Goal: Task Accomplishment & Management: Use online tool/utility

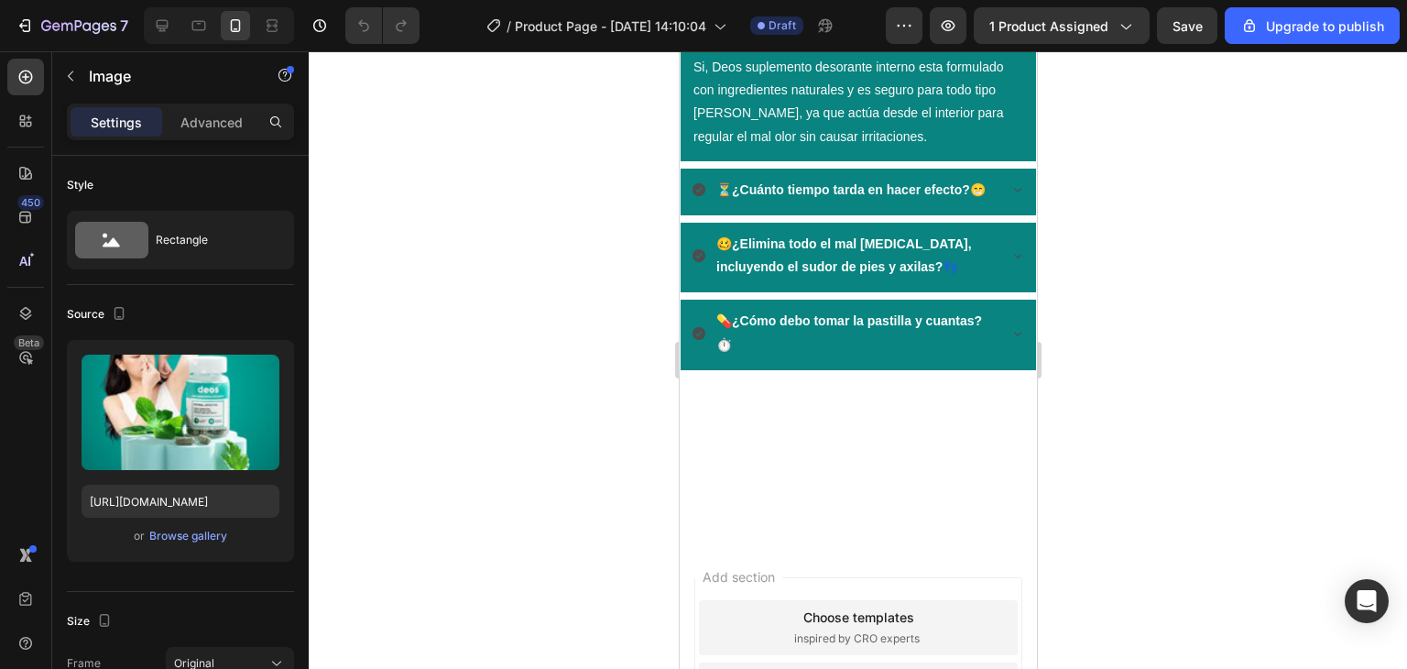
scroll to position [2690, 0]
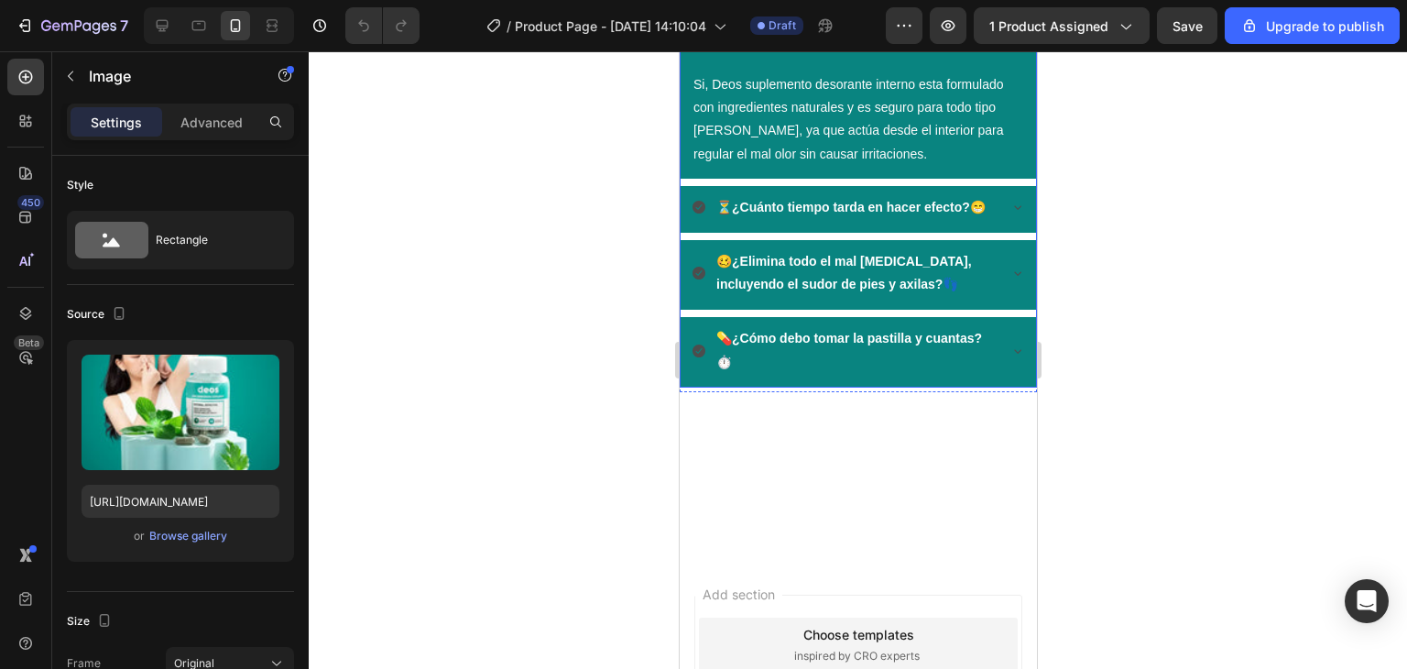
click at [1010, 38] on icon at bounding box center [1017, 31] width 15 height 15
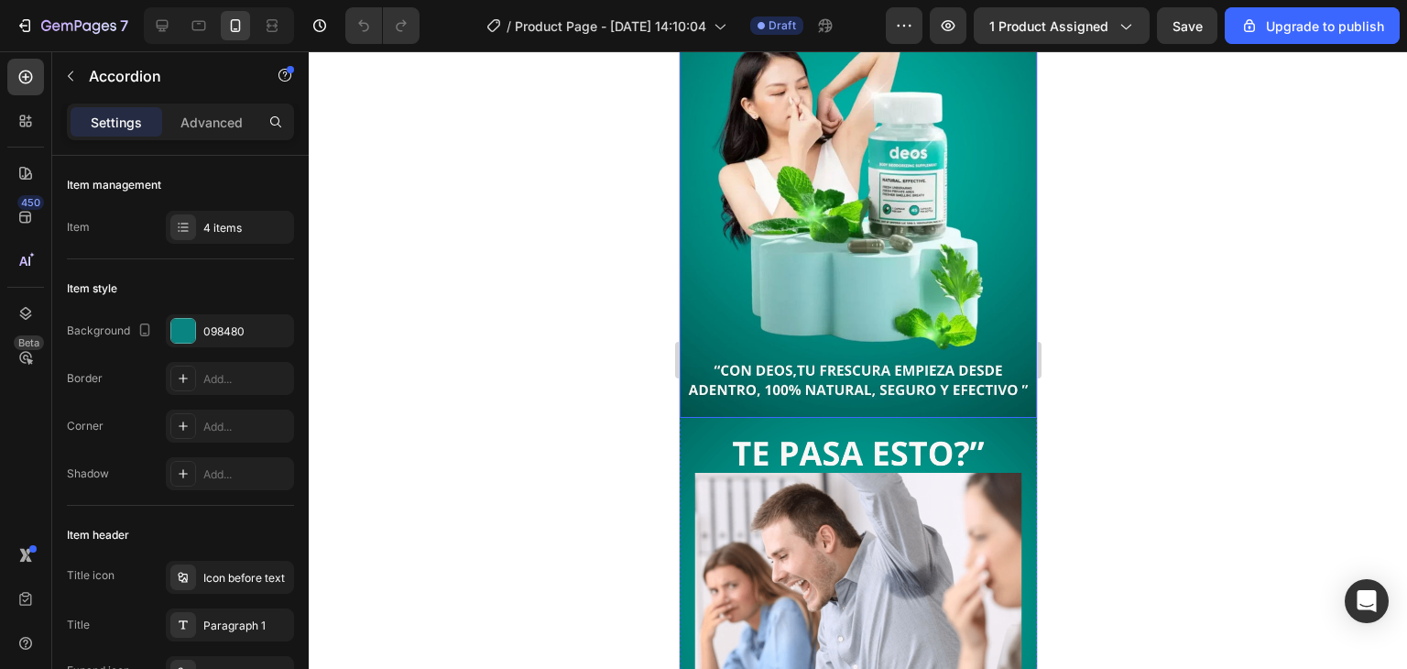
scroll to position [0, 0]
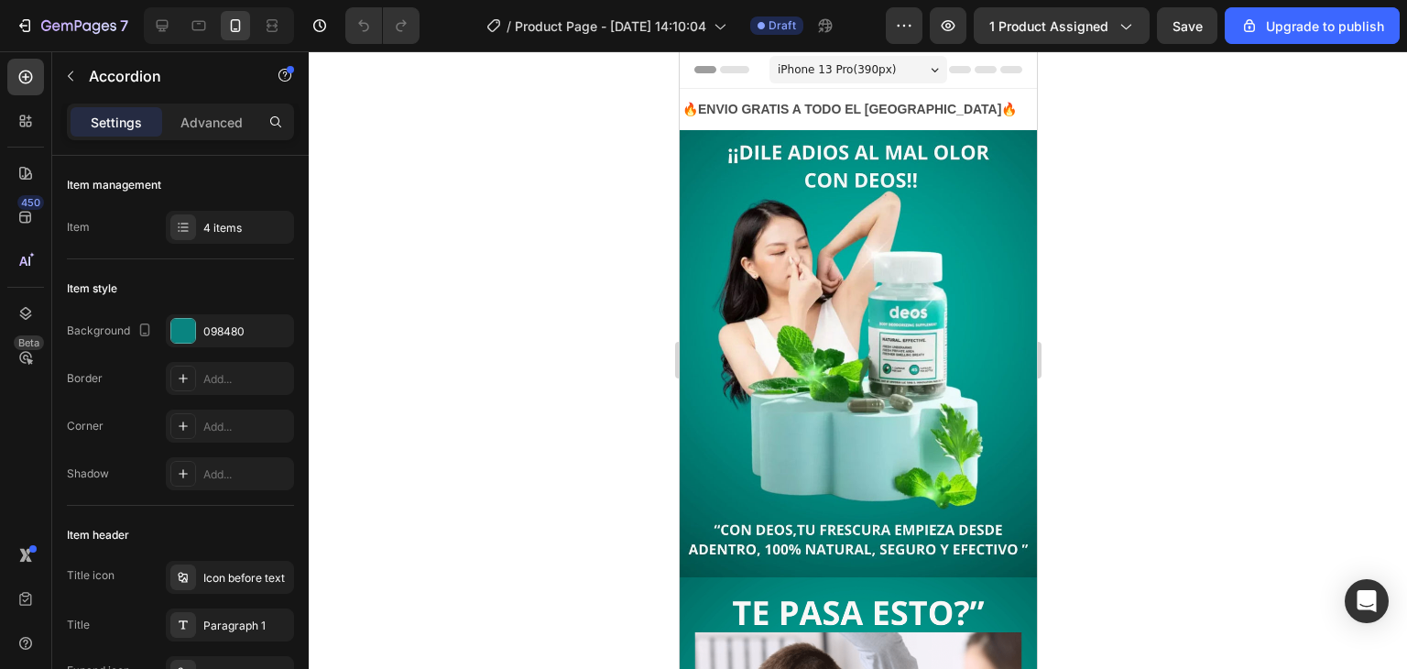
click at [436, 320] on div at bounding box center [858, 360] width 1099 height 618
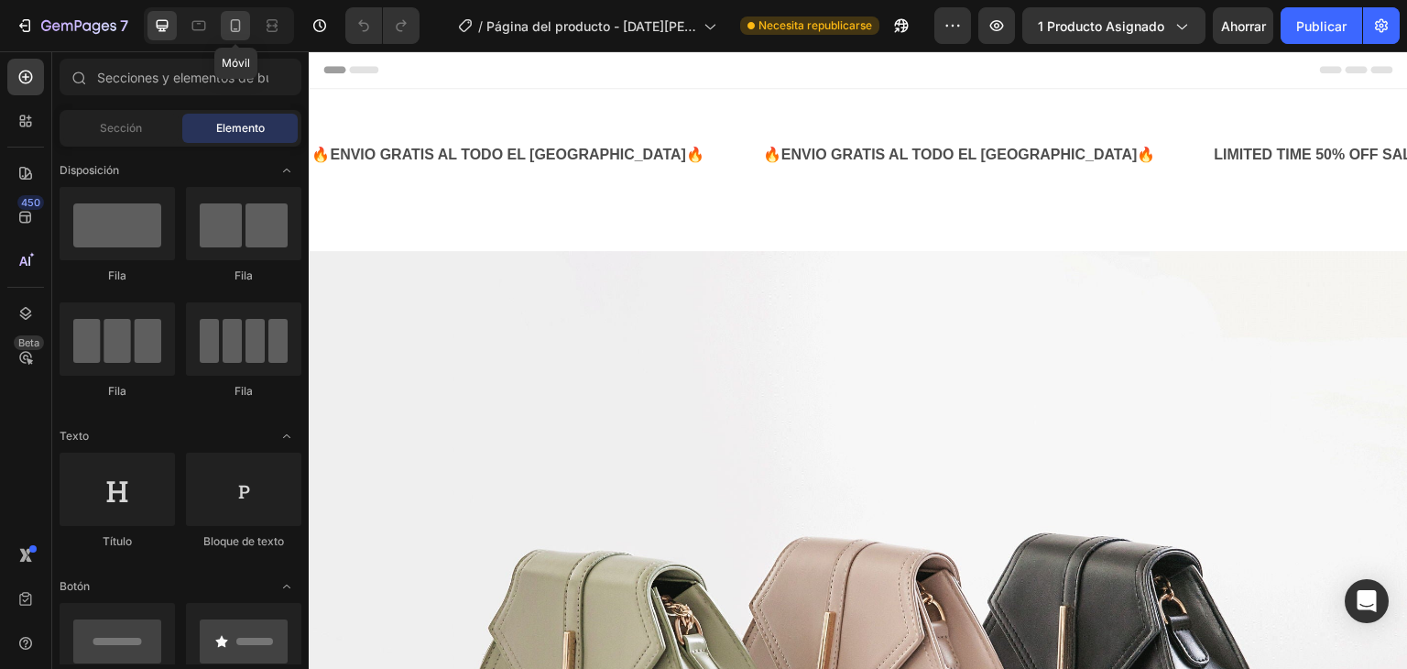
click at [227, 25] on icon at bounding box center [235, 25] width 18 height 18
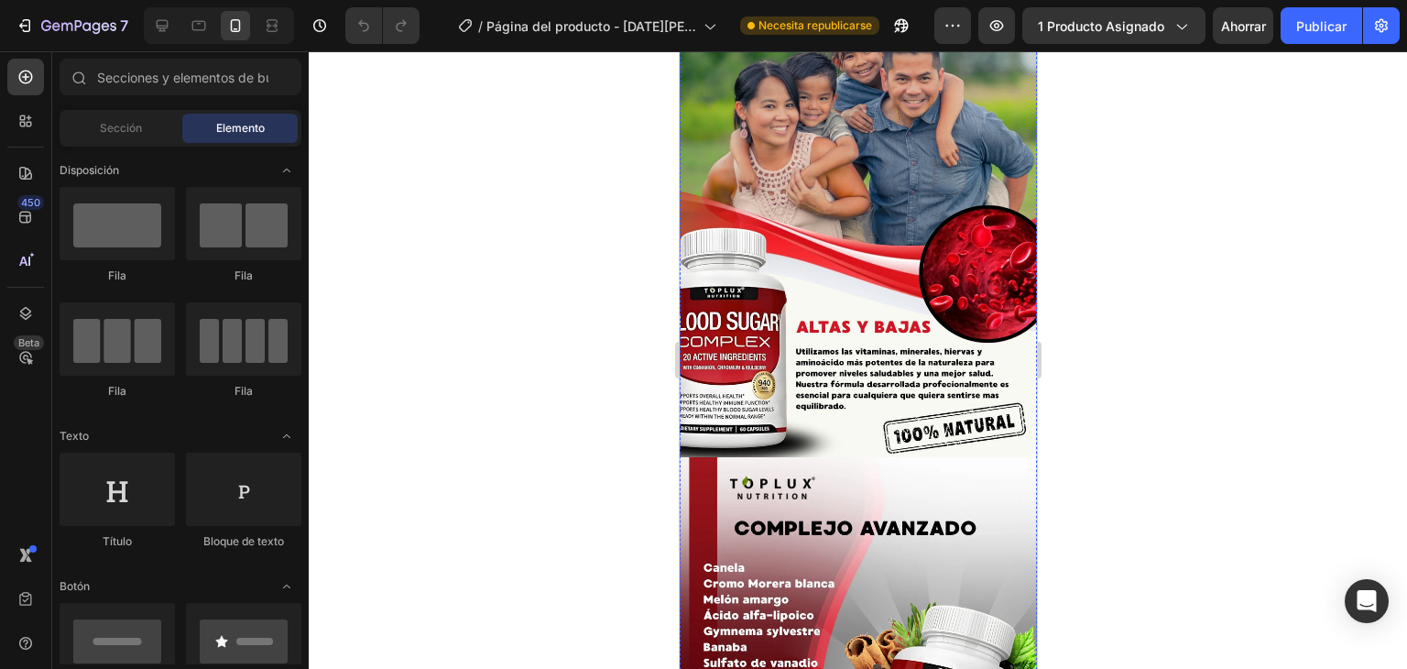
scroll to position [2657, 0]
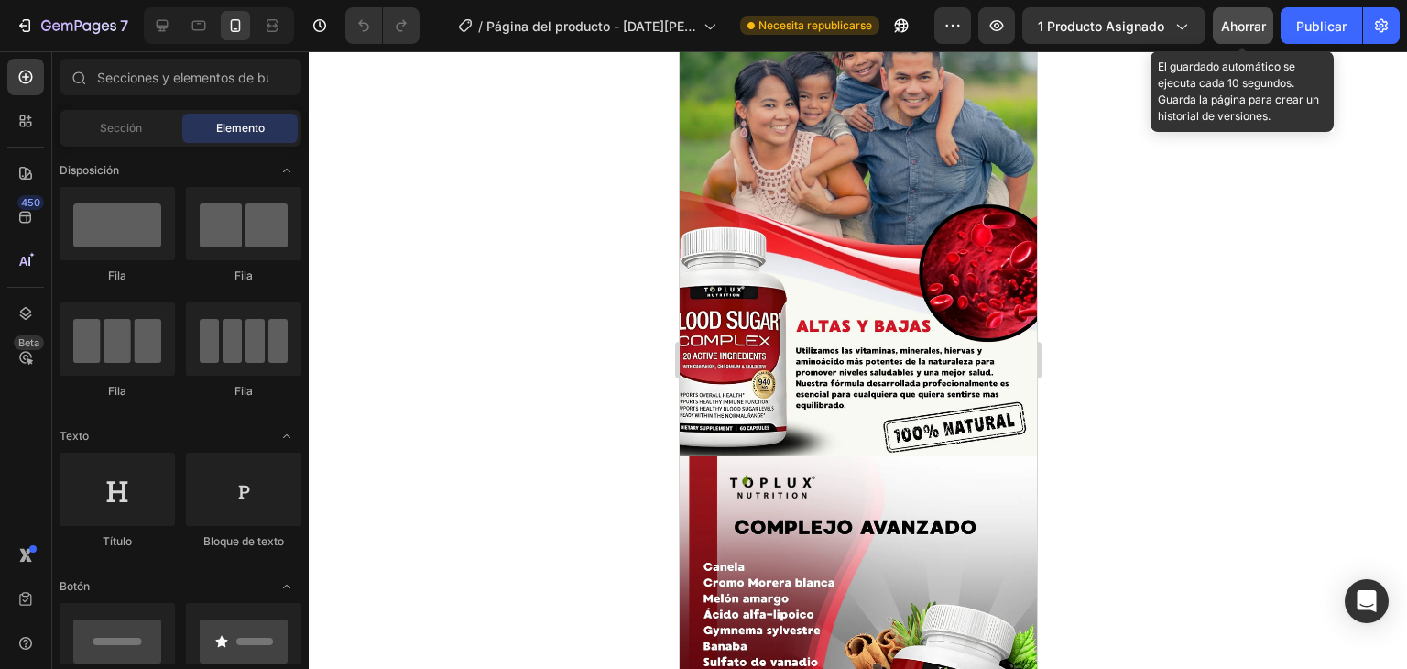
click at [1237, 32] on font "Ahorrar" at bounding box center [1243, 26] width 45 height 16
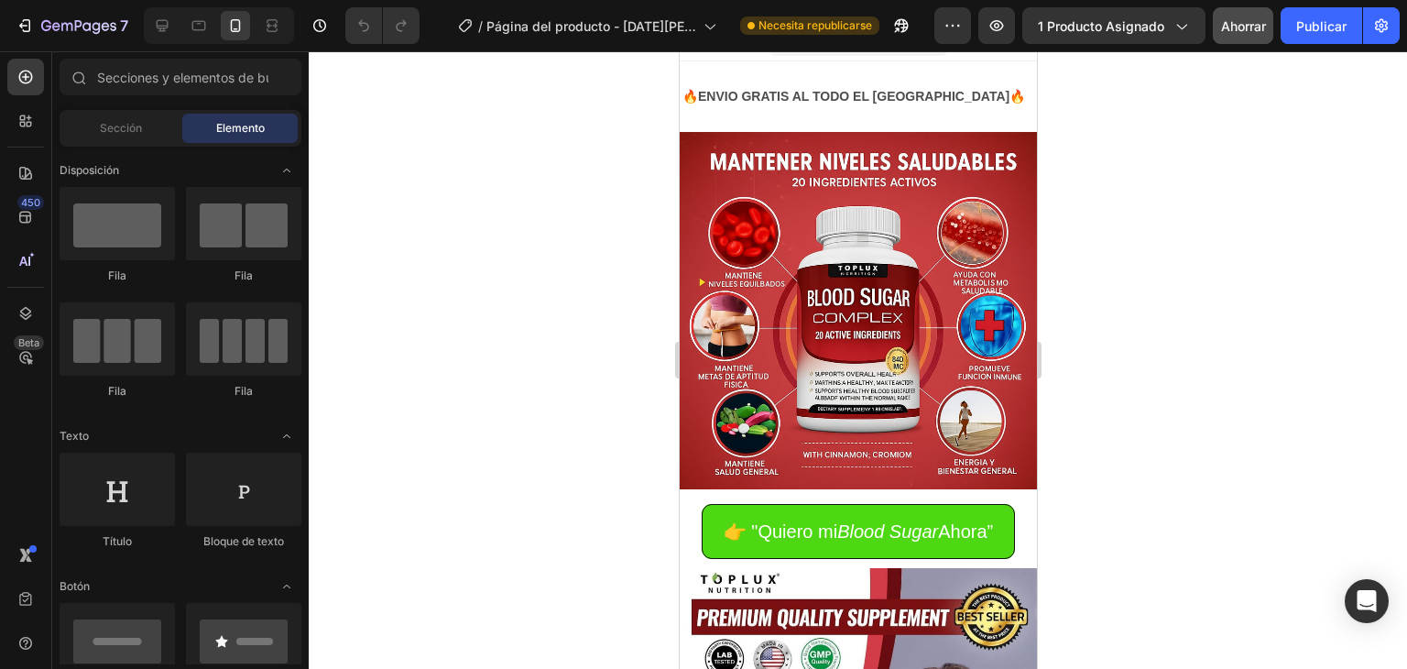
scroll to position [0, 0]
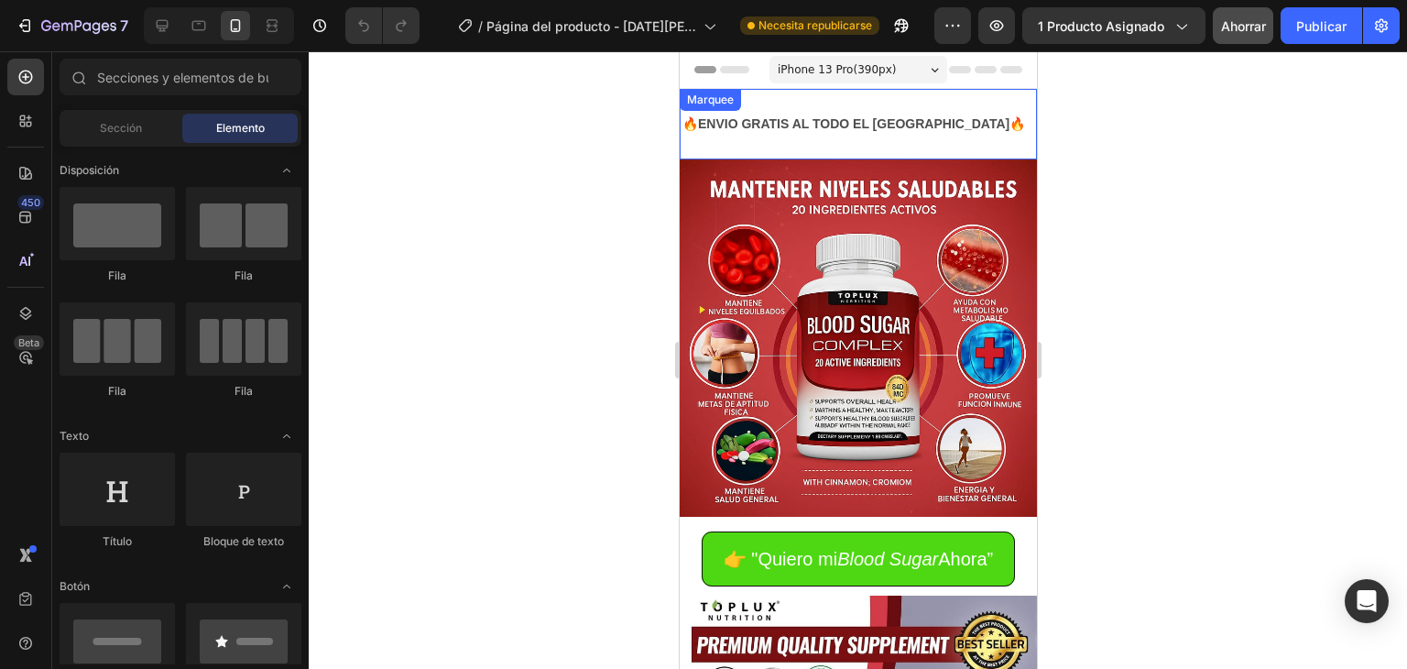
click at [946, 133] on div "🔥ENVIO GRATIS AL TODO EL [GEOGRAPHIC_DATA]🔥 Text Block" at bounding box center [880, 124] width 401 height 41
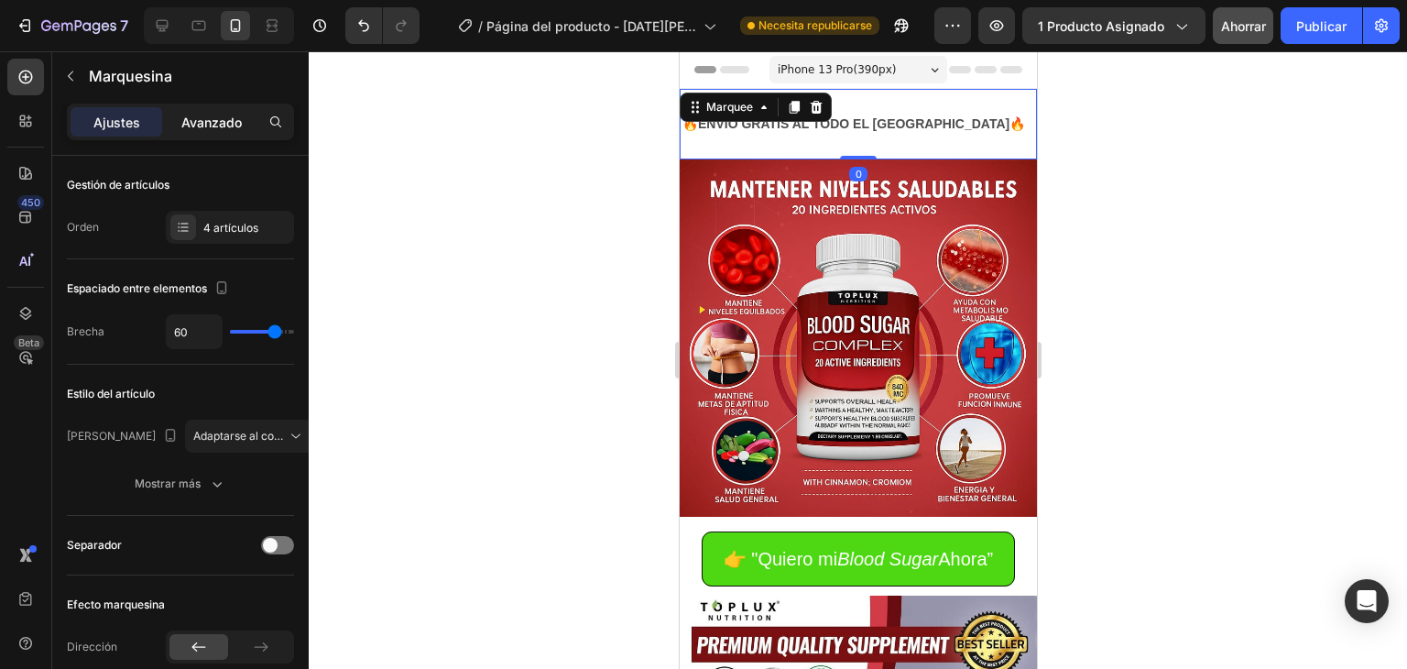
click at [216, 118] on font "Avanzado" at bounding box center [211, 123] width 60 height 16
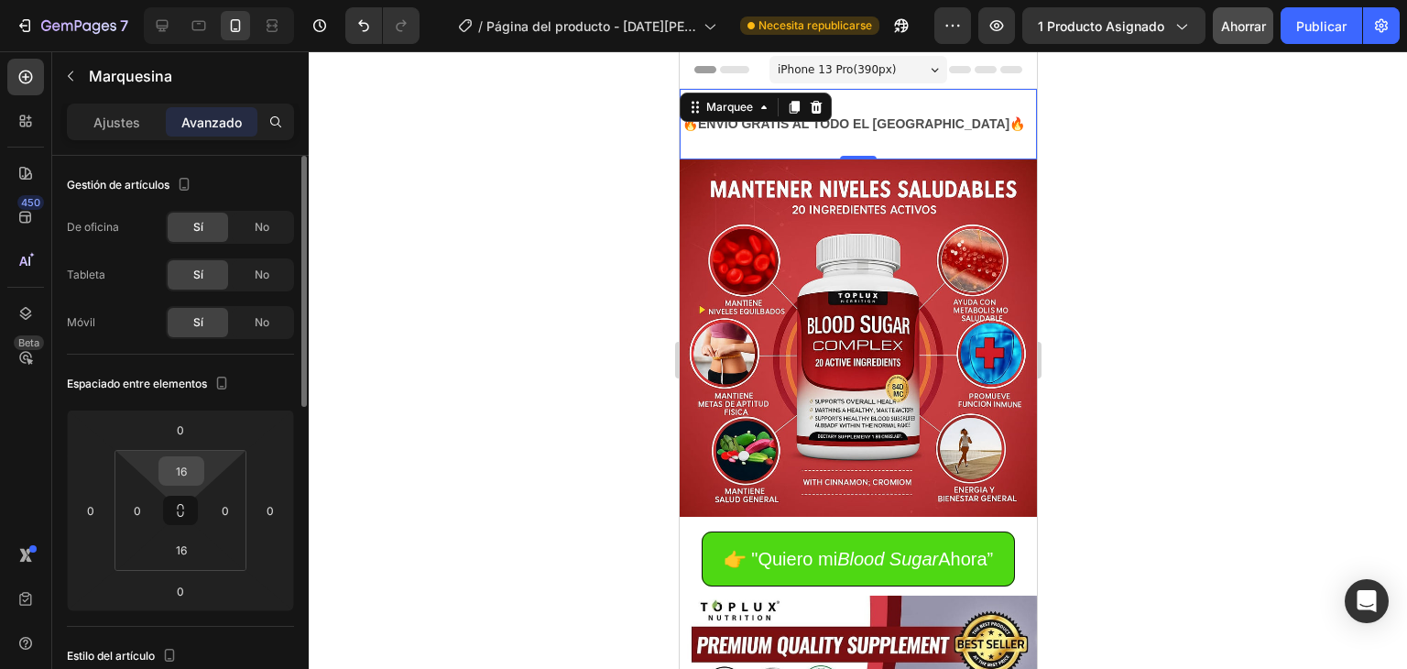
click at [191, 465] on input "16" at bounding box center [181, 470] width 37 height 27
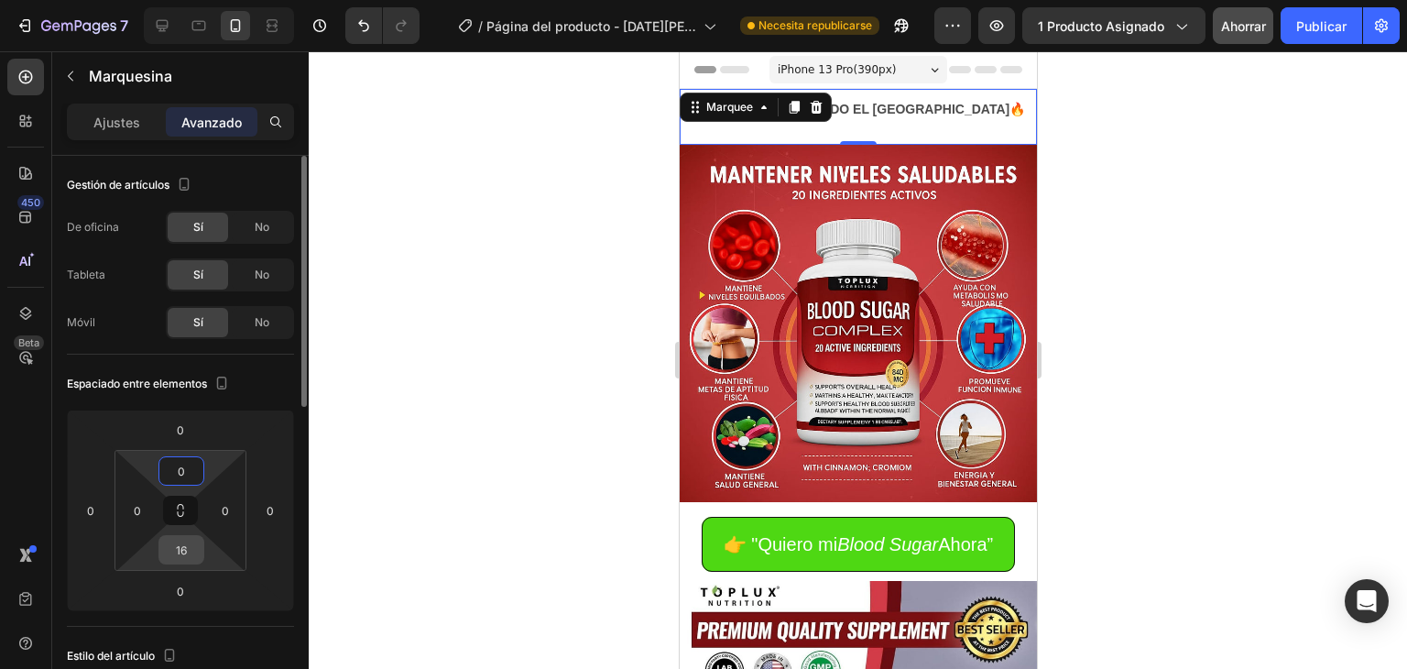
type input "0"
click at [196, 555] on input "16" at bounding box center [181, 549] width 37 height 27
type input "0"
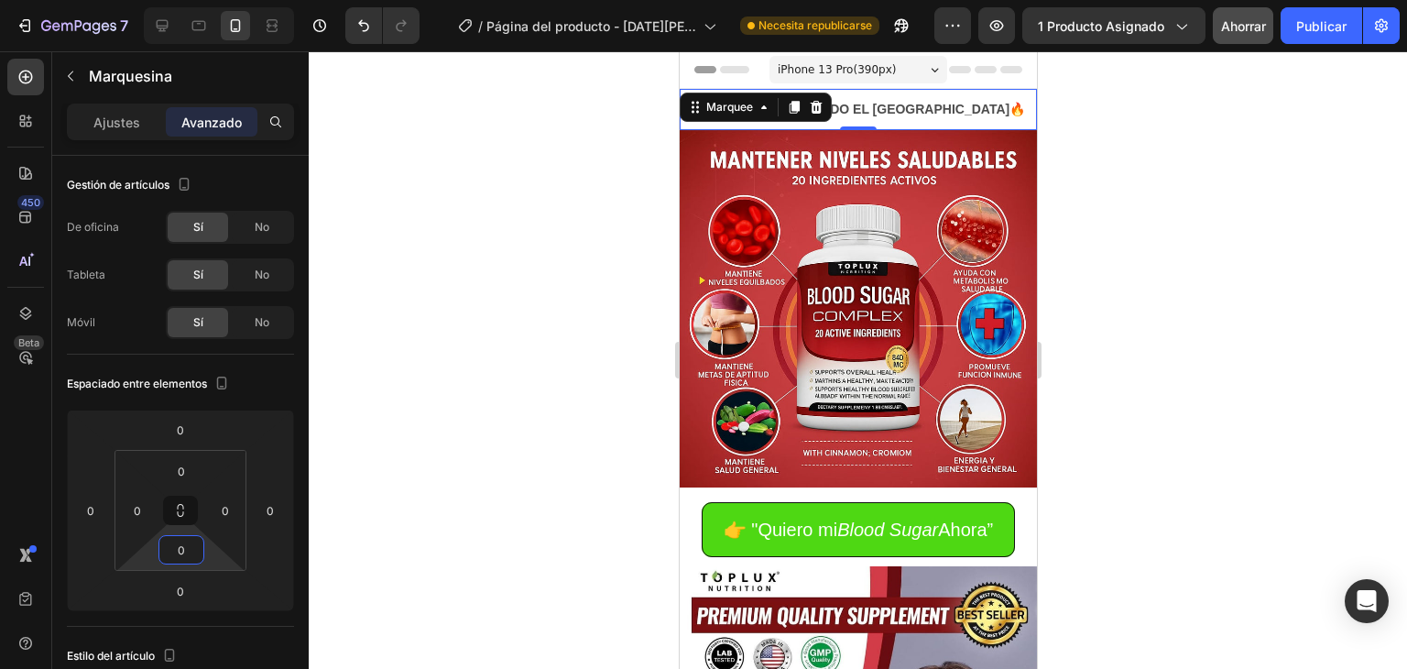
click at [422, 311] on div at bounding box center [858, 360] width 1099 height 618
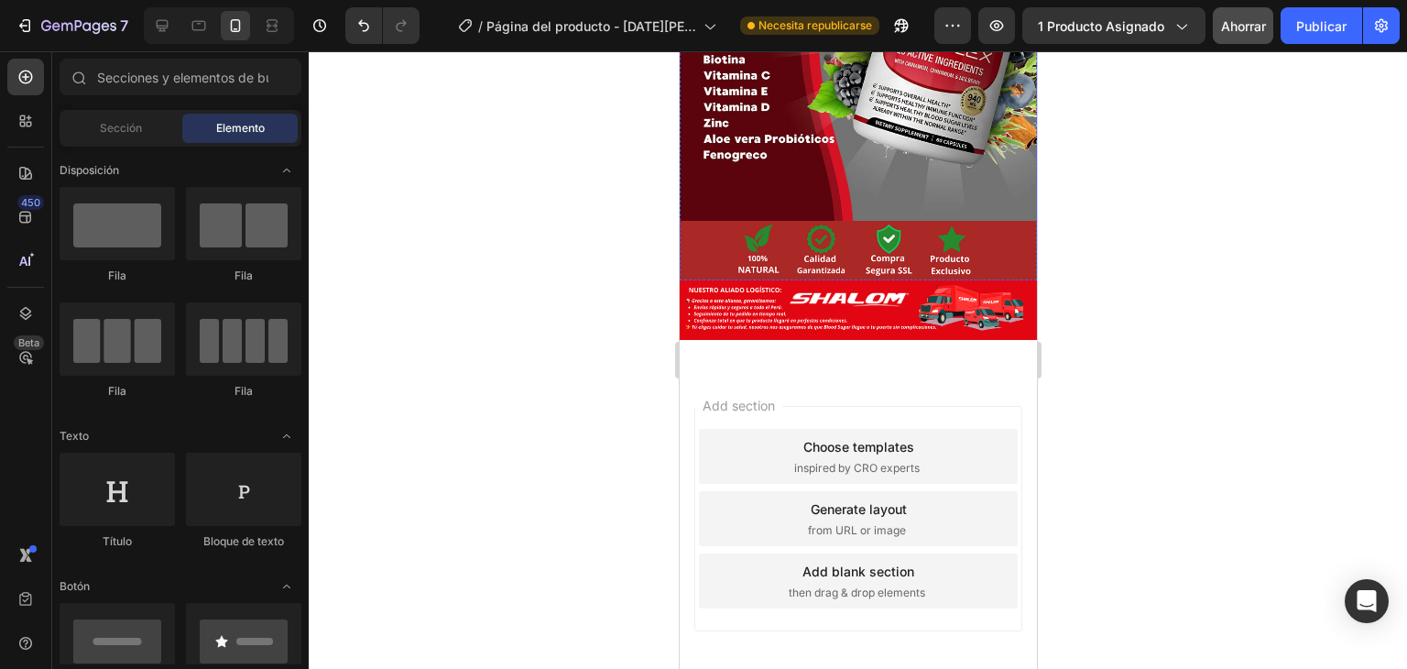
scroll to position [3338, 0]
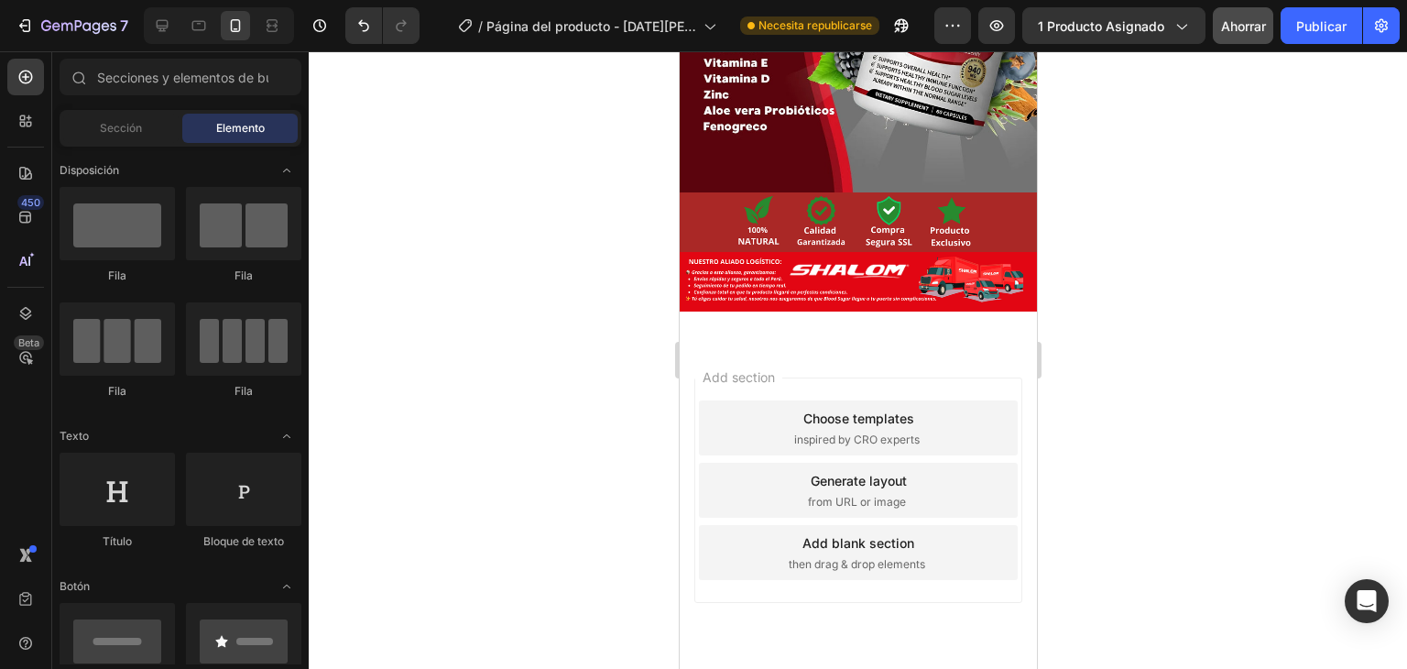
click at [639, 301] on div at bounding box center [858, 360] width 1099 height 618
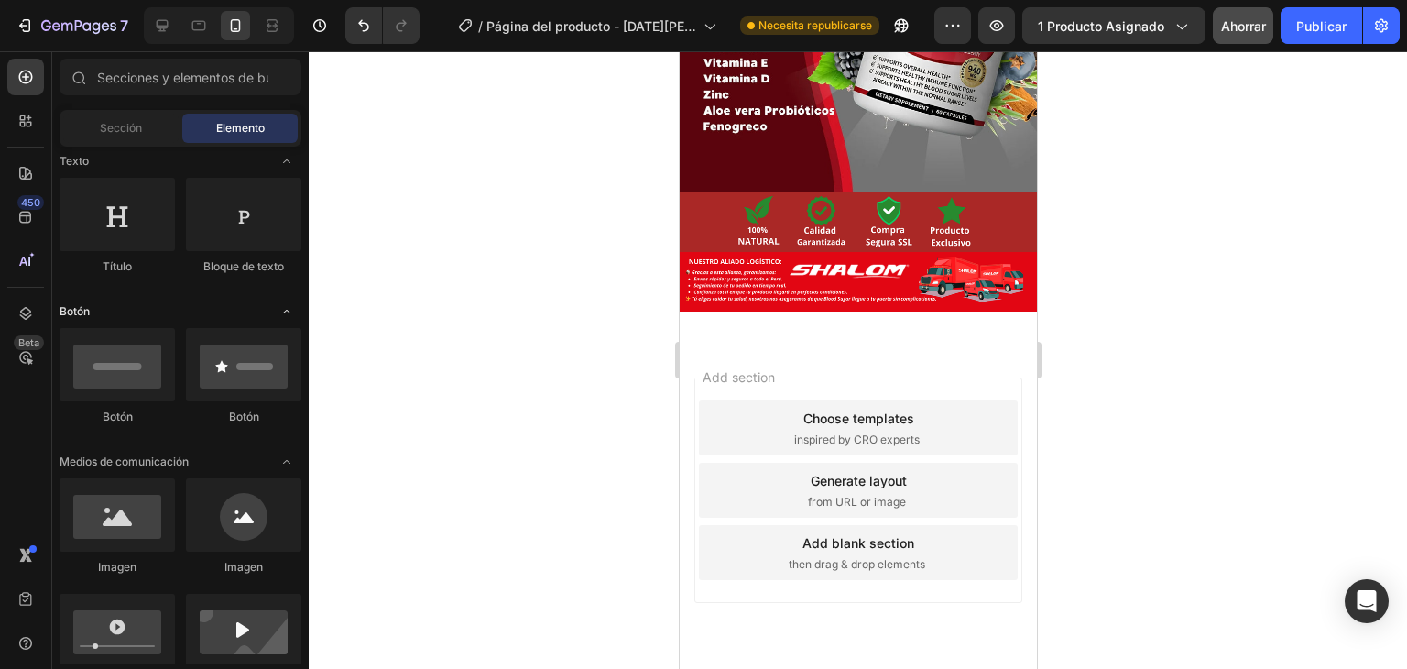
scroll to position [0, 0]
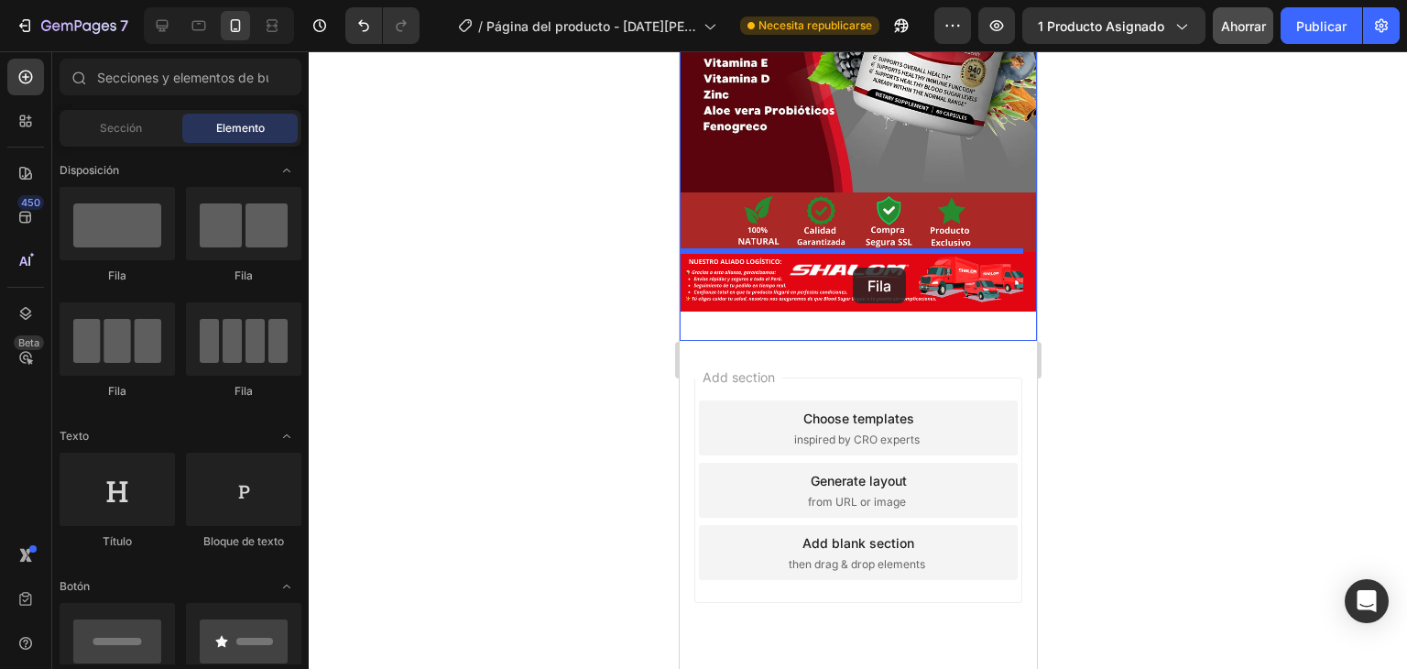
drag, startPoint x: 793, startPoint y: 283, endPoint x: 1232, endPoint y: 366, distance: 446.7
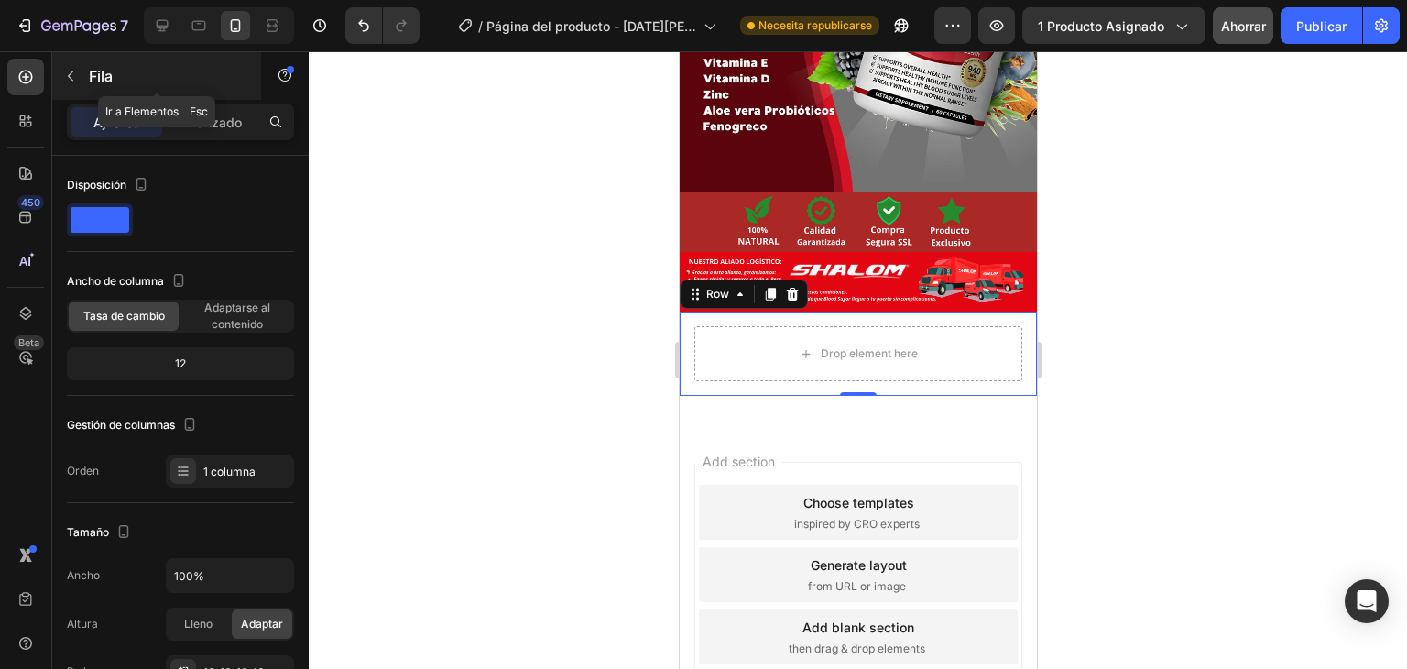
click at [73, 72] on icon "button" at bounding box center [70, 76] width 15 height 15
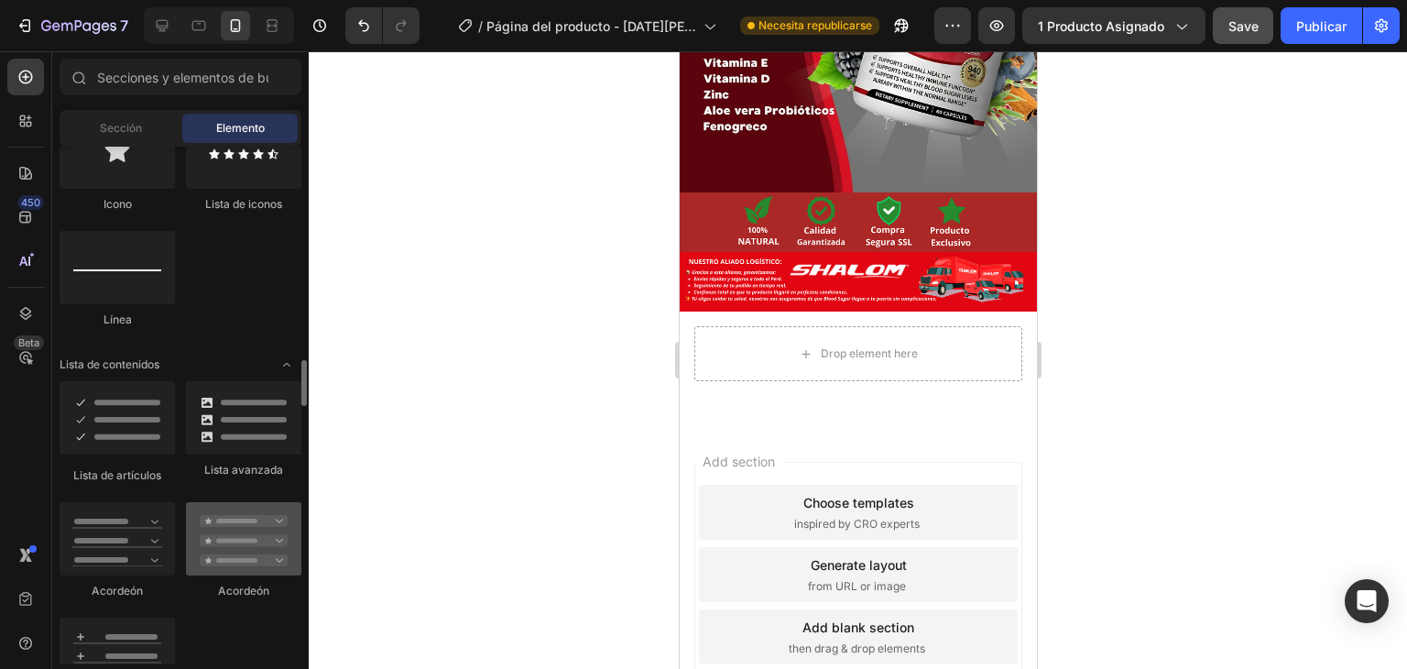
scroll to position [1374, 0]
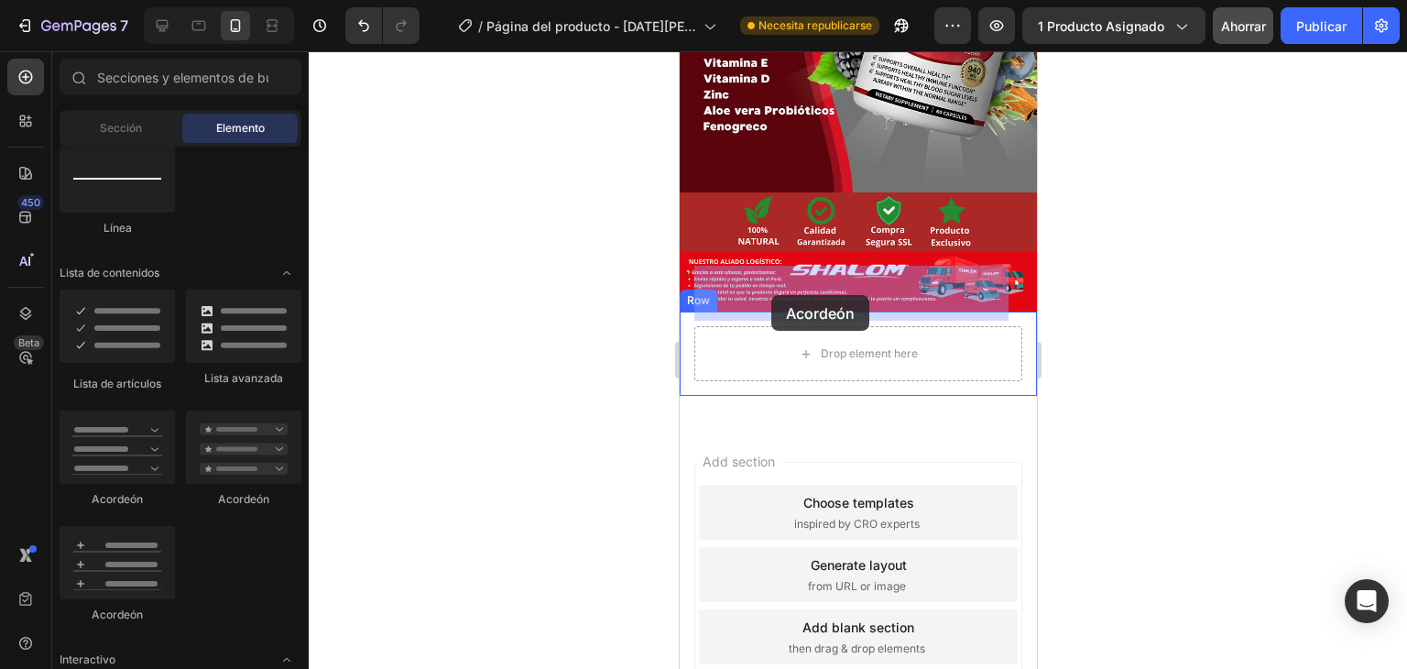
drag, startPoint x: 1065, startPoint y: 486, endPoint x: 771, endPoint y: 295, distance: 350.5
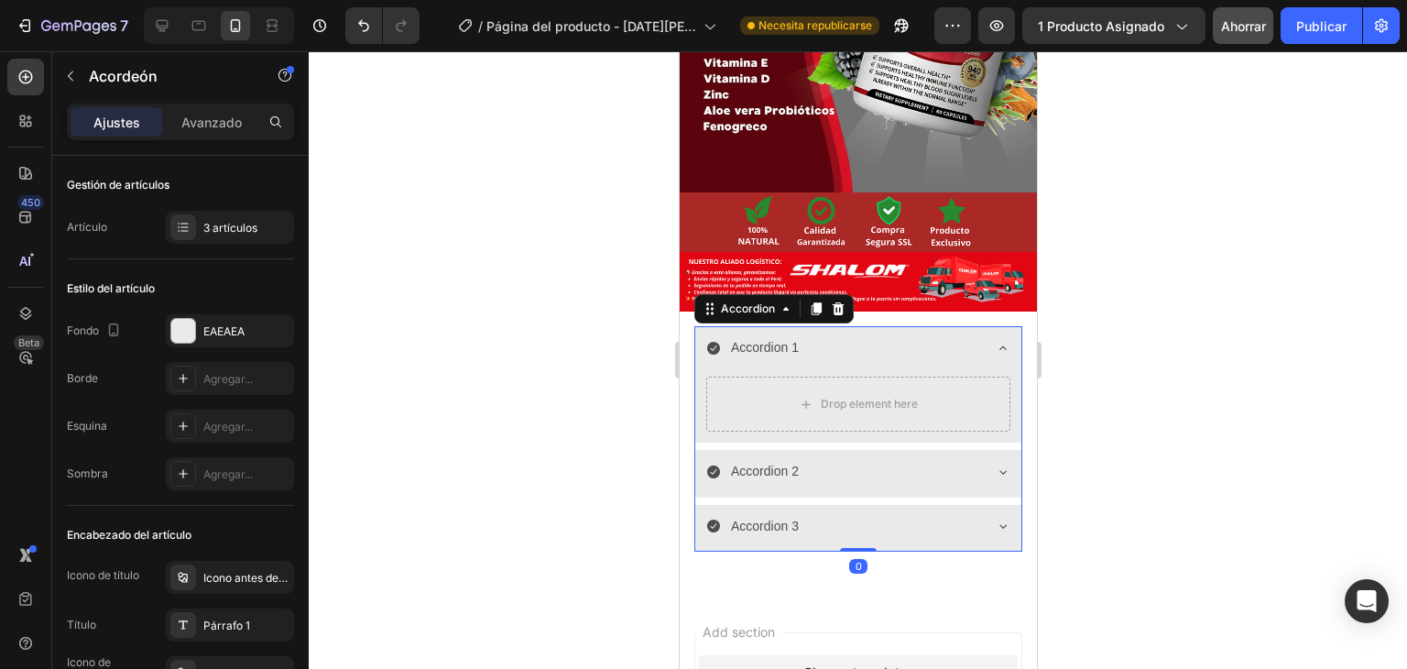
click at [443, 342] on div at bounding box center [858, 360] width 1099 height 618
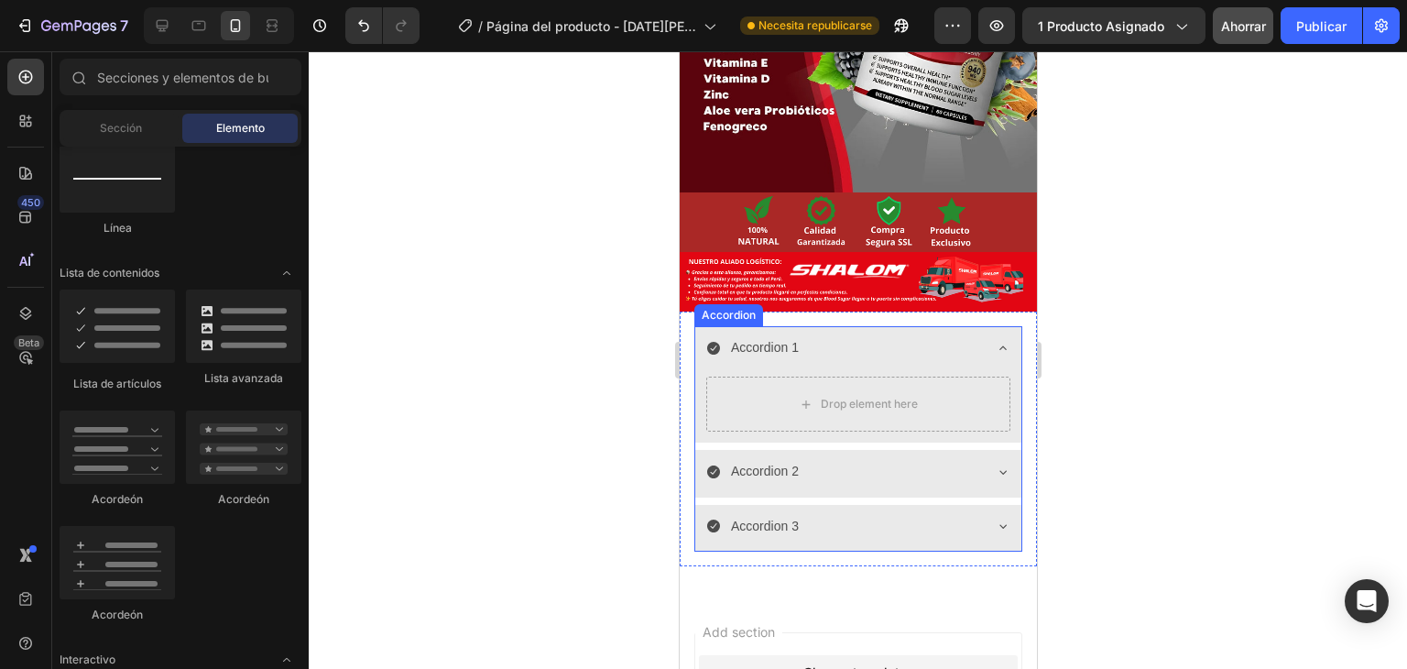
click at [773, 334] on div "Accordion 1" at bounding box center [763, 348] width 73 height 28
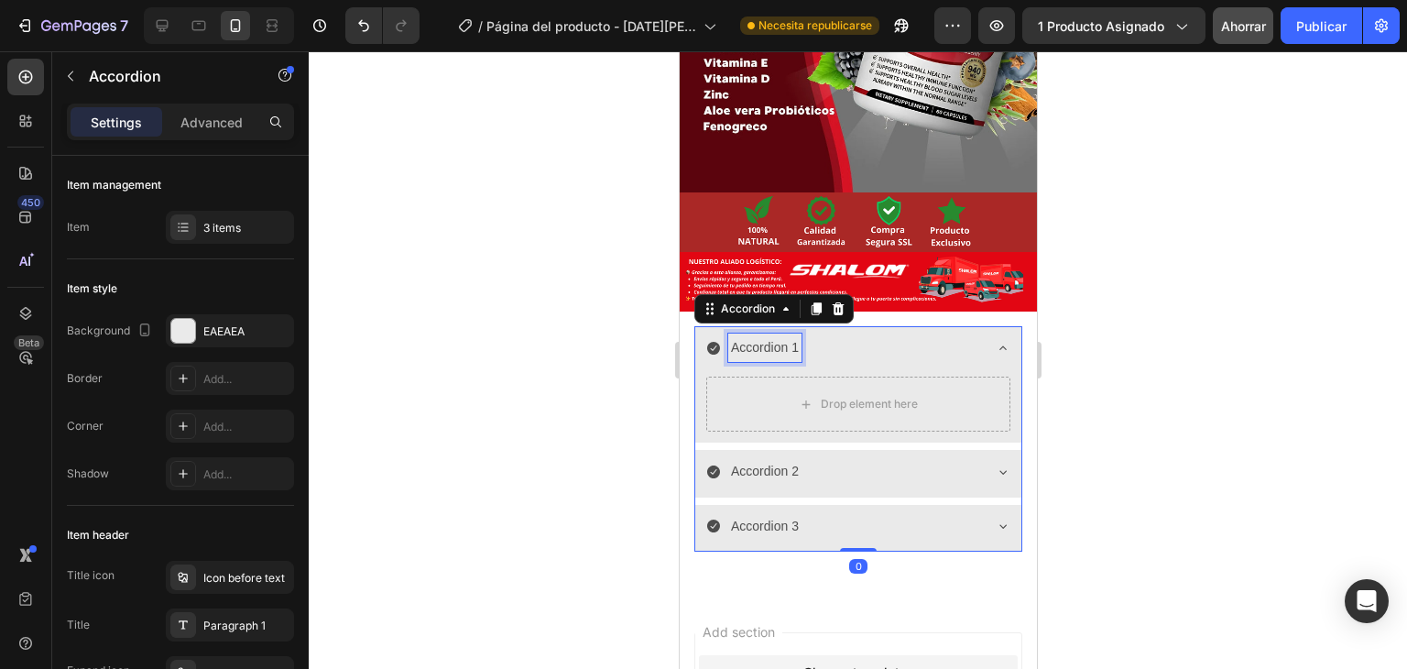
click at [773, 336] on p "Accordion 1" at bounding box center [764, 347] width 68 height 23
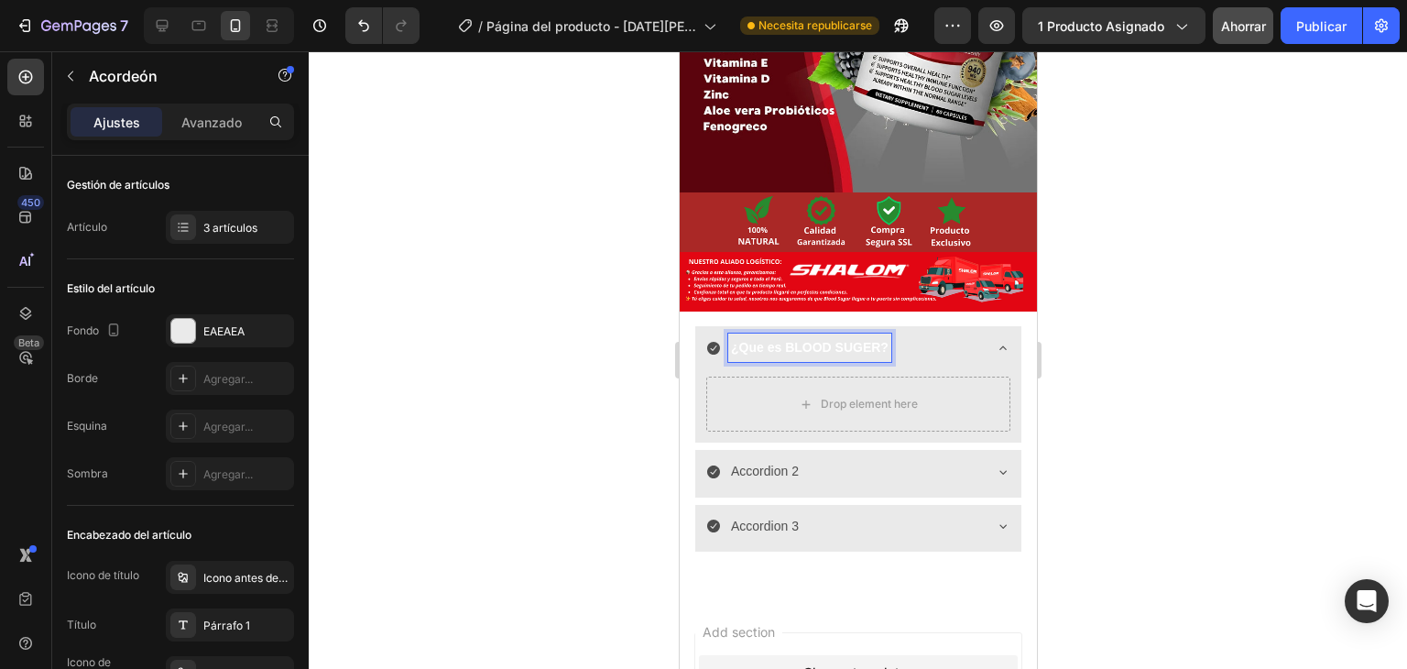
click at [553, 372] on div at bounding box center [858, 360] width 1099 height 618
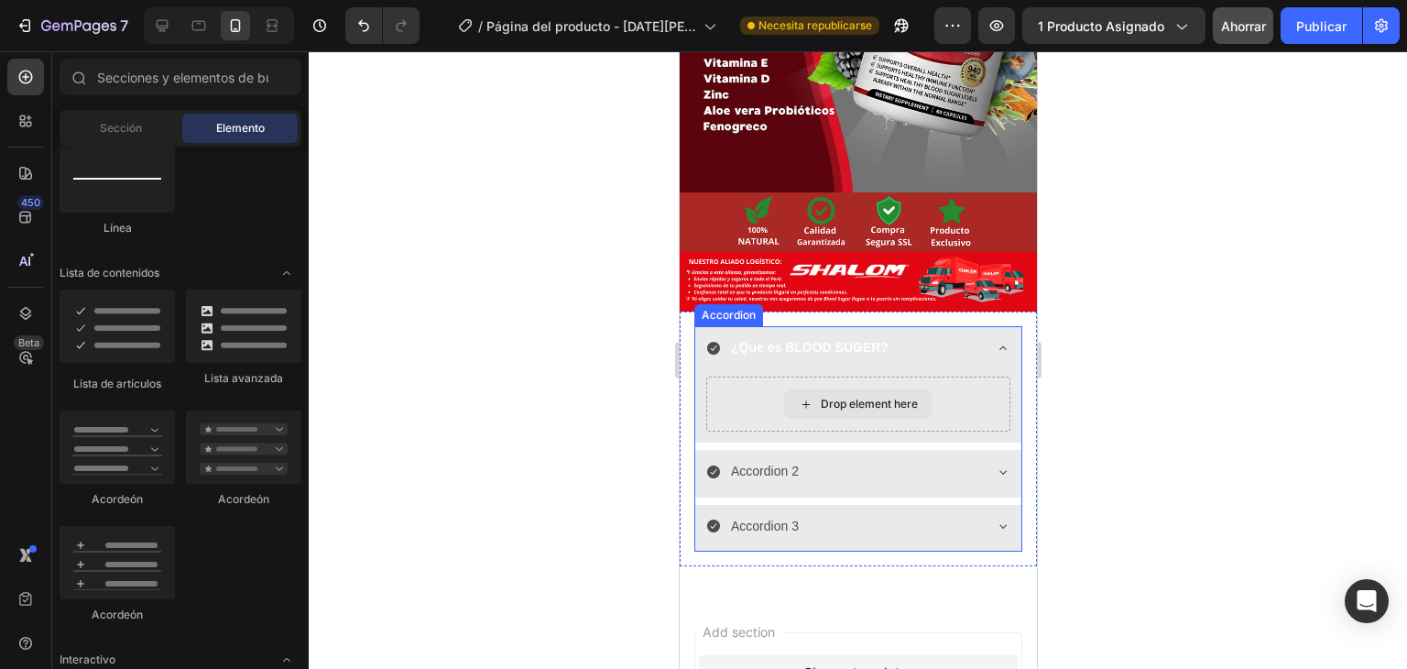
click at [830, 397] on div "Drop element here" at bounding box center [868, 404] width 97 height 15
drag, startPoint x: 1069, startPoint y: 346, endPoint x: 456, endPoint y: 347, distance: 613.0
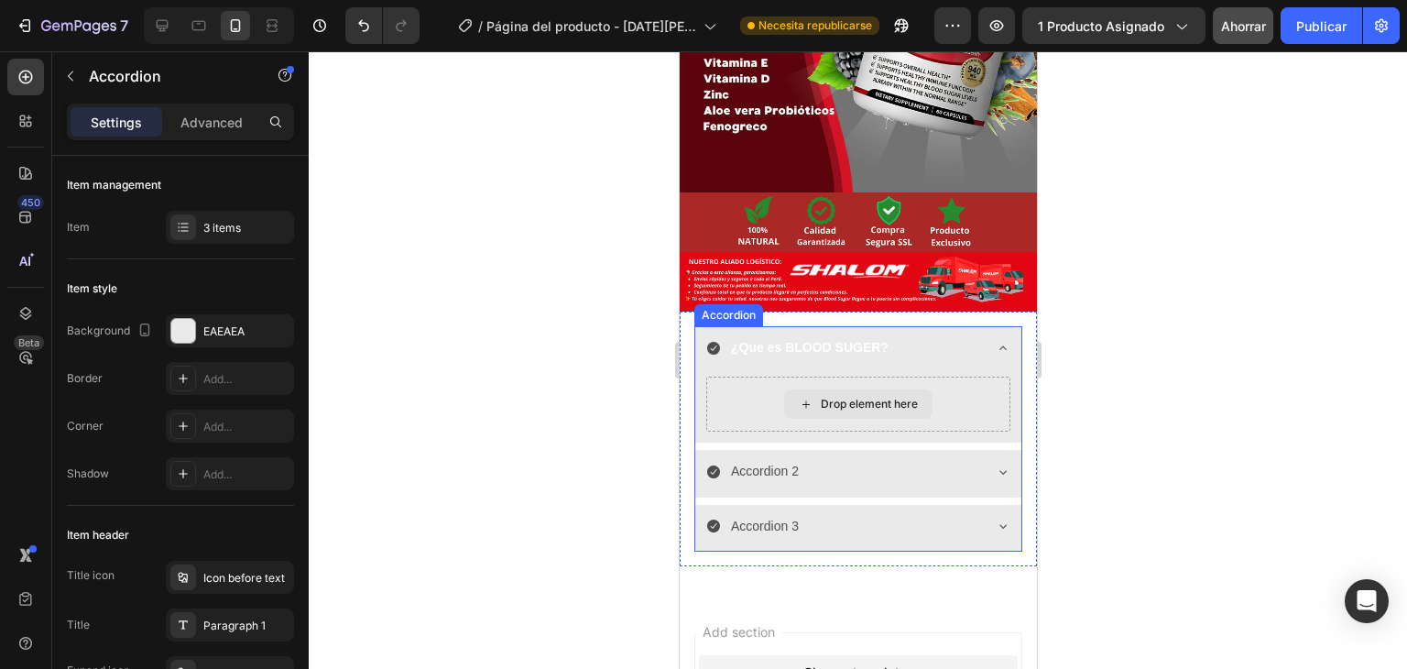
click at [216, 0] on div "7 / Página del producto - [DATE][PERSON_NAME] 10:57:39 Necesita republicarse Av…" at bounding box center [703, 0] width 1407 height 0
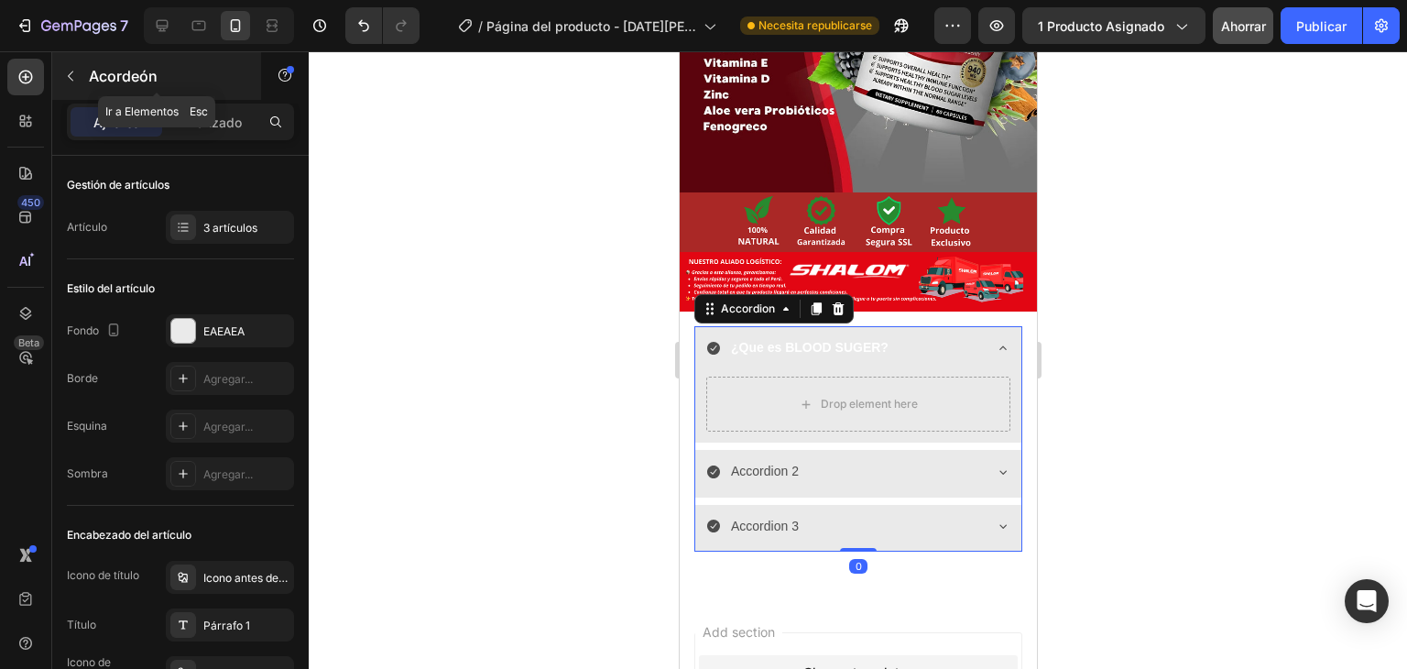
click at [77, 76] on icon "button" at bounding box center [70, 76] width 15 height 15
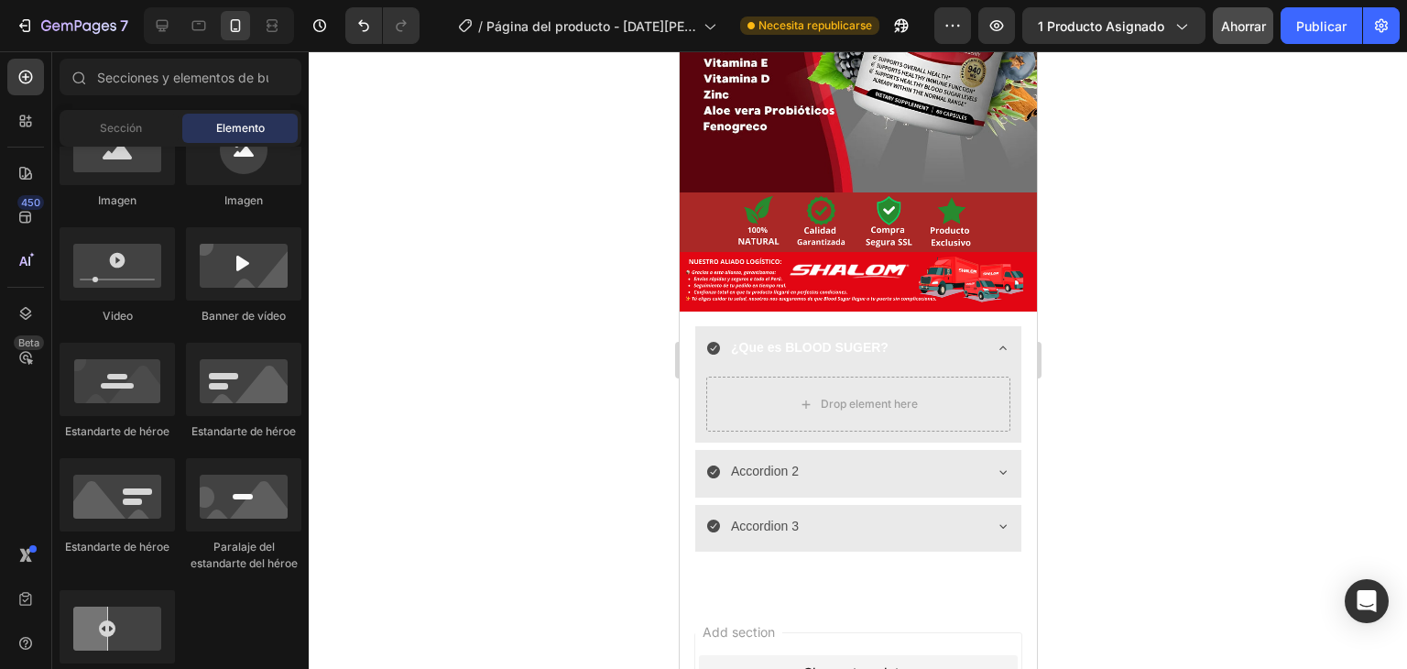
scroll to position [275, 0]
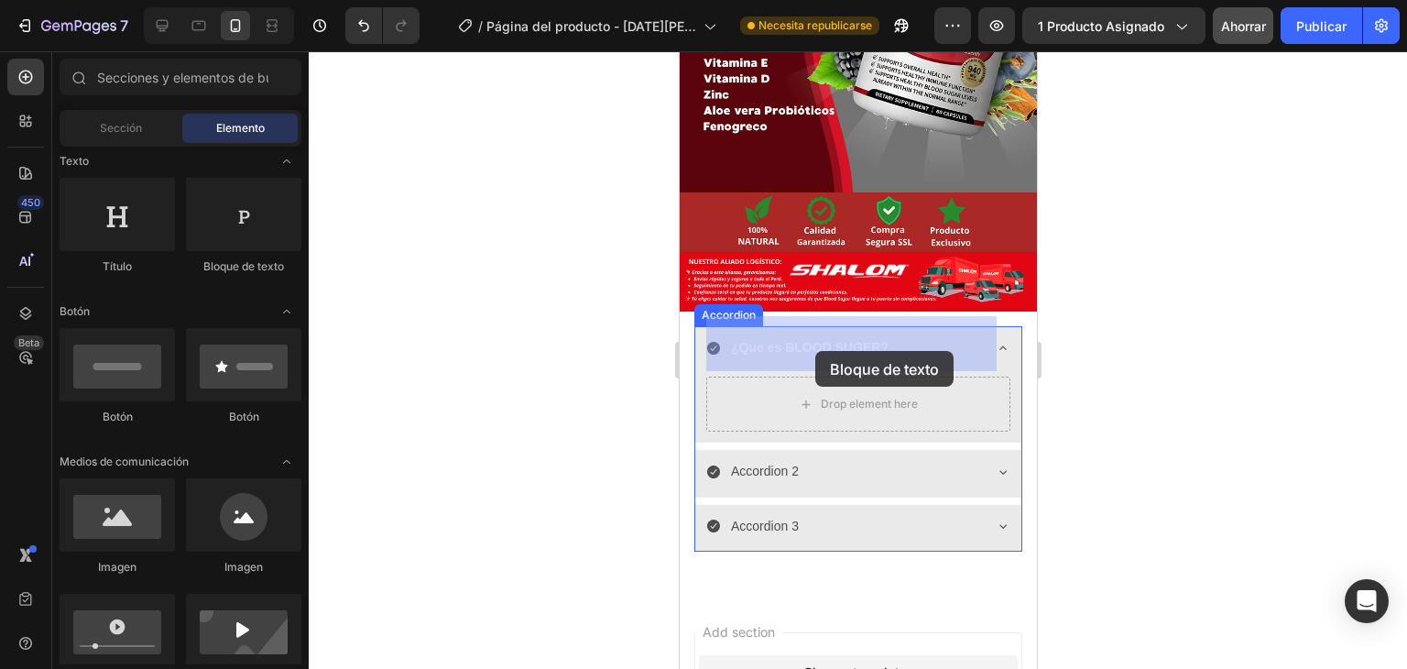
drag, startPoint x: 928, startPoint y: 274, endPoint x: 815, endPoint y: 351, distance: 137.2
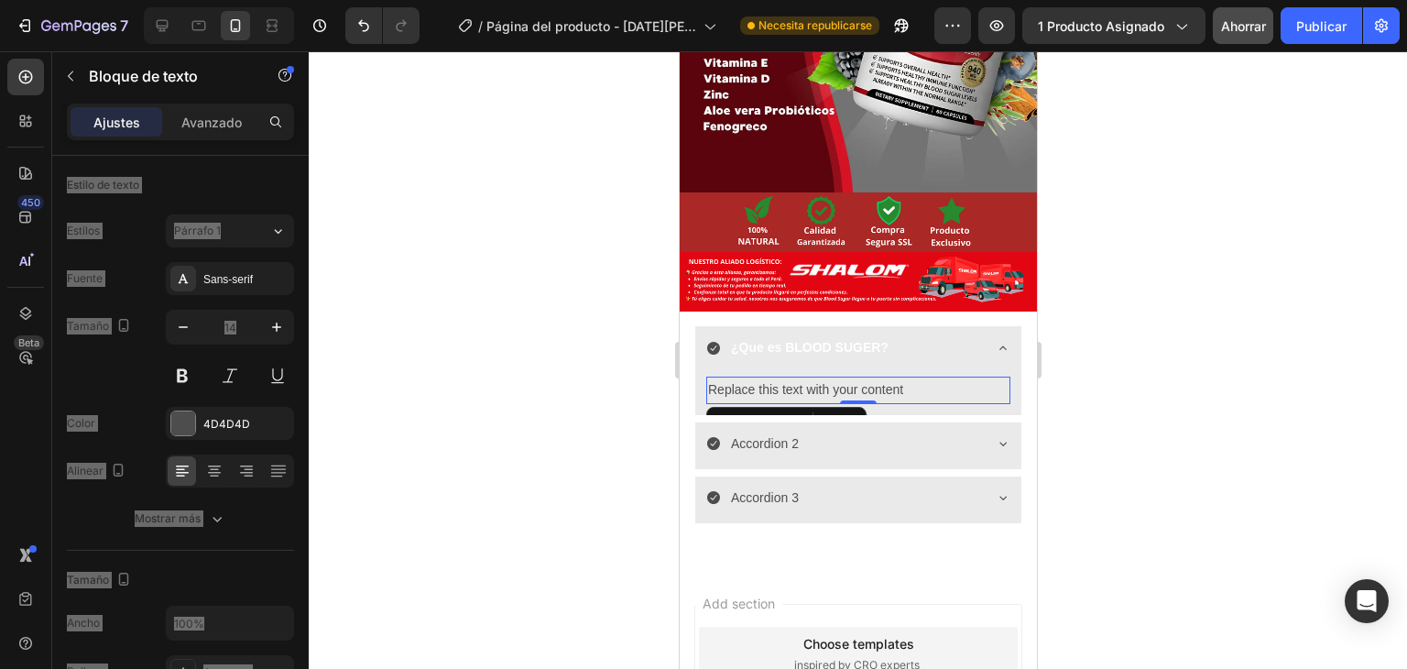
click at [910, 377] on div "Replace this text with your content" at bounding box center [858, 390] width 304 height 27
click at [888, 378] on p "Replace this text with your content" at bounding box center [857, 389] width 301 height 23
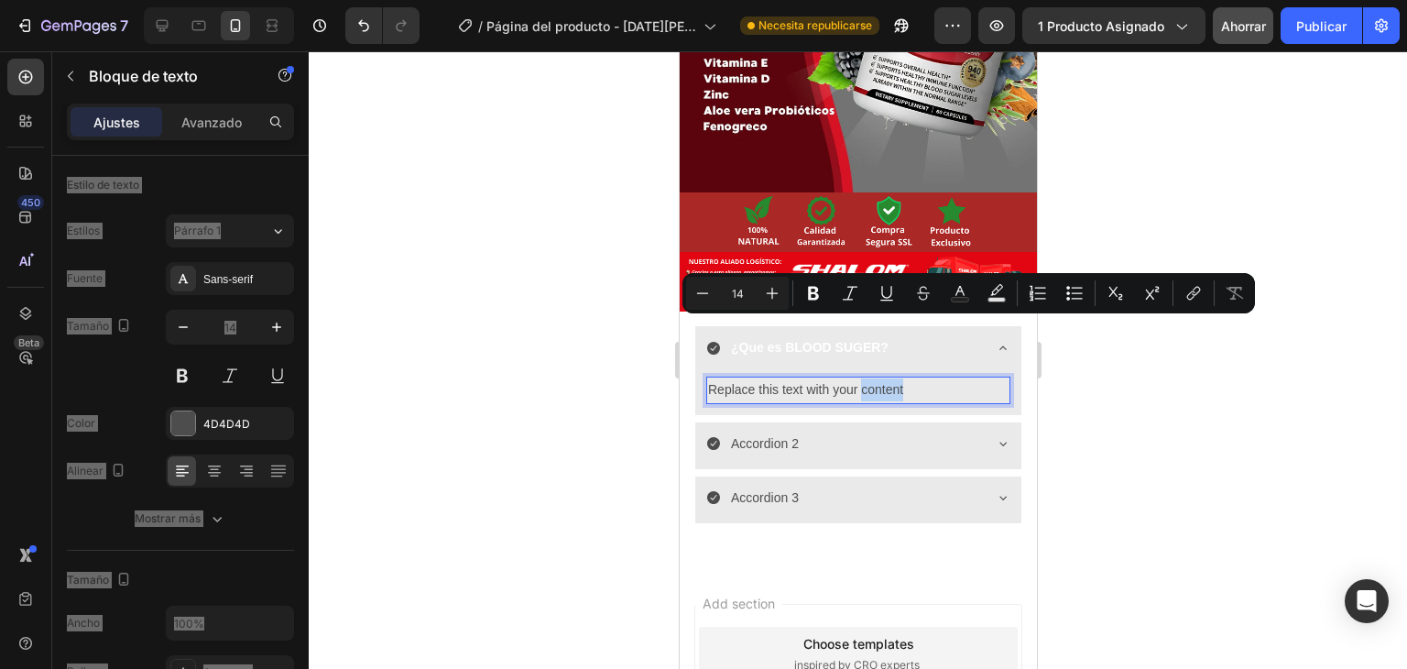
click at [859, 378] on p "Replace this text with your content" at bounding box center [857, 389] width 301 height 23
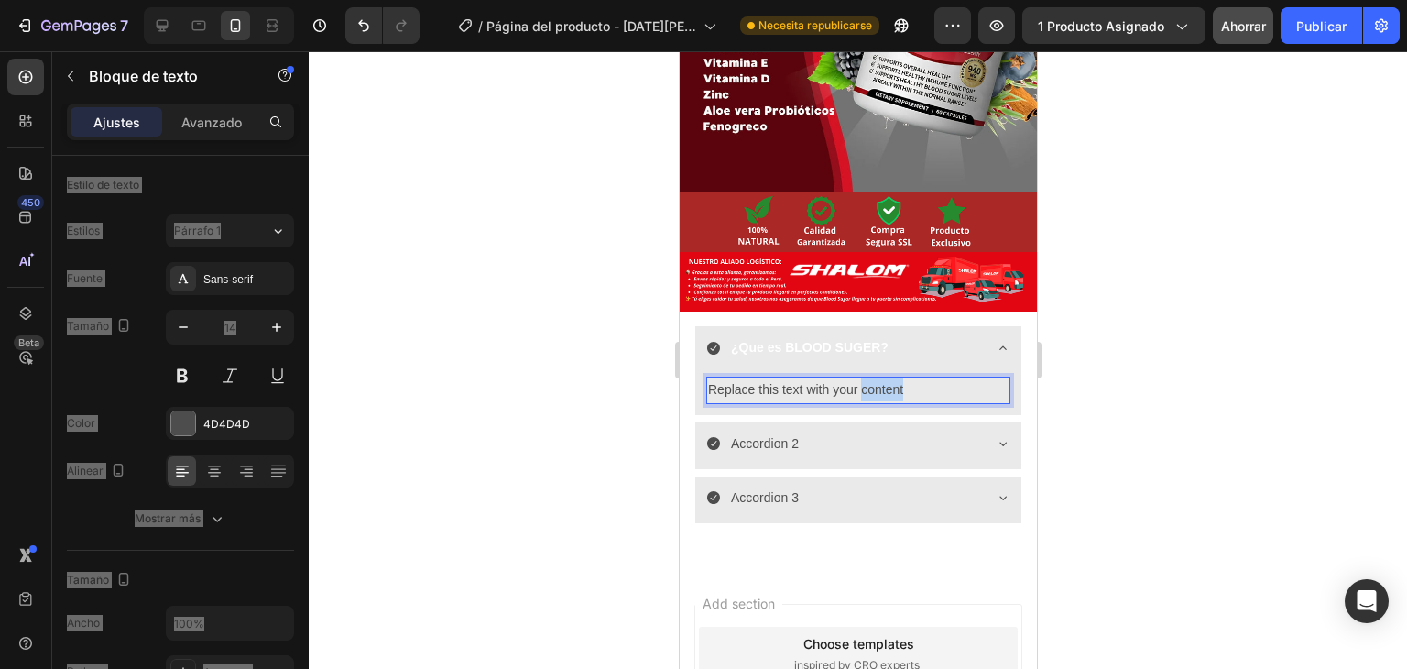
click at [859, 378] on p "Replace this text with your content" at bounding box center [857, 389] width 301 height 23
click at [840, 378] on p "Replace this text with your content" at bounding box center [857, 389] width 301 height 23
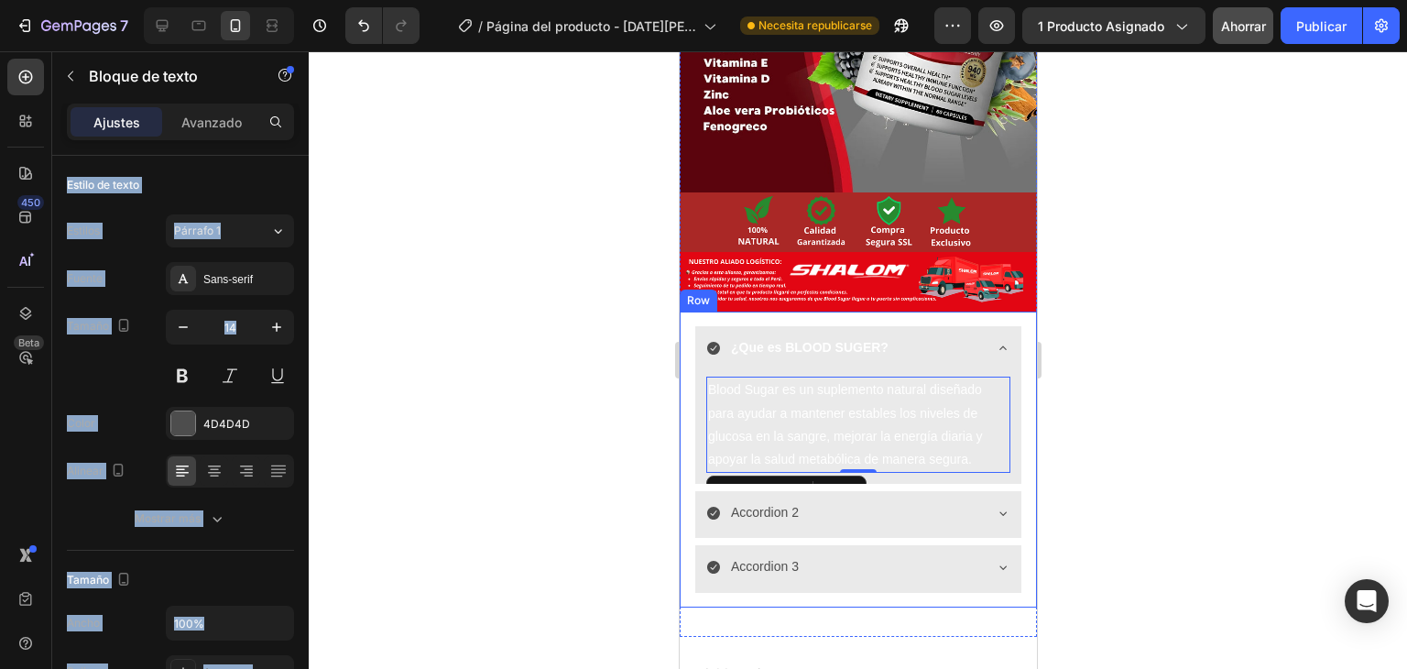
click at [584, 360] on div at bounding box center [858, 360] width 1099 height 618
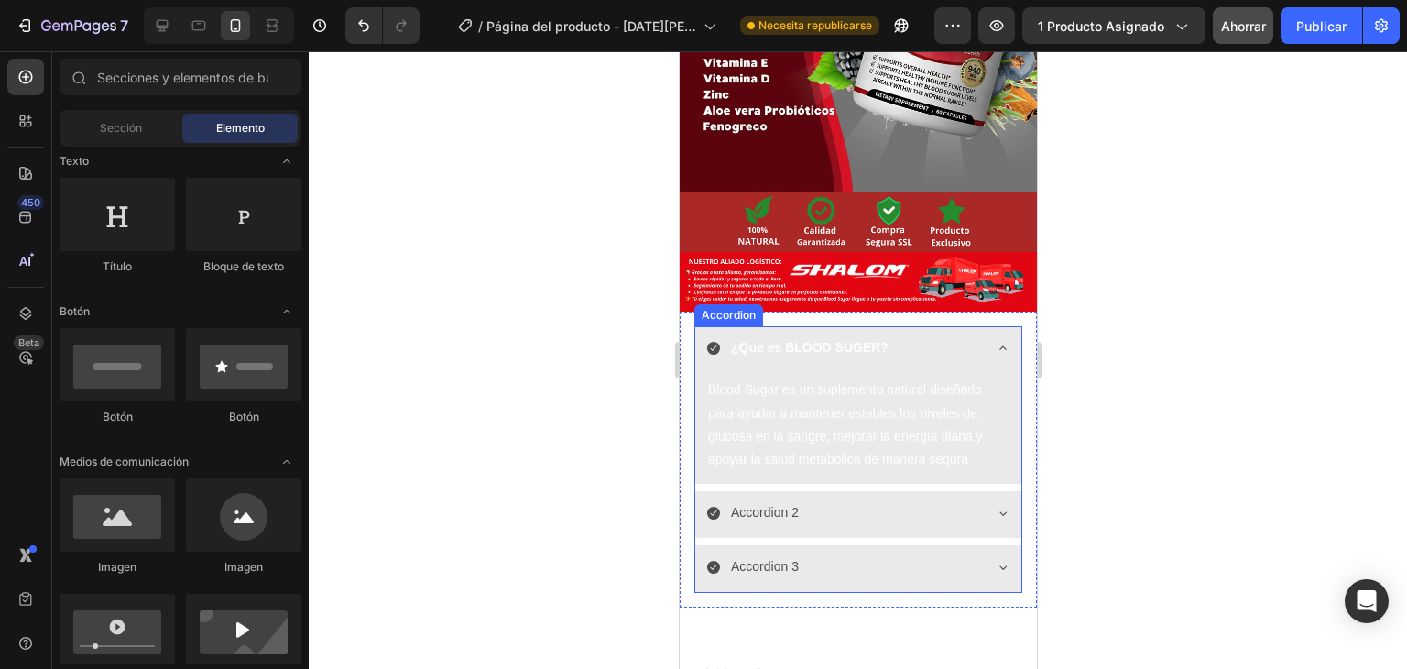
click at [995, 341] on icon at bounding box center [1002, 348] width 15 height 15
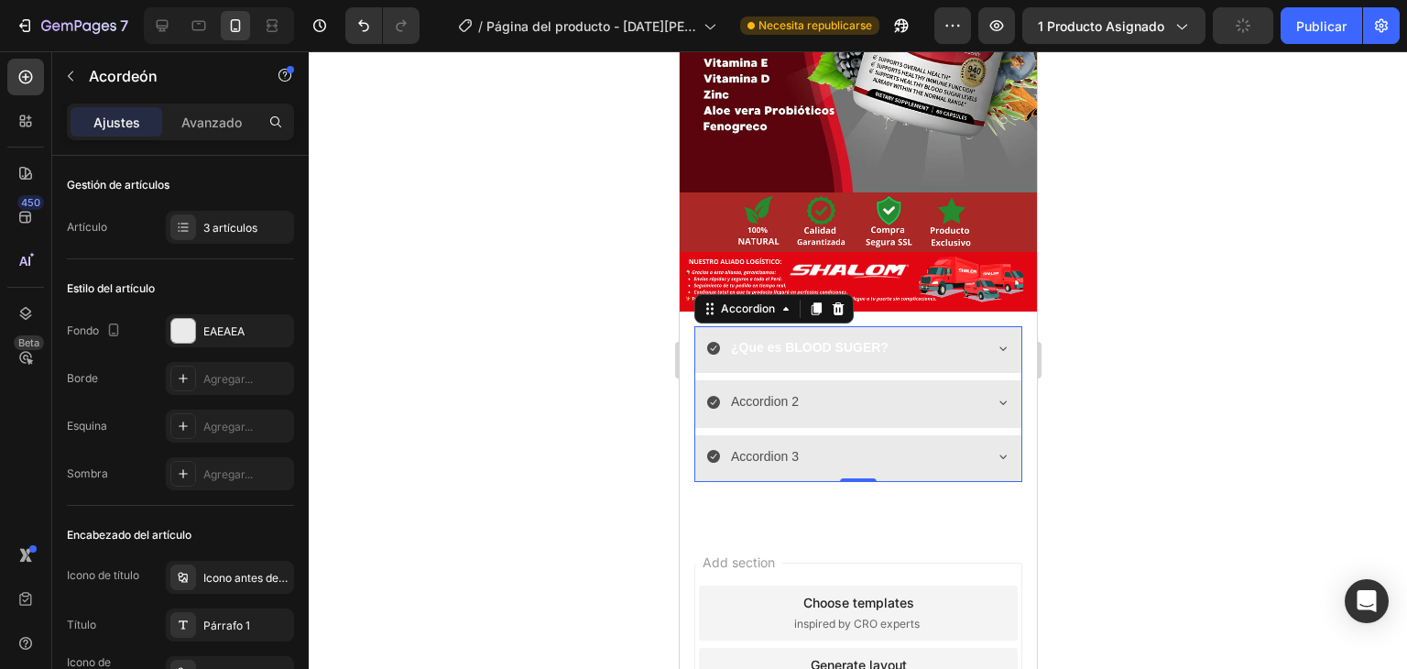
drag, startPoint x: 957, startPoint y: -22, endPoint x: 882, endPoint y: -62, distance: 85.3
click at [882, 0] on html "7 / Página del producto - [DATE][PERSON_NAME] 10:57:39 Necesita republicarse Av…" at bounding box center [703, 0] width 1407 height 0
click at [765, 390] on p "Accordion 2" at bounding box center [764, 401] width 68 height 23
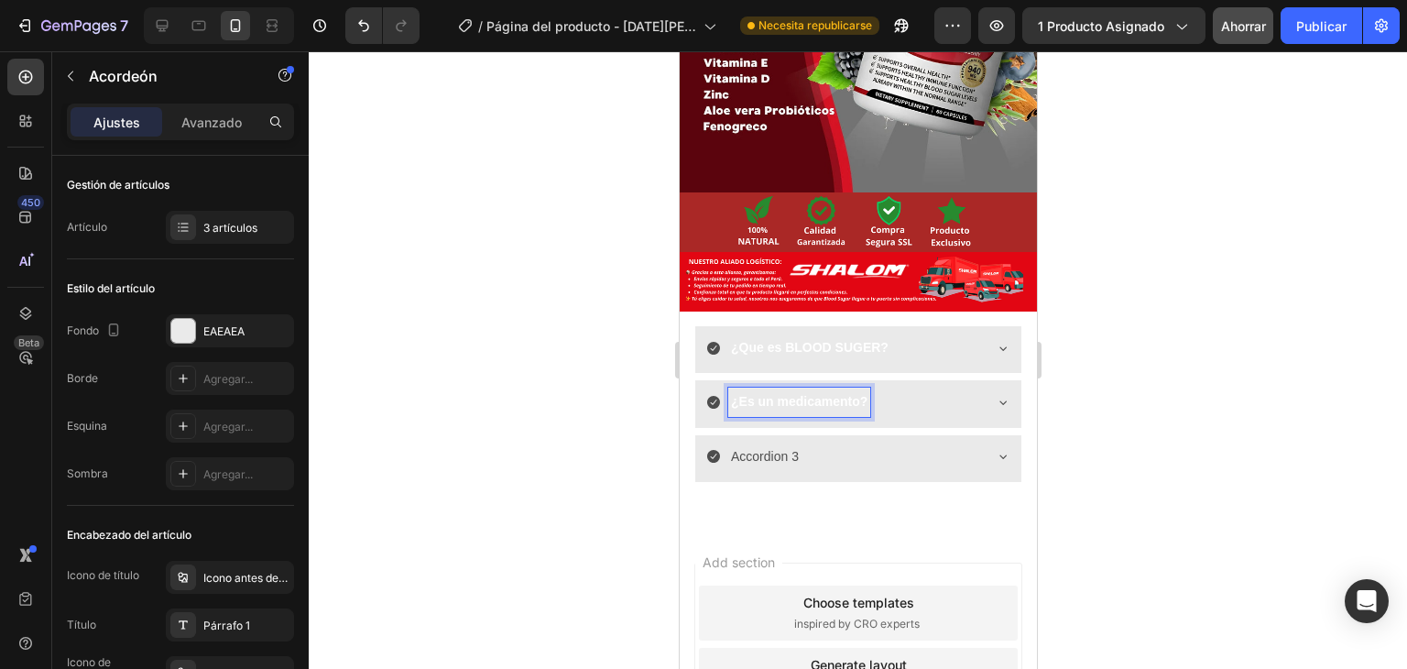
click at [995, 395] on icon at bounding box center [1002, 402] width 15 height 15
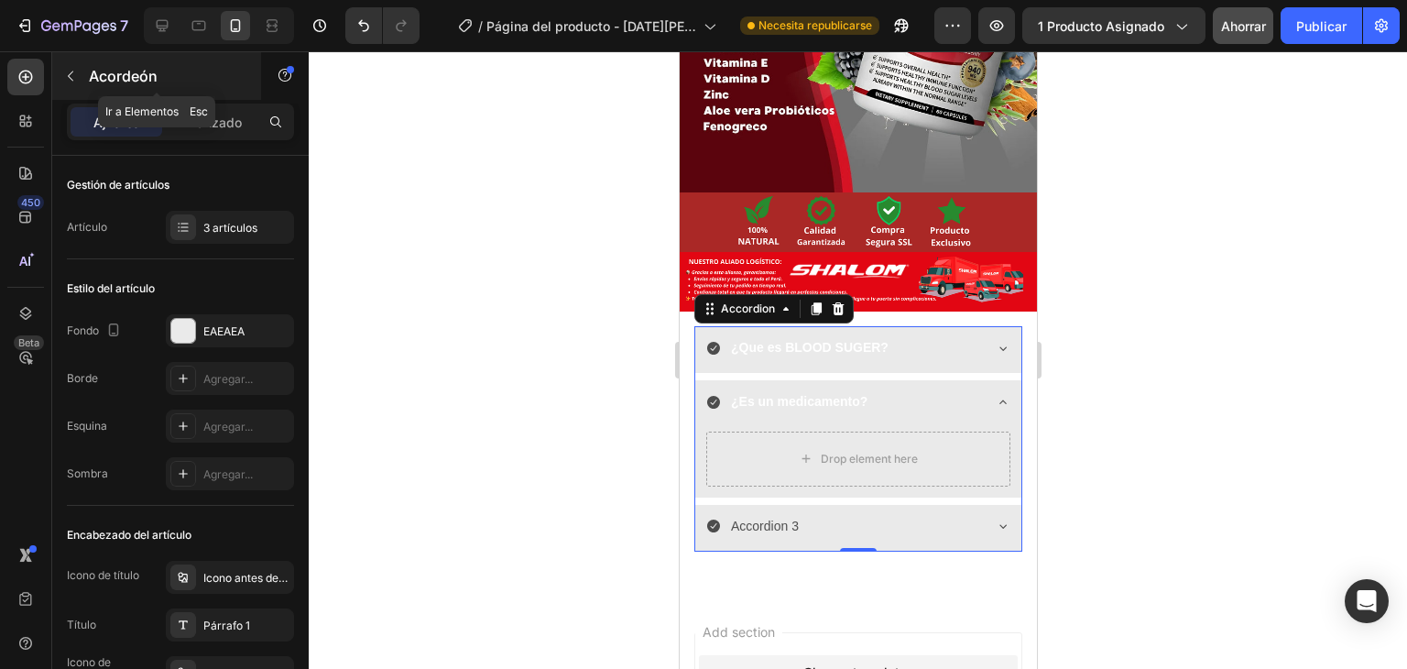
click at [77, 76] on icon "button" at bounding box center [70, 76] width 15 height 15
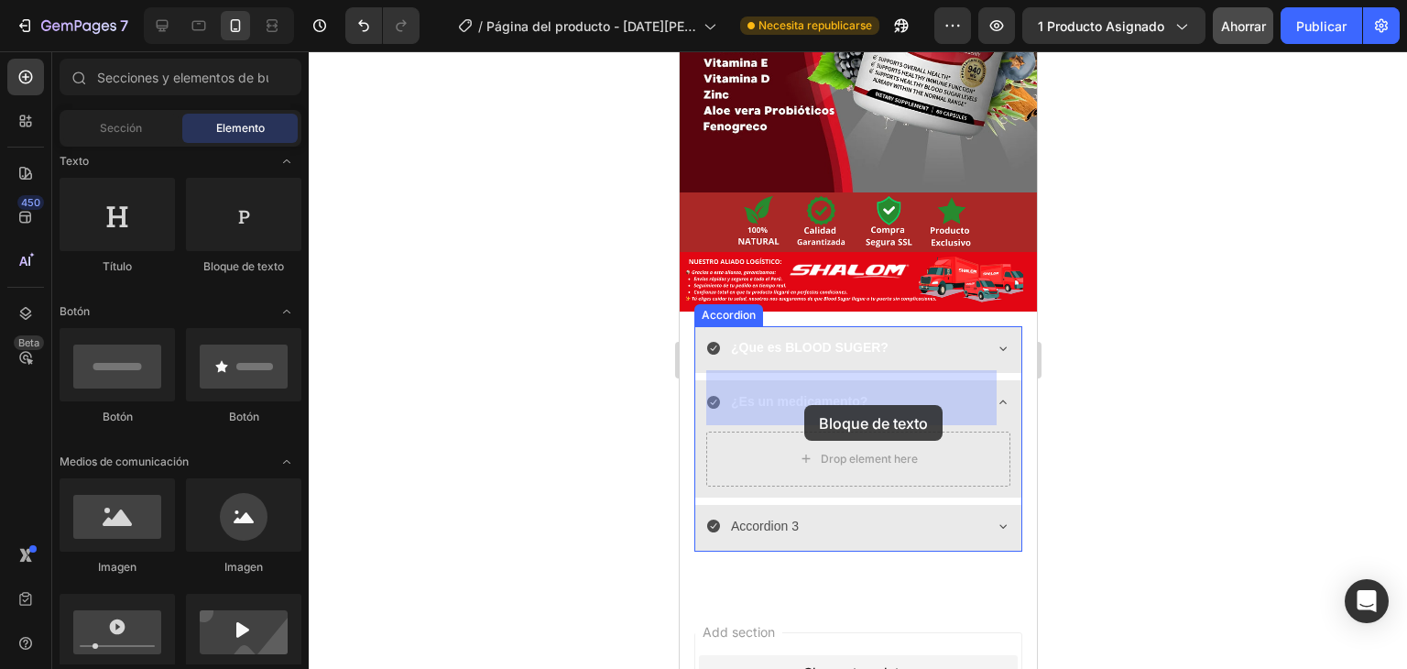
drag, startPoint x: 904, startPoint y: 286, endPoint x: 804, endPoint y: 405, distance: 156.0
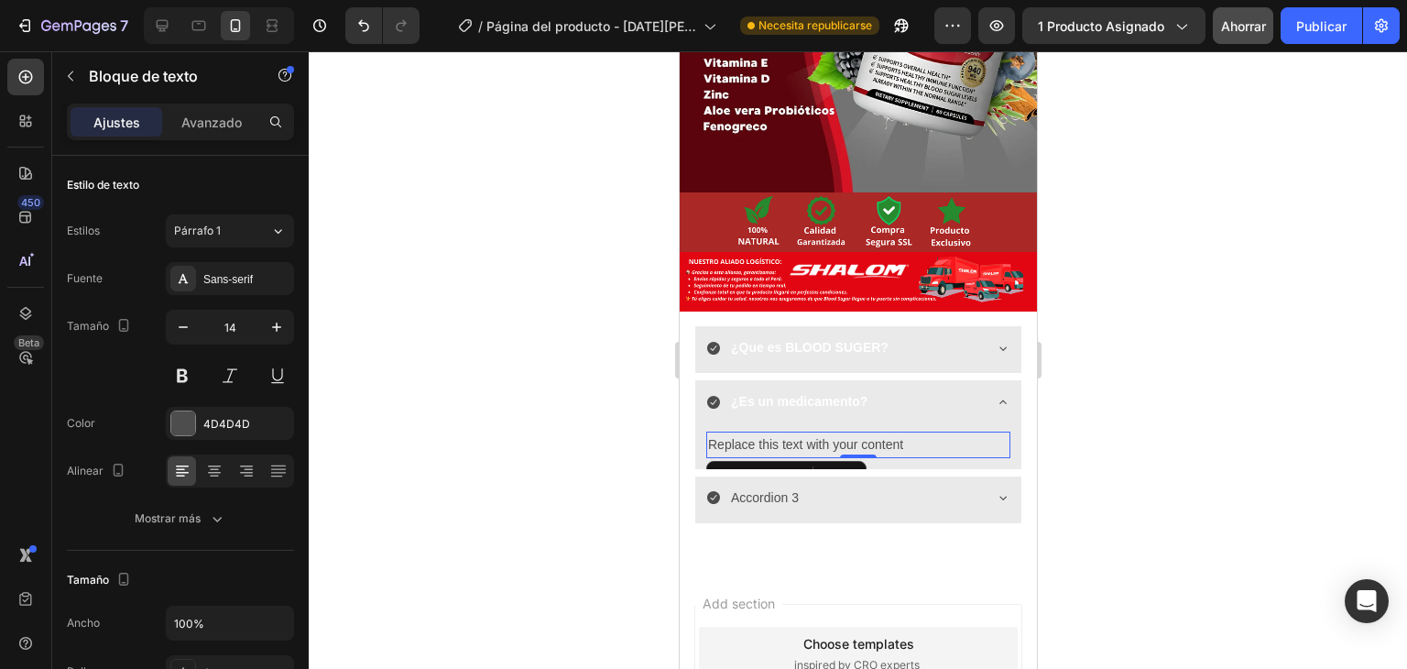
click at [837, 432] on div "Replace this text with your content" at bounding box center [858, 445] width 304 height 27
click at [837, 433] on p "Replace this text with your content" at bounding box center [857, 444] width 301 height 23
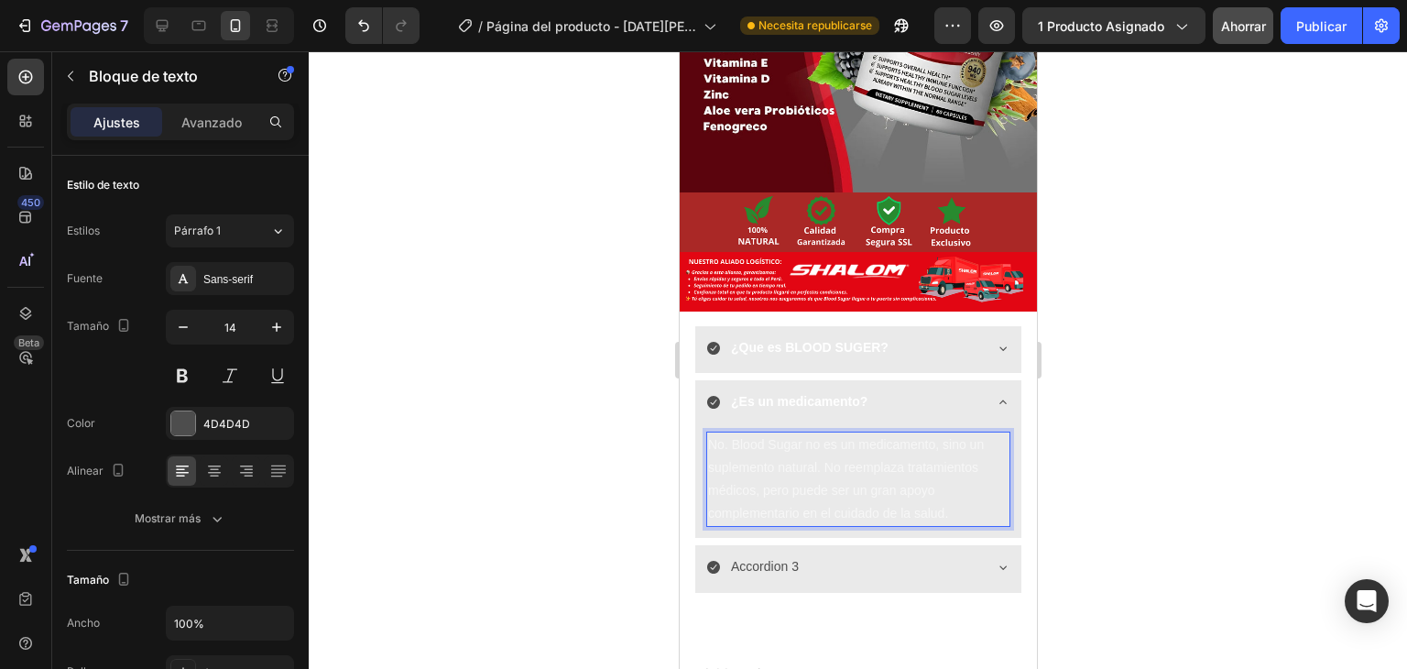
click at [562, 437] on div at bounding box center [858, 360] width 1099 height 618
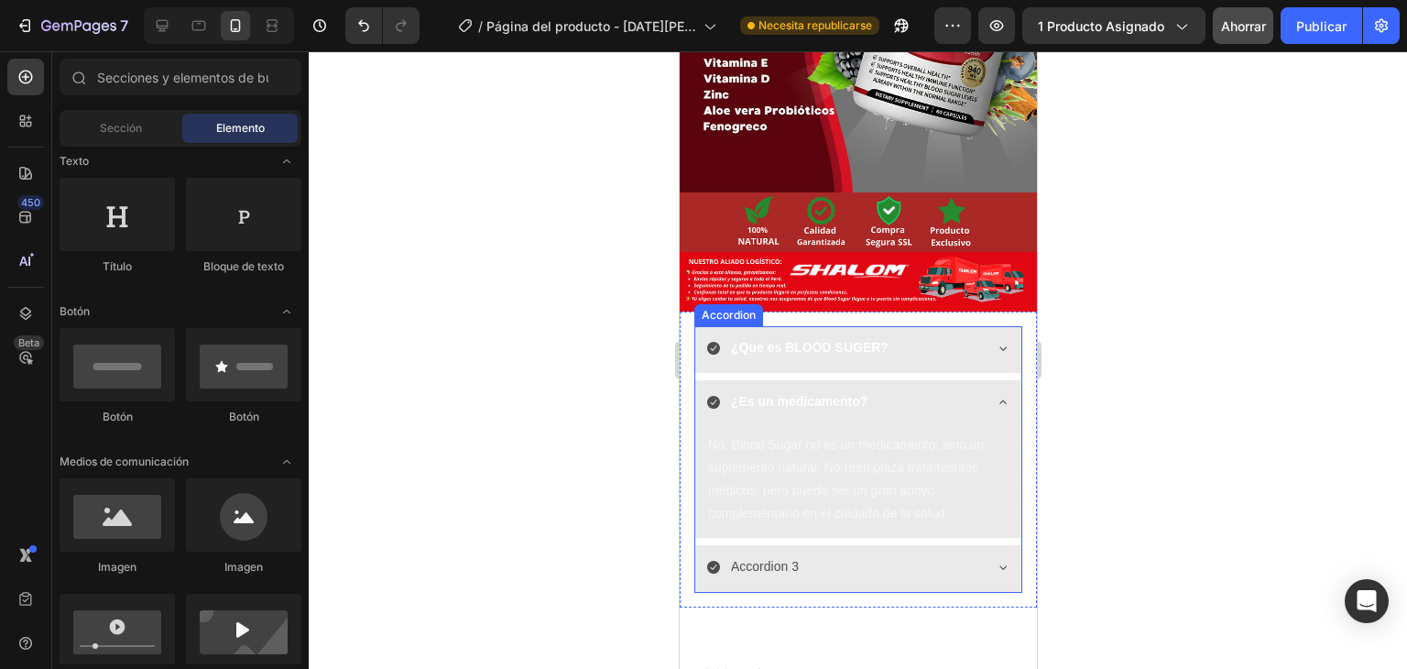
click at [995, 395] on icon at bounding box center [1002, 402] width 15 height 15
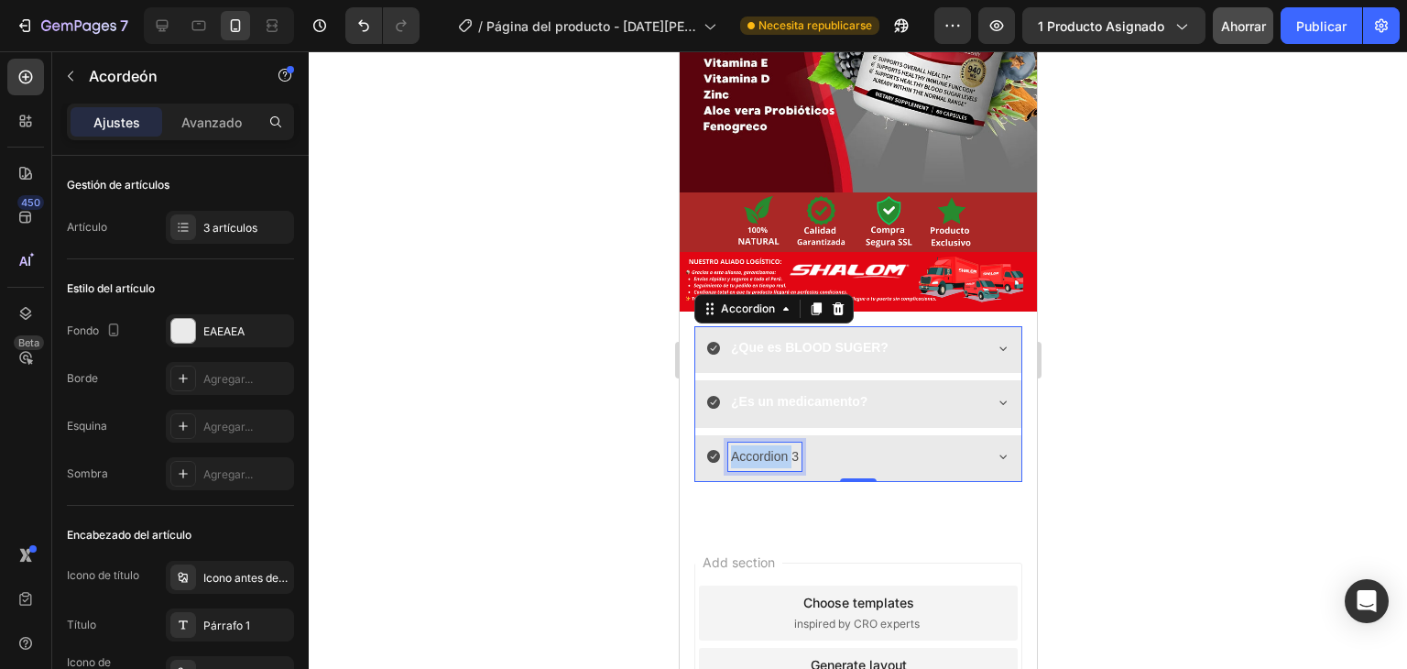
click at [767, 445] on p "Accordion 3" at bounding box center [764, 456] width 68 height 23
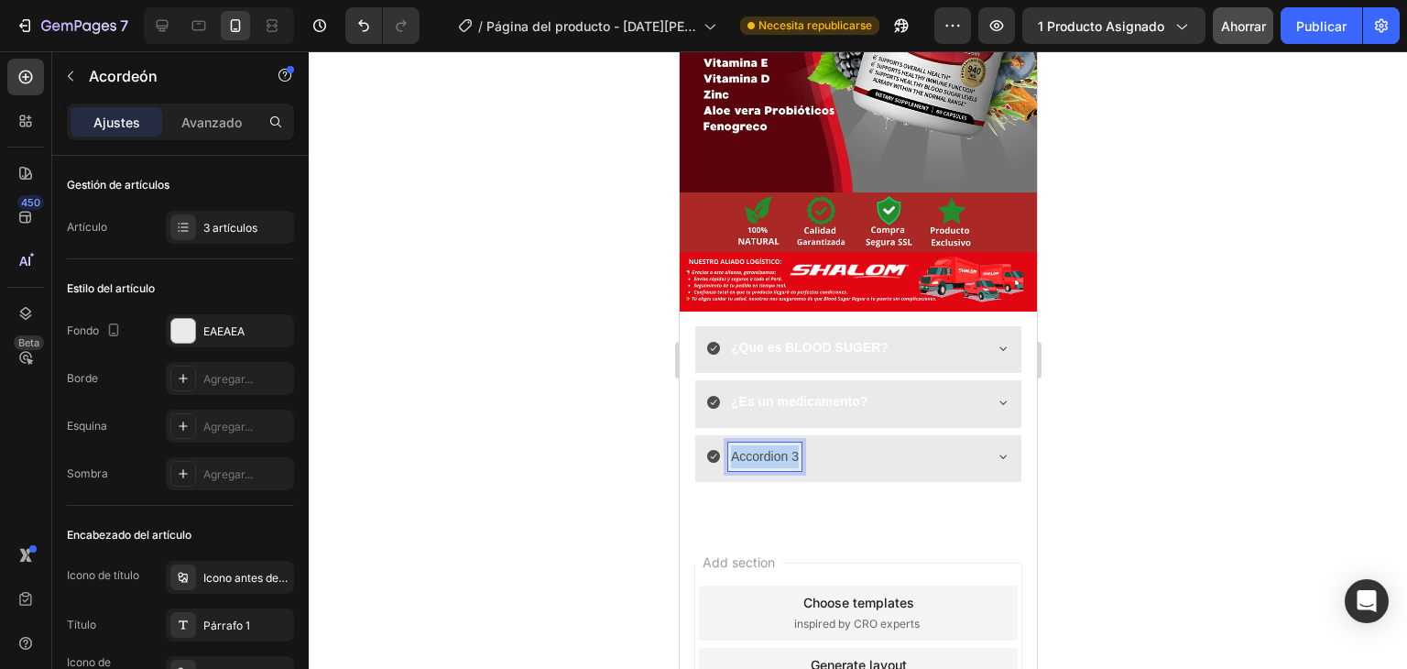
click at [767, 445] on p "Accordion 3" at bounding box center [764, 456] width 68 height 23
click at [995, 449] on icon at bounding box center [1002, 456] width 15 height 15
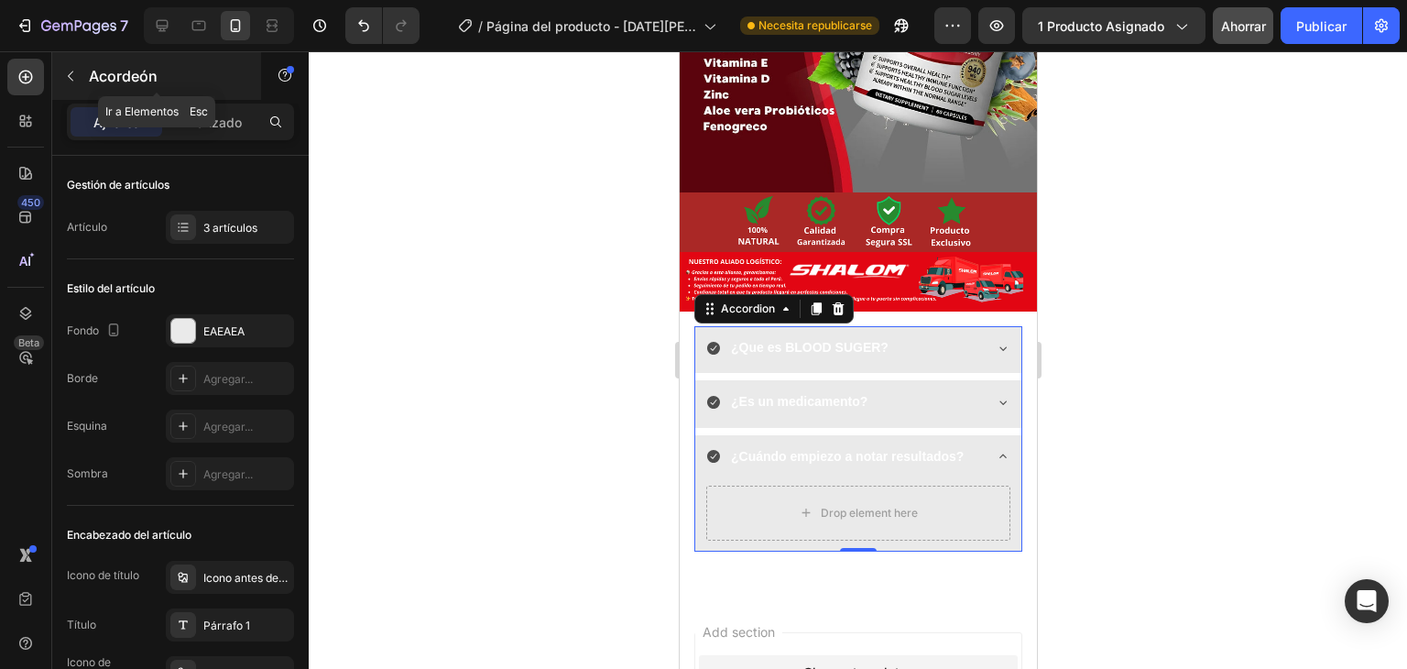
click at [86, 78] on div "Acordeón" at bounding box center [156, 76] width 209 height 48
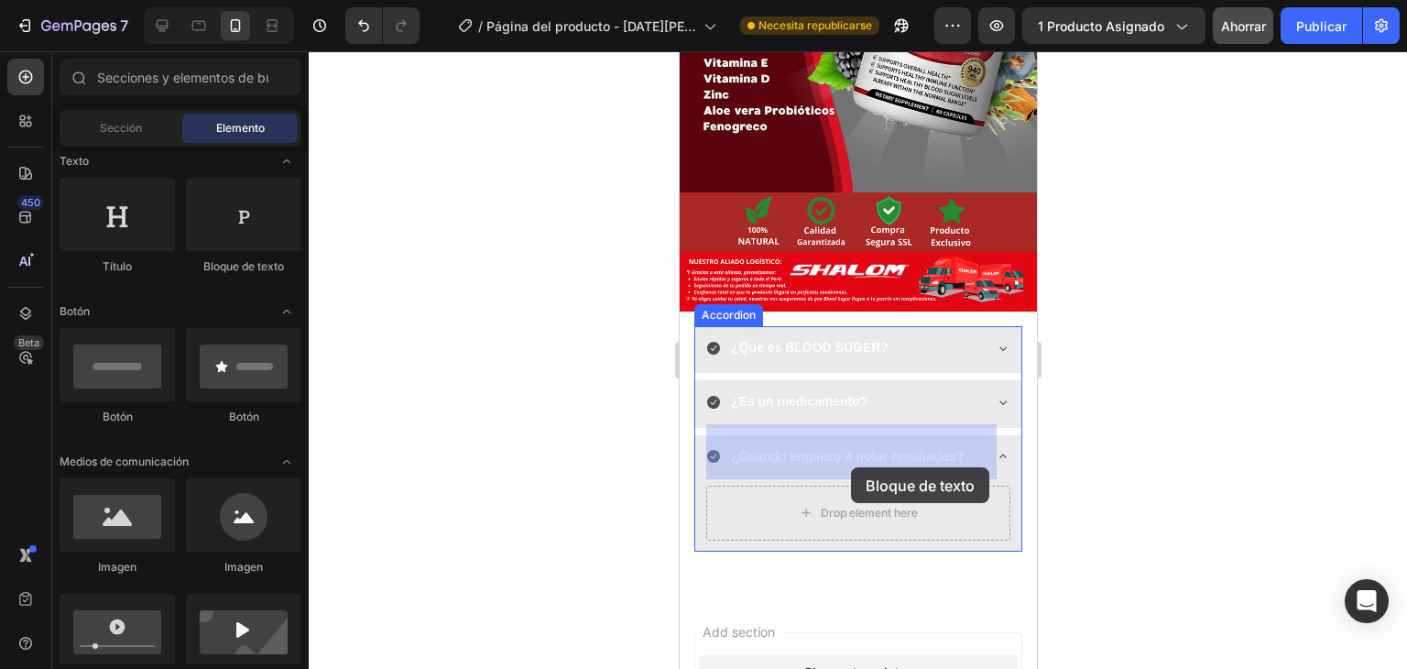
drag, startPoint x: 913, startPoint y: 279, endPoint x: 850, endPoint y: 467, distance: 198.2
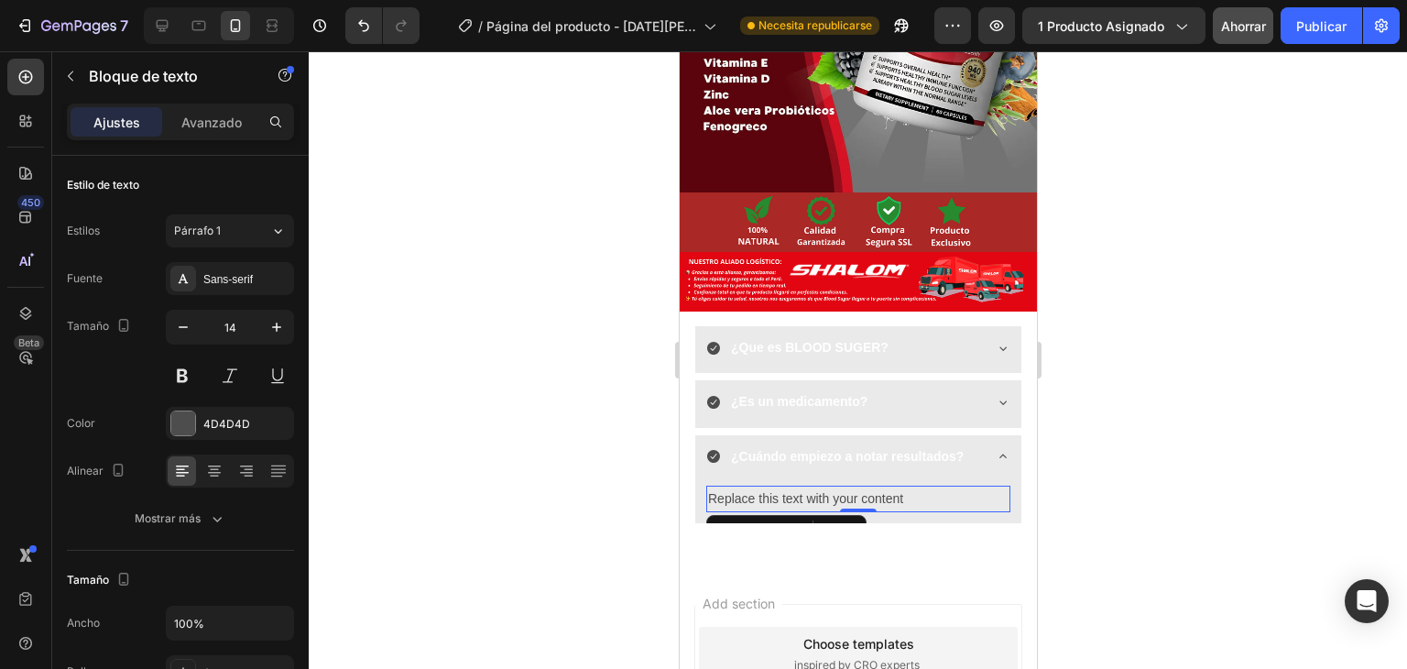
click at [881, 486] on div "Replace this text with your content" at bounding box center [858, 499] width 304 height 27
click at [881, 487] on p "Replace this text with your content" at bounding box center [857, 498] width 301 height 23
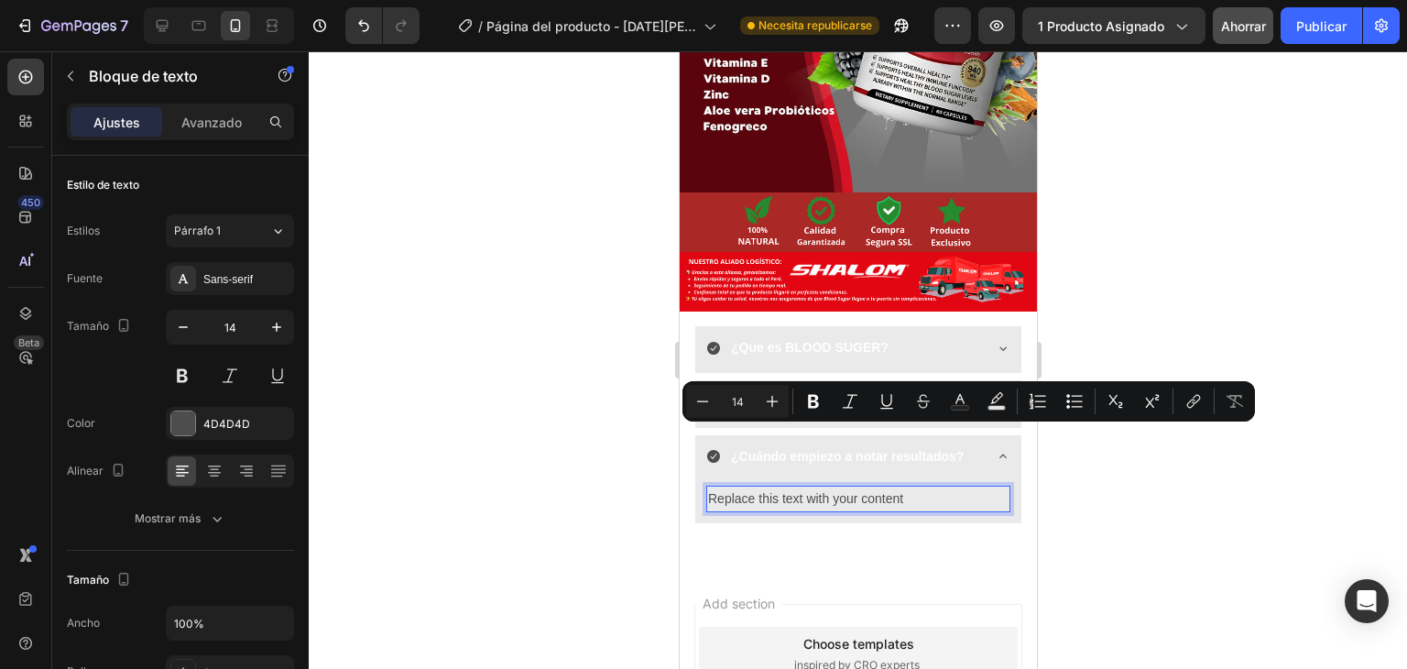
click at [840, 487] on p "Replace this text with your content" at bounding box center [857, 498] width 301 height 23
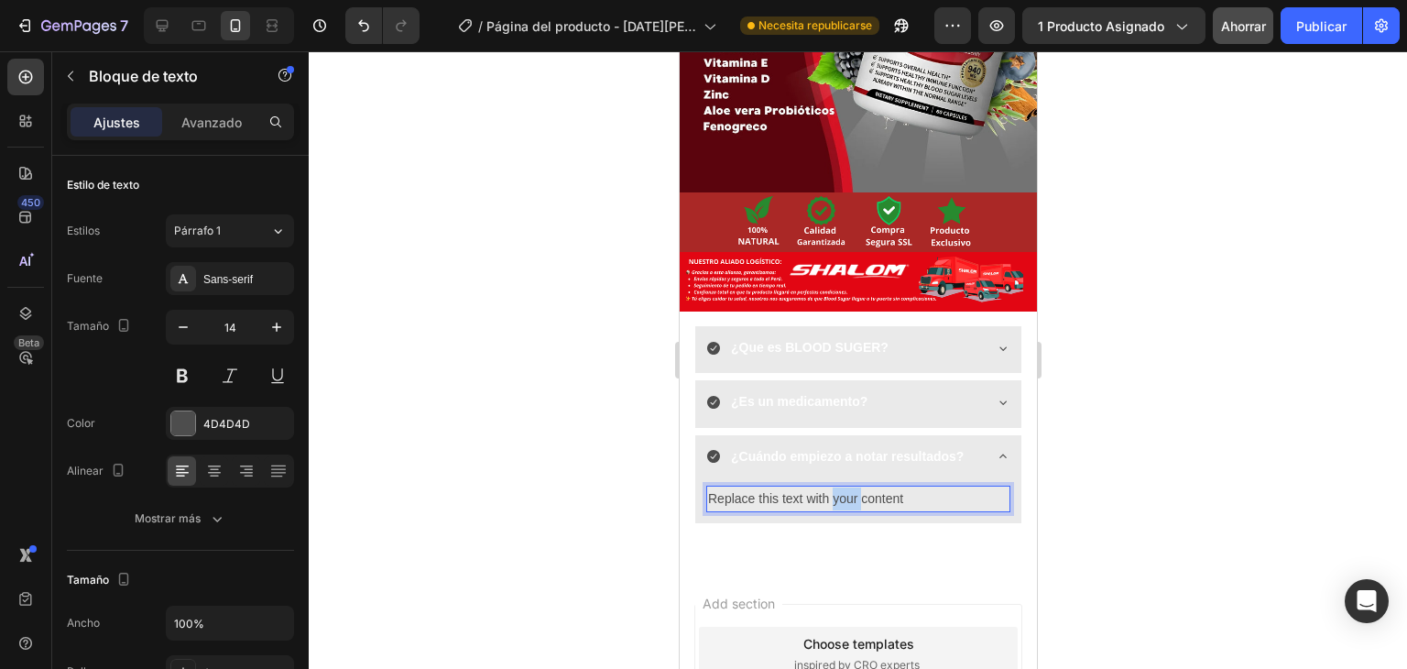
click at [840, 487] on p "Replace this text with your content" at bounding box center [857, 498] width 301 height 23
click at [811, 487] on p "Replace this text with your content" at bounding box center [857, 498] width 301 height 23
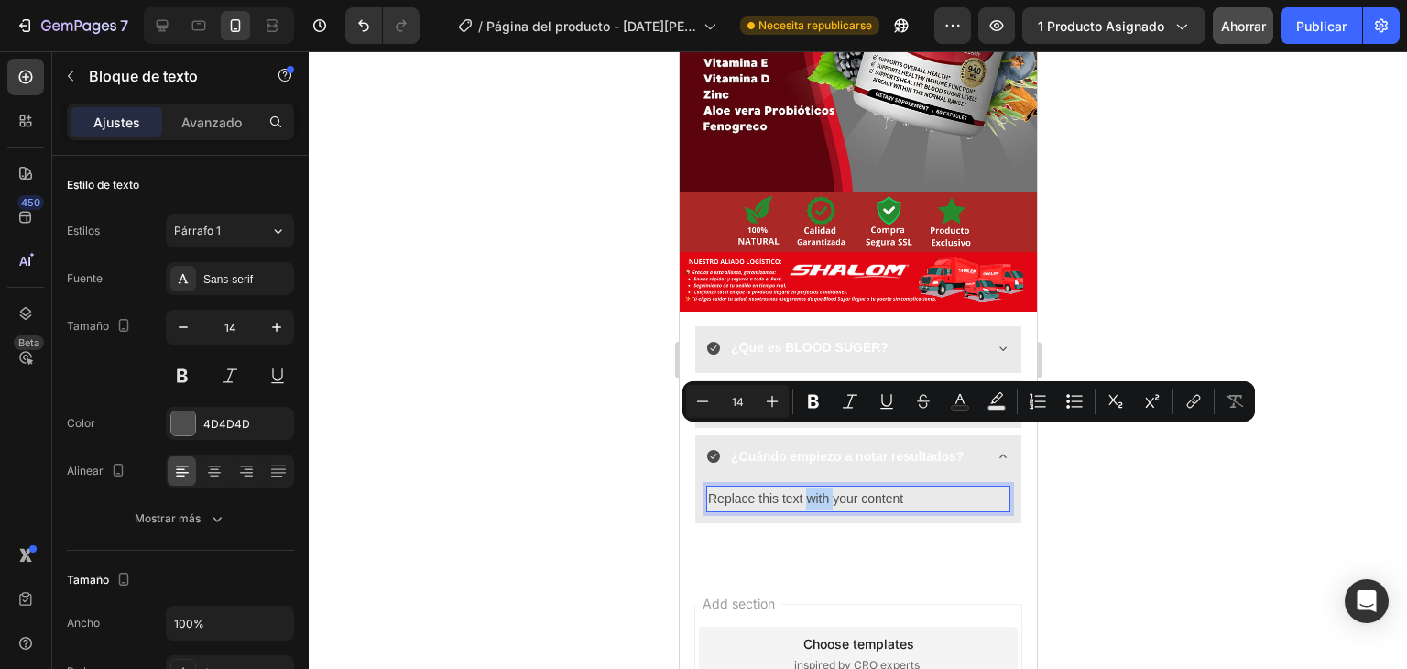
click at [811, 487] on p "Replace this text with your content" at bounding box center [857, 498] width 301 height 23
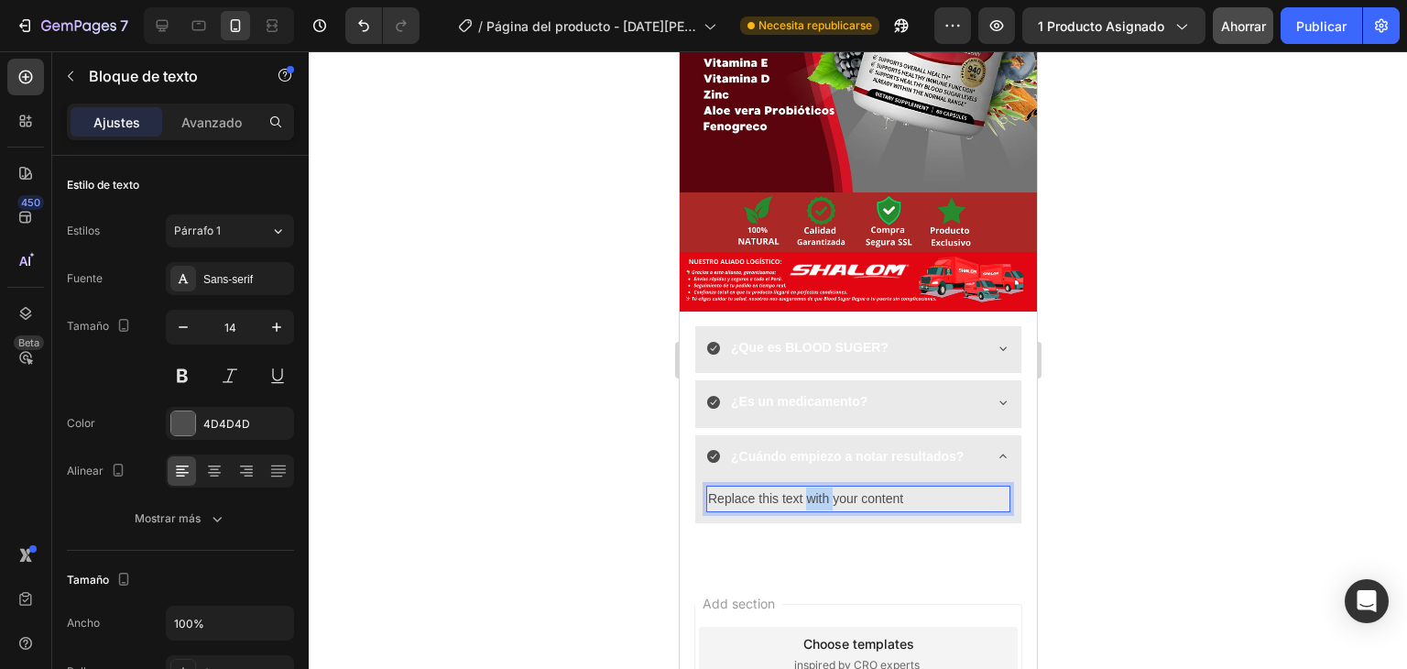
click at [811, 487] on p "Replace this text with your content" at bounding box center [857, 498] width 301 height 23
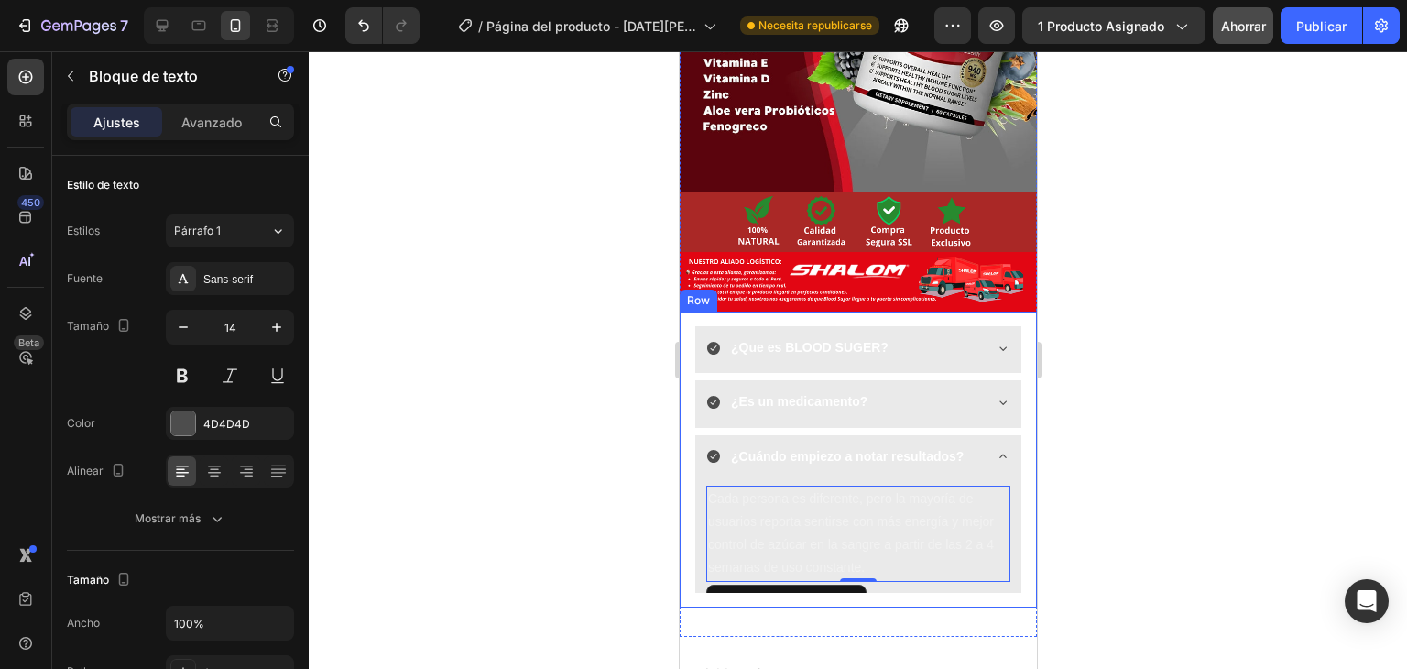
click at [579, 445] on div at bounding box center [858, 360] width 1099 height 618
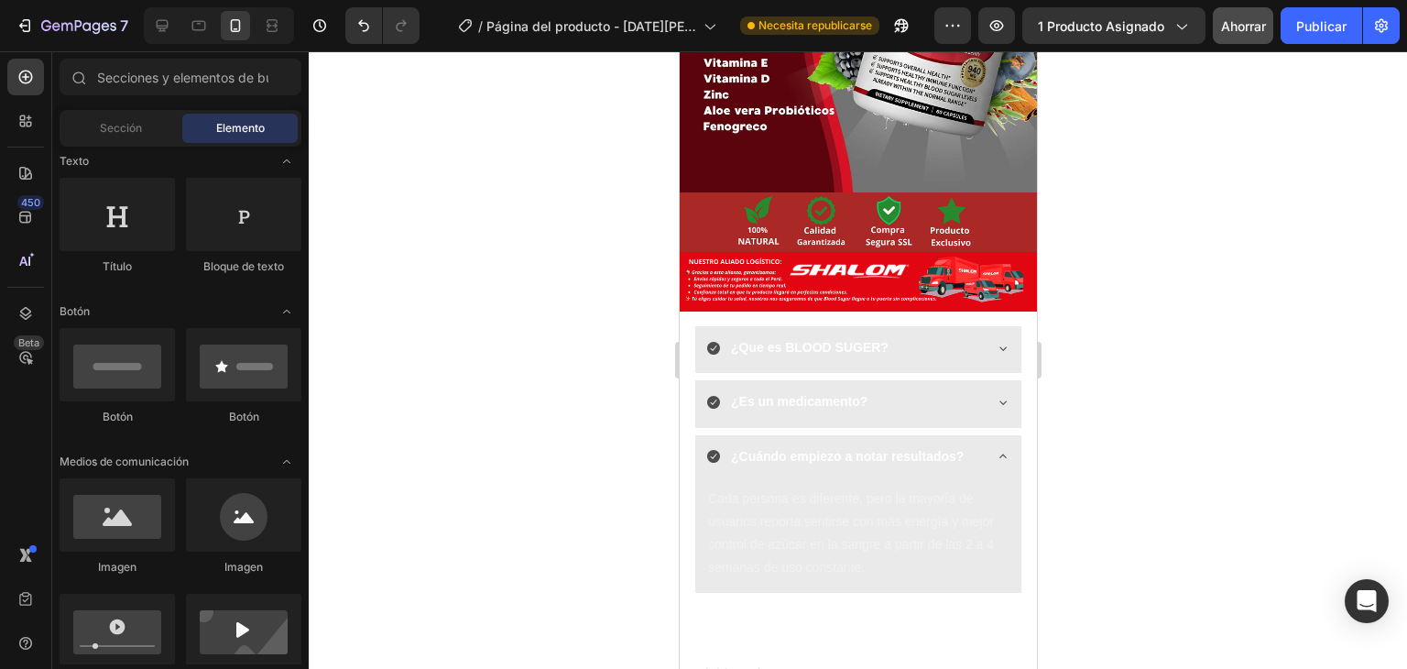
click at [1110, 369] on div at bounding box center [858, 360] width 1099 height 618
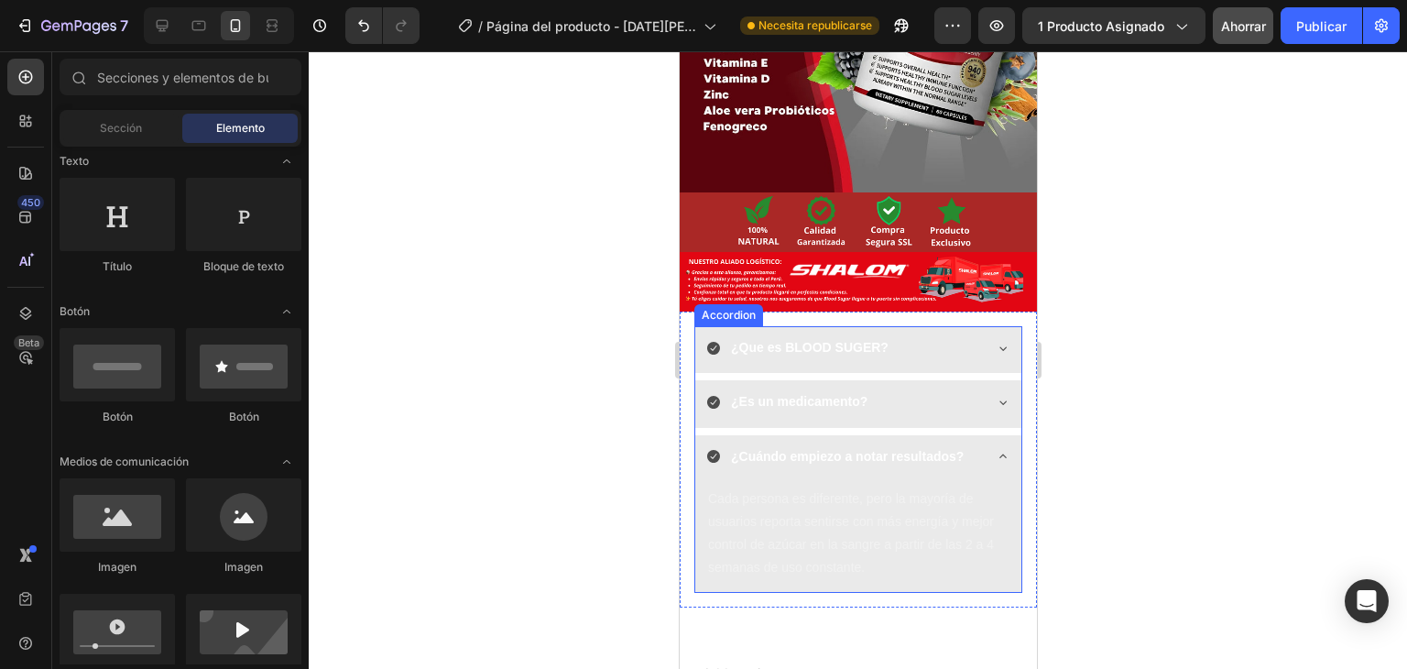
click at [995, 449] on icon at bounding box center [1002, 456] width 15 height 15
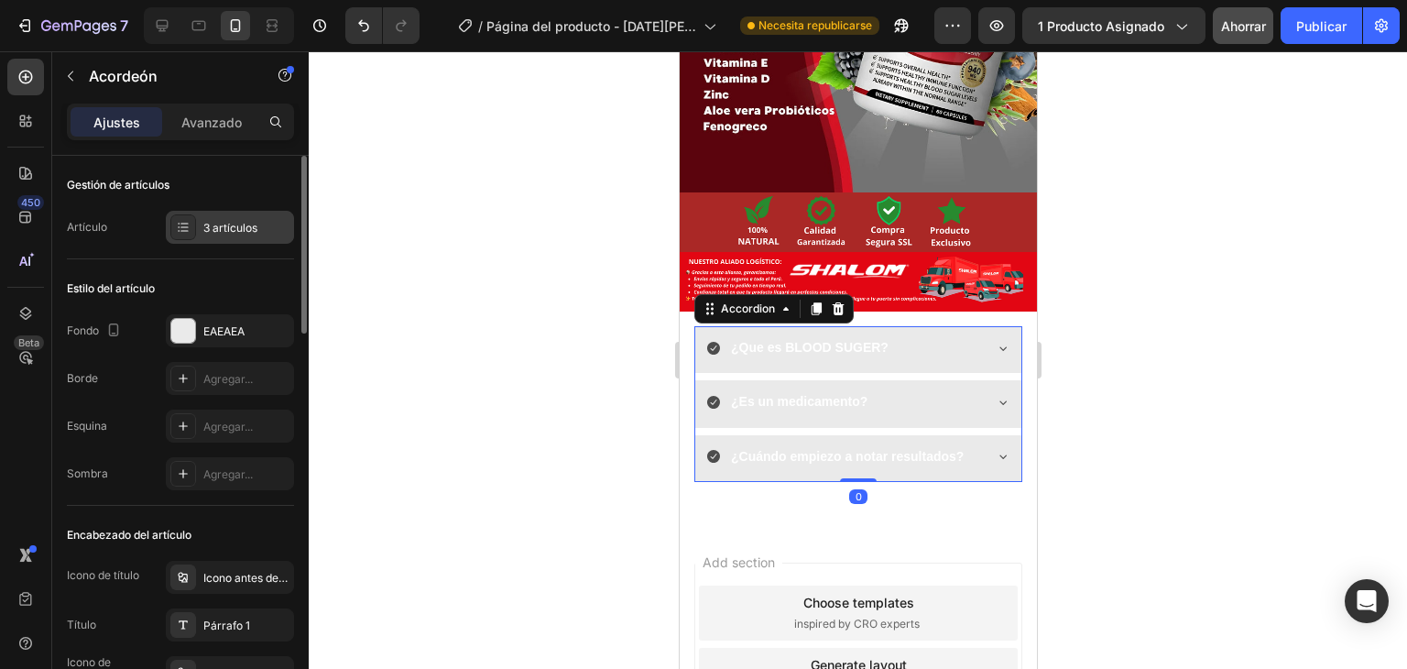
click at [235, 233] on font "3 artículos" at bounding box center [230, 228] width 54 height 14
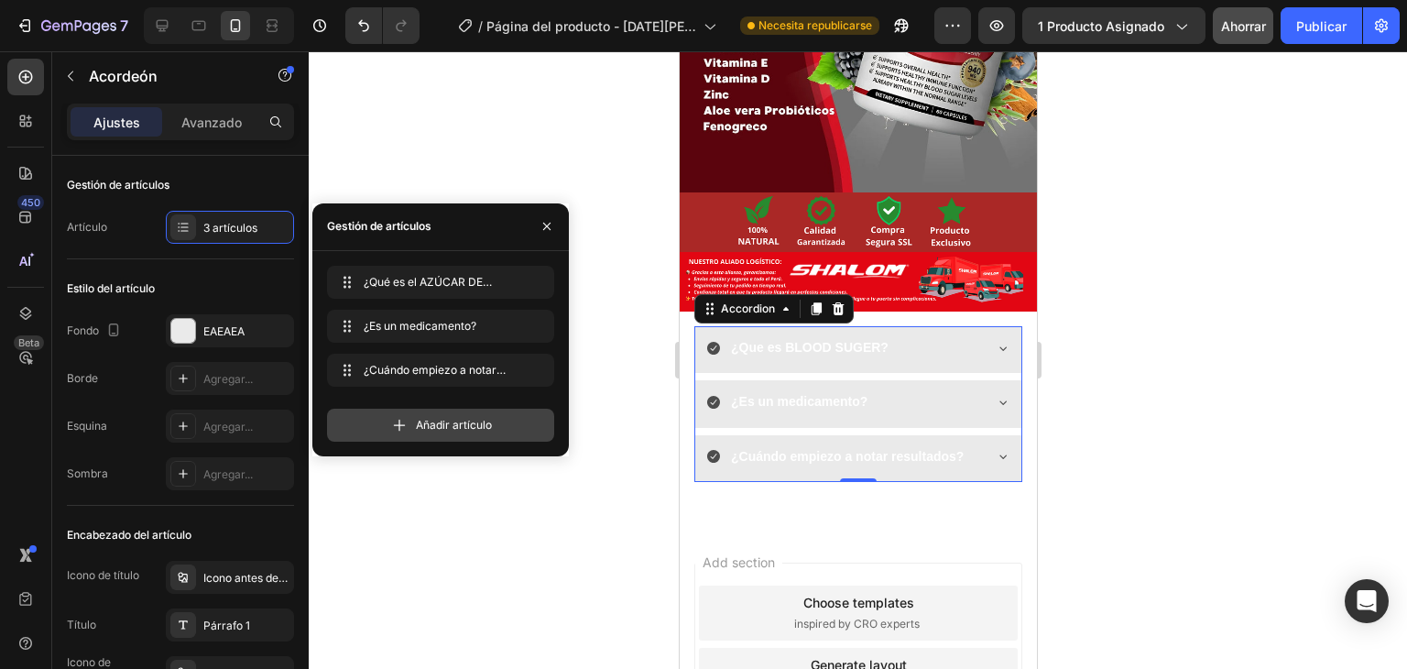
click at [427, 420] on font "Añadir artículo" at bounding box center [454, 425] width 76 height 14
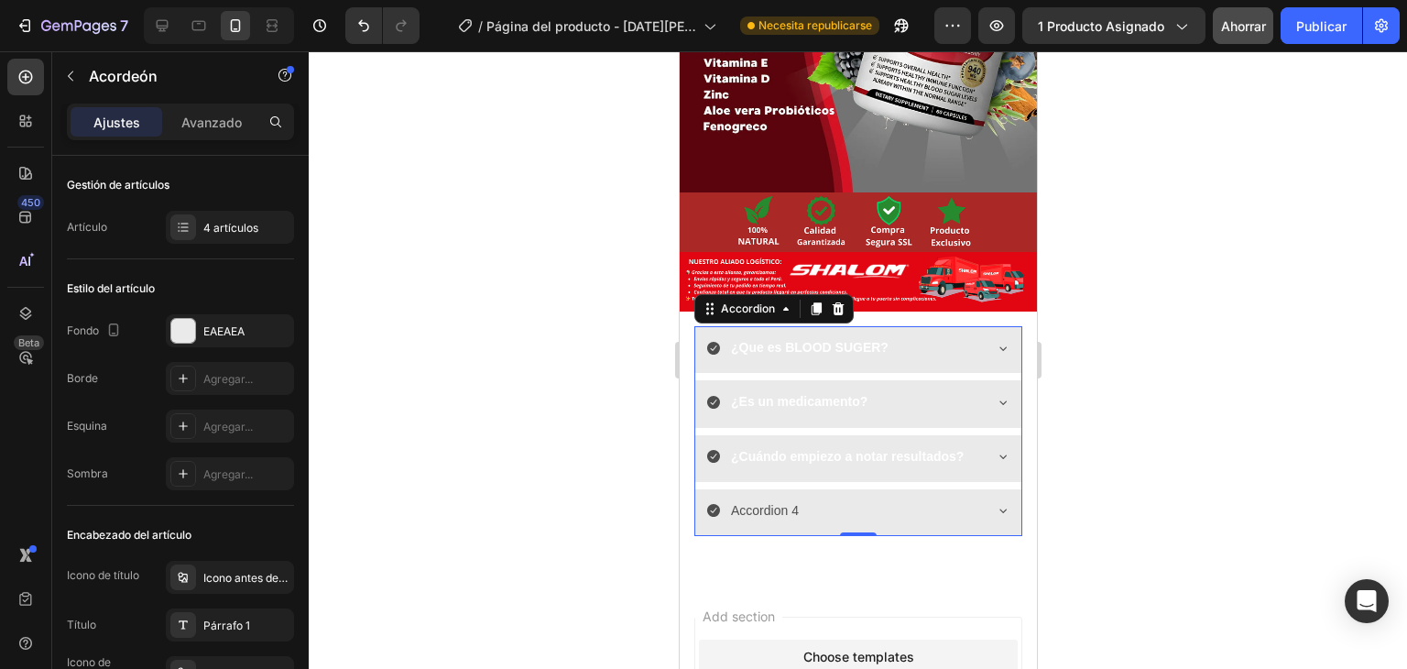
click at [638, 438] on div at bounding box center [858, 360] width 1099 height 618
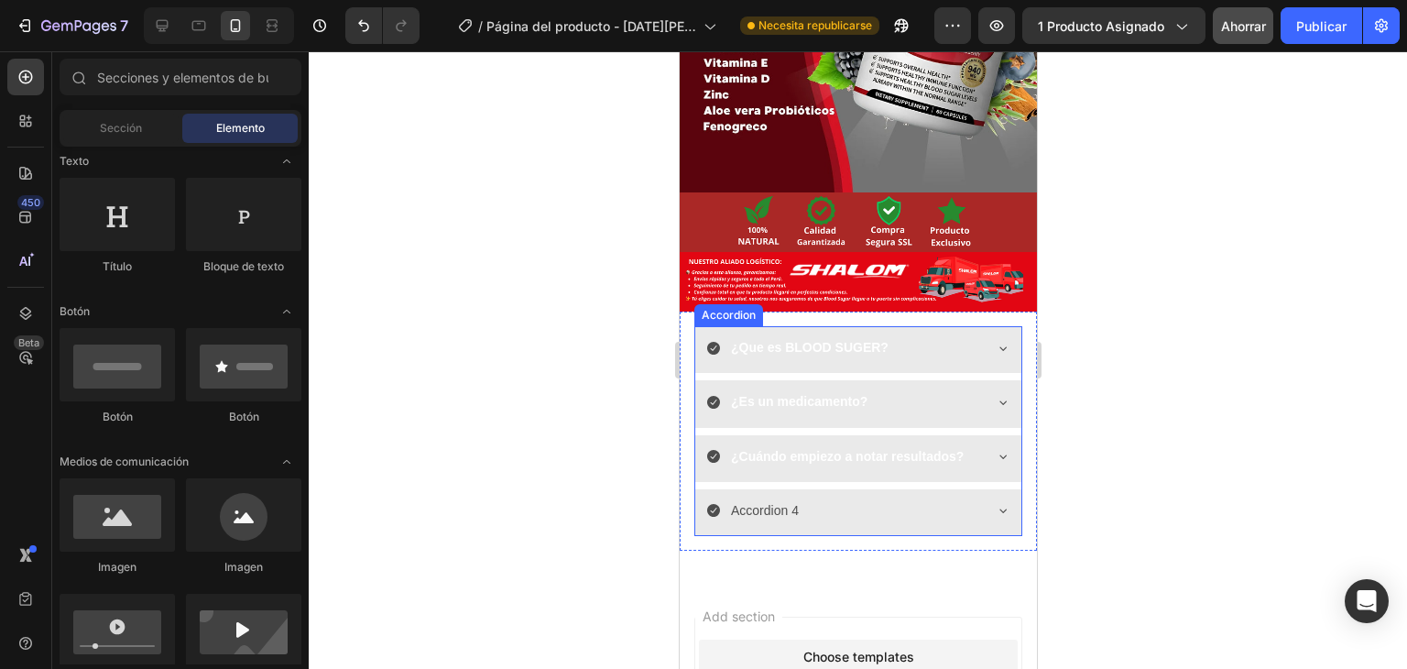
click at [781, 497] on div "Accordion 4" at bounding box center [763, 511] width 73 height 28
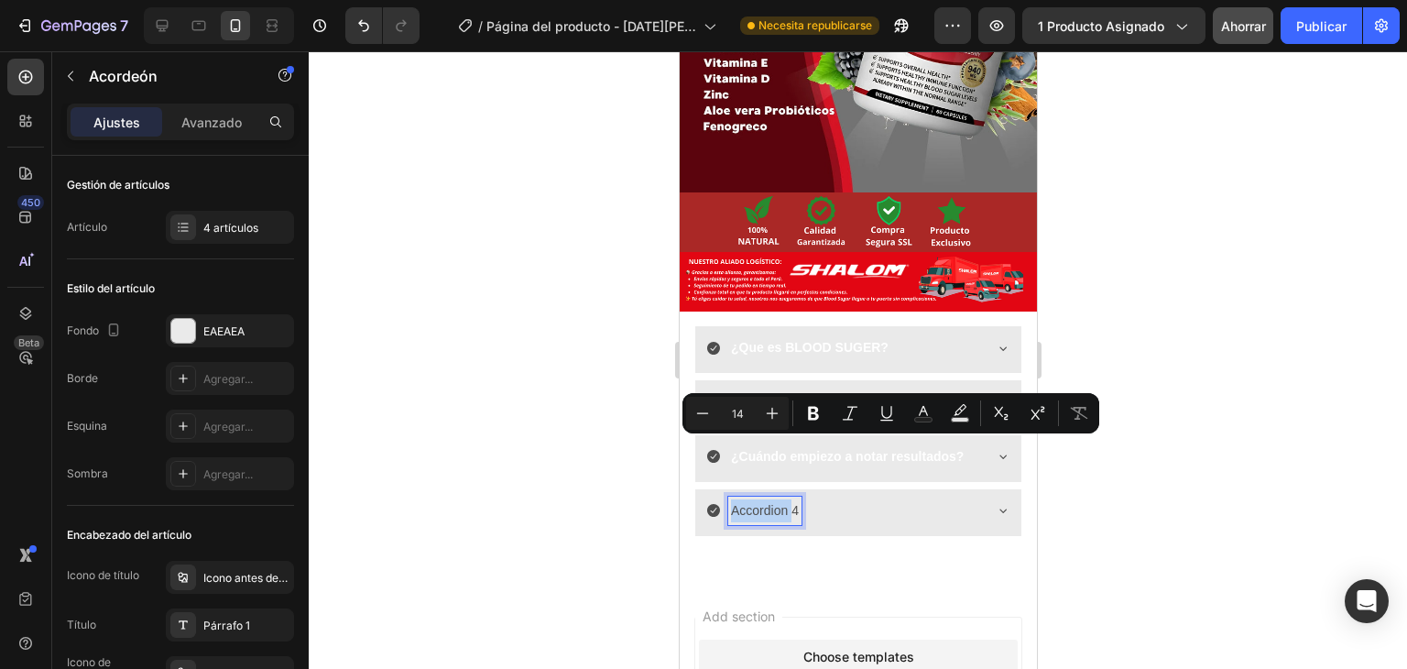
click at [793, 499] on p "Accordion 4" at bounding box center [764, 510] width 68 height 23
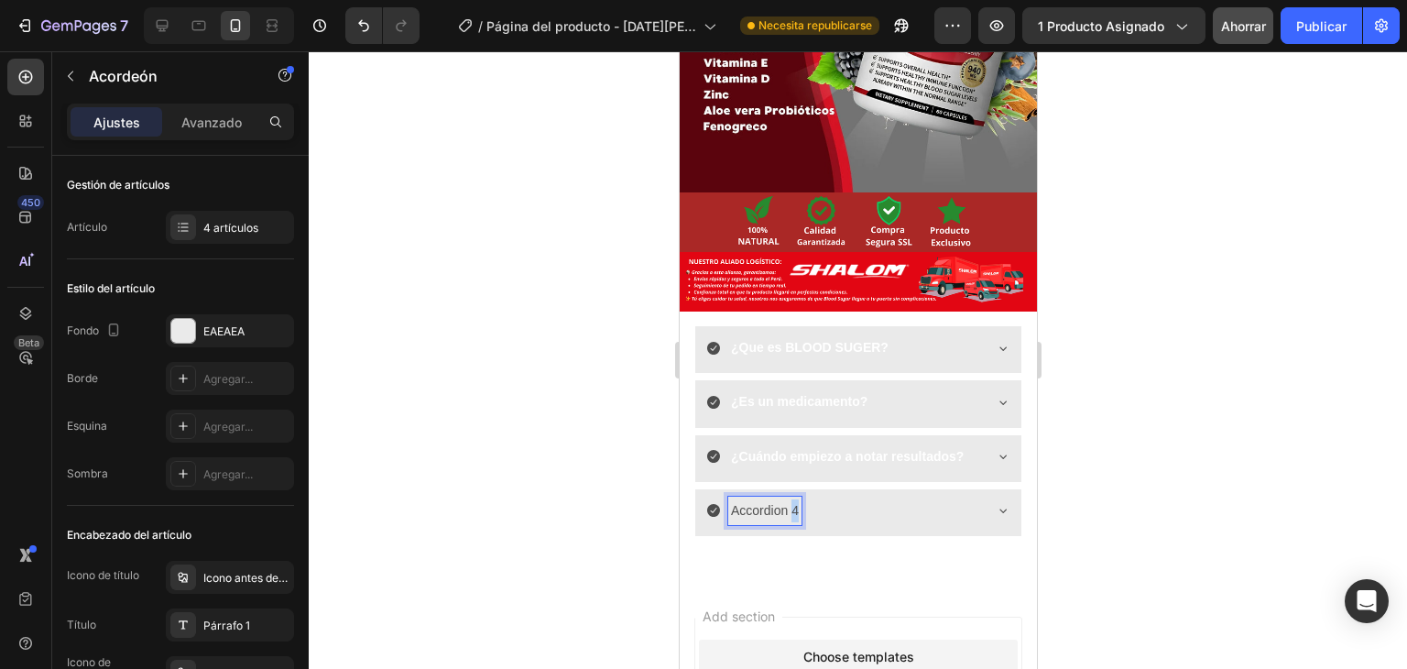
click at [793, 499] on p "Accordion 4" at bounding box center [764, 510] width 68 height 23
click at [999, 509] on icon at bounding box center [1002, 511] width 7 height 4
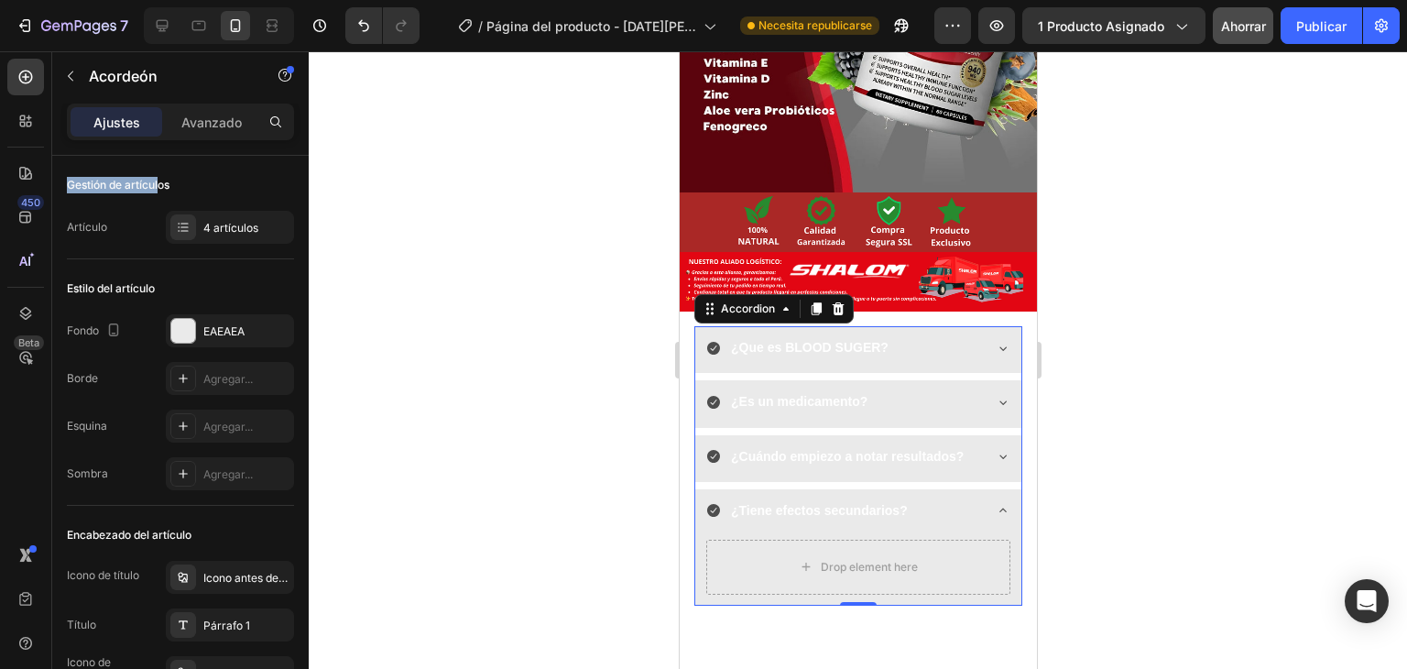
drag, startPoint x: 145, startPoint y: 118, endPoint x: 162, endPoint y: 114, distance: 18.0
click at [159, 114] on div "Ajustes Avanzado Gestión de artículos Artículo 4 artículos Estilo del artículo …" at bounding box center [180, 413] width 257 height 618
drag, startPoint x: 115, startPoint y: 94, endPoint x: 98, endPoint y: 88, distance: 18.6
click at [98, 88] on div "Sections(18) Elementos(84) Sección Elemento Hero Section Product Detail Brands …" at bounding box center [180, 360] width 257 height 618
click at [76, 75] on icon "button" at bounding box center [70, 76] width 15 height 15
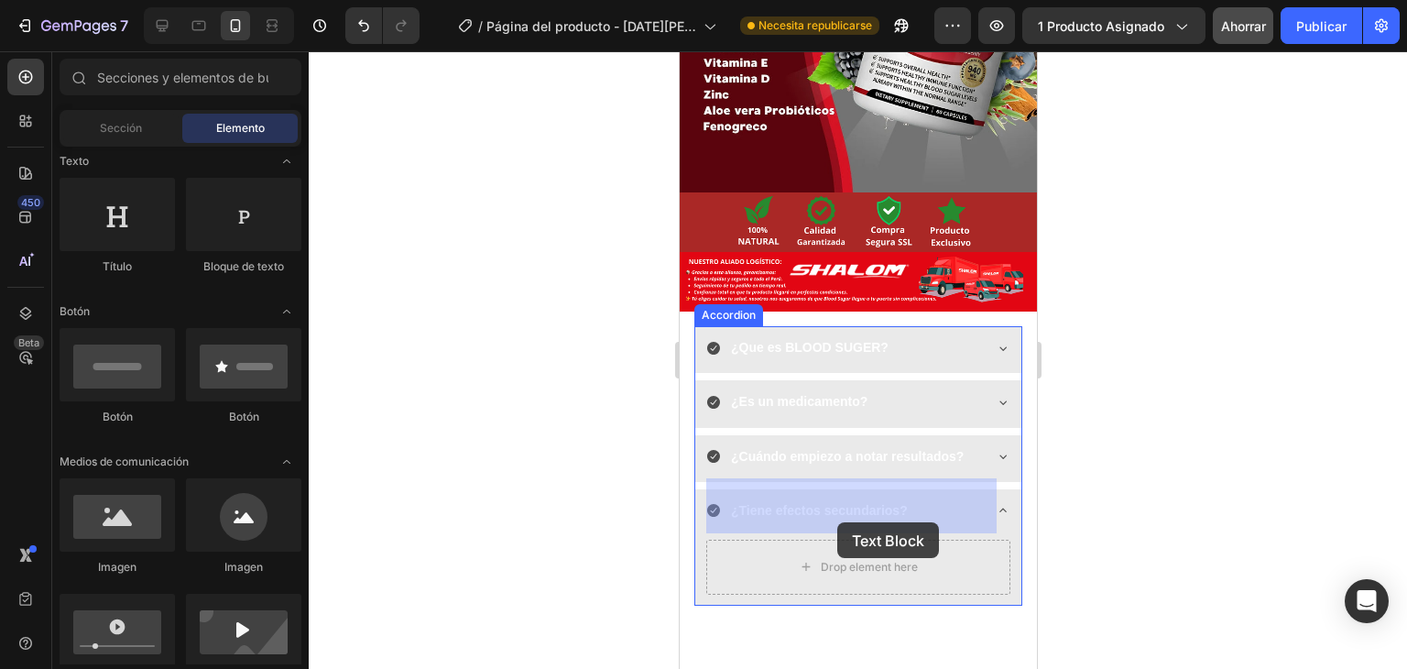
drag, startPoint x: 919, startPoint y: 264, endPoint x: 831, endPoint y: 518, distance: 268.6
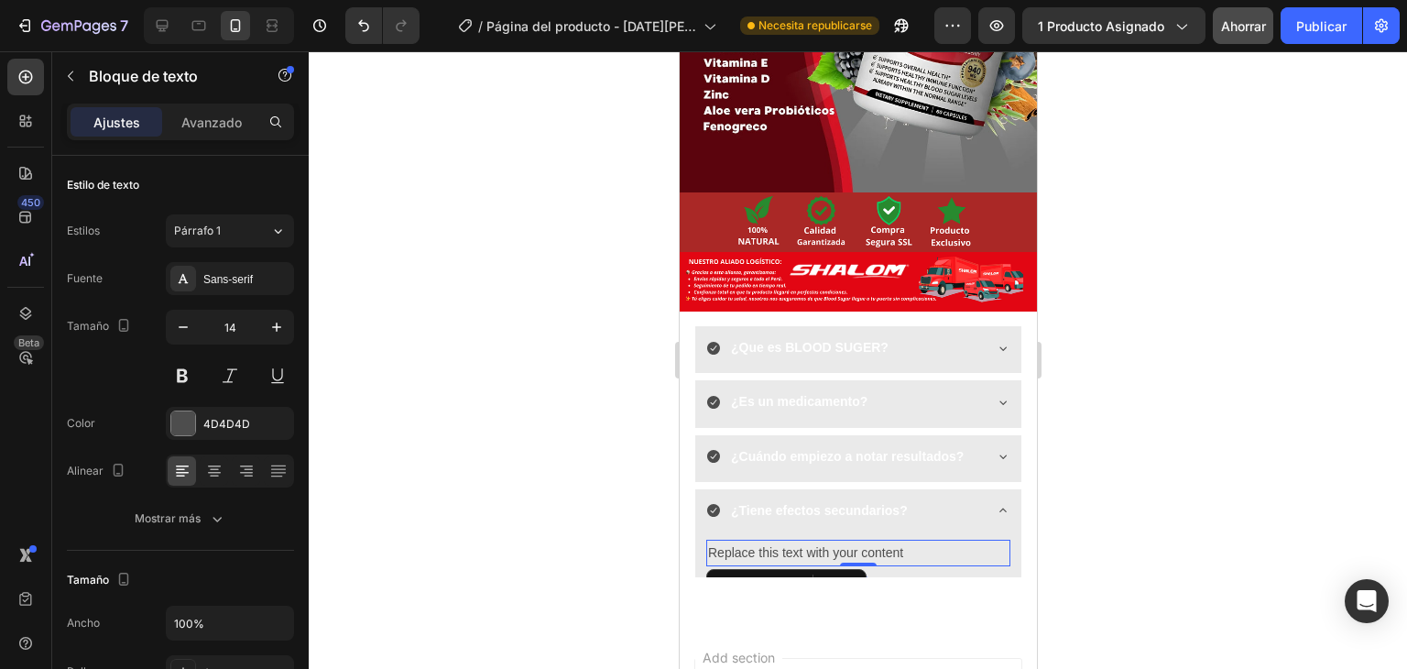
drag, startPoint x: 526, startPoint y: 443, endPoint x: 88, endPoint y: 77, distance: 570.5
click at [526, 443] on div at bounding box center [858, 360] width 1099 height 618
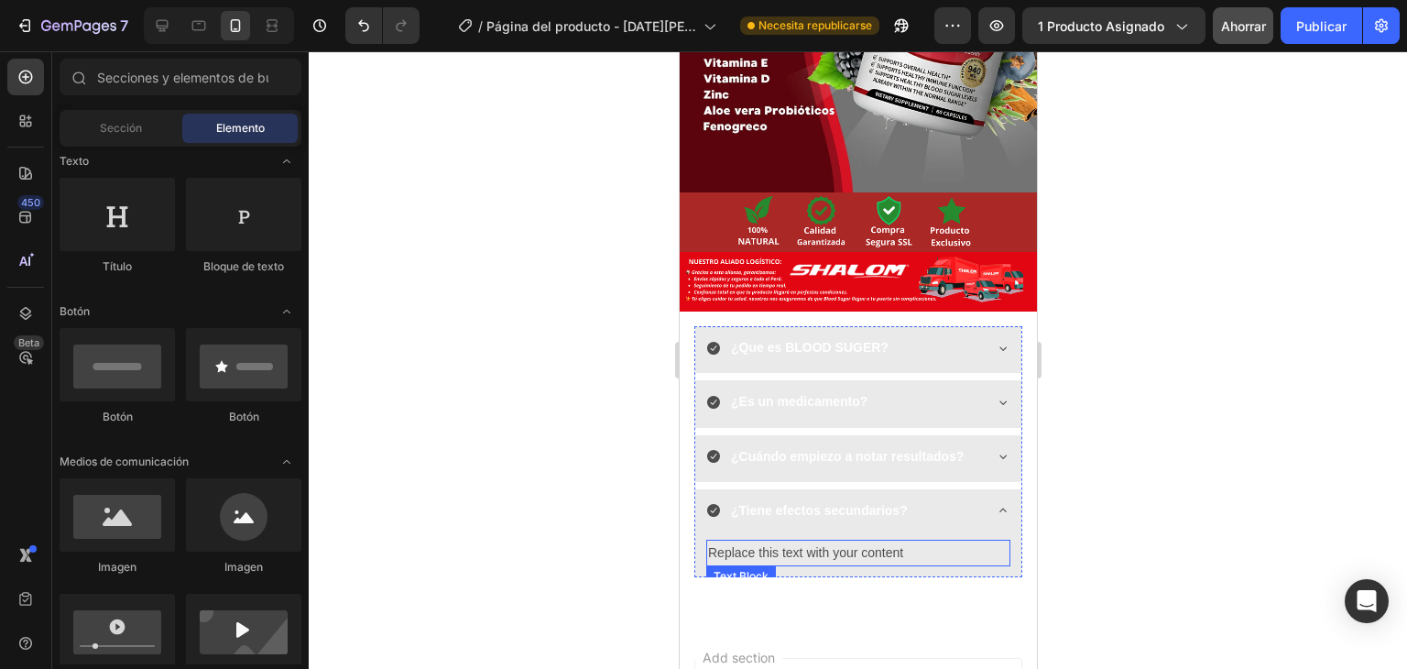
click at [812, 540] on div "Replace this text with your content" at bounding box center [858, 553] width 304 height 27
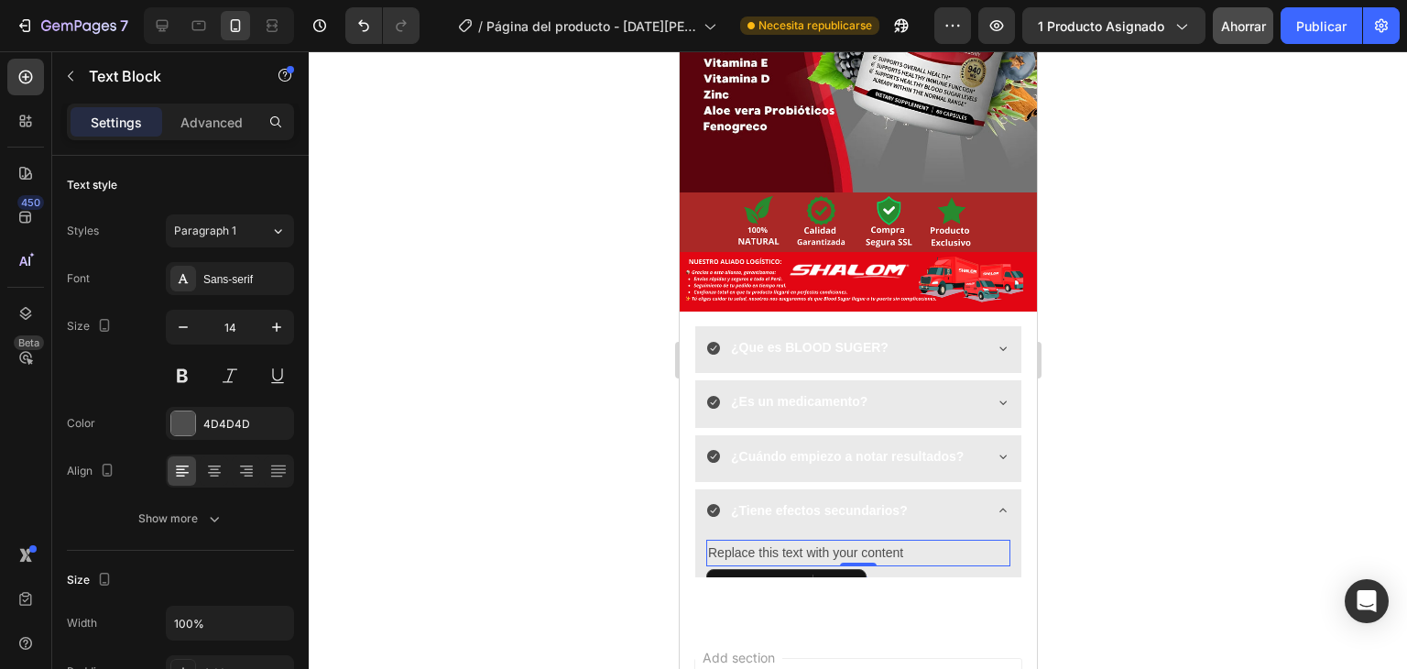
click at [811, 540] on div "Replace this text with your content" at bounding box center [858, 553] width 304 height 27
click at [811, 542] on p "Replace this text with your content" at bounding box center [857, 553] width 301 height 23
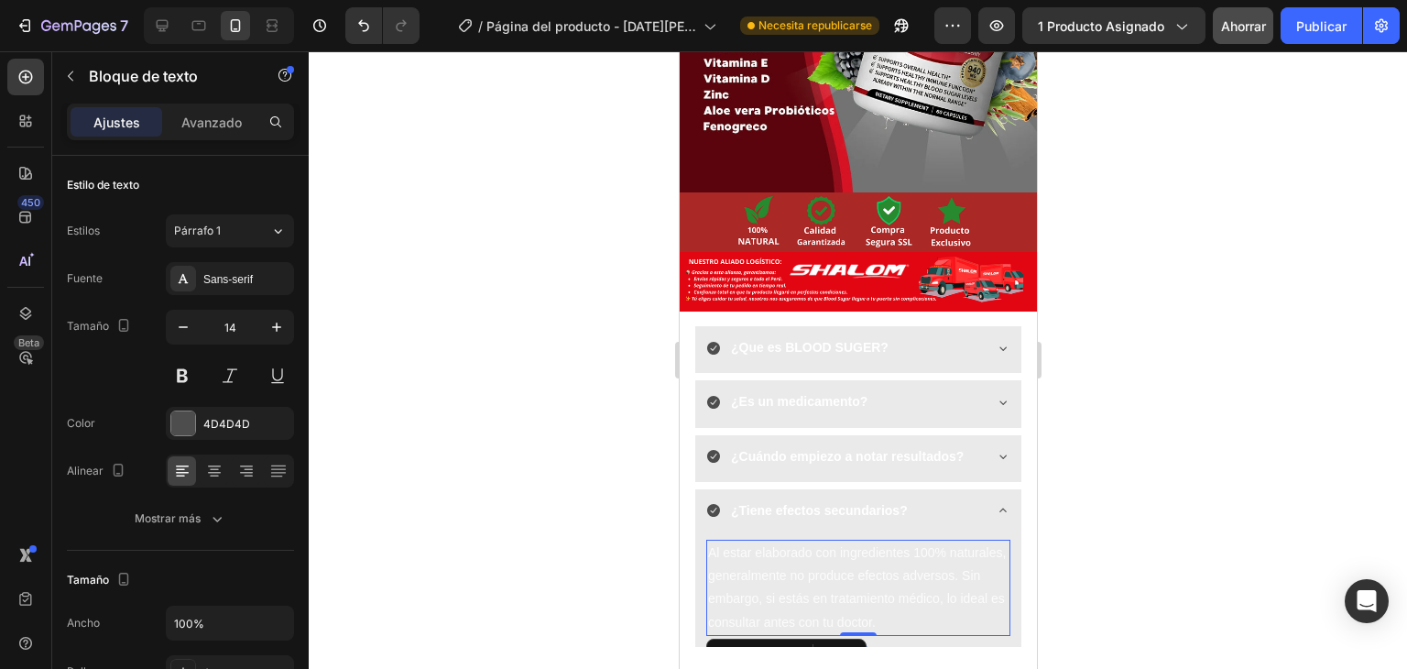
click at [589, 465] on div at bounding box center [858, 360] width 1099 height 618
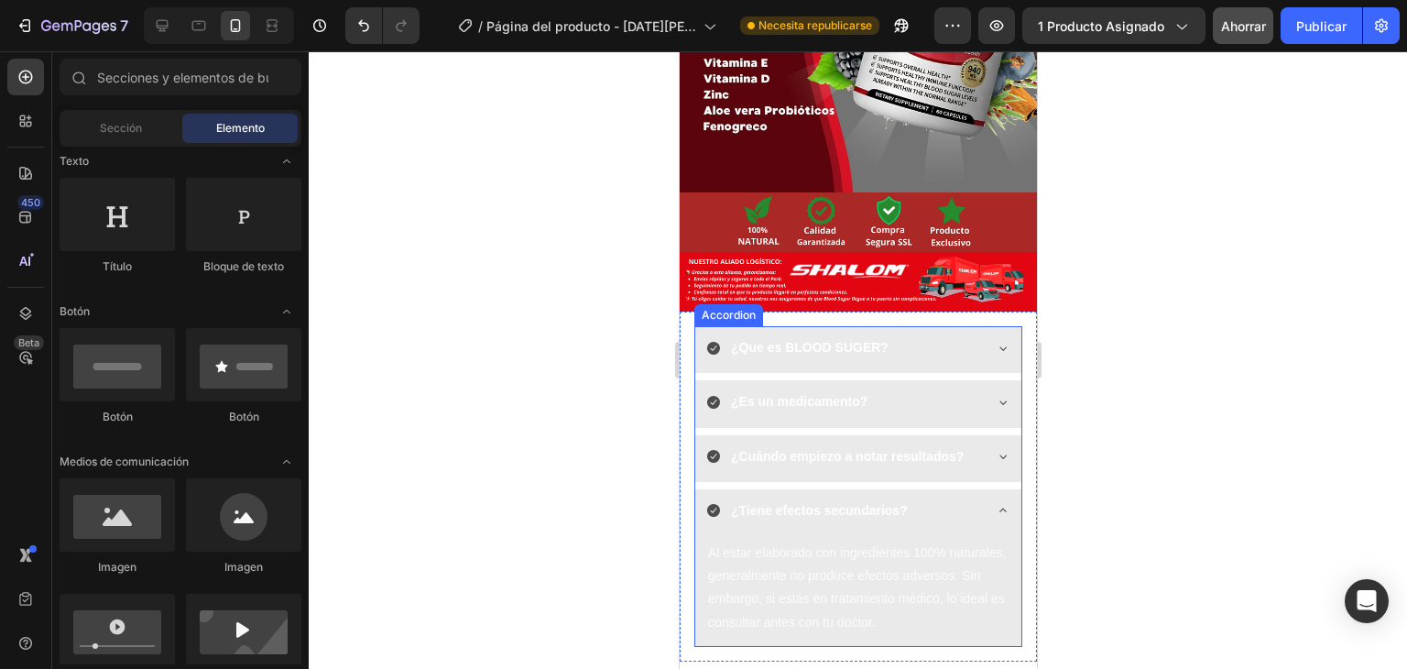
click at [995, 503] on icon at bounding box center [1002, 510] width 15 height 15
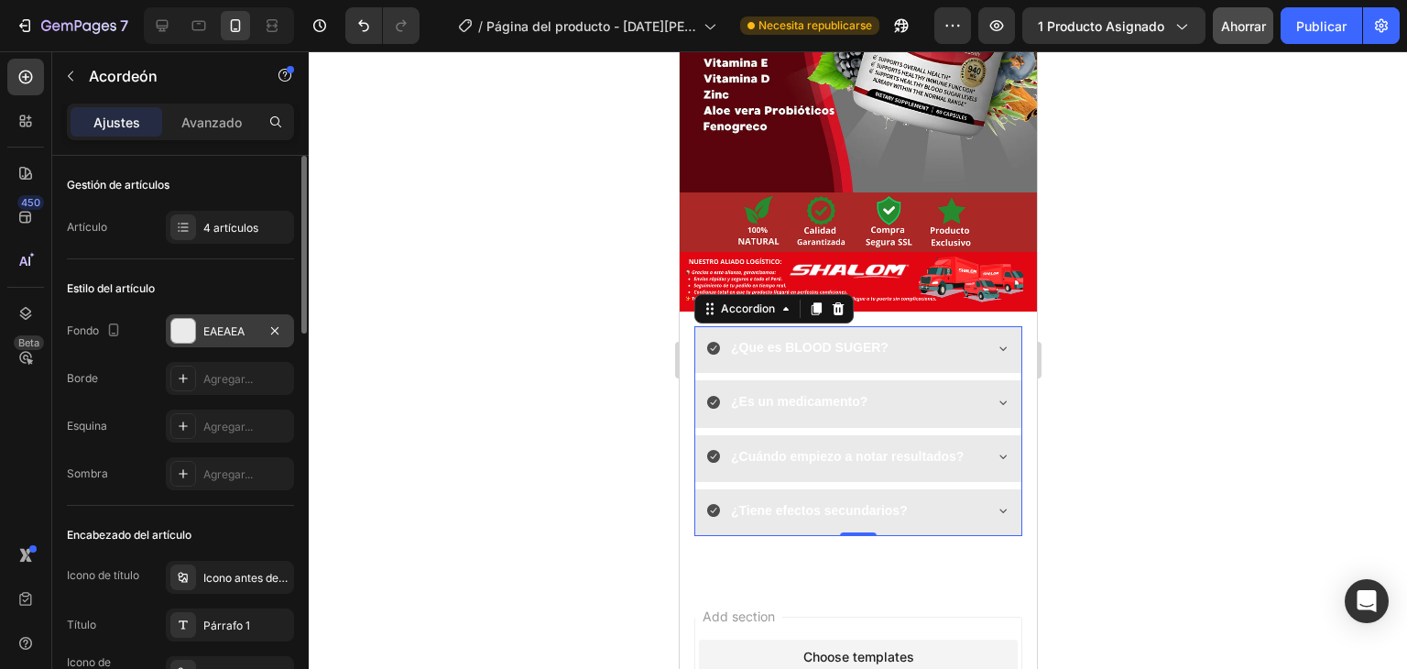
click at [171, 332] on div at bounding box center [183, 331] width 24 height 24
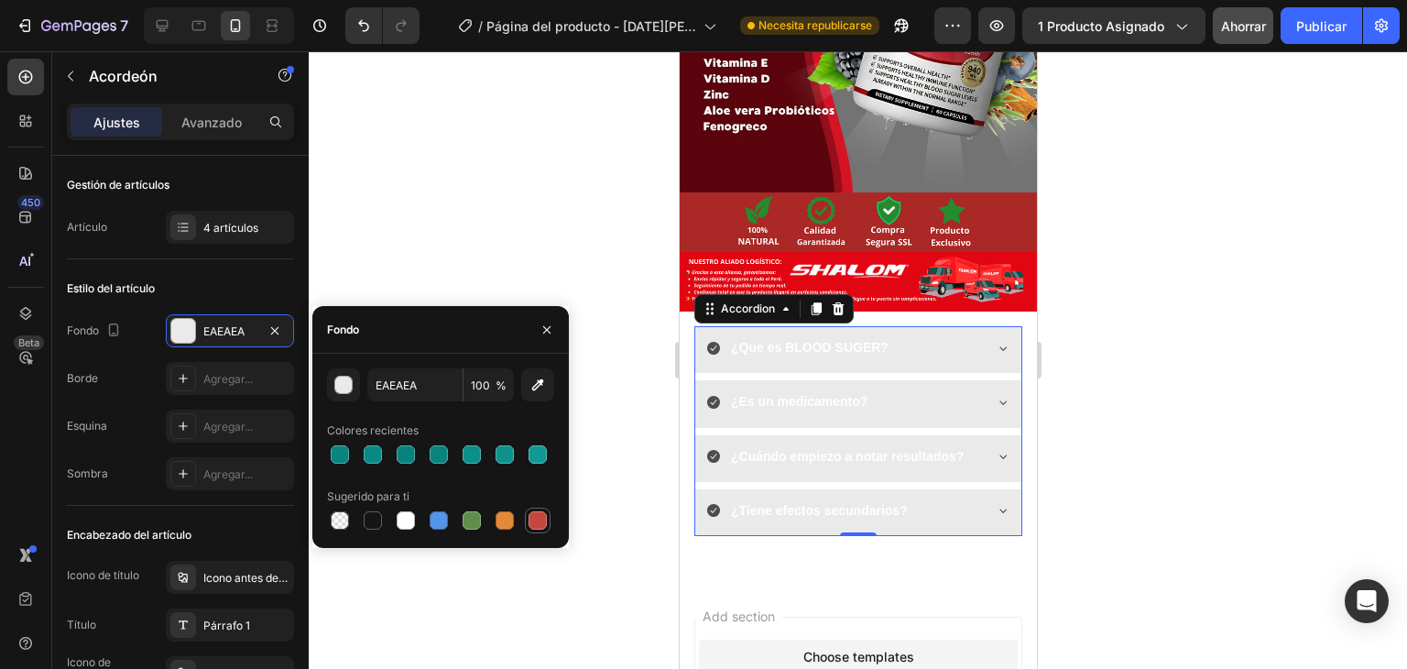
click at [537, 518] on div at bounding box center [538, 520] width 18 height 18
type input "C5453F"
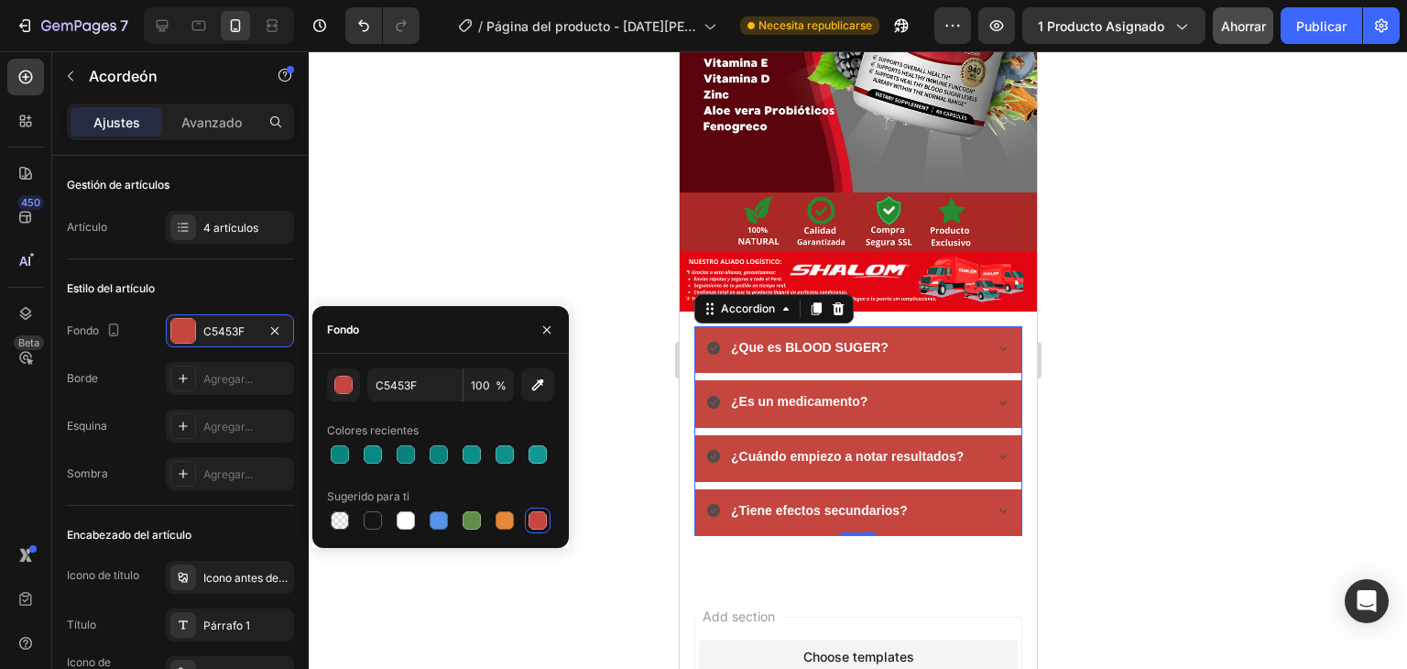
click at [534, 200] on div at bounding box center [858, 360] width 1099 height 618
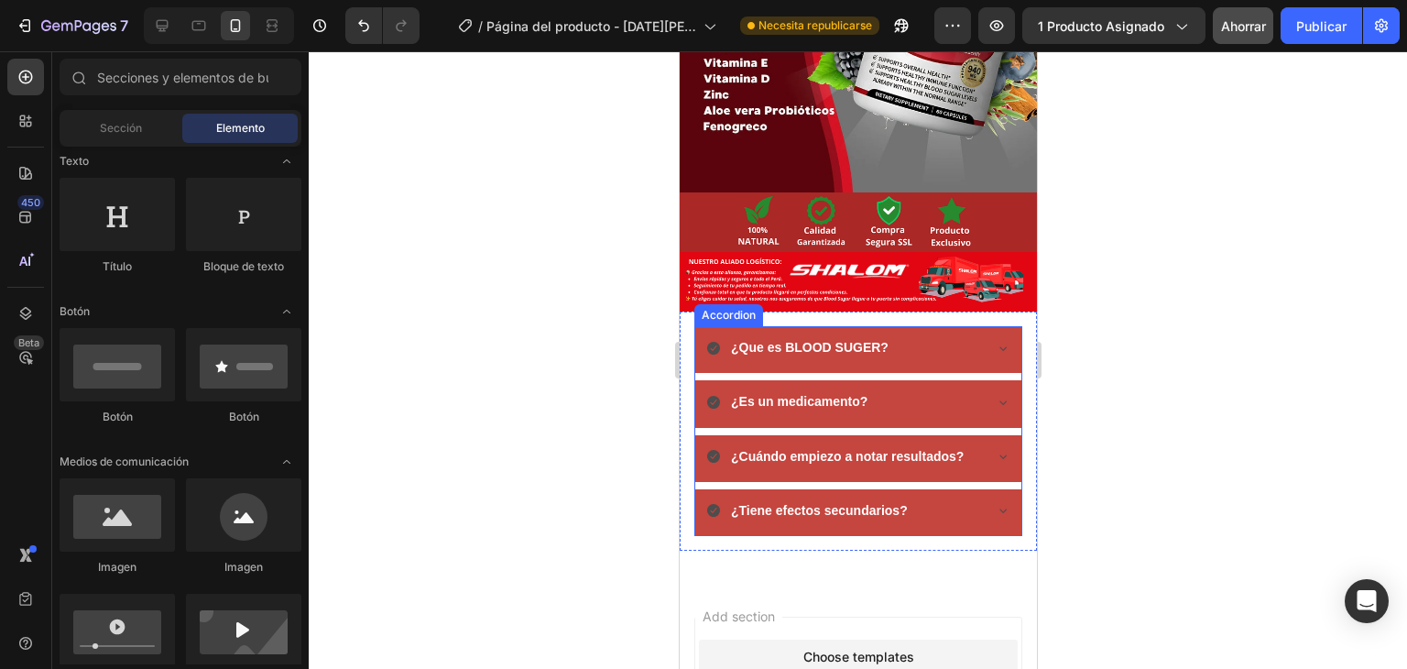
click at [949, 334] on div "¿Que es BLOOD SUGER?" at bounding box center [843, 348] width 275 height 28
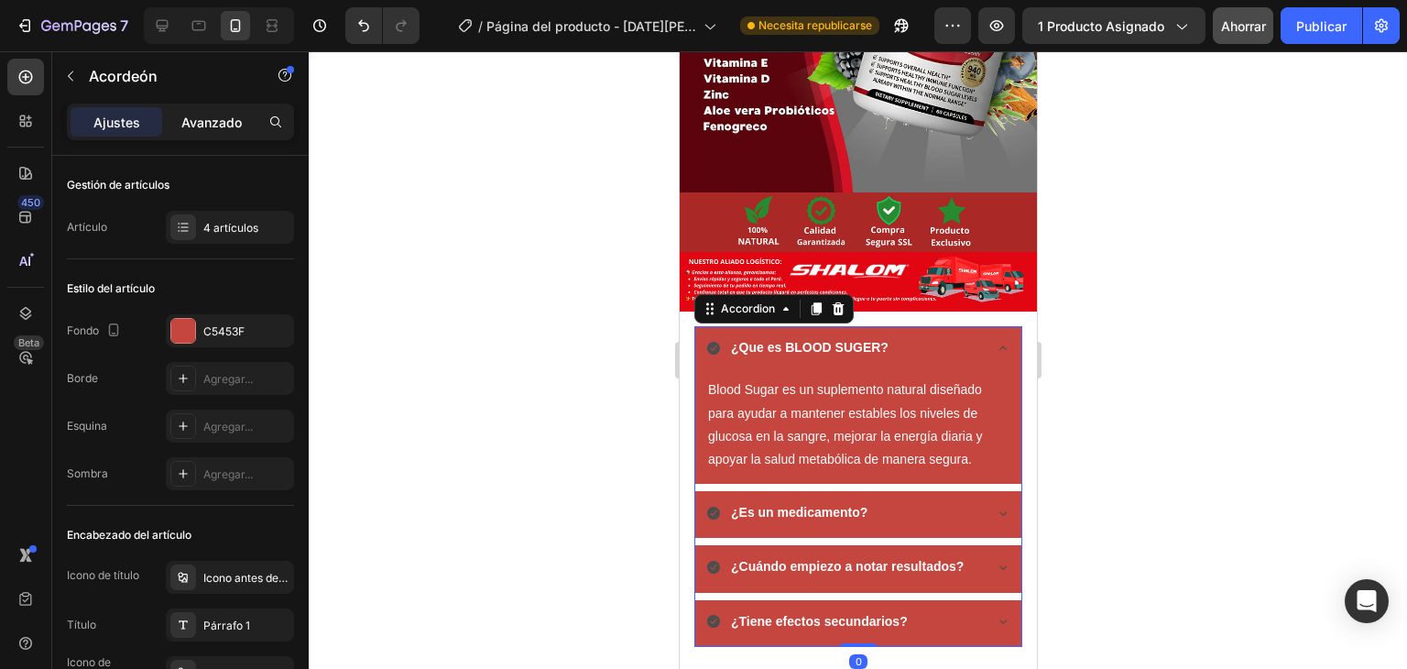
click at [209, 126] on font "Avanzado" at bounding box center [211, 123] width 60 height 16
type input "100%"
type input "100"
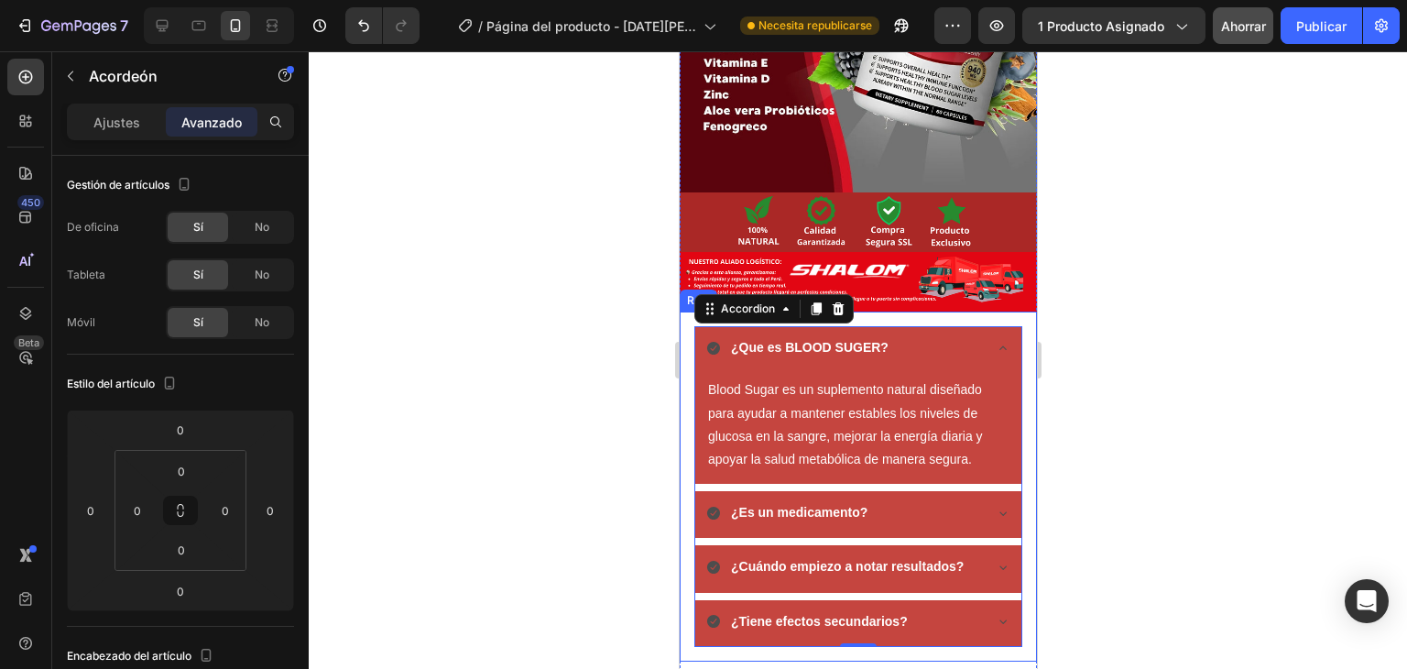
click at [684, 332] on div "¿Que es BLOOD SUGER? Blood Sugar es un suplemento natural diseñado para ayudar …" at bounding box center [857, 487] width 357 height 350
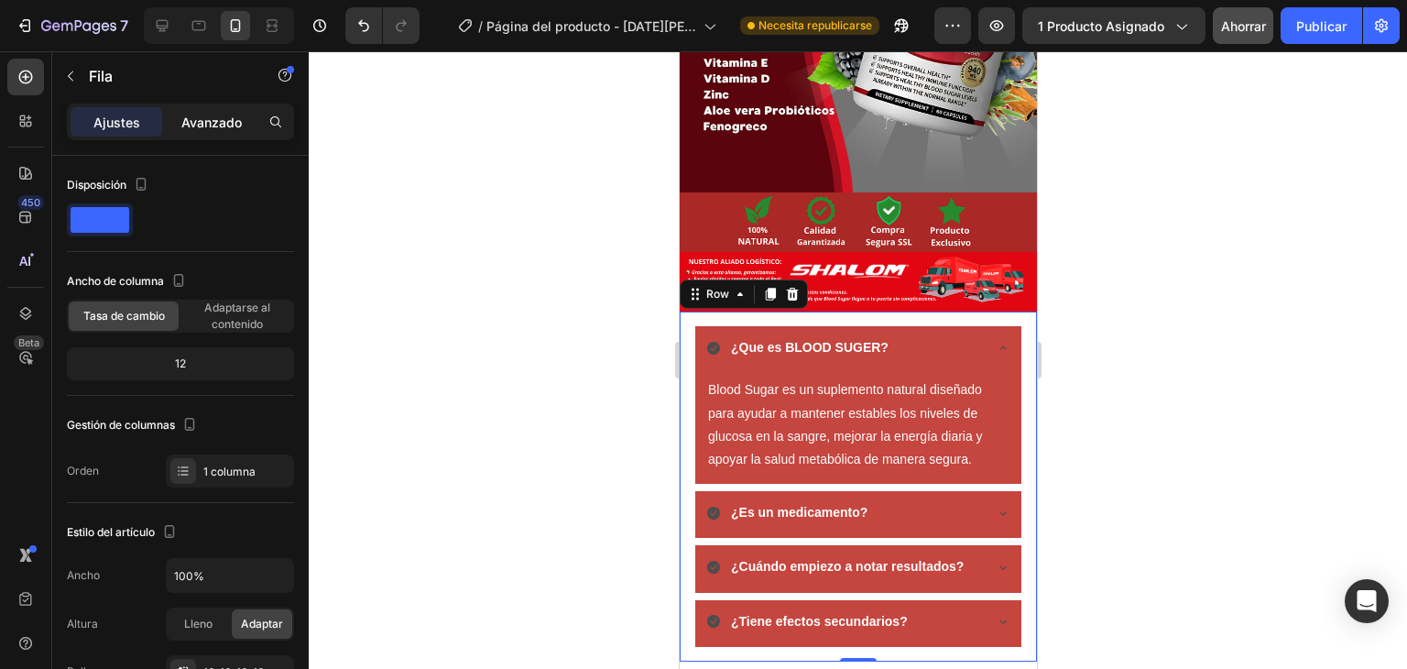
click at [202, 122] on font "Avanzado" at bounding box center [211, 123] width 60 height 16
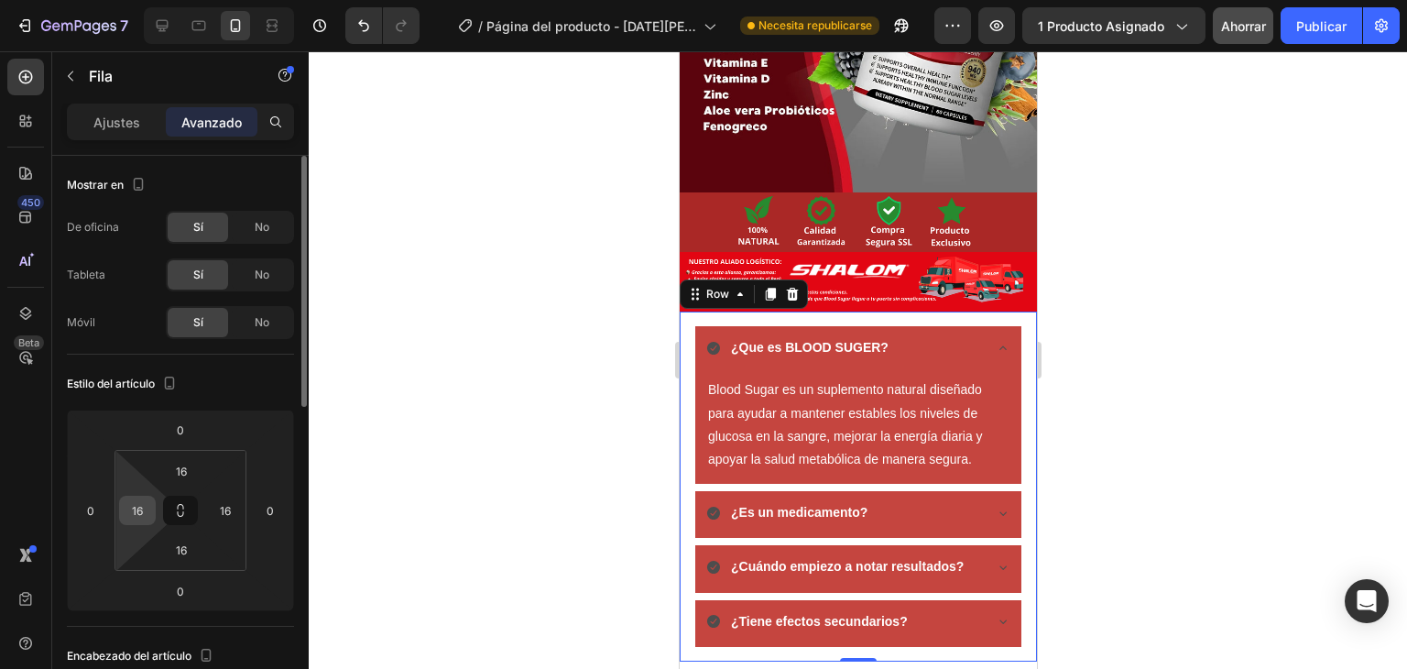
click at [148, 510] on input "16" at bounding box center [137, 510] width 27 height 27
type input "0"
click at [234, 505] on input "16" at bounding box center [225, 510] width 27 height 27
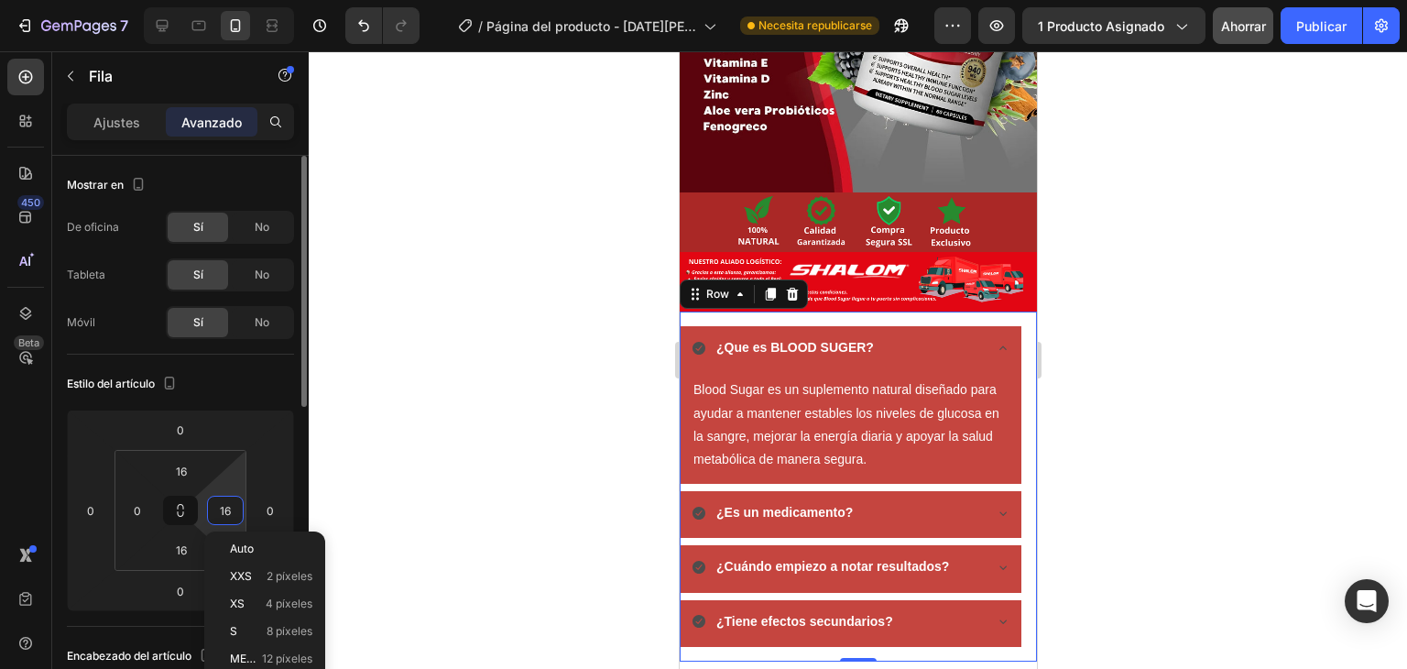
type input "0"
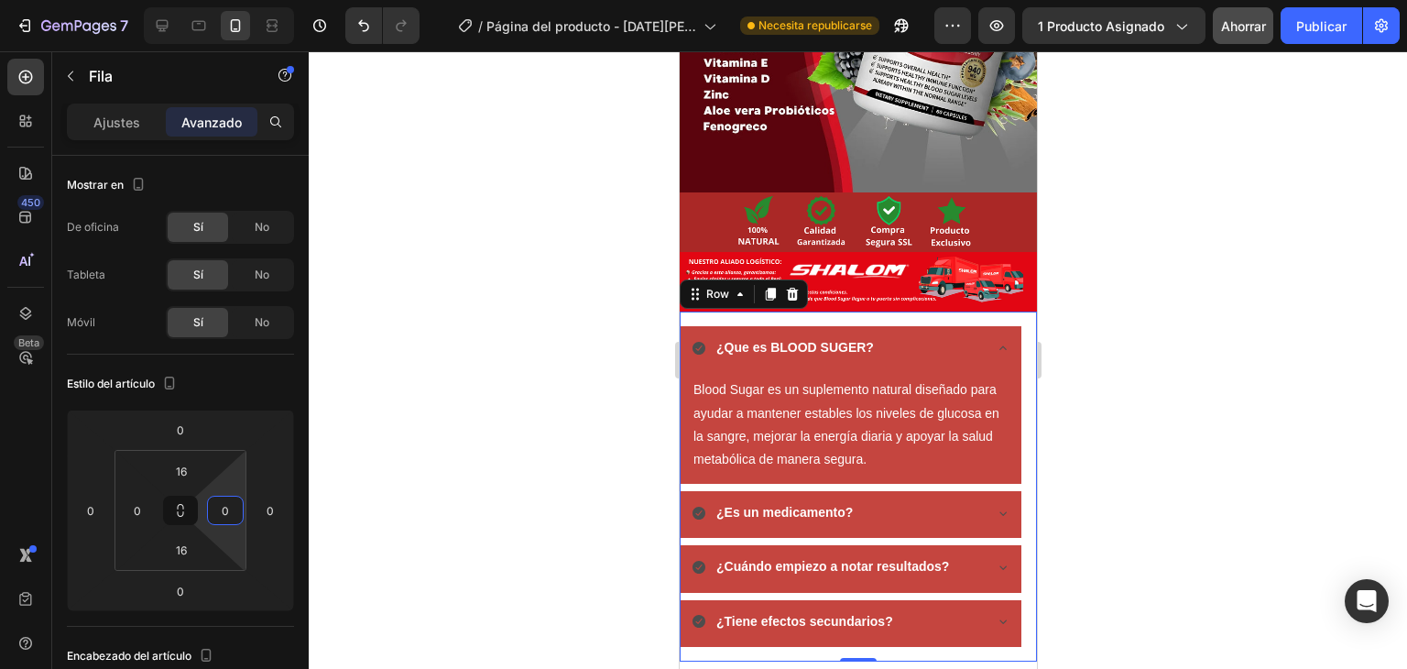
click at [448, 370] on div at bounding box center [858, 360] width 1099 height 618
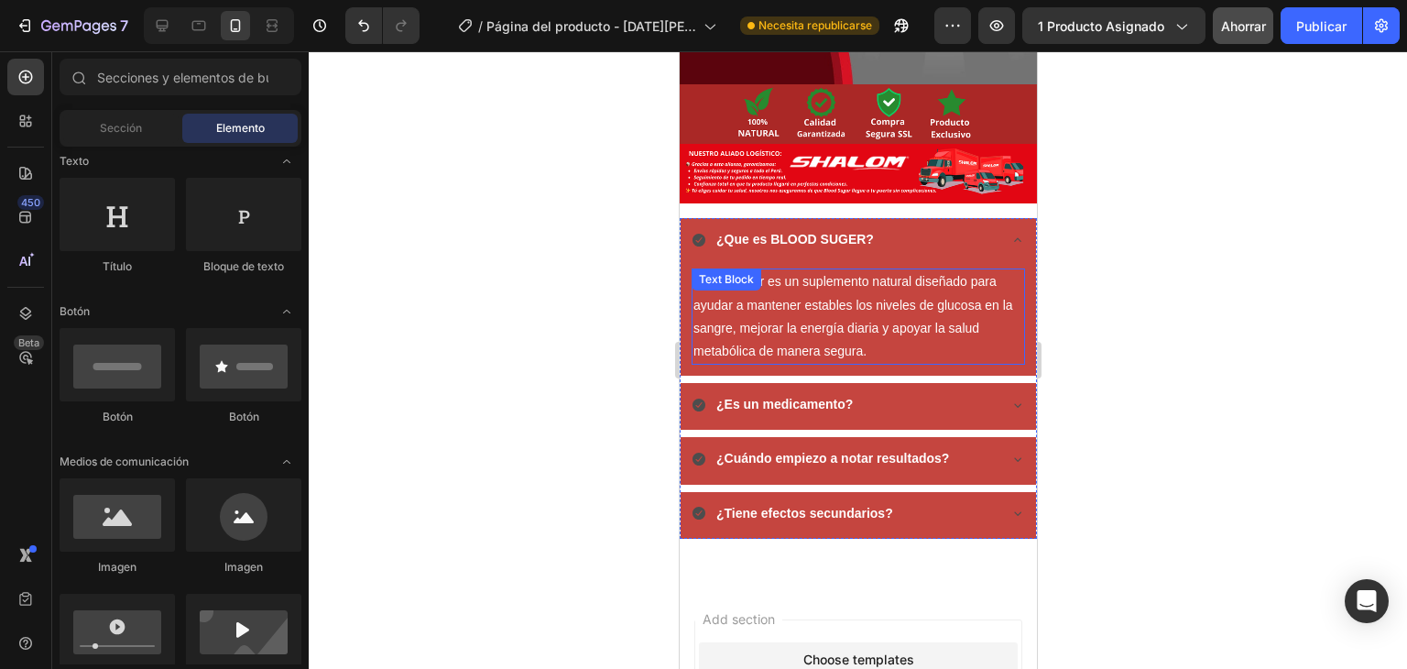
scroll to position [3430, 0]
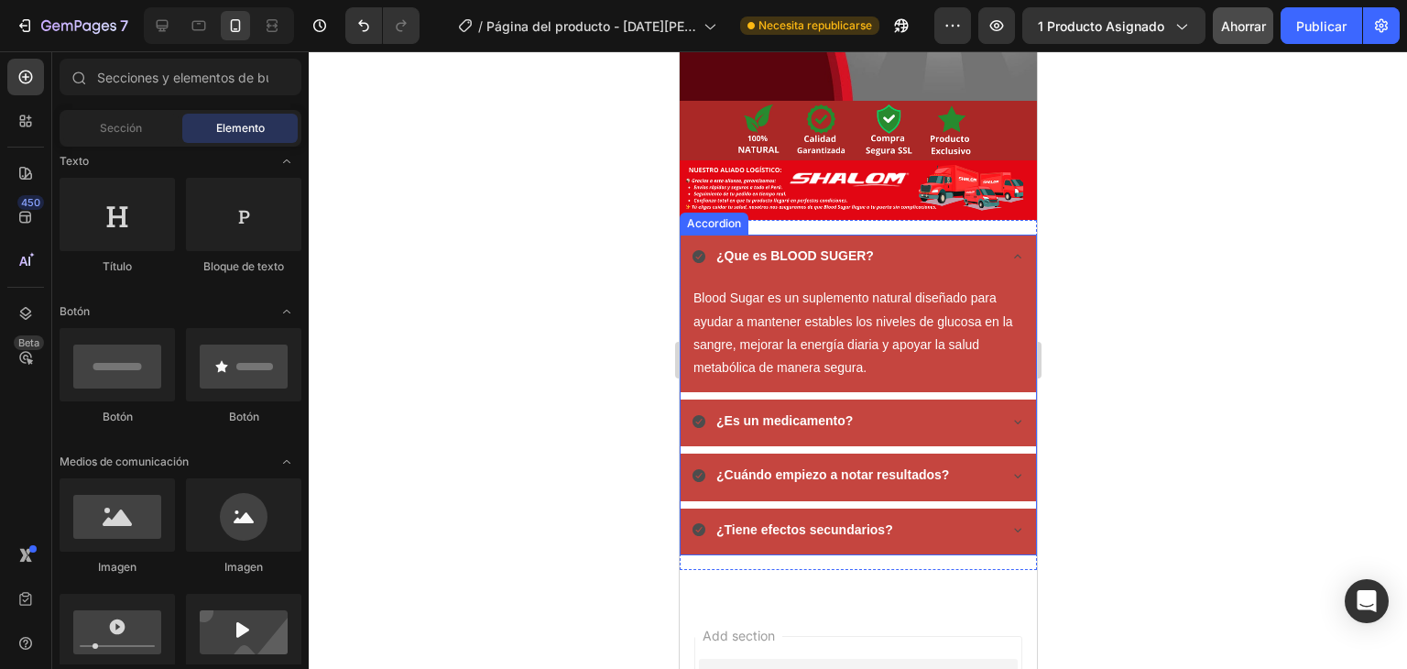
click at [1010, 249] on icon at bounding box center [1017, 256] width 15 height 15
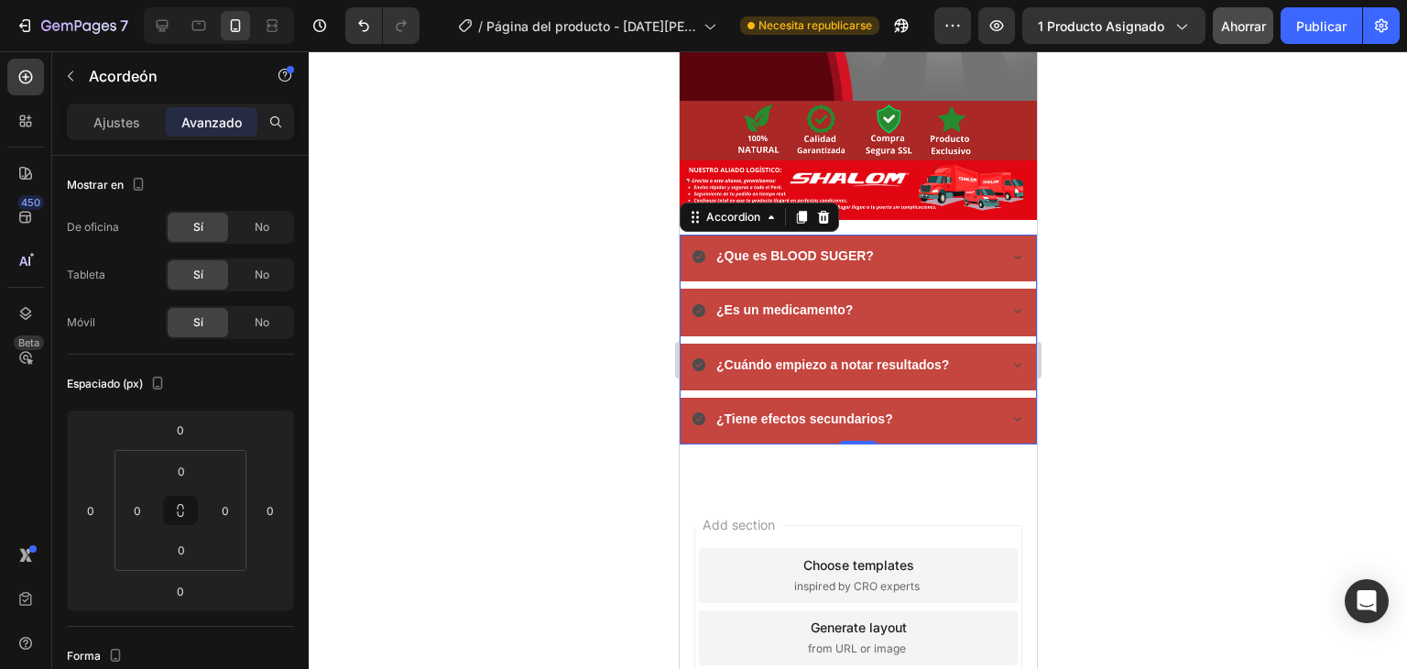
click at [913, 242] on div "¿Que es BLOOD SUGER?" at bounding box center [843, 256] width 304 height 28
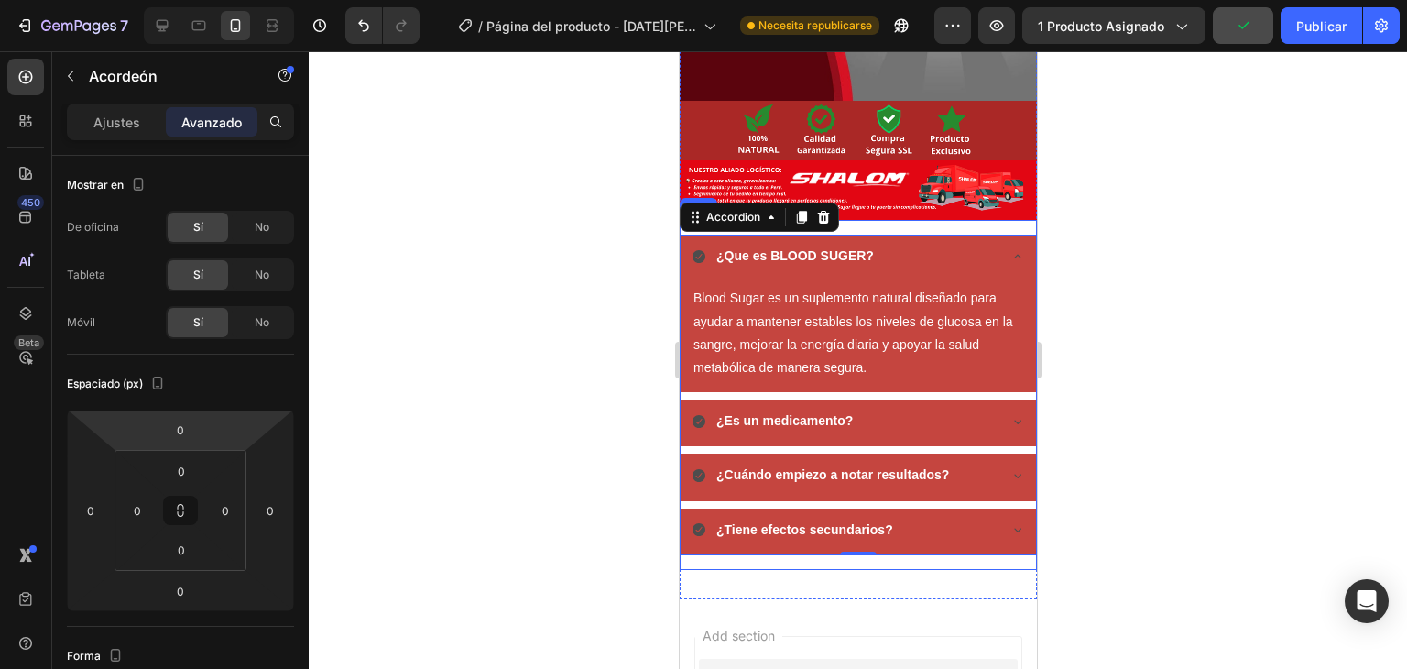
click at [983, 220] on div "¿Que es BLOOD SUGER? Blood Sugar es un suplemento natural diseñado para ayudar …" at bounding box center [857, 395] width 357 height 350
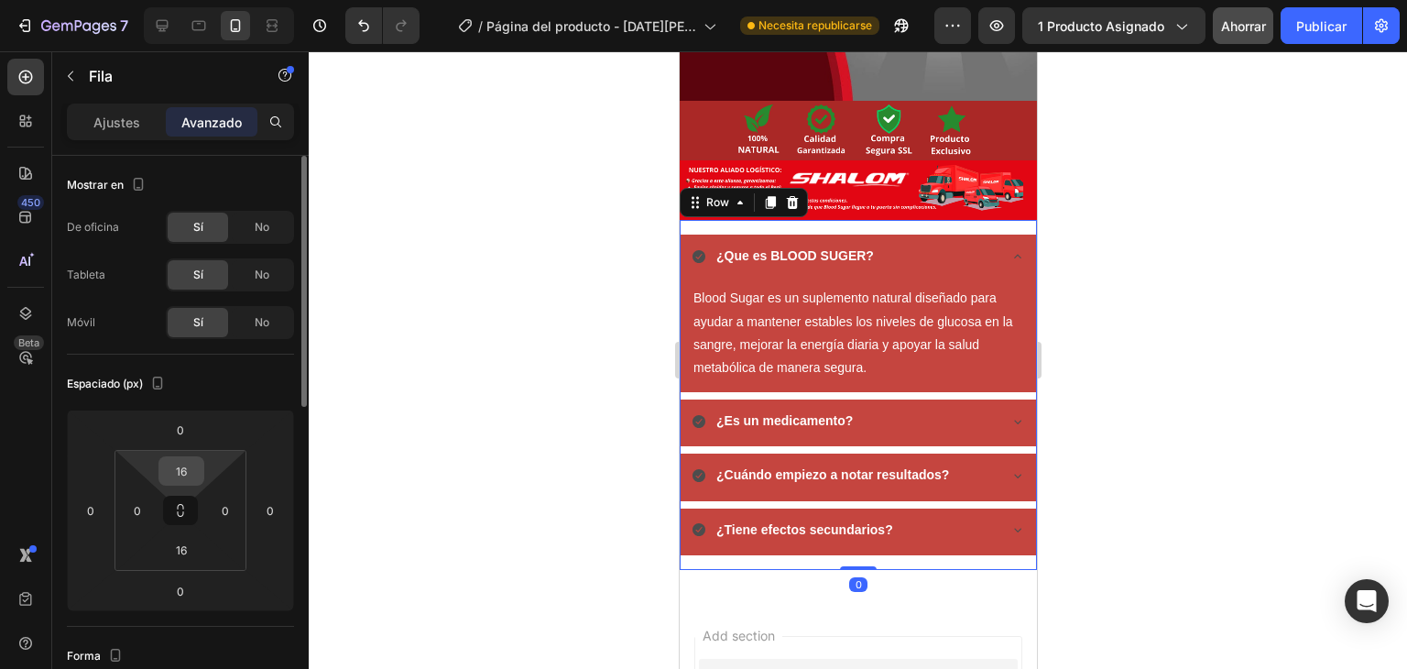
click at [179, 474] on input "16" at bounding box center [181, 470] width 37 height 27
type input "5"
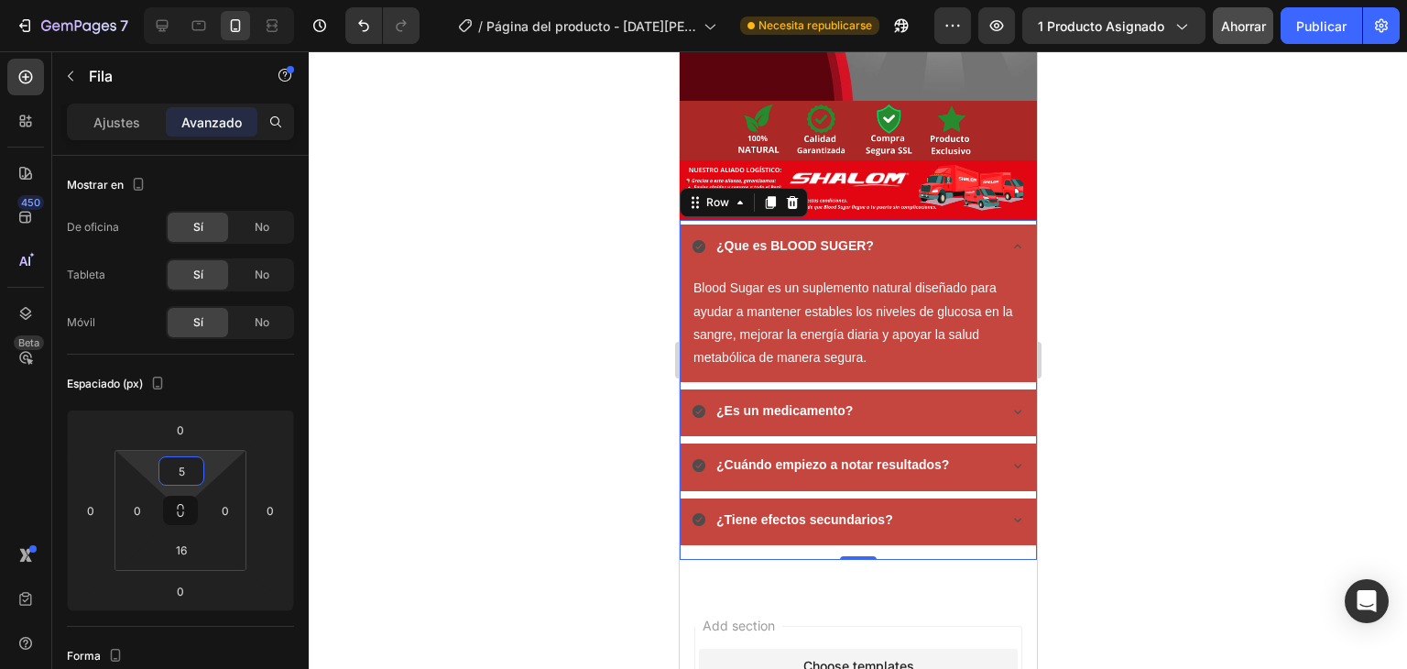
click at [563, 286] on div at bounding box center [858, 360] width 1099 height 618
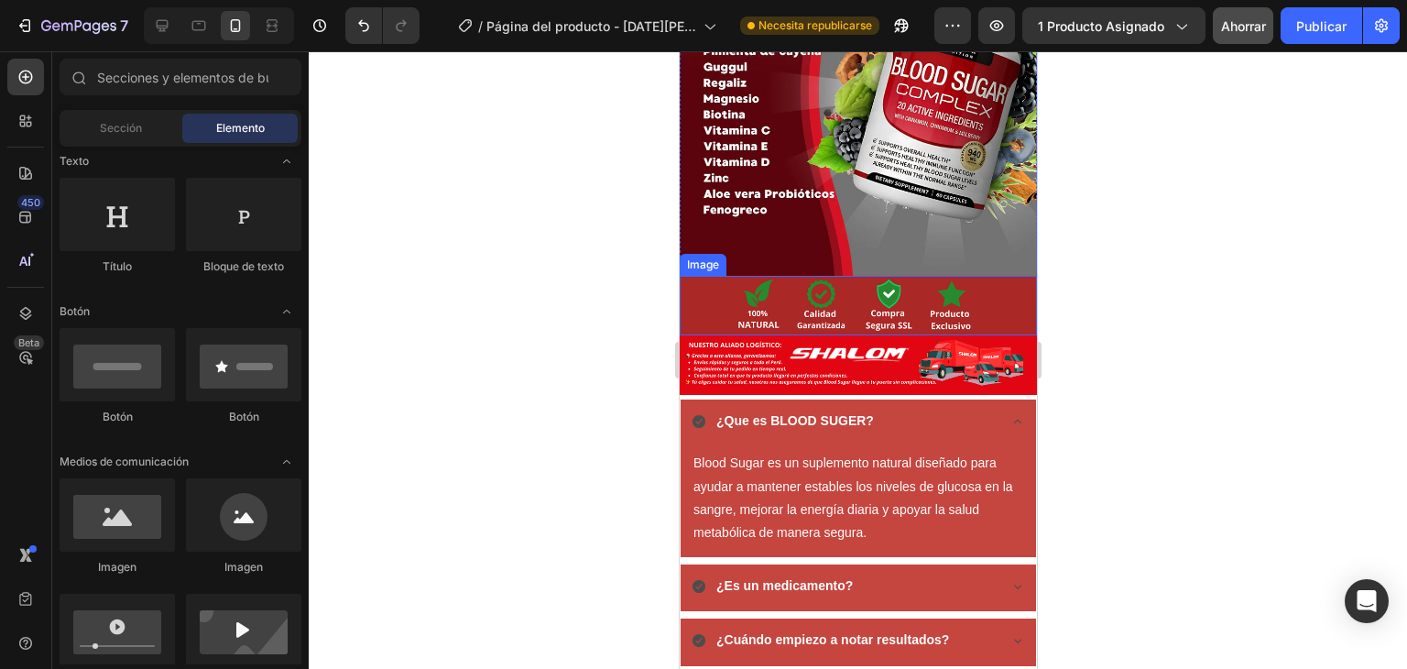
scroll to position [3246, 0]
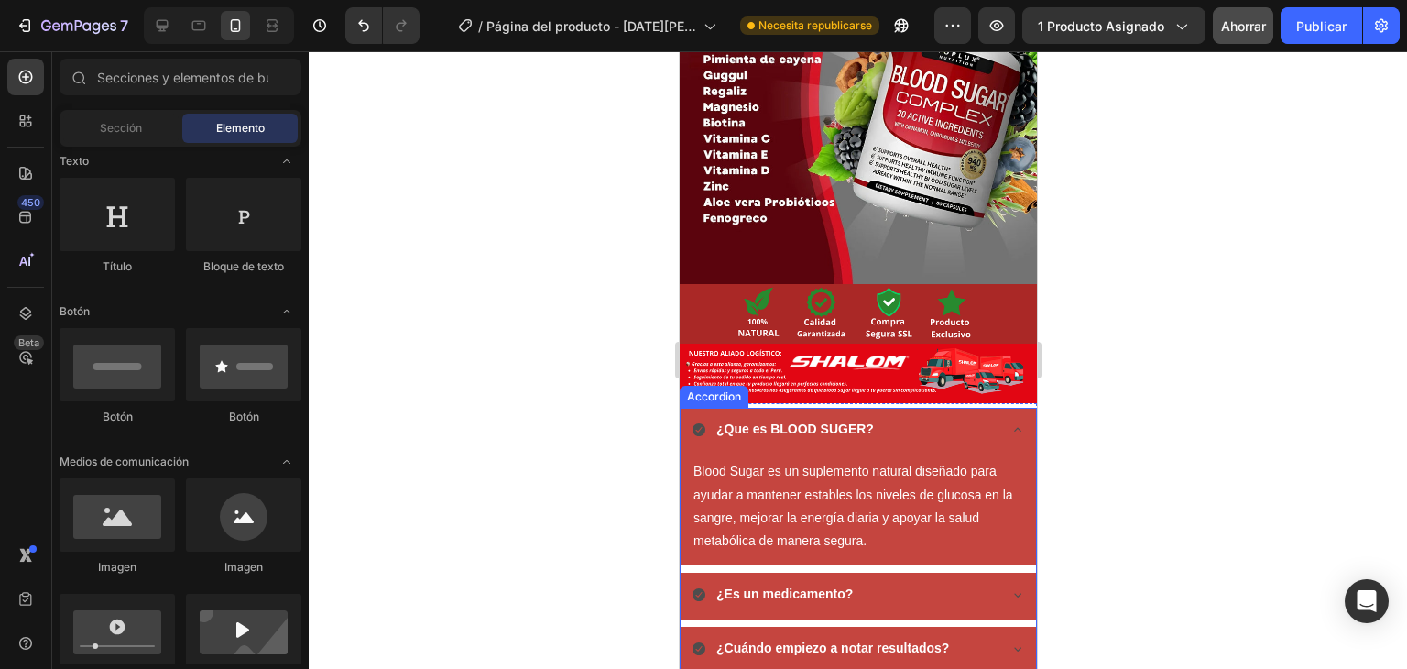
click at [1010, 422] on icon at bounding box center [1017, 429] width 15 height 15
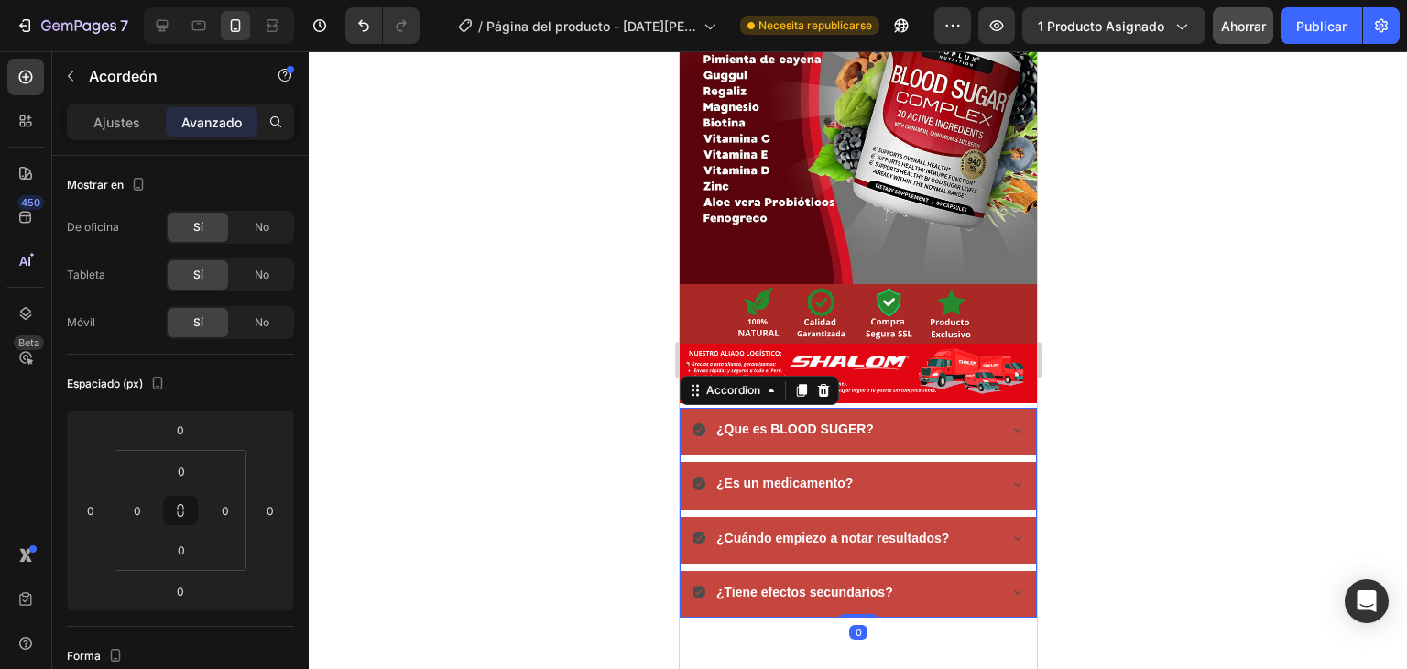
click at [486, 316] on div at bounding box center [858, 360] width 1099 height 618
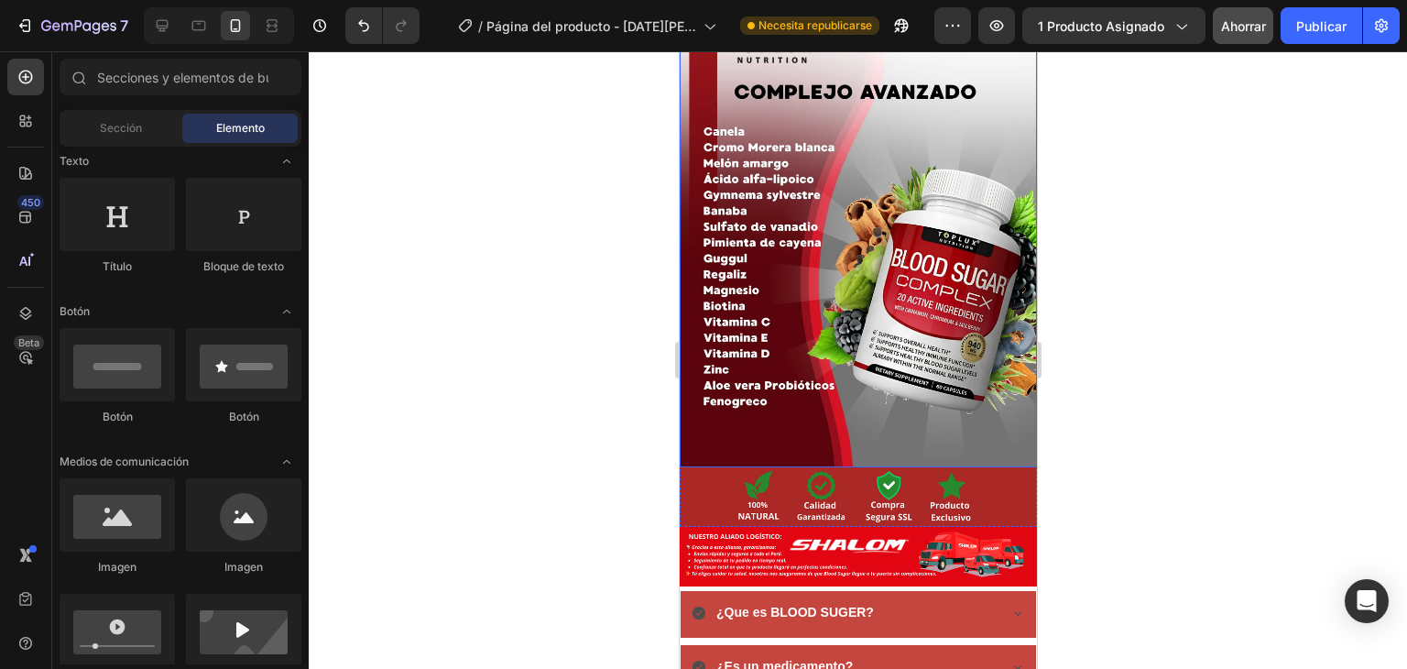
scroll to position [3155, 0]
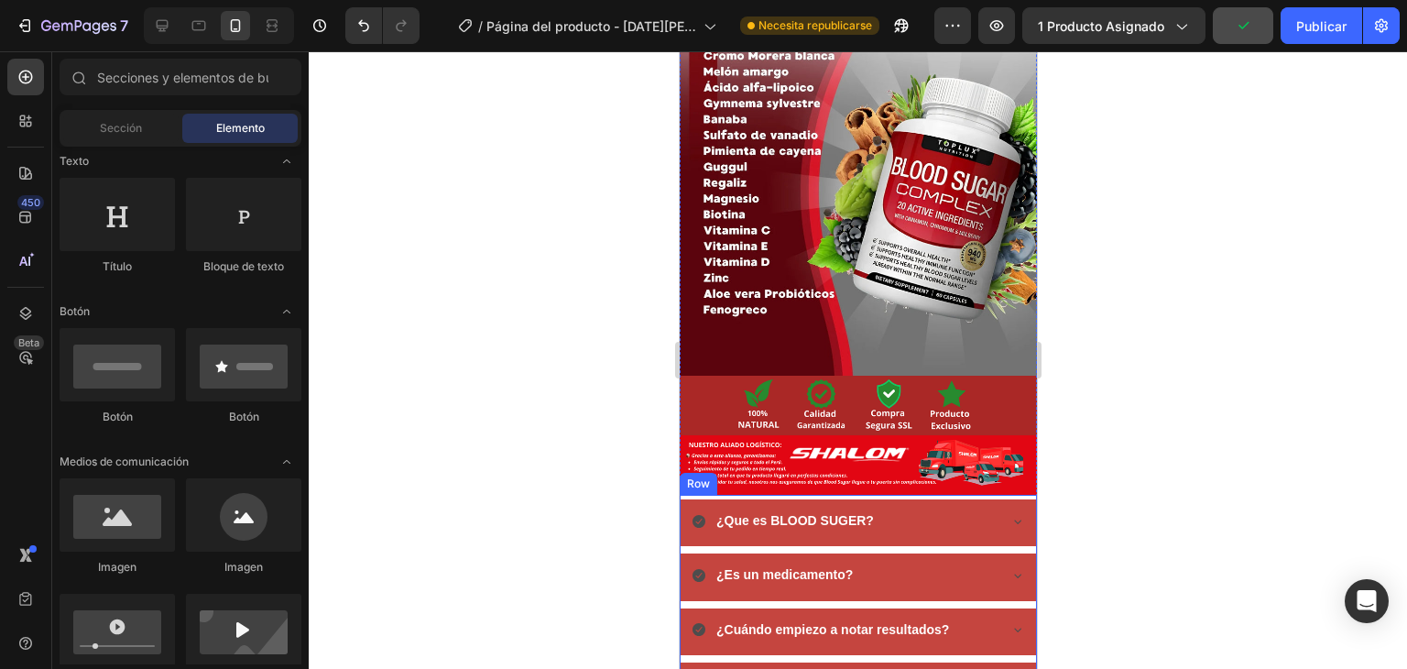
click at [900, 495] on div "¿Que es BLOOD SUGER? ¿Es un medicamento? ¿Cuándo empiezo a notar resultados? ¿T…" at bounding box center [857, 609] width 357 height 229
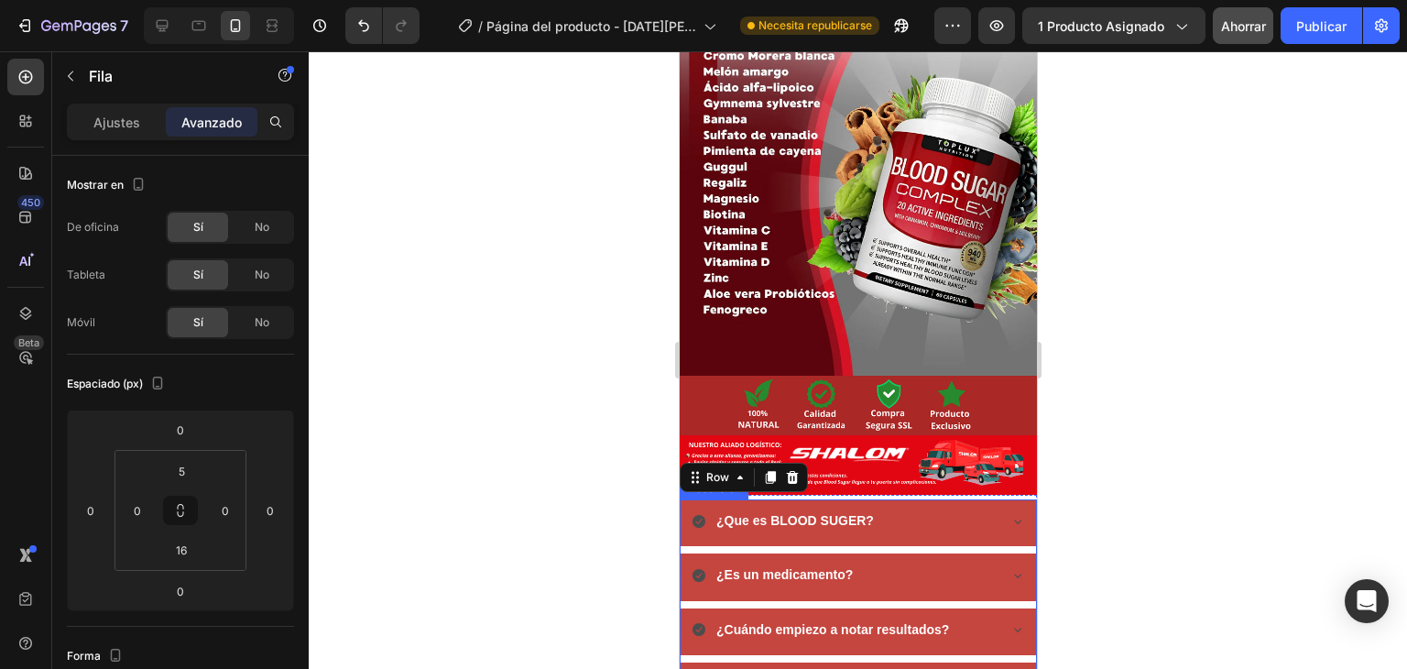
click at [900, 499] on div "¿Que es BLOOD SUGER? ¿Es un medicamento? ¿Cuándo empiezo a notar resultados? ¿T…" at bounding box center [857, 604] width 357 height 210
click at [903, 541] on div "¿Que es BLOOD SUGER? ¿Es un medicamento? ¿Cuándo empiezo a notar resultados? ¿T…" at bounding box center [857, 604] width 357 height 210
click at [892, 595] on div "¿Que es BLOOD SUGER? ¿Es un medicamento? ¿Cuándo empiezo a notar resultados? ¿T…" at bounding box center [857, 604] width 357 height 210
click at [888, 597] on div "¿Que es BLOOD SUGER? ¿Es un medicamento? ¿Cuándo empiezo a notar resultados? ¿T…" at bounding box center [857, 604] width 357 height 210
click at [420, 460] on div at bounding box center [858, 360] width 1099 height 618
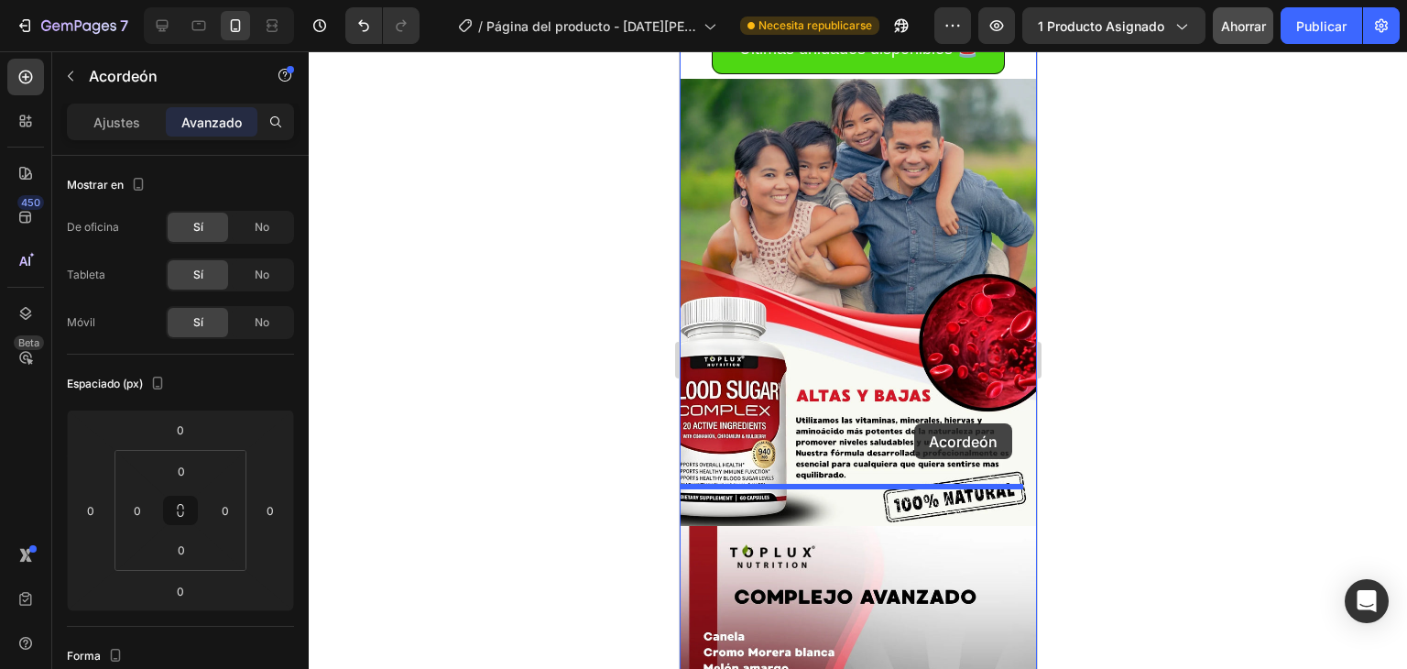
scroll to position [2532, 0]
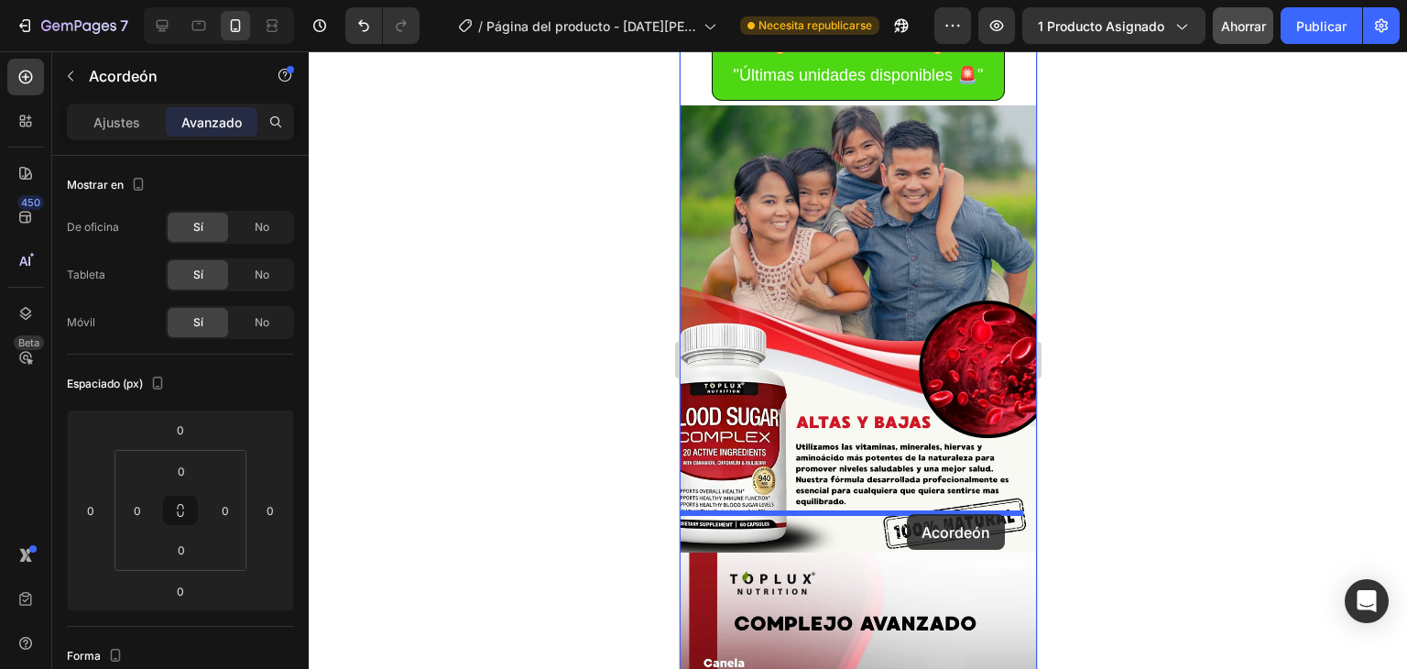
drag, startPoint x: 931, startPoint y: 459, endPoint x: 906, endPoint y: 514, distance: 60.3
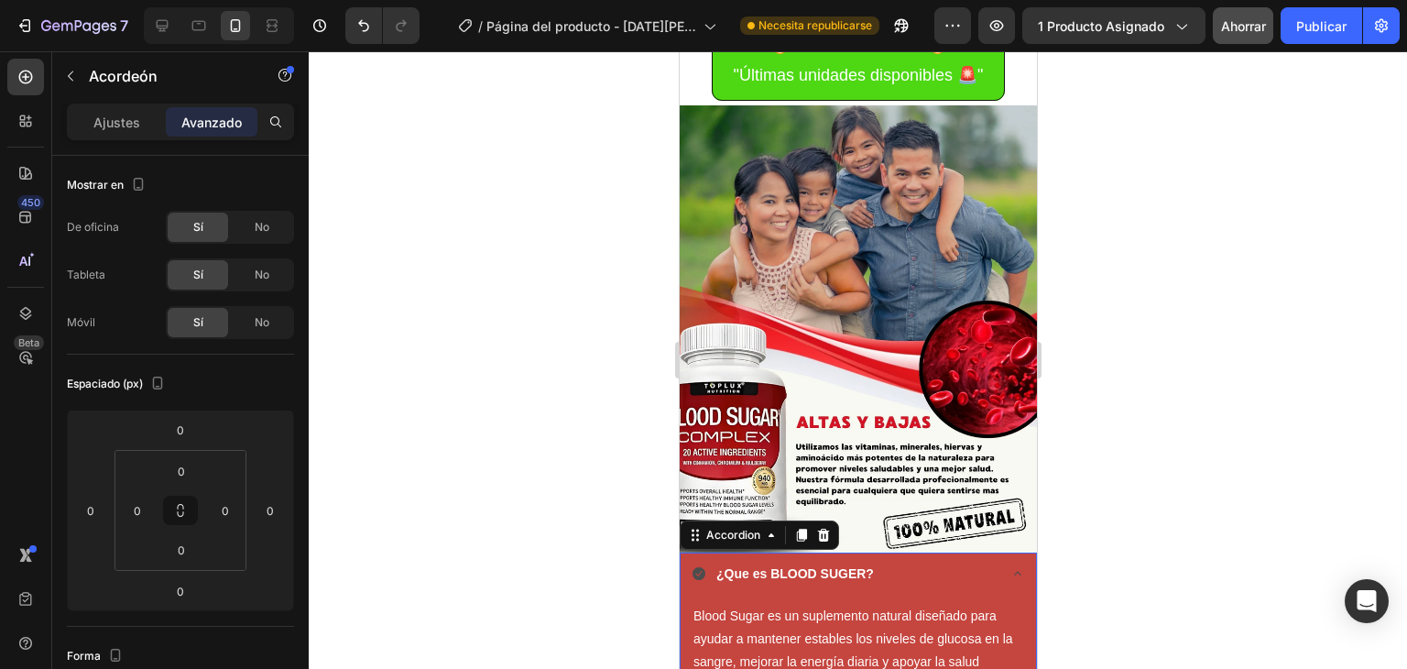
click at [458, 414] on div at bounding box center [858, 360] width 1099 height 618
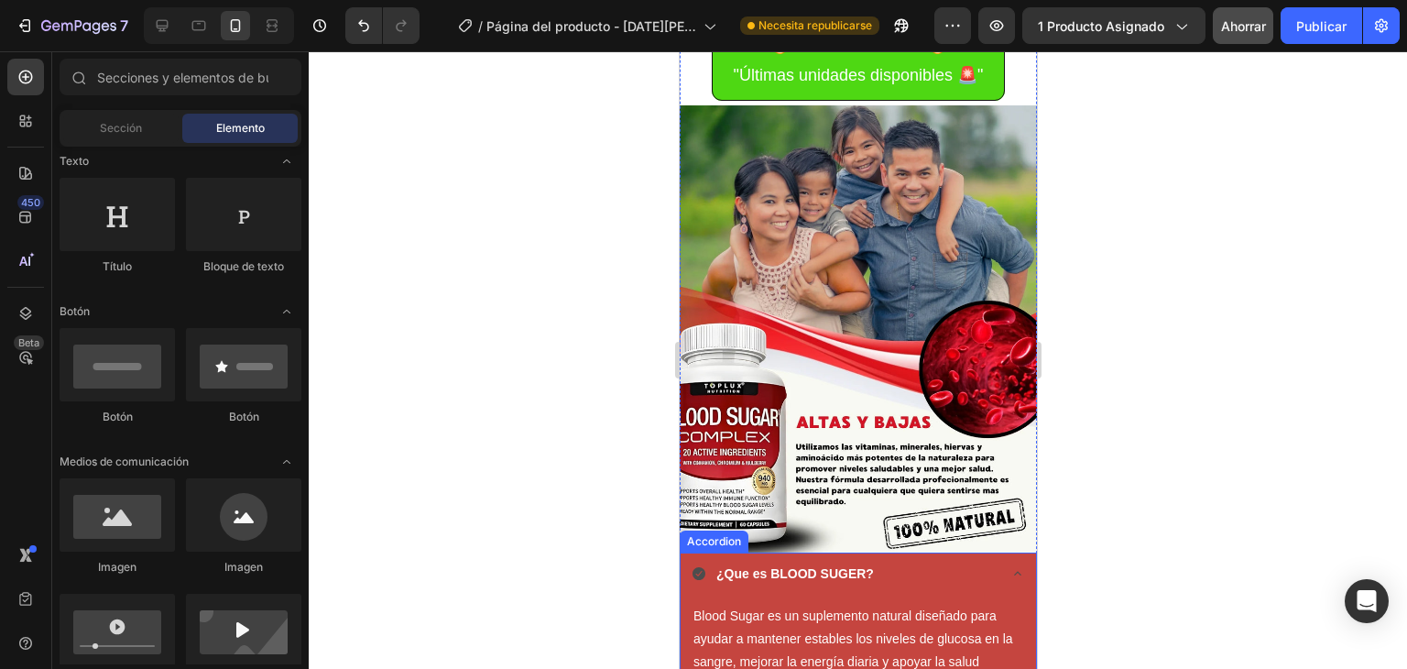
click at [1013, 572] on icon at bounding box center [1016, 574] width 7 height 4
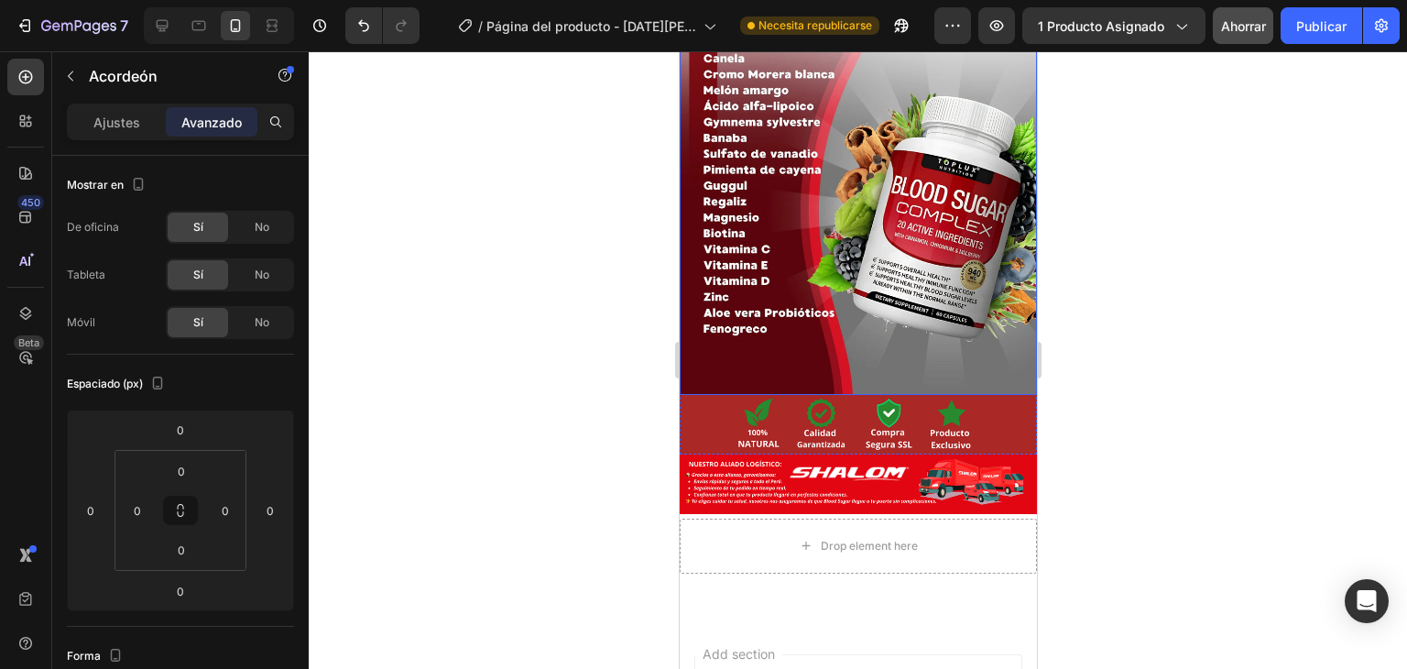
scroll to position [3482, 0]
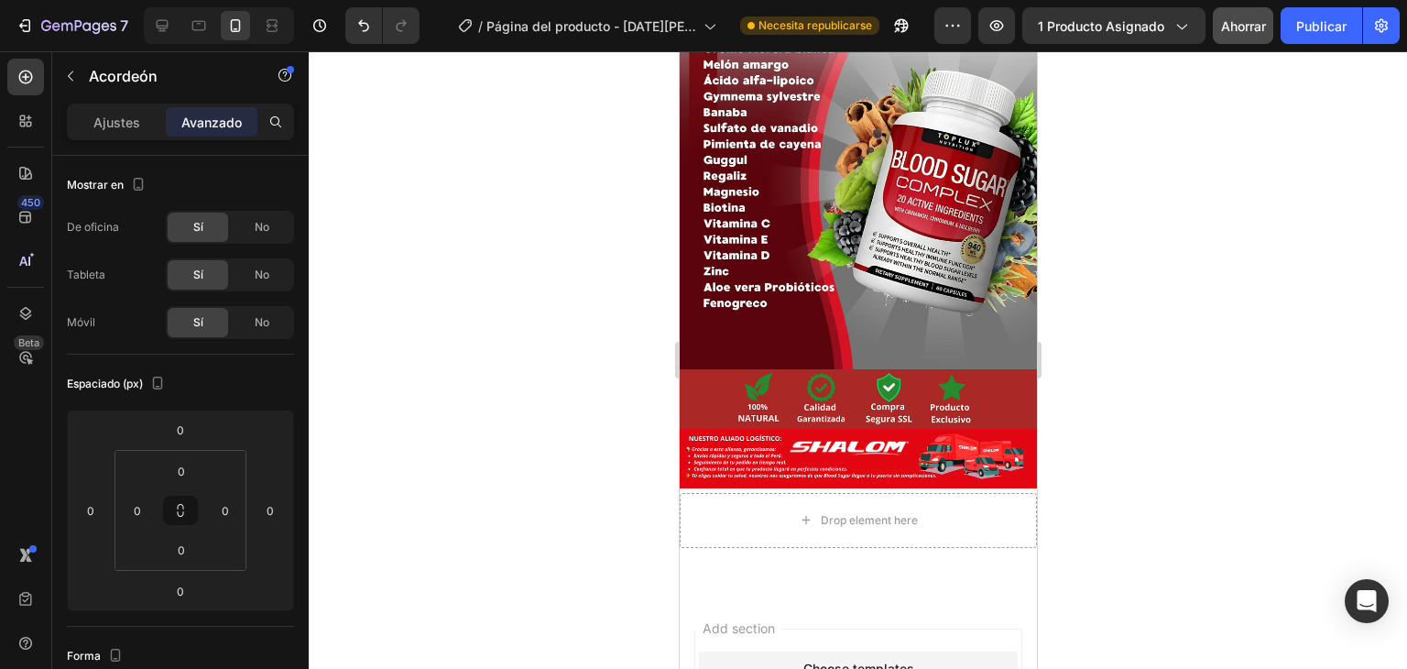
click at [485, 350] on div at bounding box center [858, 360] width 1099 height 618
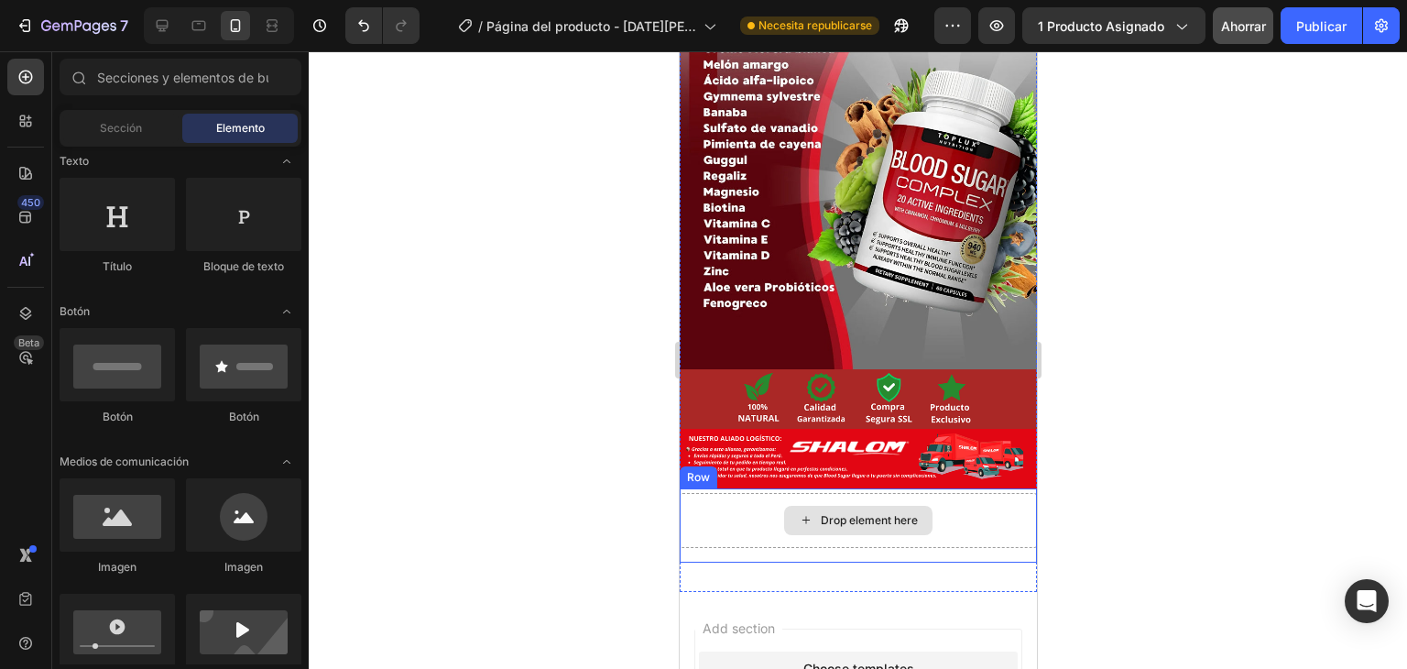
click at [952, 493] on div "Drop element here" at bounding box center [857, 520] width 357 height 55
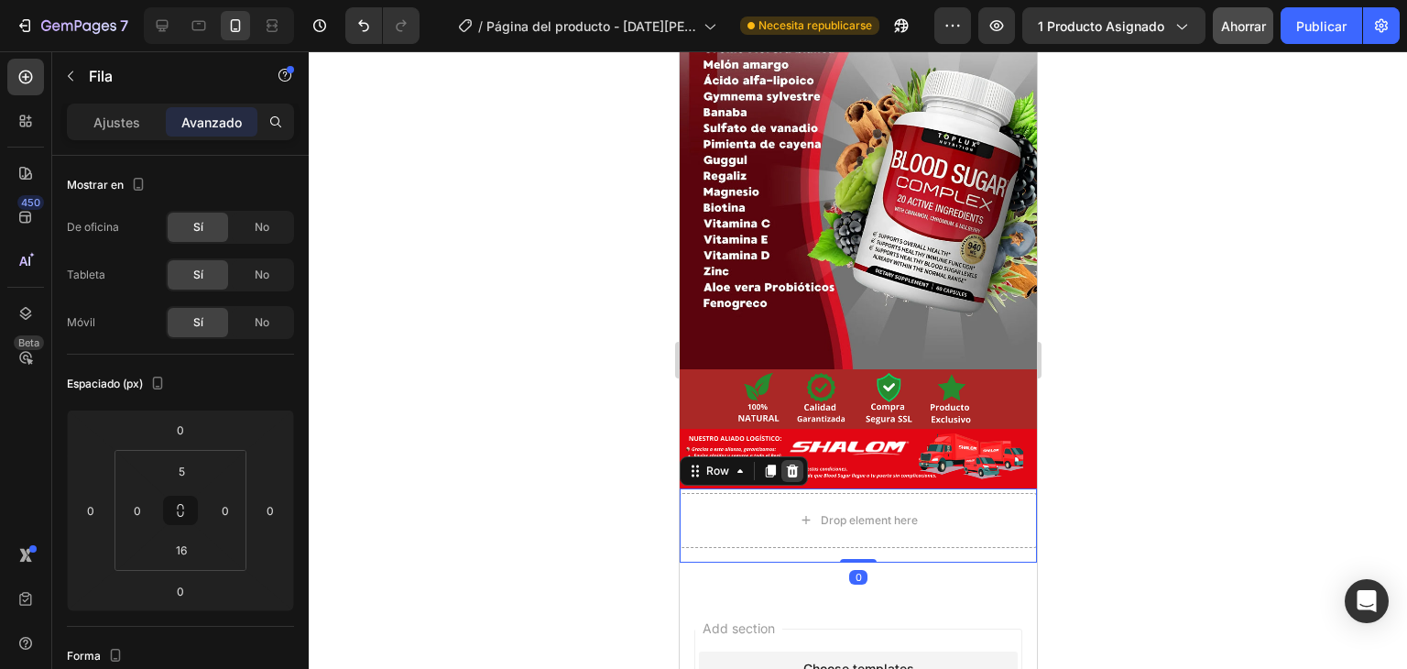
click at [790, 464] on icon at bounding box center [791, 471] width 15 height 15
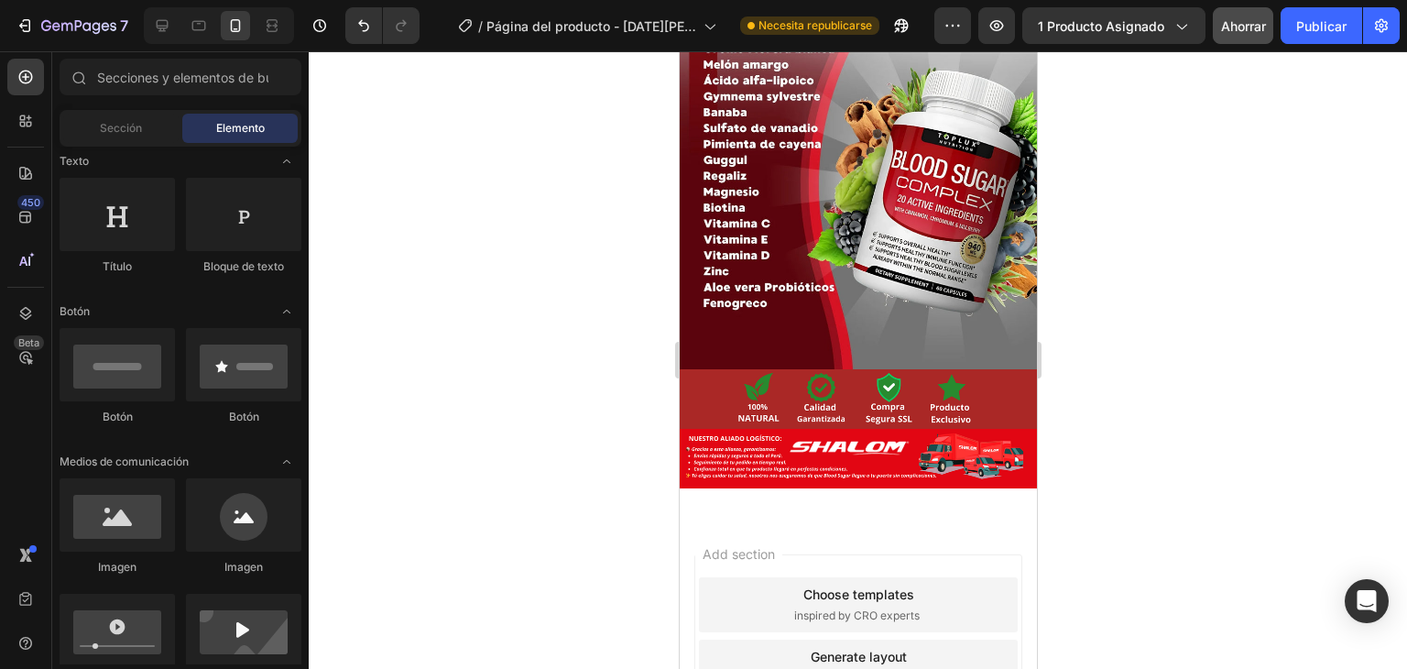
click at [552, 386] on div at bounding box center [858, 360] width 1099 height 618
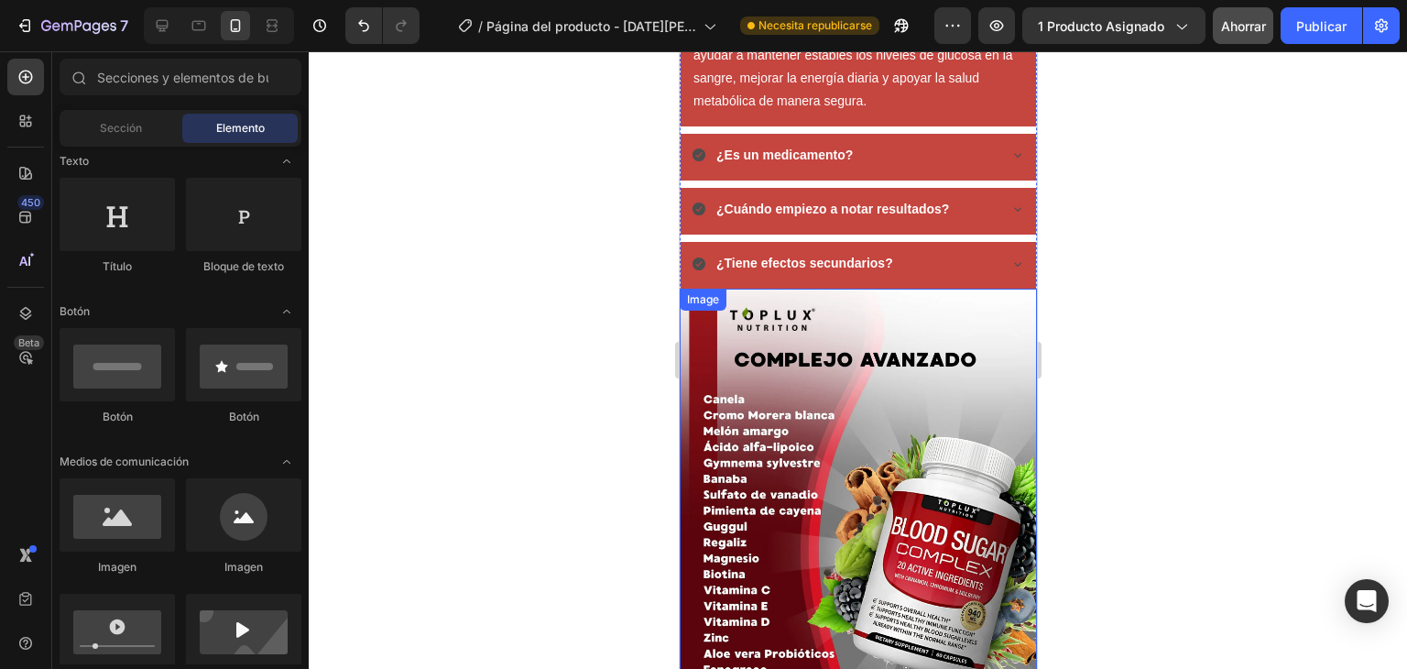
scroll to position [2749, 0]
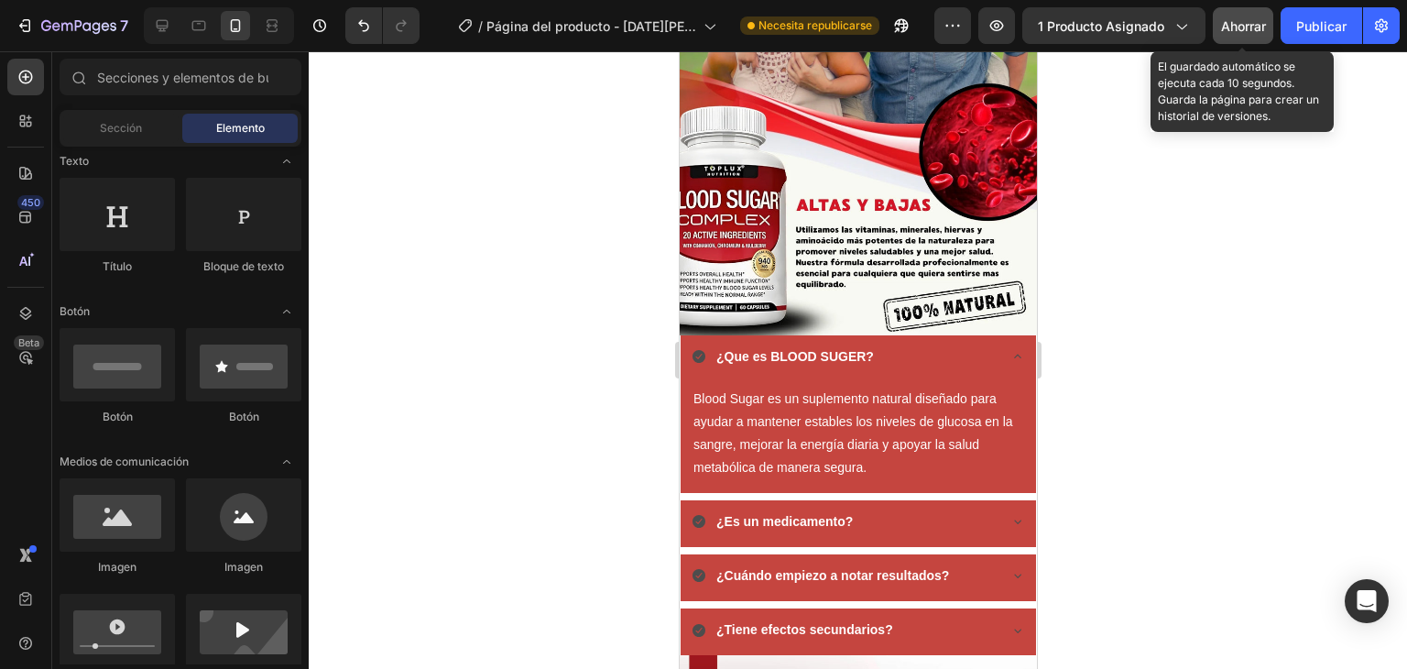
click at [1241, 22] on font "Ahorrar" at bounding box center [1243, 26] width 45 height 16
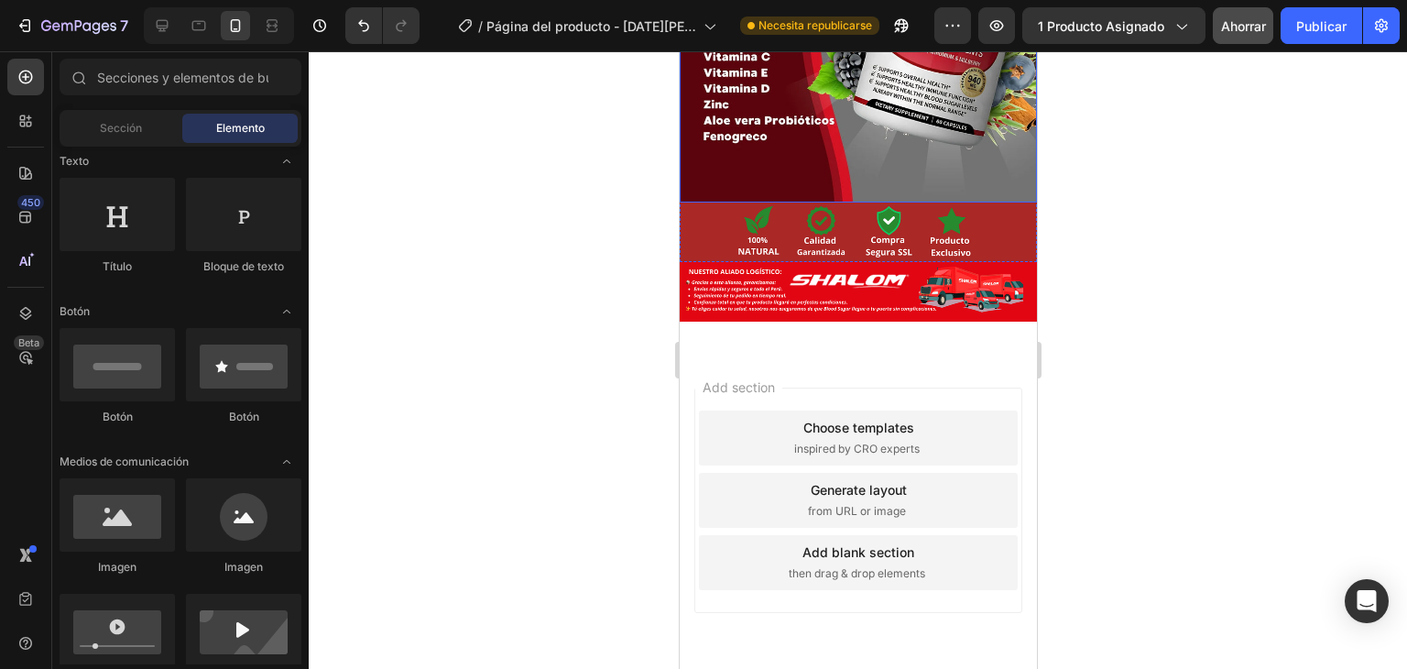
scroll to position [3657, 0]
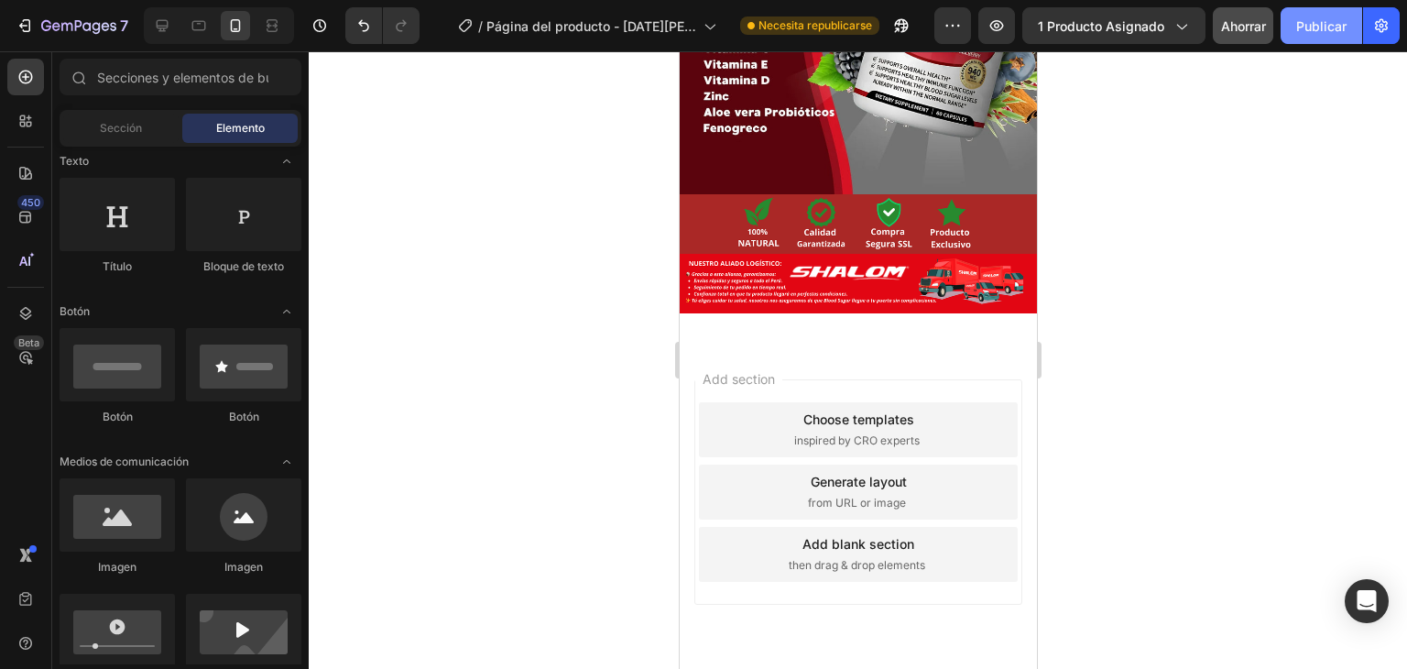
click at [1318, 31] on font "Publicar" at bounding box center [1321, 26] width 50 height 16
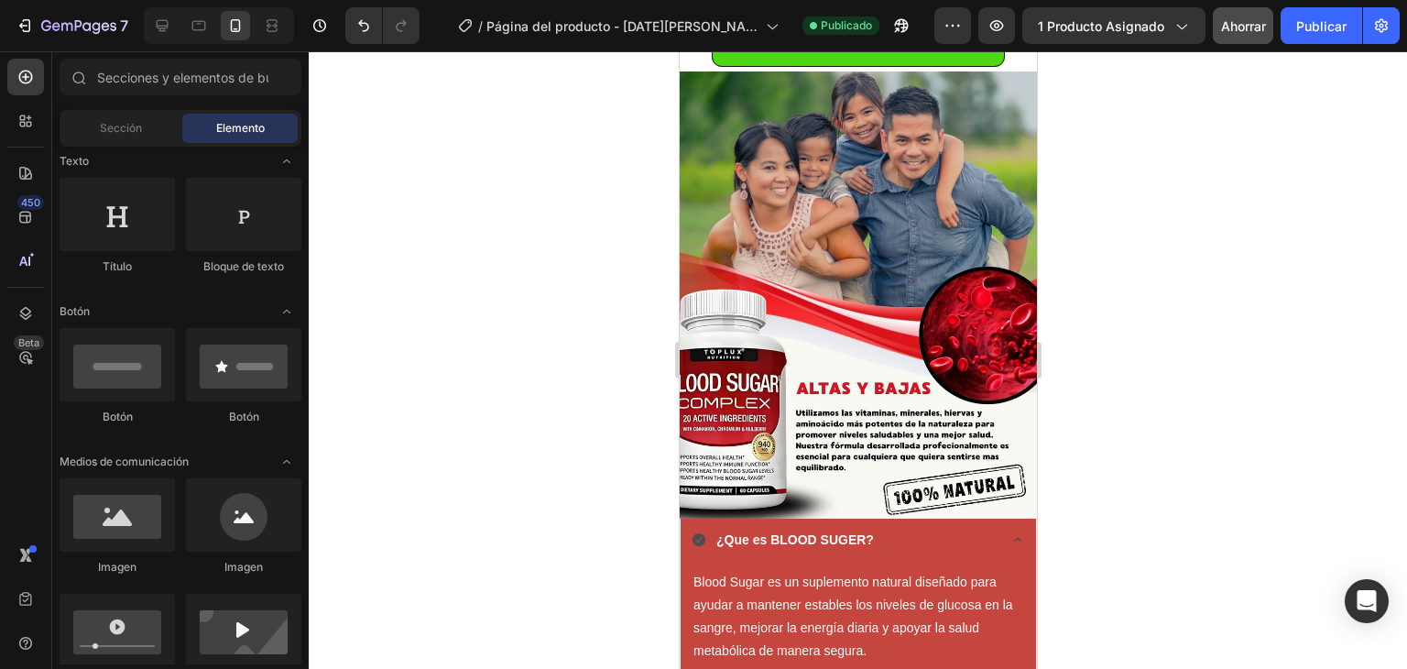
scroll to position [2932, 0]
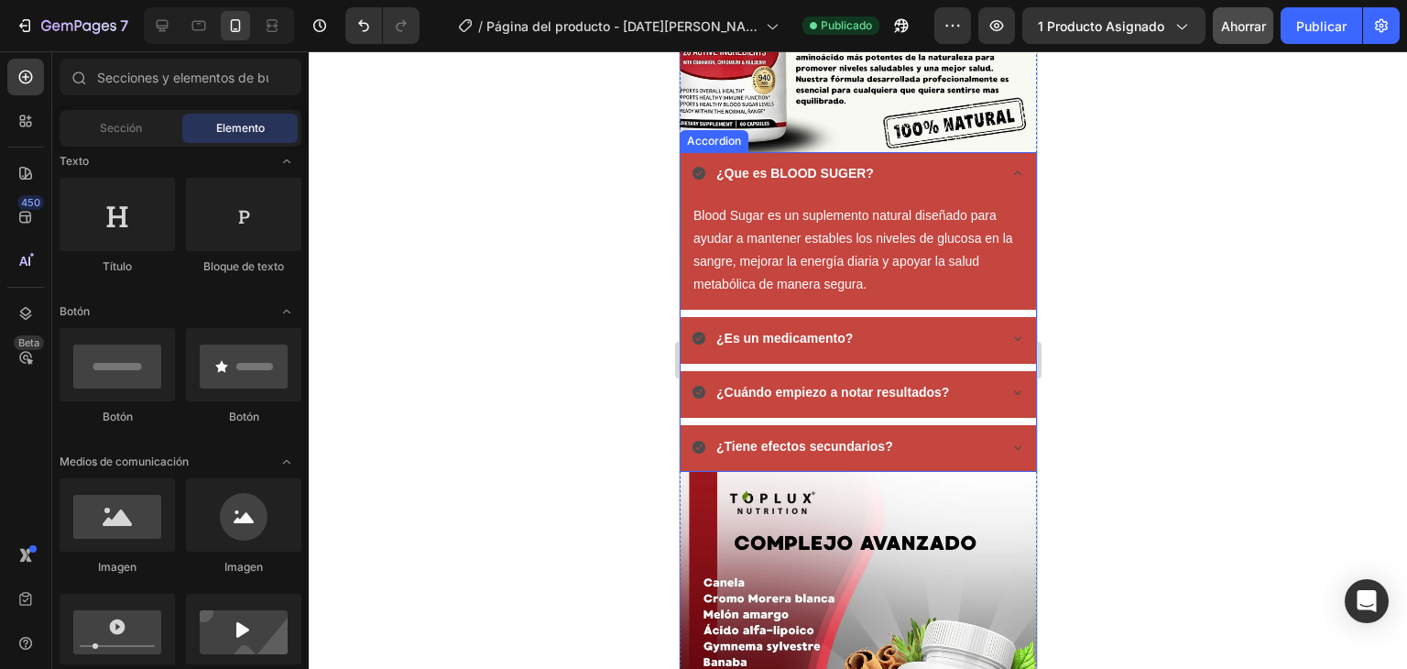
click at [701, 152] on div "¿Que es BLOOD SUGER? Blood Sugar es un suplemento natural diseñado para ayudar …" at bounding box center [857, 312] width 357 height 321
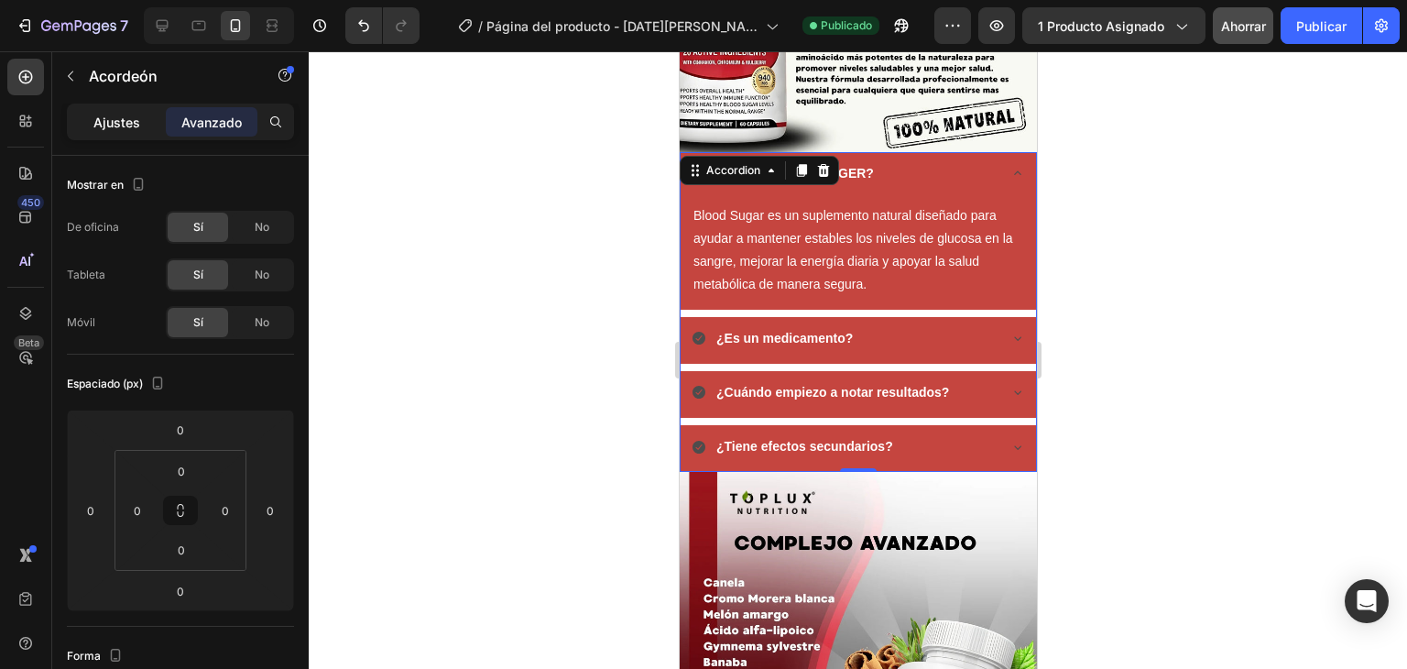
click at [134, 119] on font "Ajustes" at bounding box center [116, 123] width 47 height 16
type input "8"
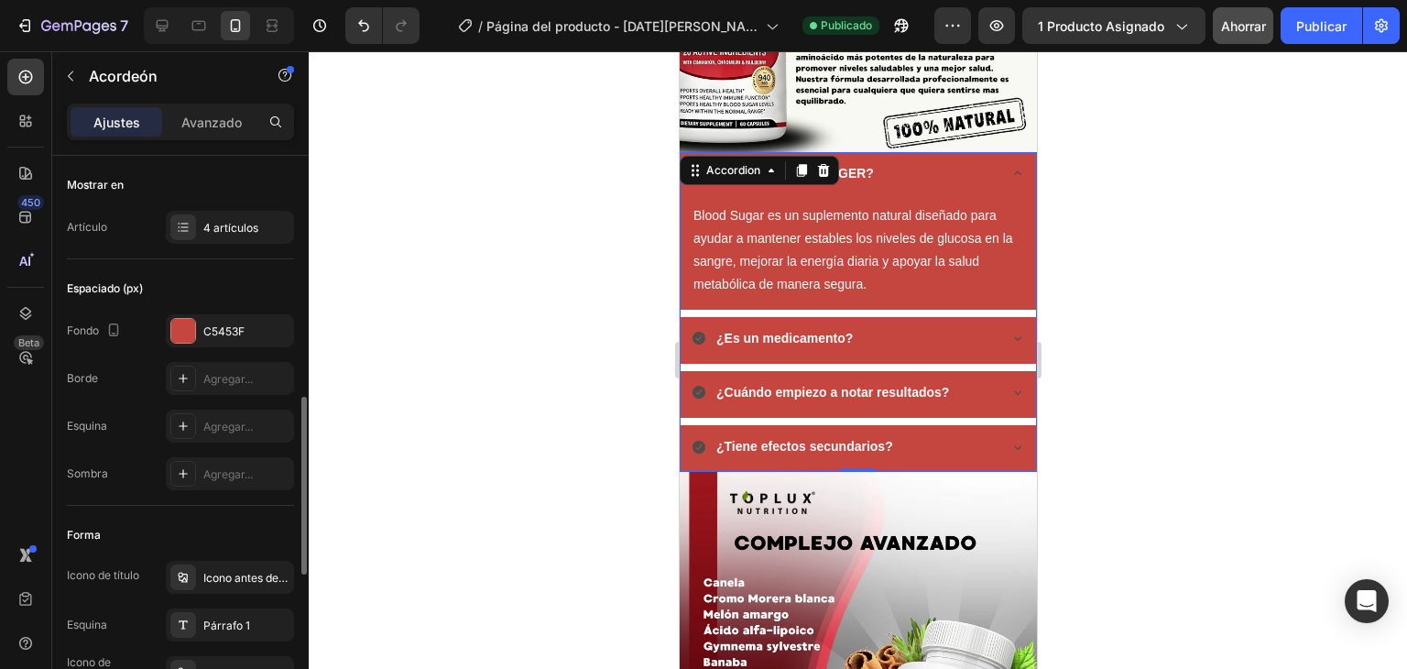
scroll to position [366, 0]
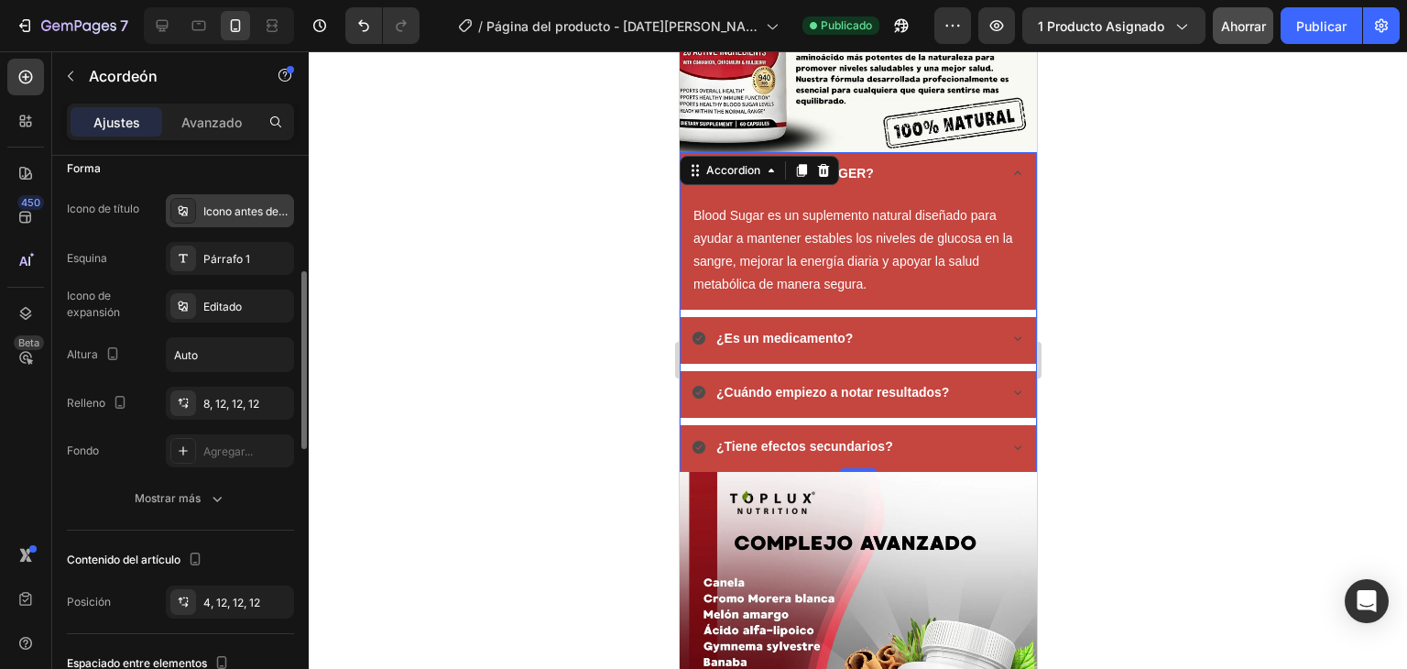
click at [254, 214] on font "Icono antes del texto" at bounding box center [256, 211] width 107 height 14
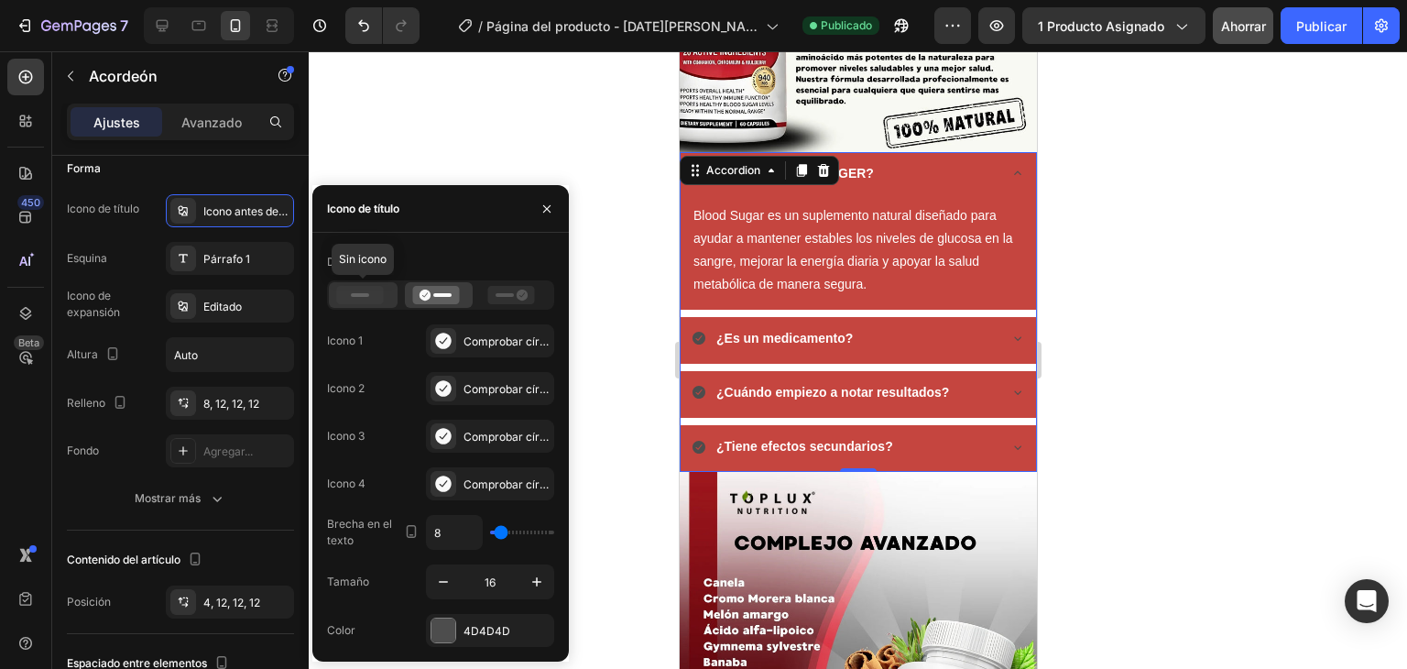
click at [352, 295] on rect at bounding box center [360, 295] width 18 height 4
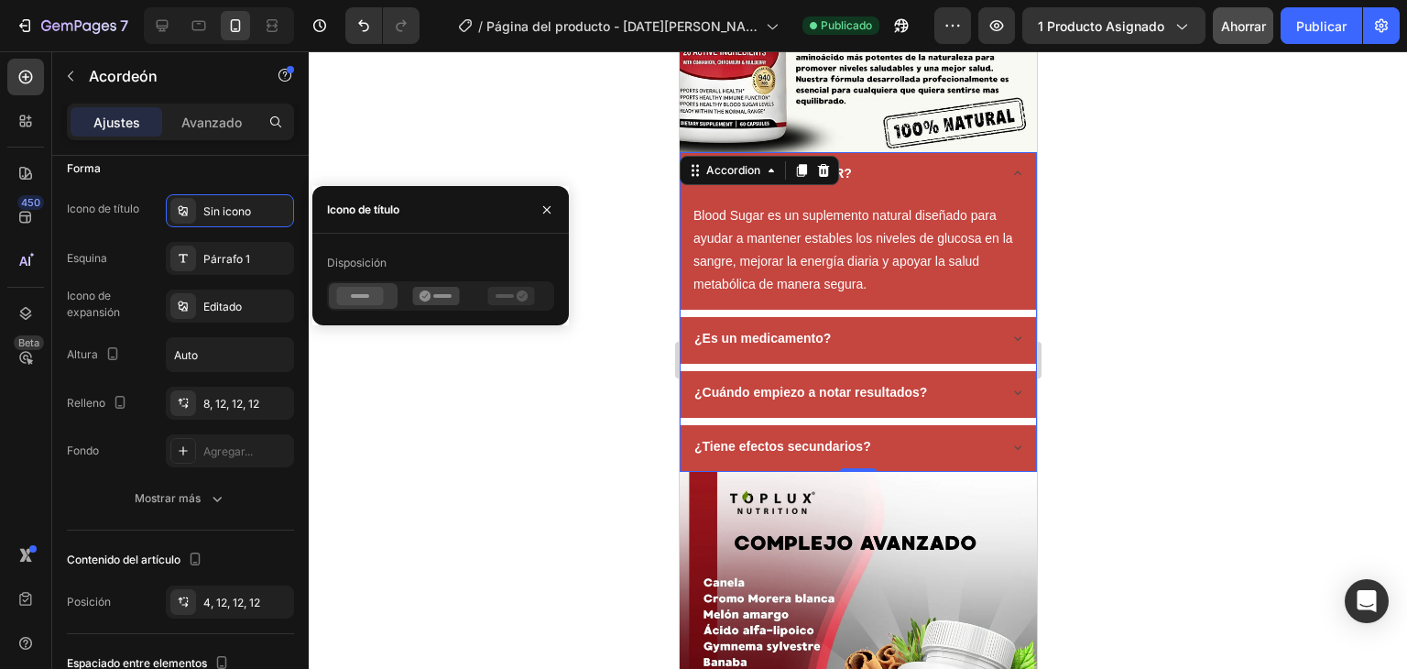
click at [501, 132] on div at bounding box center [858, 360] width 1099 height 618
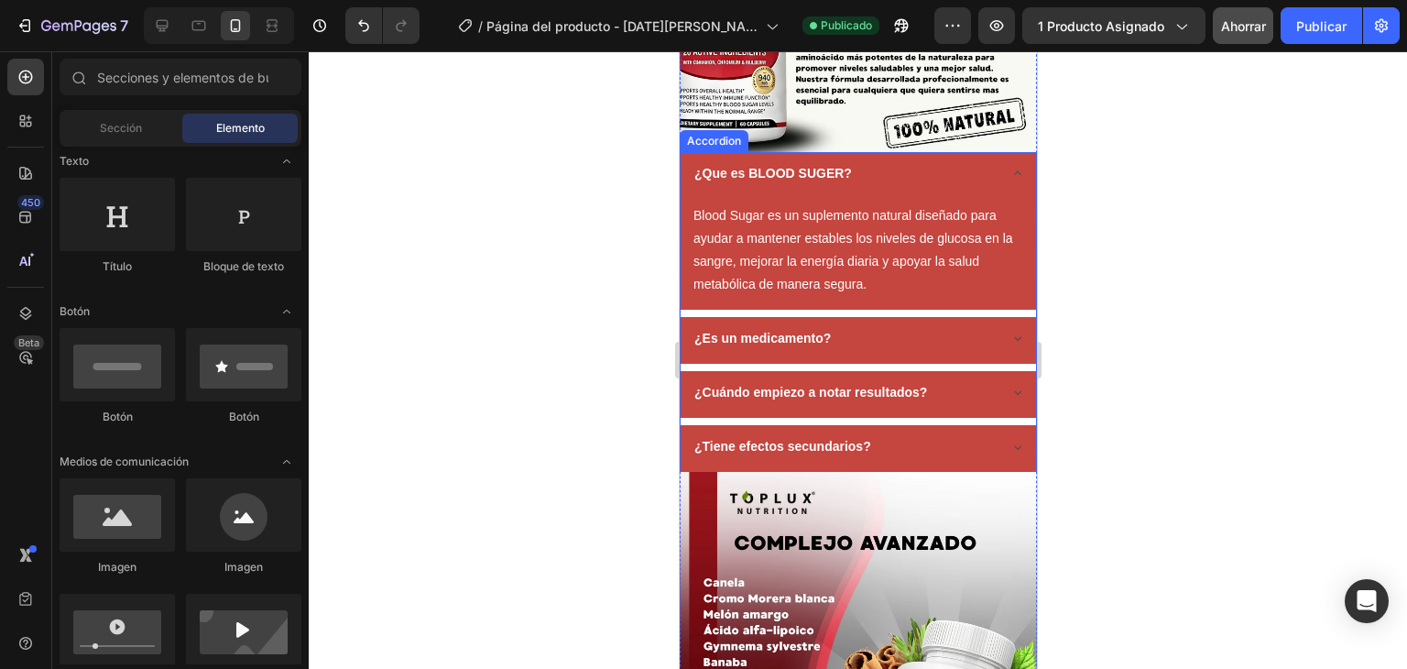
click at [694, 152] on div "¿Que es BLOOD SUGER? Blood Sugar es un suplemento natural diseñado para ayudar …" at bounding box center [857, 312] width 357 height 321
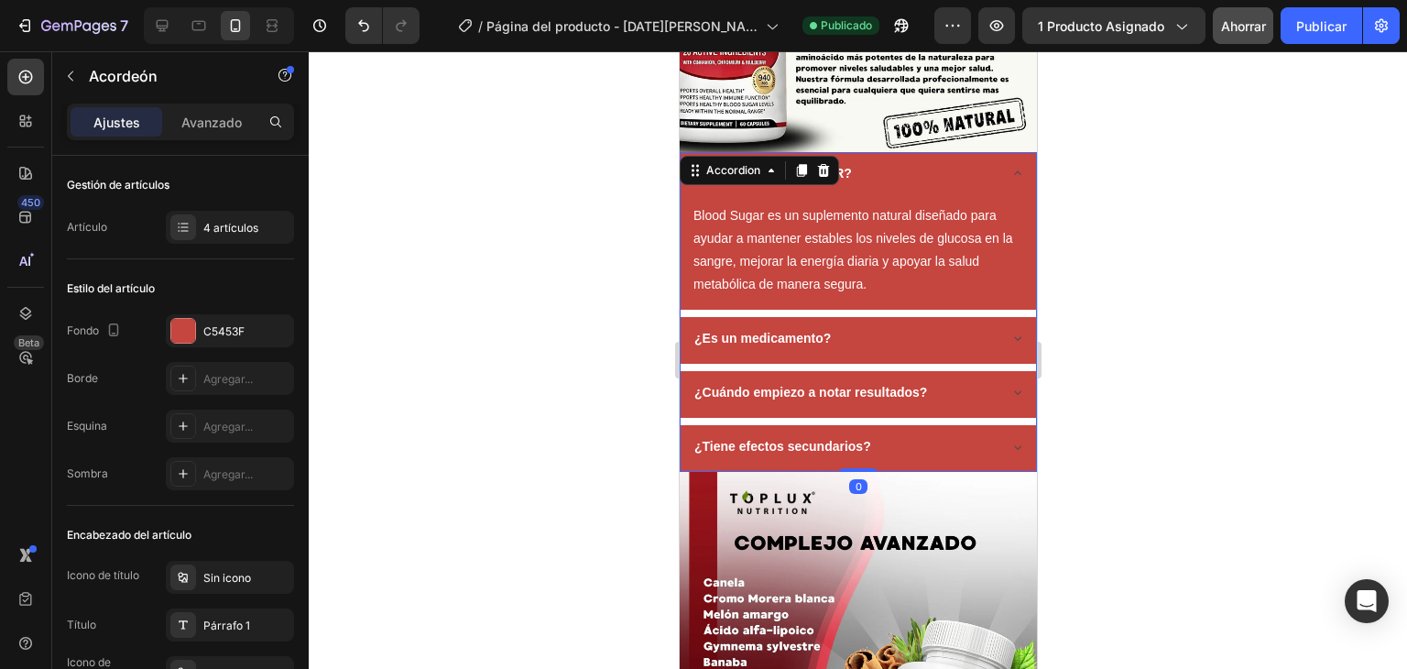
click at [633, 214] on div at bounding box center [858, 360] width 1099 height 618
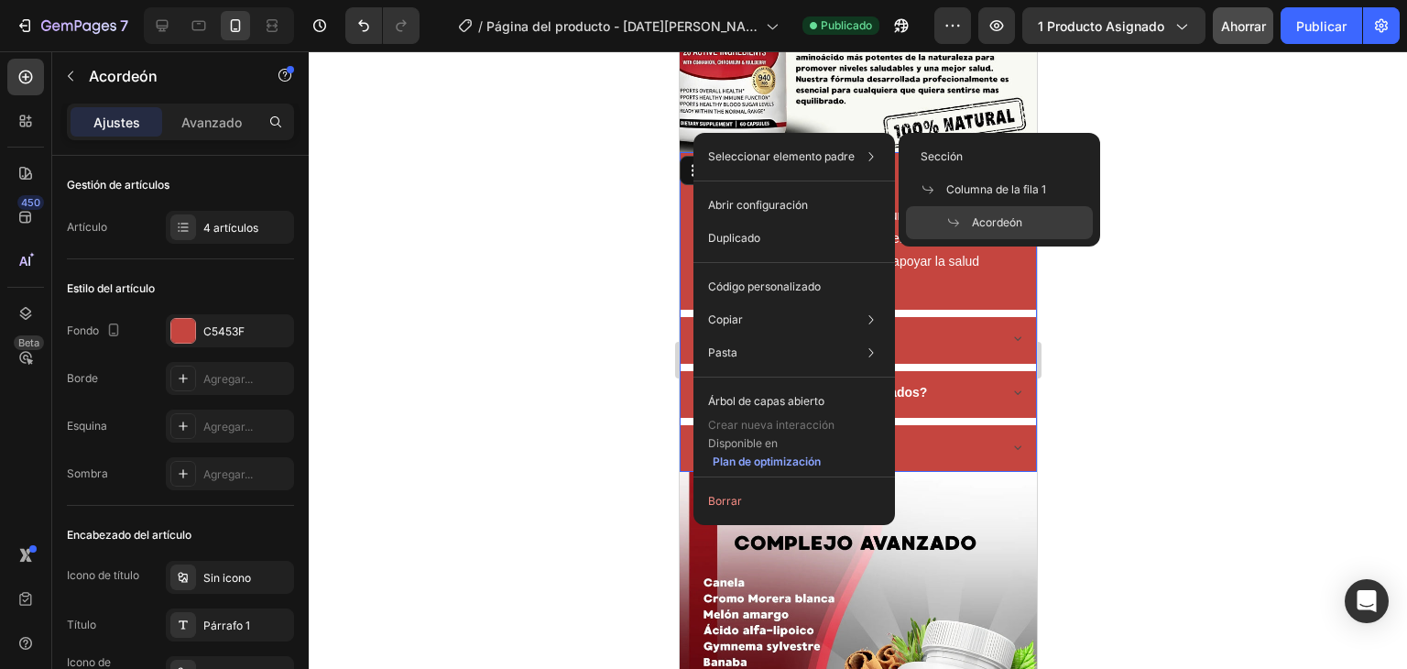
click at [662, 188] on div at bounding box center [858, 360] width 1099 height 618
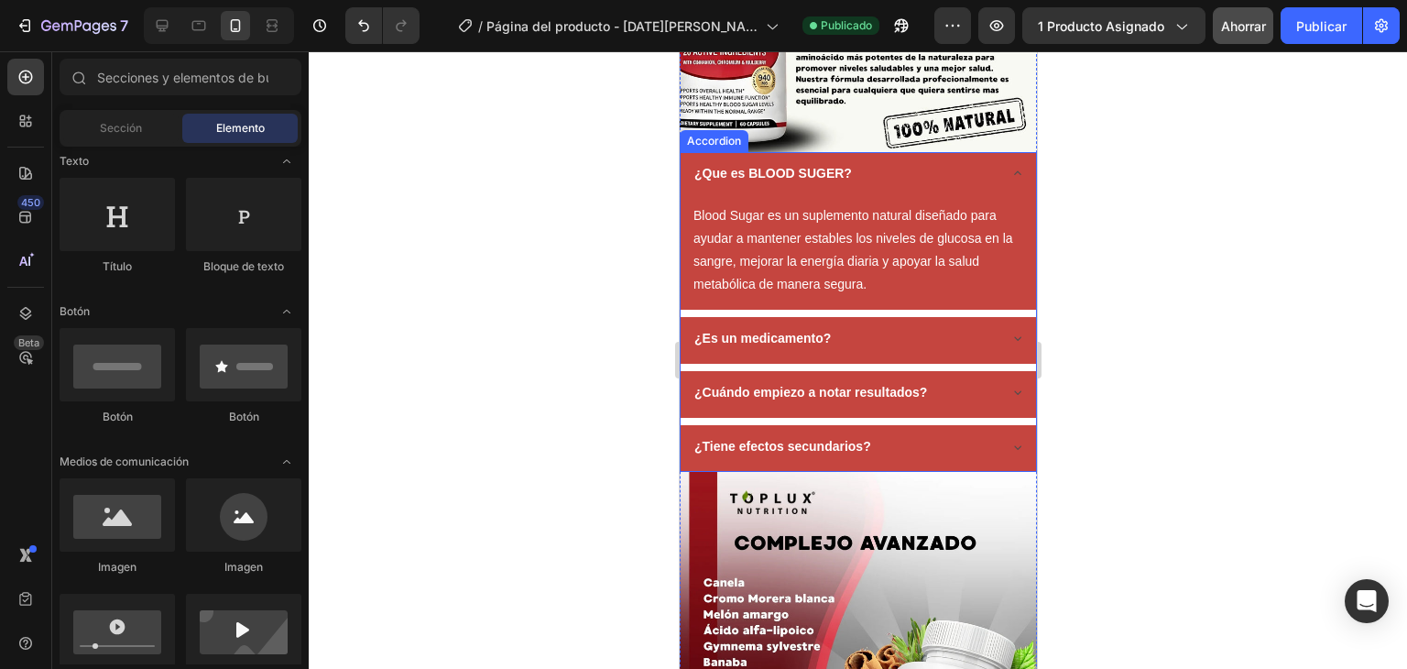
click at [749, 152] on div "¿Que es BLOOD SUGER? Blood Sugar es un suplemento natural diseñado para ayudar …" at bounding box center [857, 312] width 357 height 321
click at [744, 135] on div "Accordion" at bounding box center [713, 141] width 61 height 16
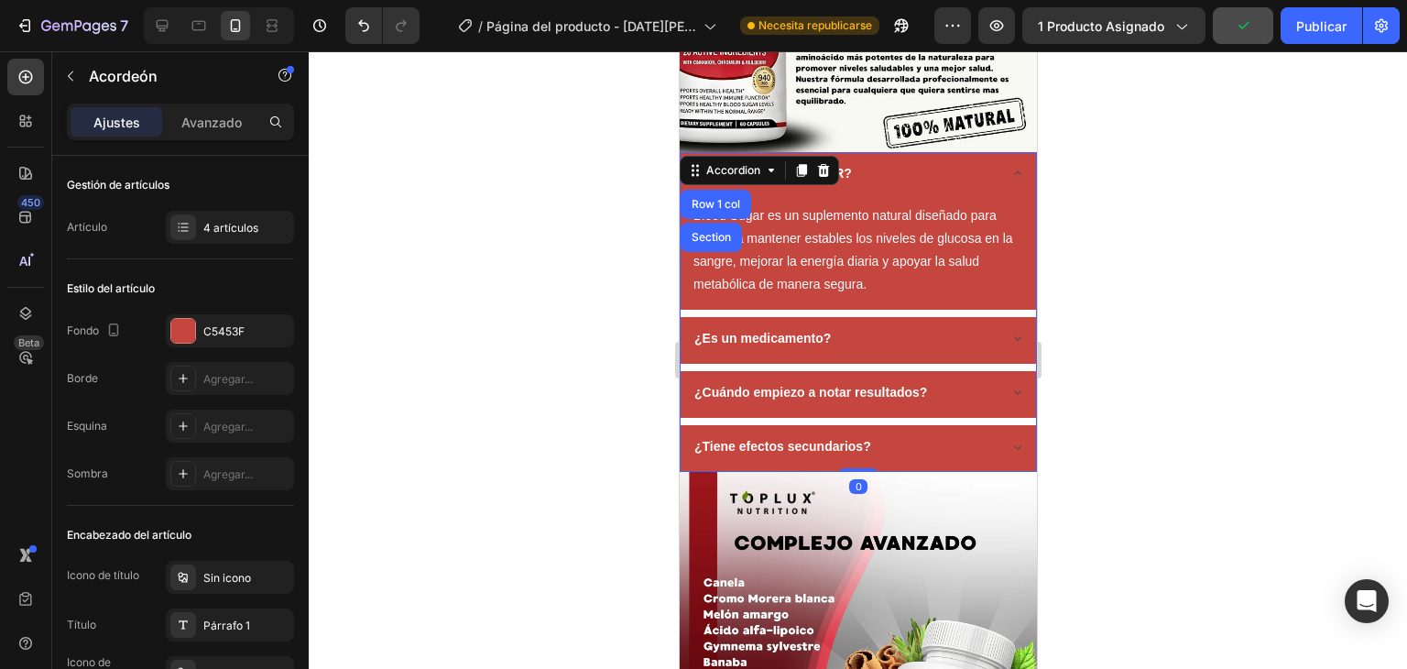
click at [637, 189] on div at bounding box center [858, 360] width 1099 height 618
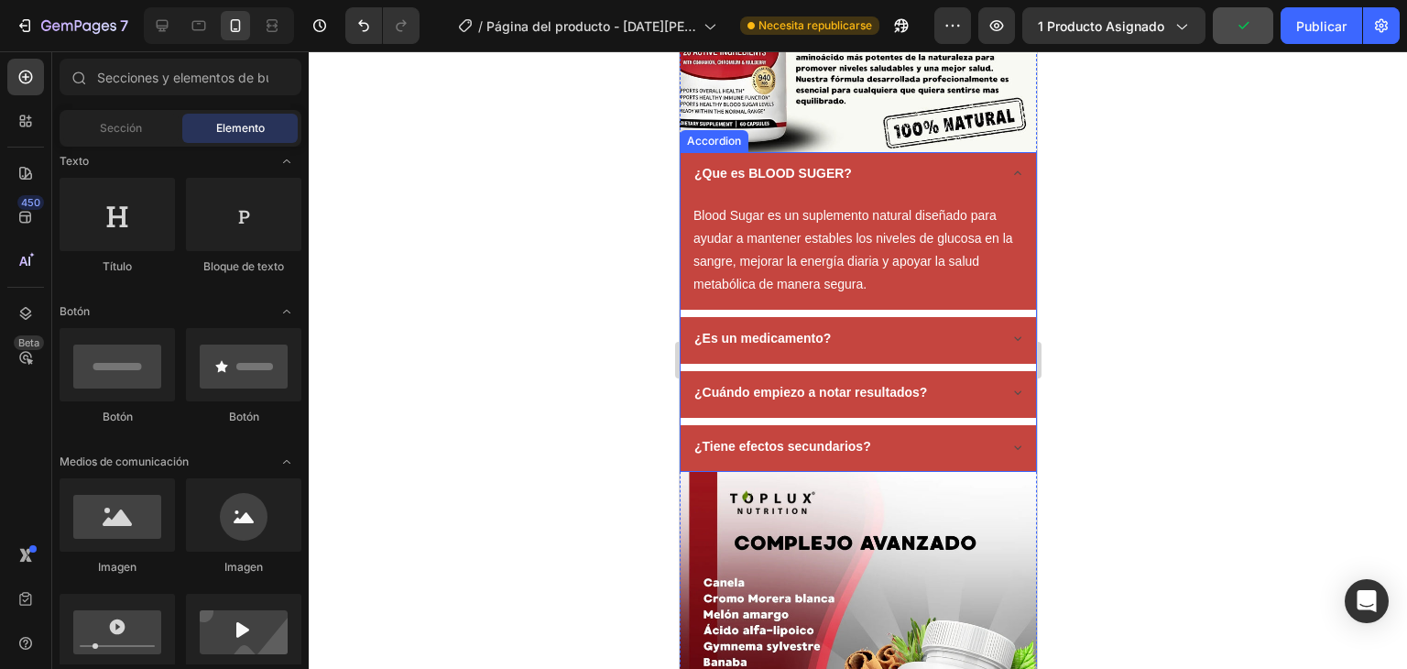
click at [697, 152] on div "¿Que es BLOOD SUGER? Blood Sugar es un suplemento natural diseñado para ayudar …" at bounding box center [857, 312] width 357 height 321
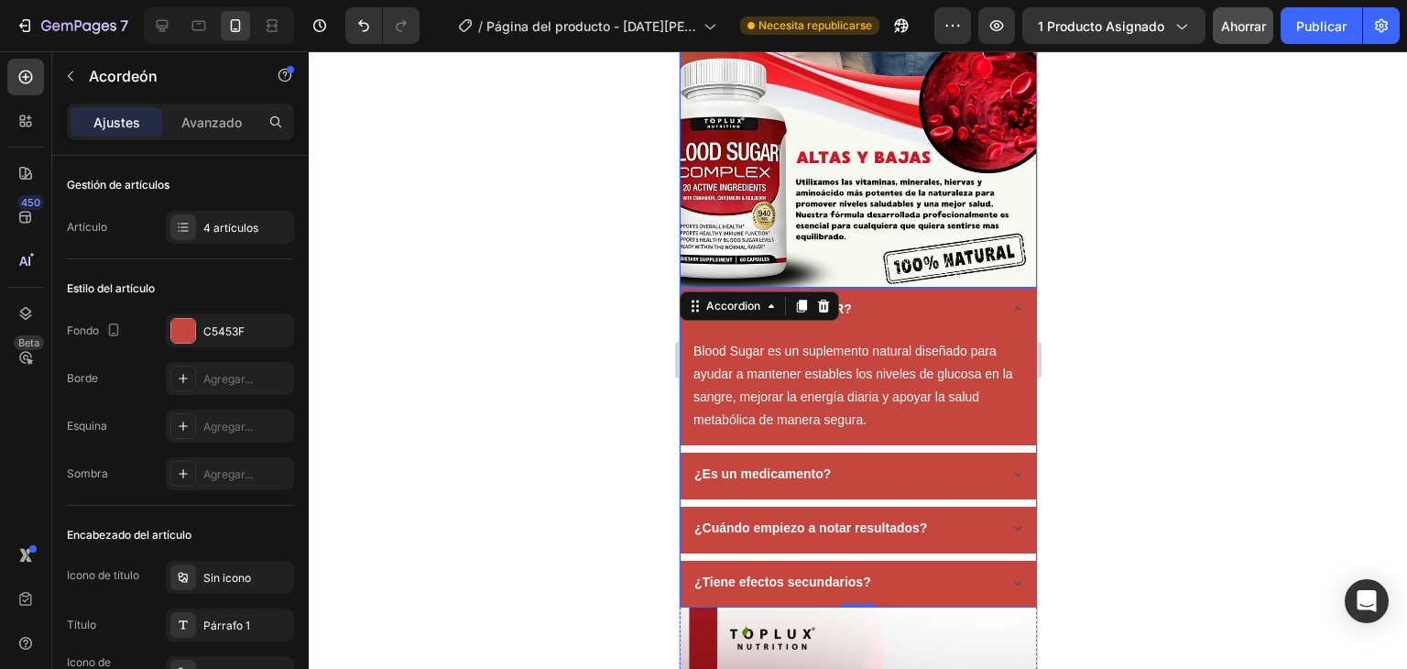
scroll to position [2749, 0]
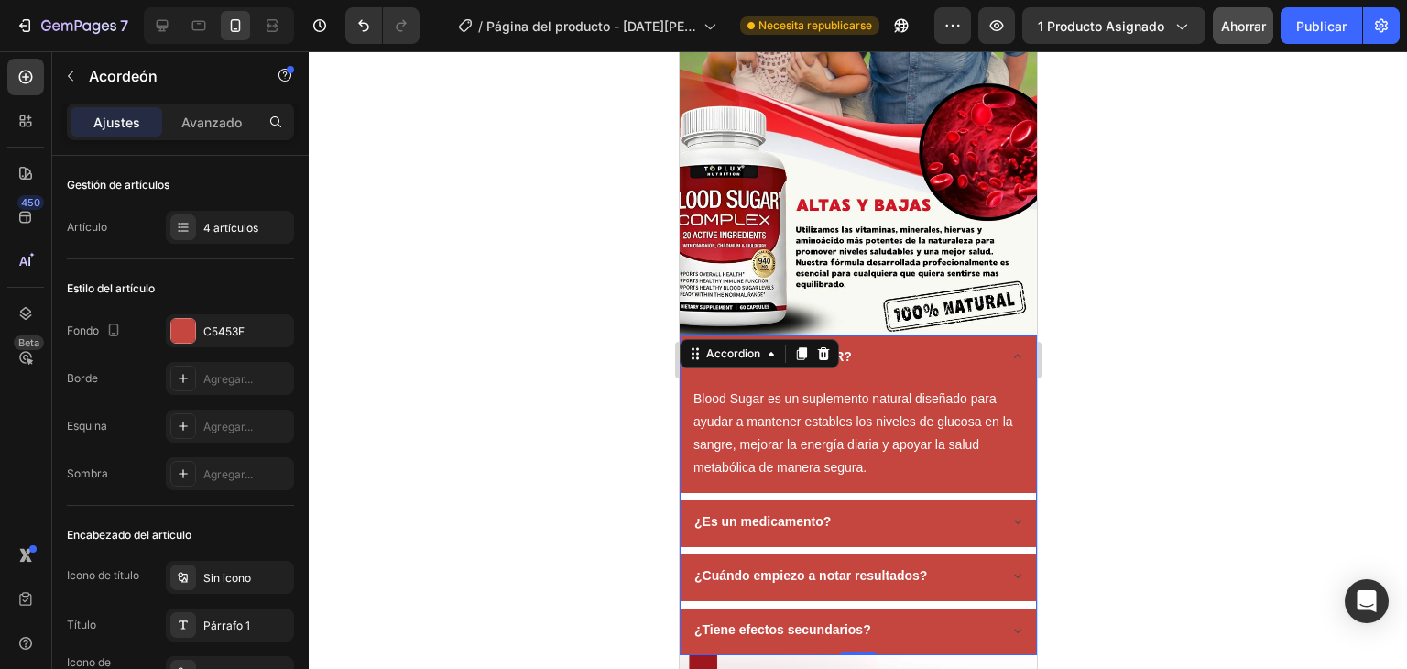
click at [849, 349] on strong "¿Que es BLOOD SUGER?" at bounding box center [773, 356] width 158 height 15
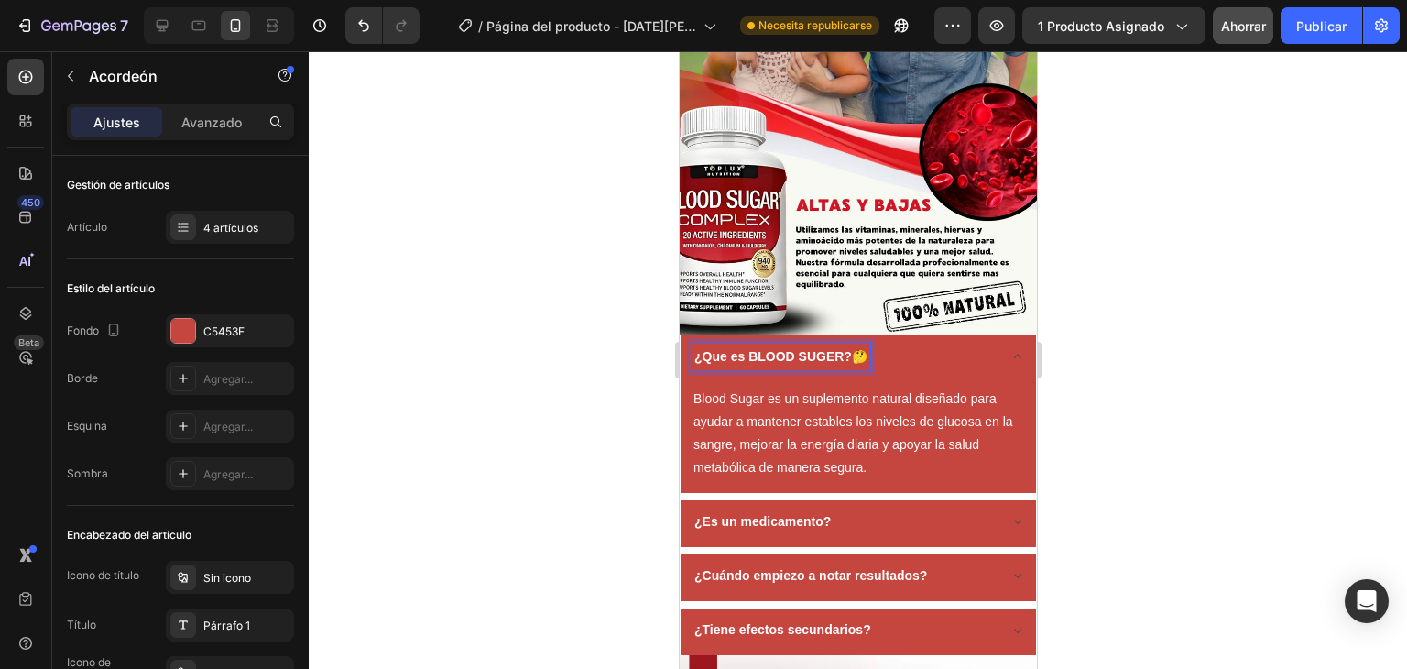
click at [827, 514] on strong "¿Es un medicamento?" at bounding box center [762, 521] width 137 height 15
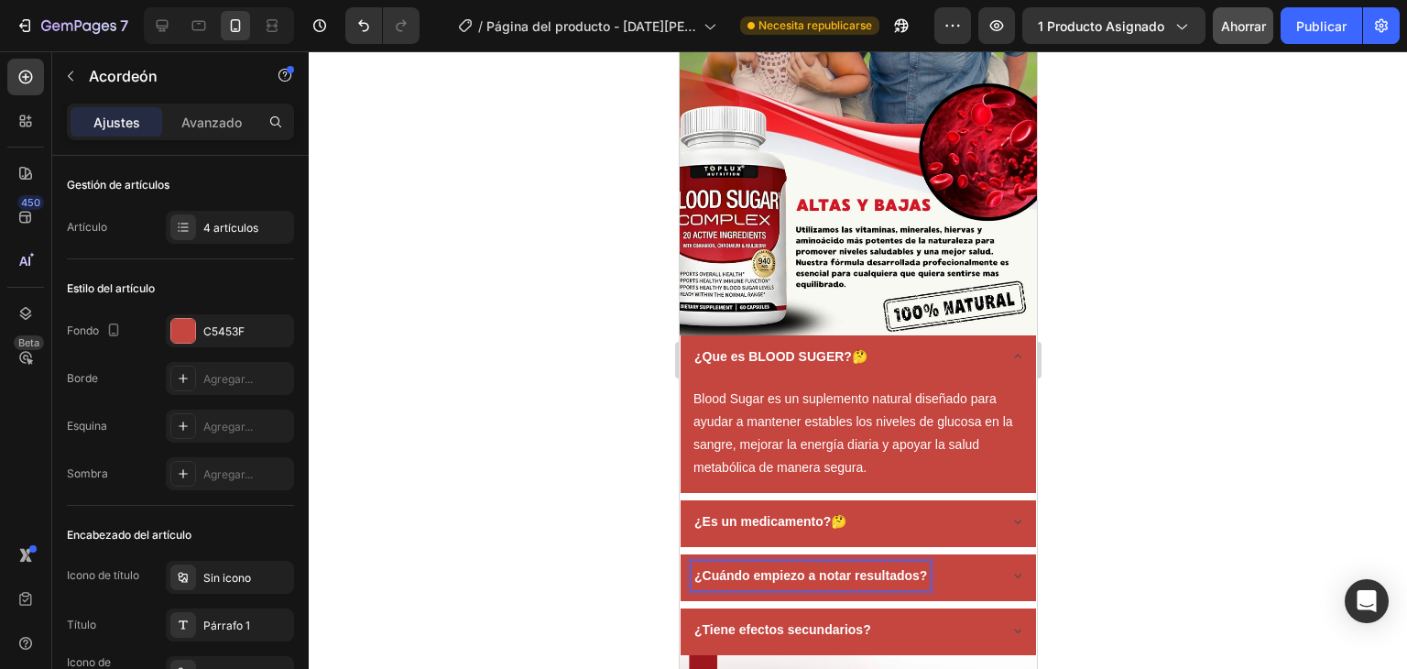
click at [861, 349] on strong "¿Que es BLOOD SUGER?🤔" at bounding box center [780, 356] width 173 height 15
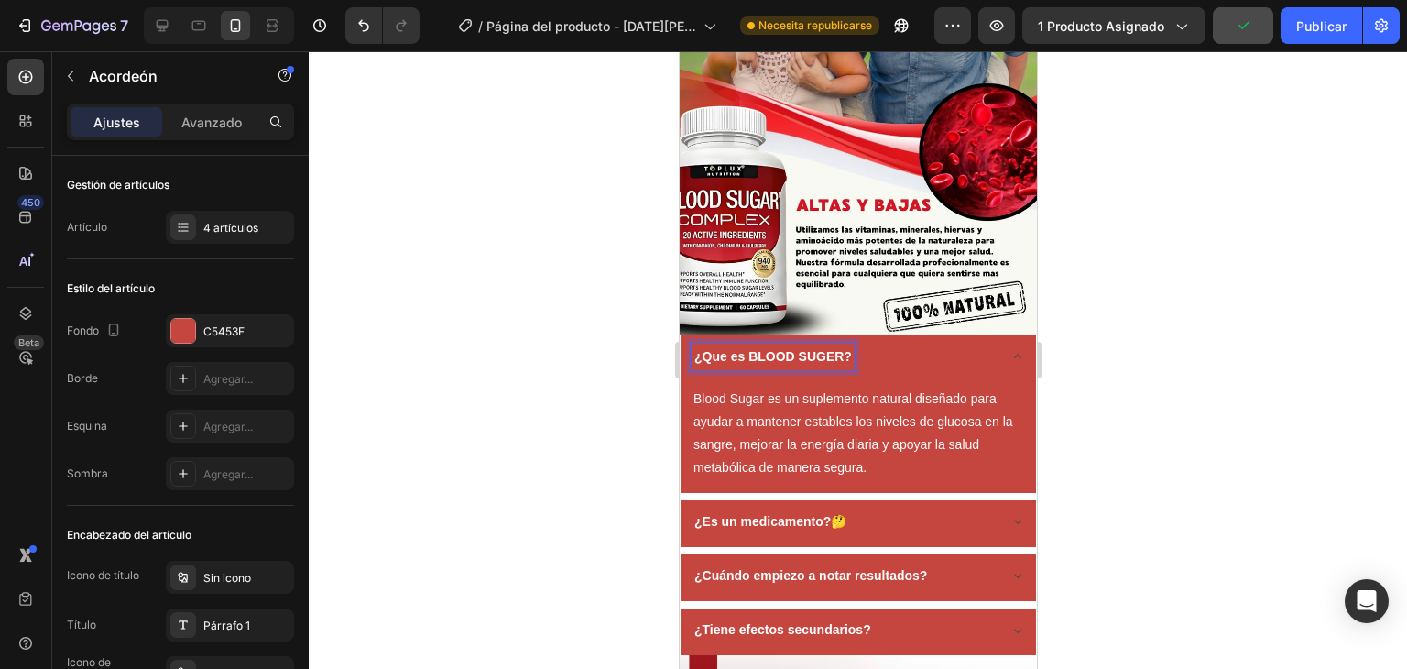
click at [694, 349] on strong "¿Que es BLOOD SUGER?" at bounding box center [773, 356] width 158 height 15
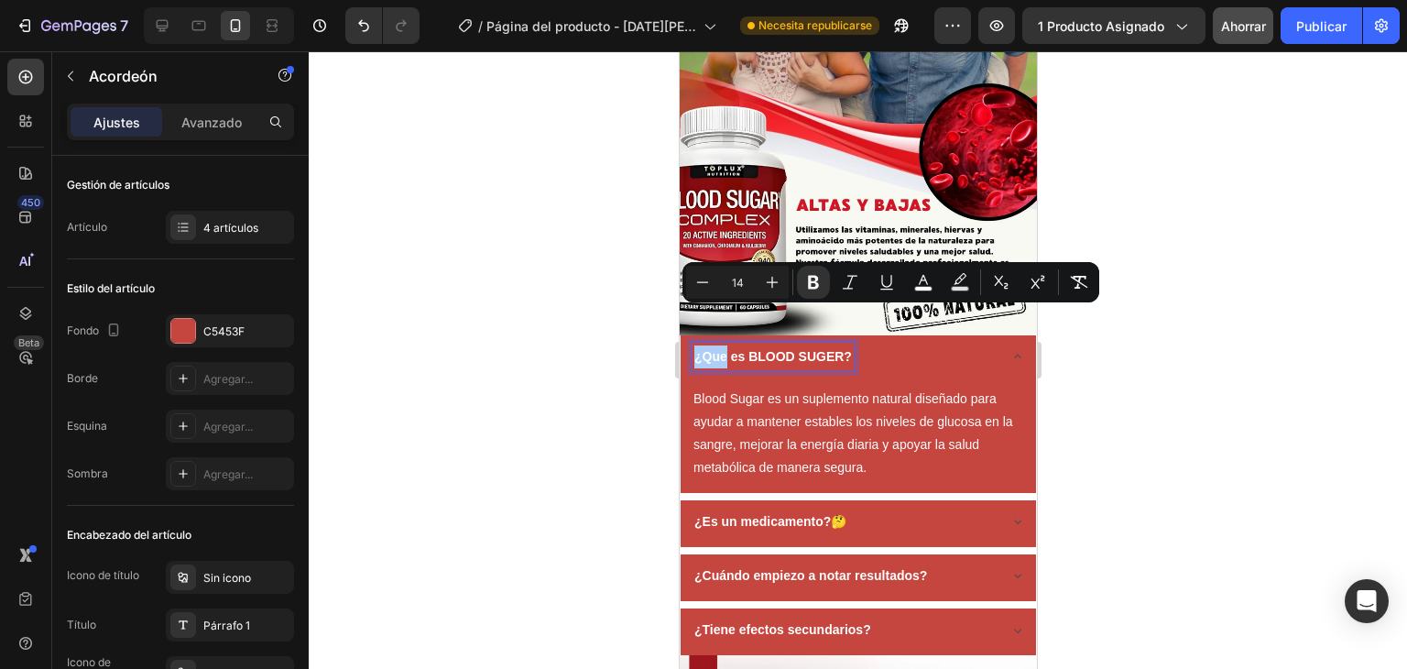
drag, startPoint x: 14, startPoint y: 266, endPoint x: 625, endPoint y: 334, distance: 614.9
click at [555, 330] on div at bounding box center [858, 360] width 1099 height 618
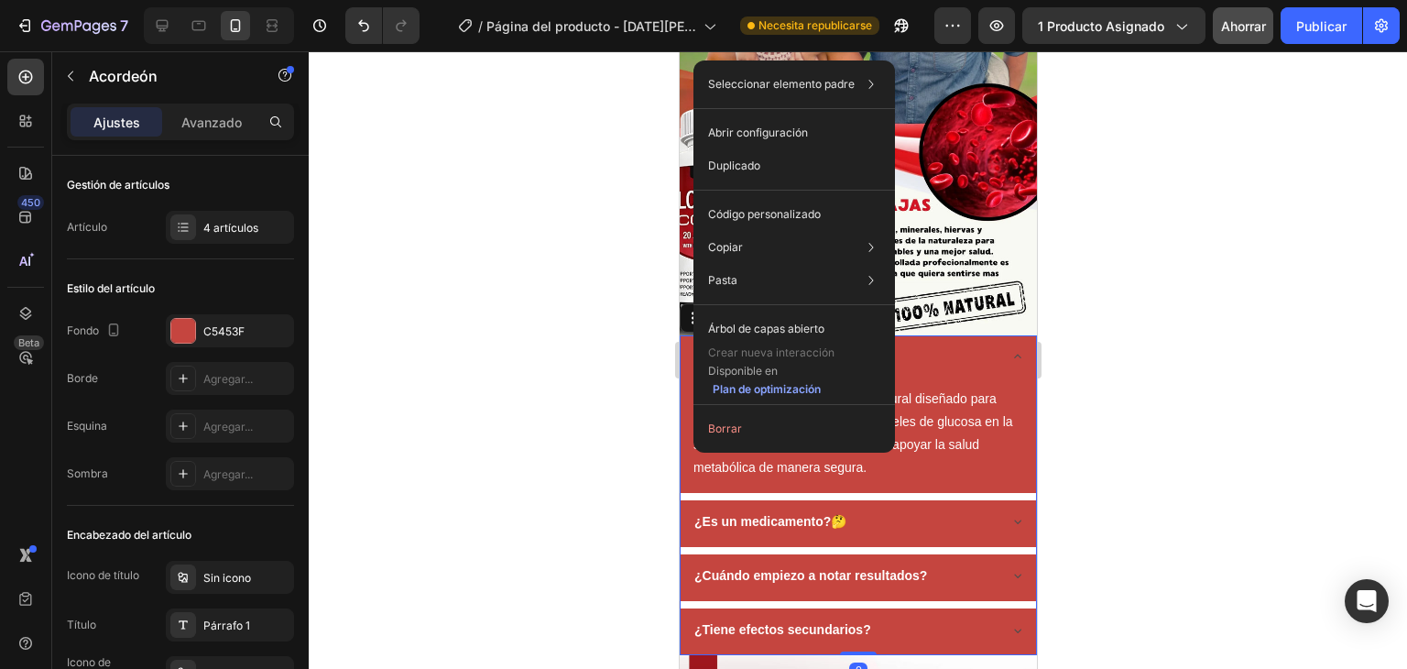
drag, startPoint x: 520, startPoint y: 354, endPoint x: 624, endPoint y: 334, distance: 106.4
click at [539, 351] on div at bounding box center [858, 360] width 1099 height 618
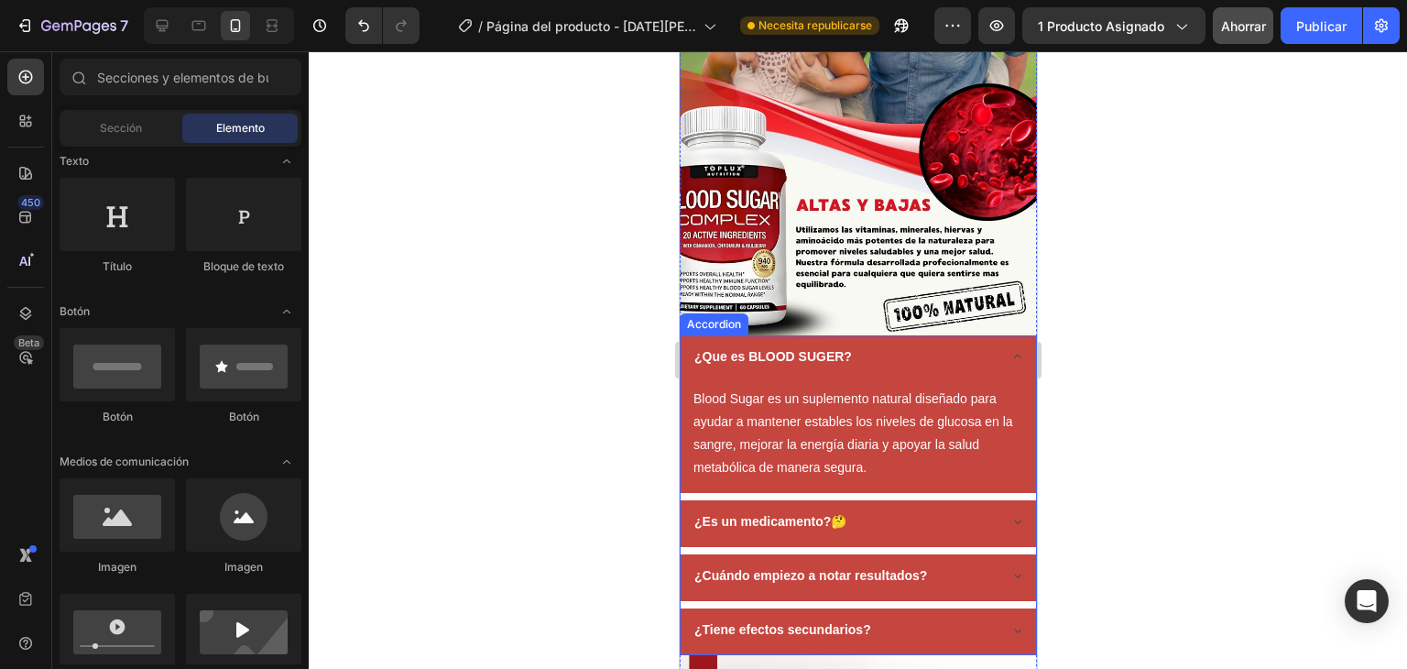
click at [695, 349] on strong "¿Que es BLOOD SUGER?" at bounding box center [773, 356] width 158 height 15
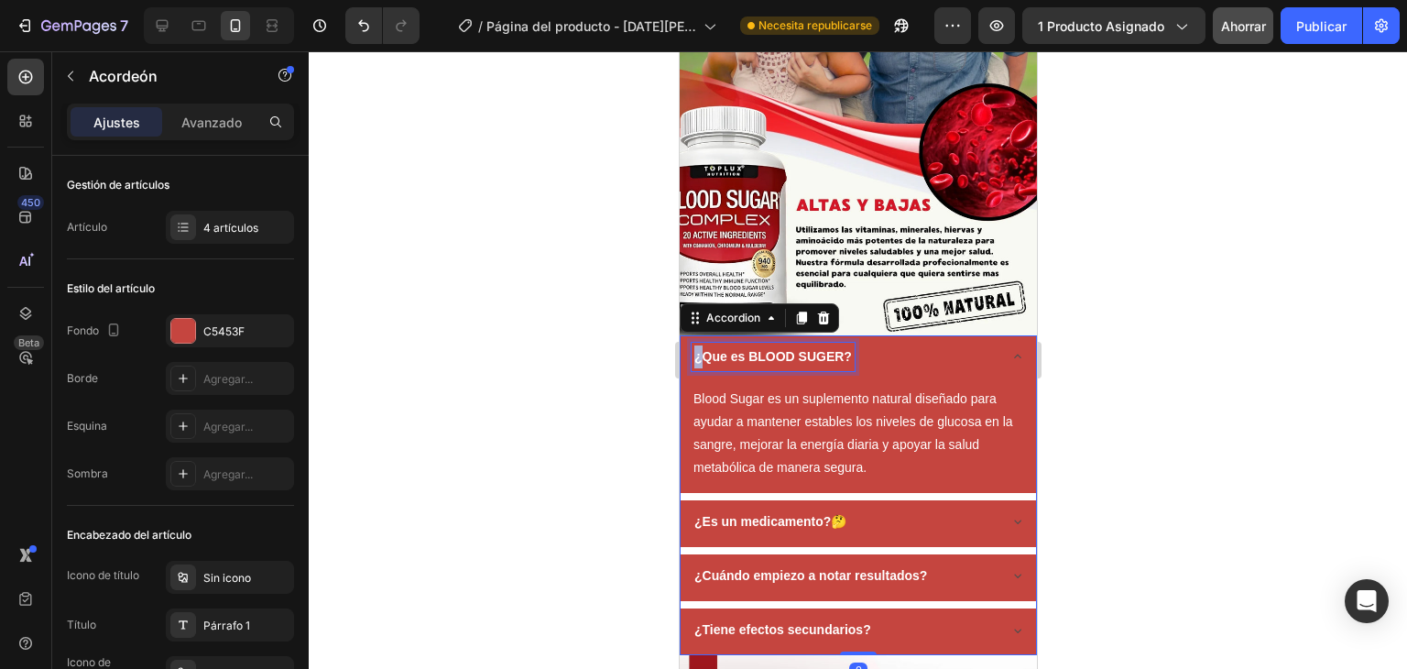
click at [695, 349] on strong "¿Que es BLOOD SUGER?" at bounding box center [773, 356] width 158 height 15
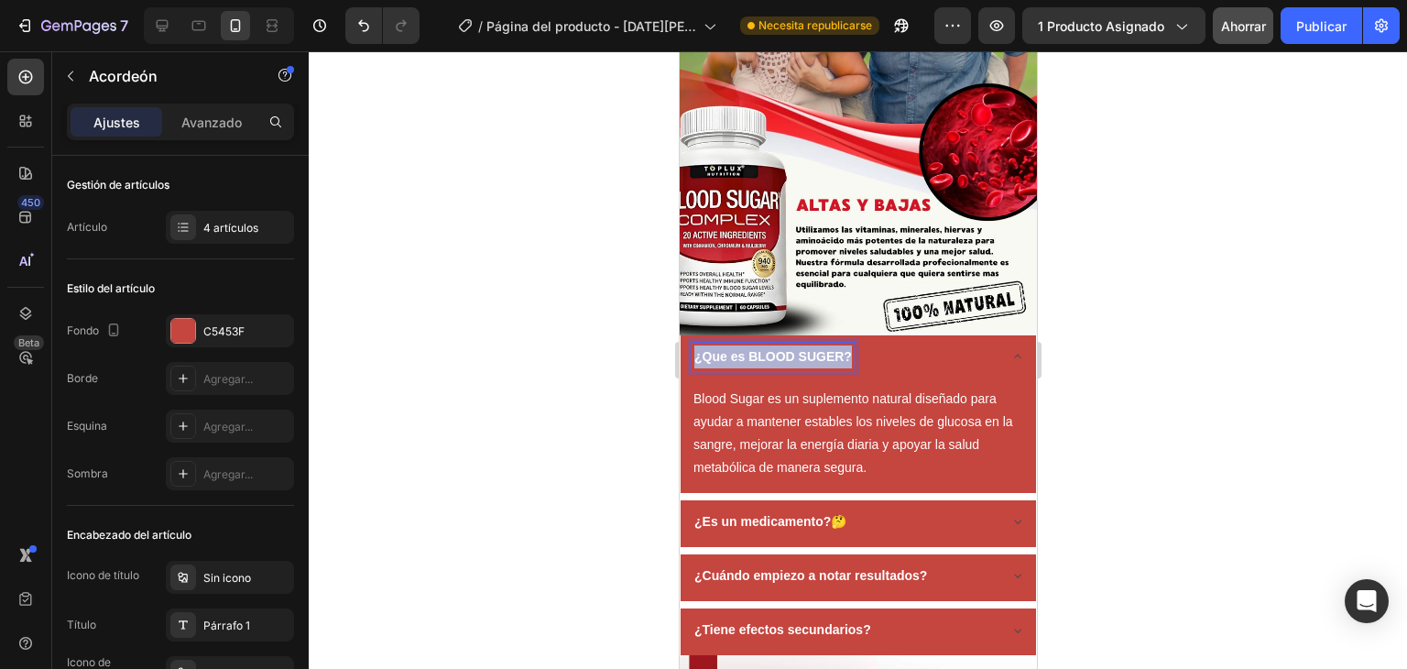
click at [695, 349] on strong "¿Que es BLOOD SUGER?" at bounding box center [773, 356] width 158 height 15
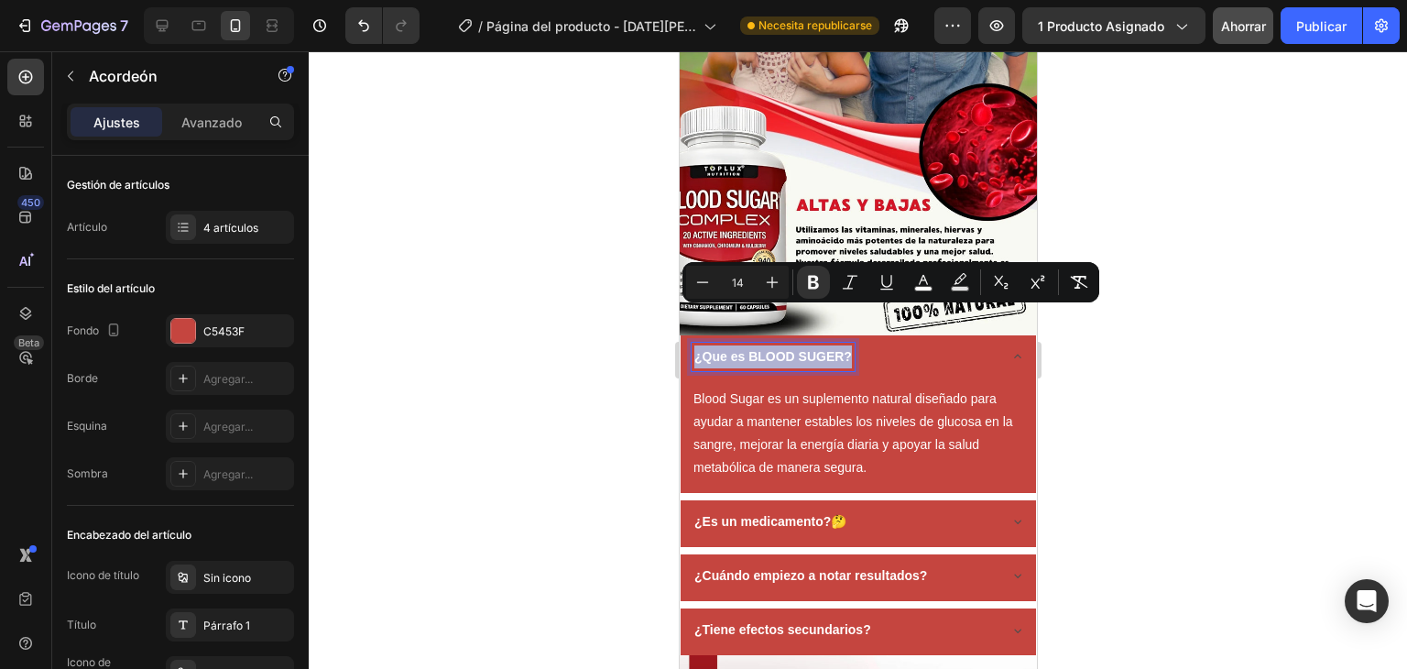
click at [695, 349] on strong "¿Que es BLOOD SUGER?" at bounding box center [773, 356] width 158 height 15
drag, startPoint x: 14, startPoint y: 267, endPoint x: 640, endPoint y: 321, distance: 629.0
click at [586, 312] on div at bounding box center [858, 360] width 1099 height 618
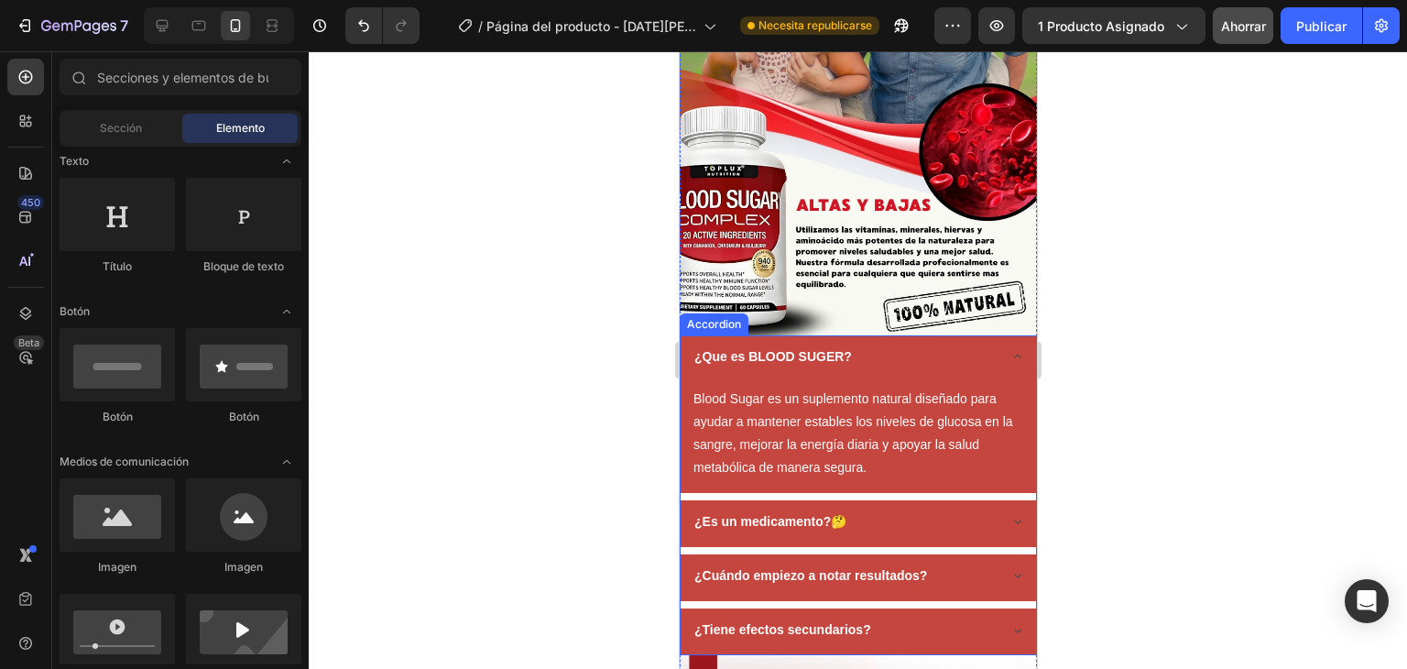
click at [694, 345] on p "¿Que es BLOOD SUGER?" at bounding box center [773, 356] width 158 height 23
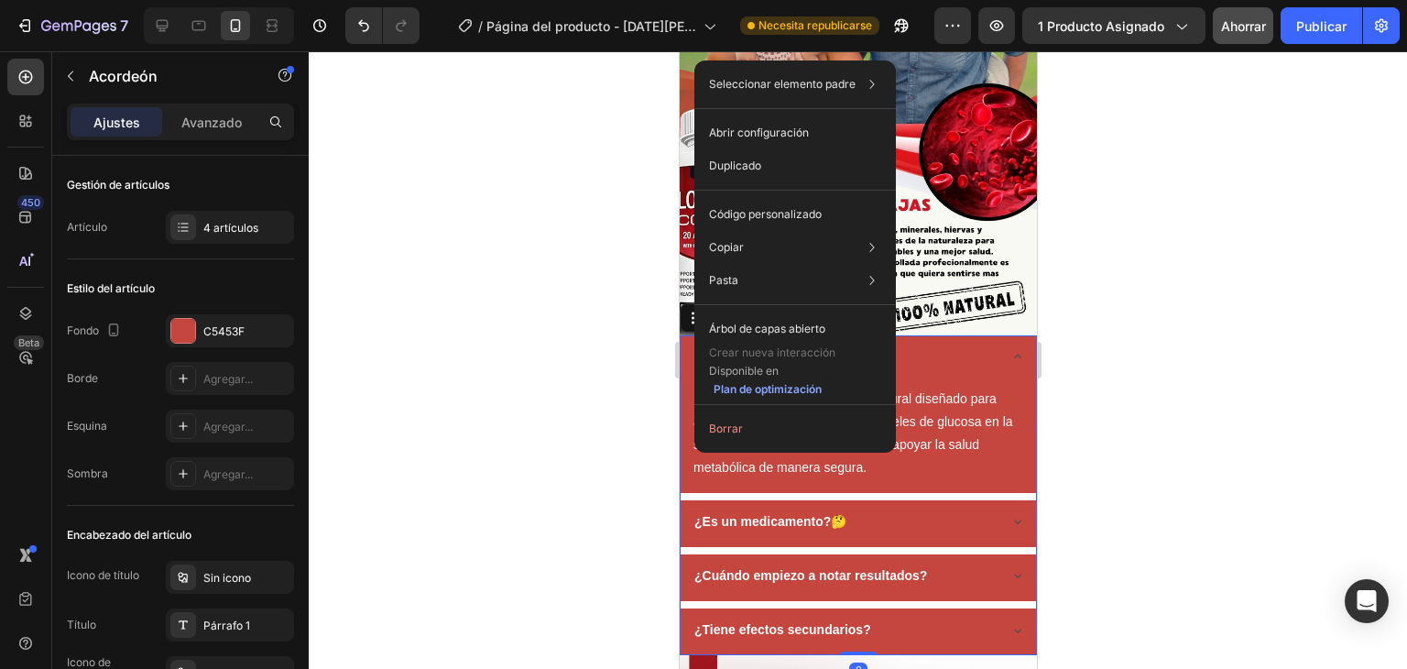
click at [695, 318] on div "Seleccionar elemento padre Sección Columna de la fila 1 Acordeón Abrir configur…" at bounding box center [796, 256] width 202 height 392
click at [686, 335] on div "¿Que es BLOOD SUGER?" at bounding box center [858, 358] width 356 height 47
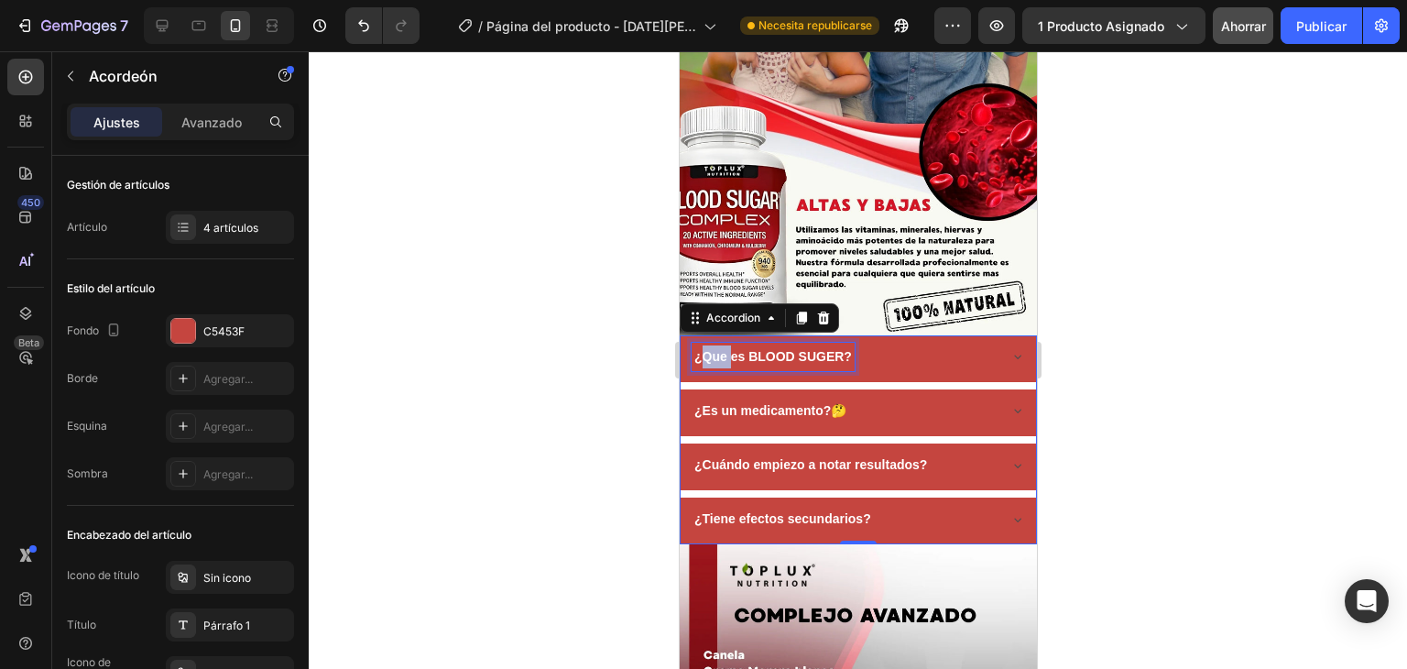
click at [701, 349] on strong "¿Que es BLOOD SUGER?" at bounding box center [773, 356] width 158 height 15
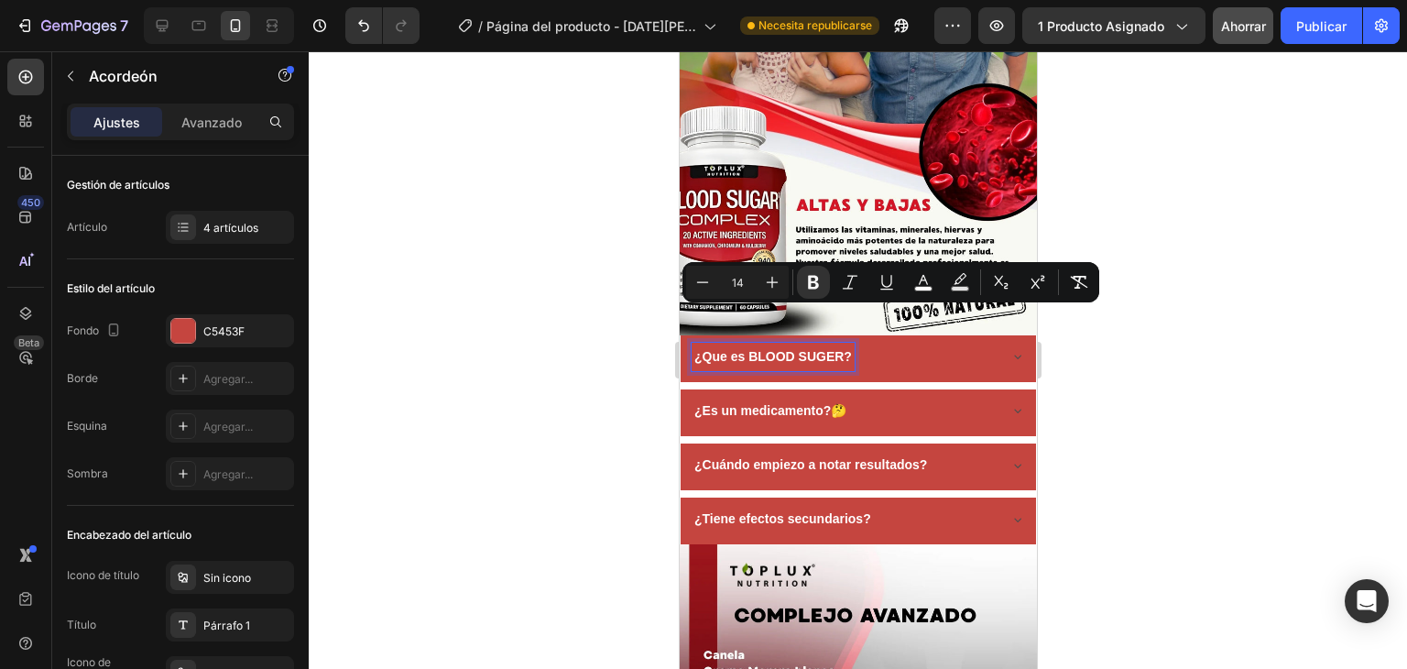
click at [697, 349] on strong "¿Que es BLOOD SUGER?" at bounding box center [773, 356] width 158 height 15
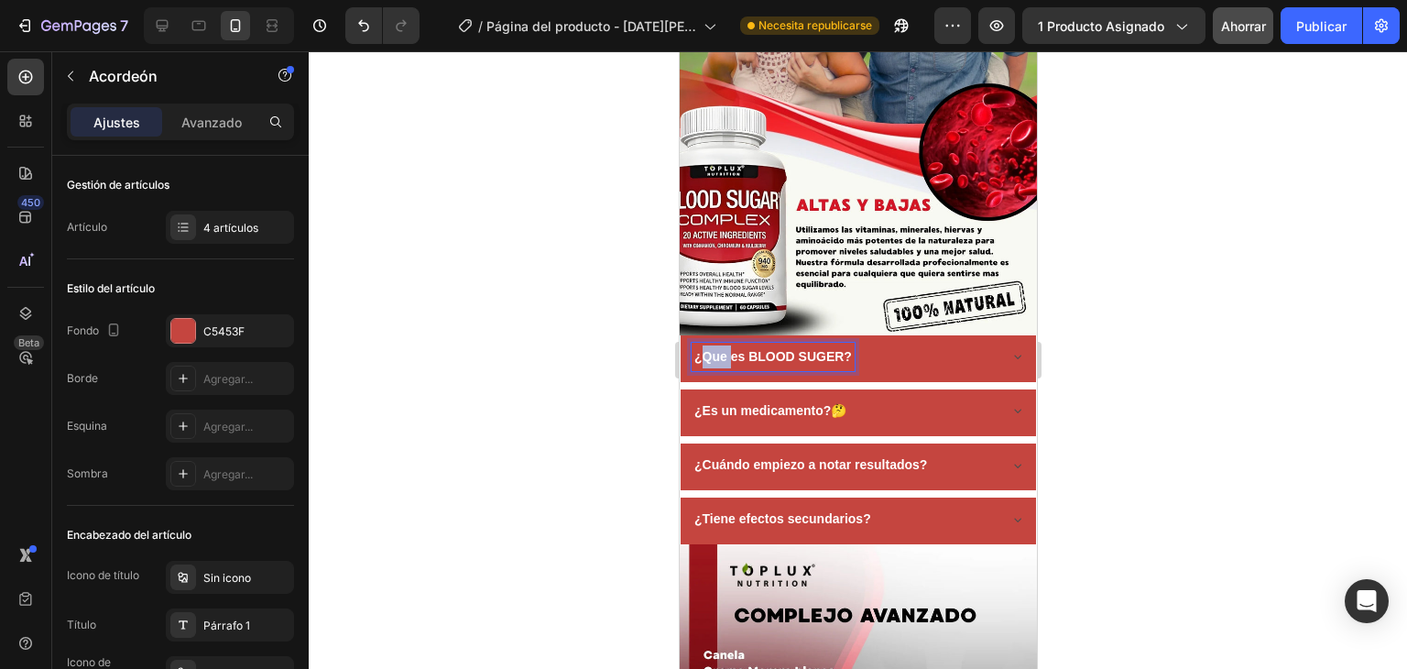
click at [697, 349] on strong "¿Que es BLOOD SUGER?" at bounding box center [773, 356] width 158 height 15
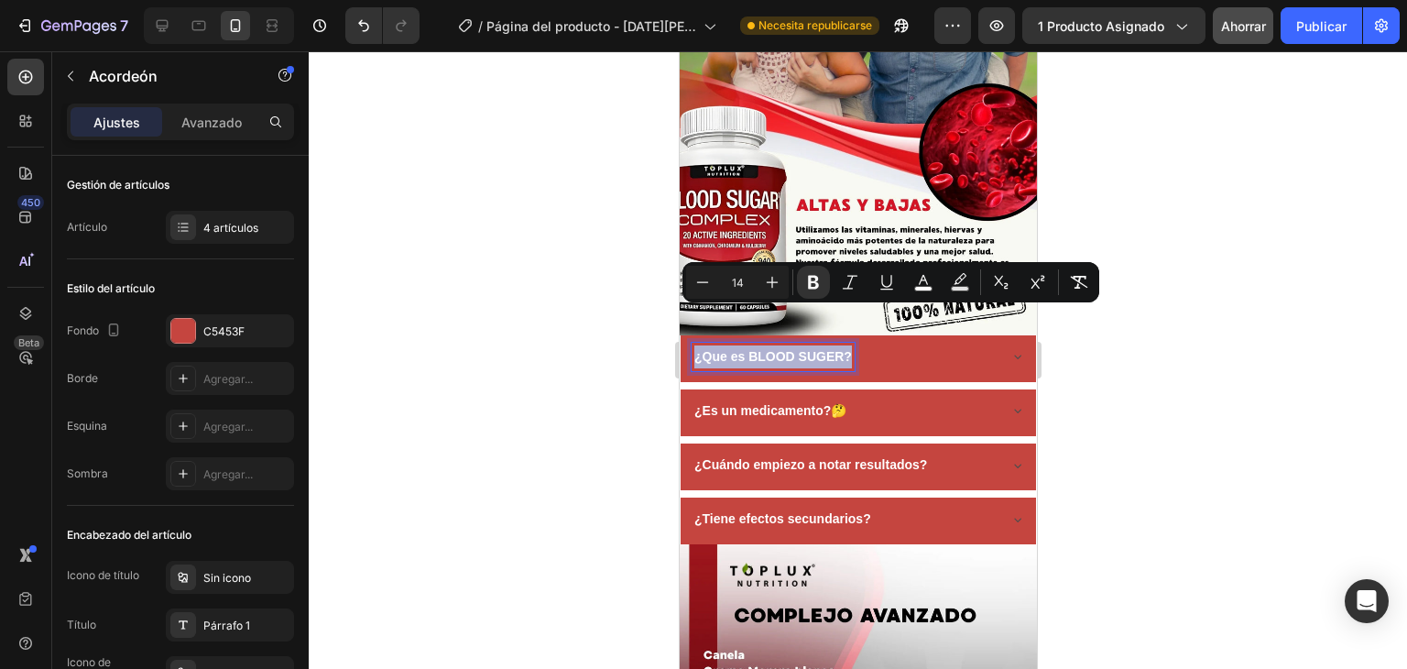
click at [697, 349] on strong "¿Que es BLOOD SUGER?" at bounding box center [773, 356] width 158 height 15
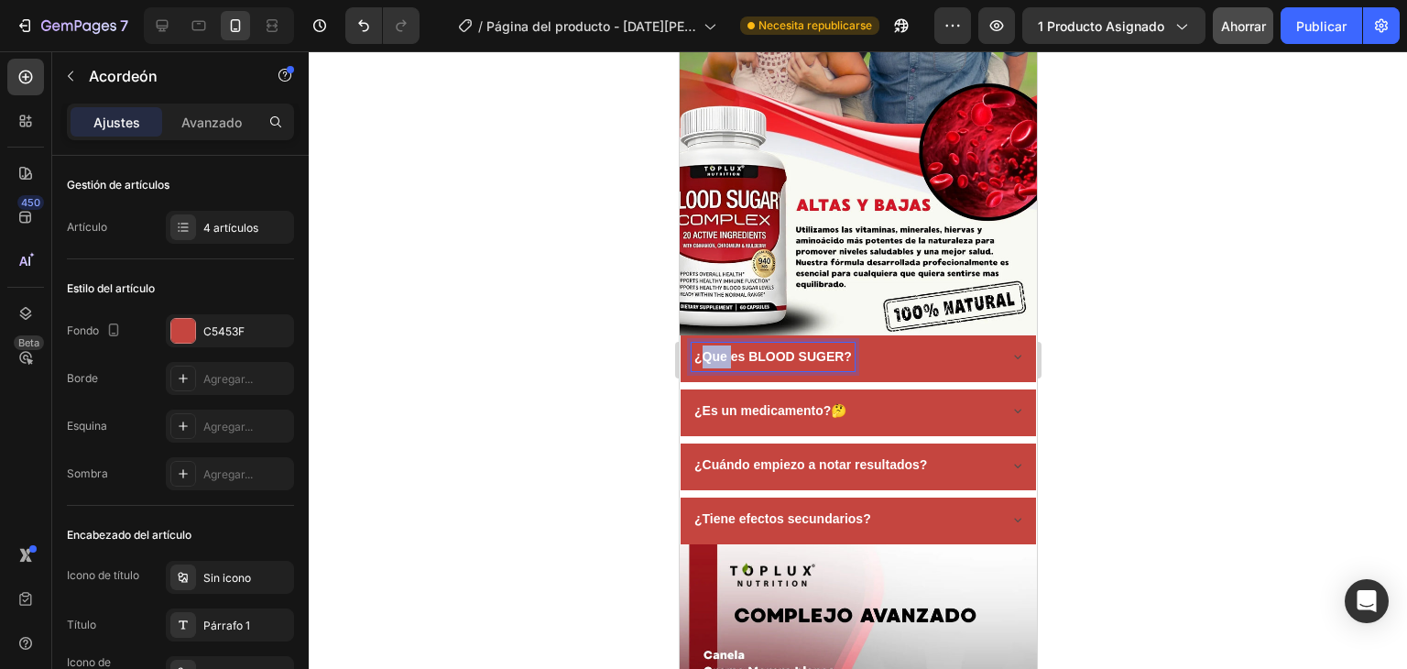
click at [697, 349] on strong "¿Que es BLOOD SUGER?" at bounding box center [773, 356] width 158 height 15
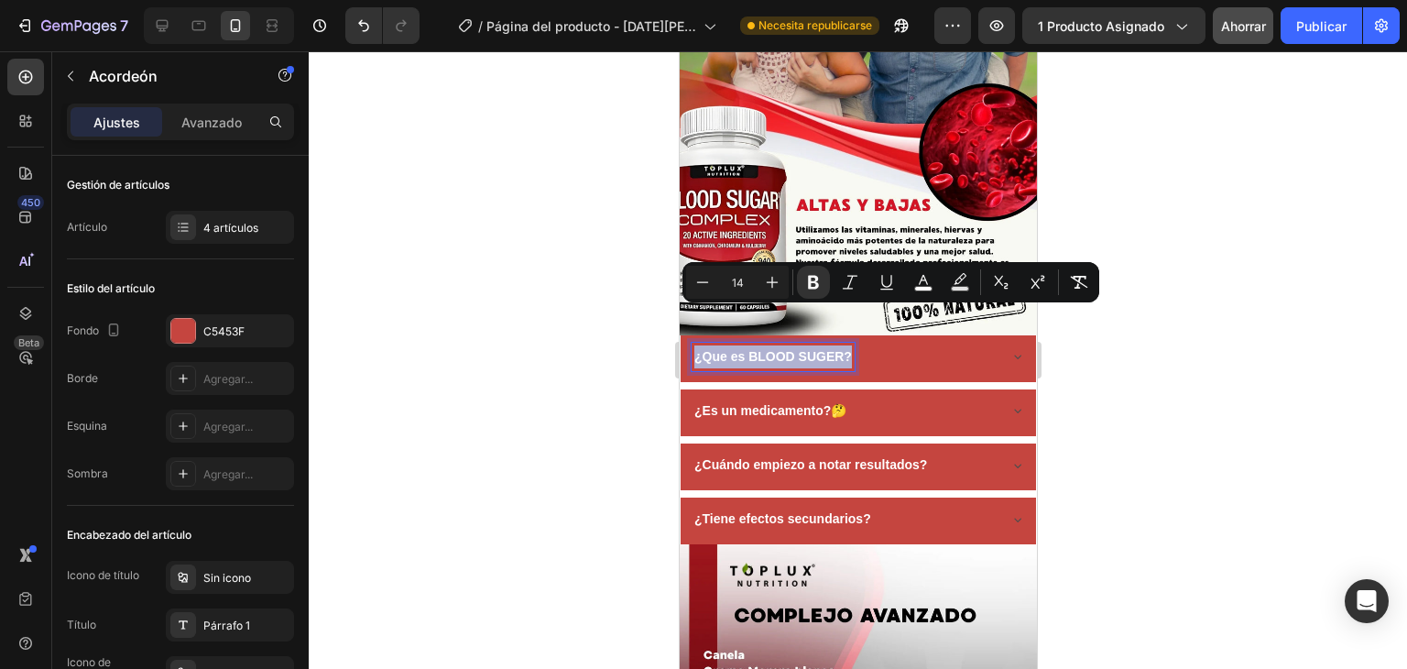
click at [697, 349] on strong "¿Que es BLOOD SUGER?" at bounding box center [773, 356] width 158 height 15
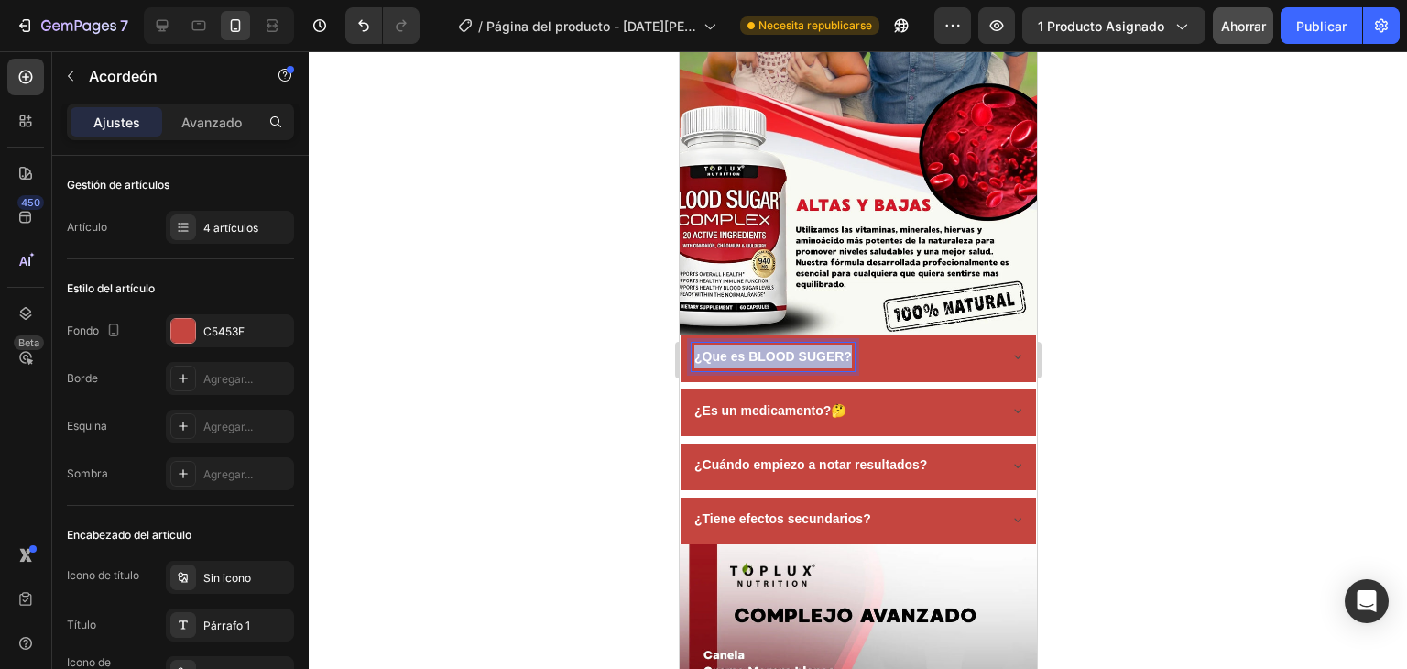
click at [697, 349] on strong "¿Que es BLOOD SUGER?" at bounding box center [773, 356] width 158 height 15
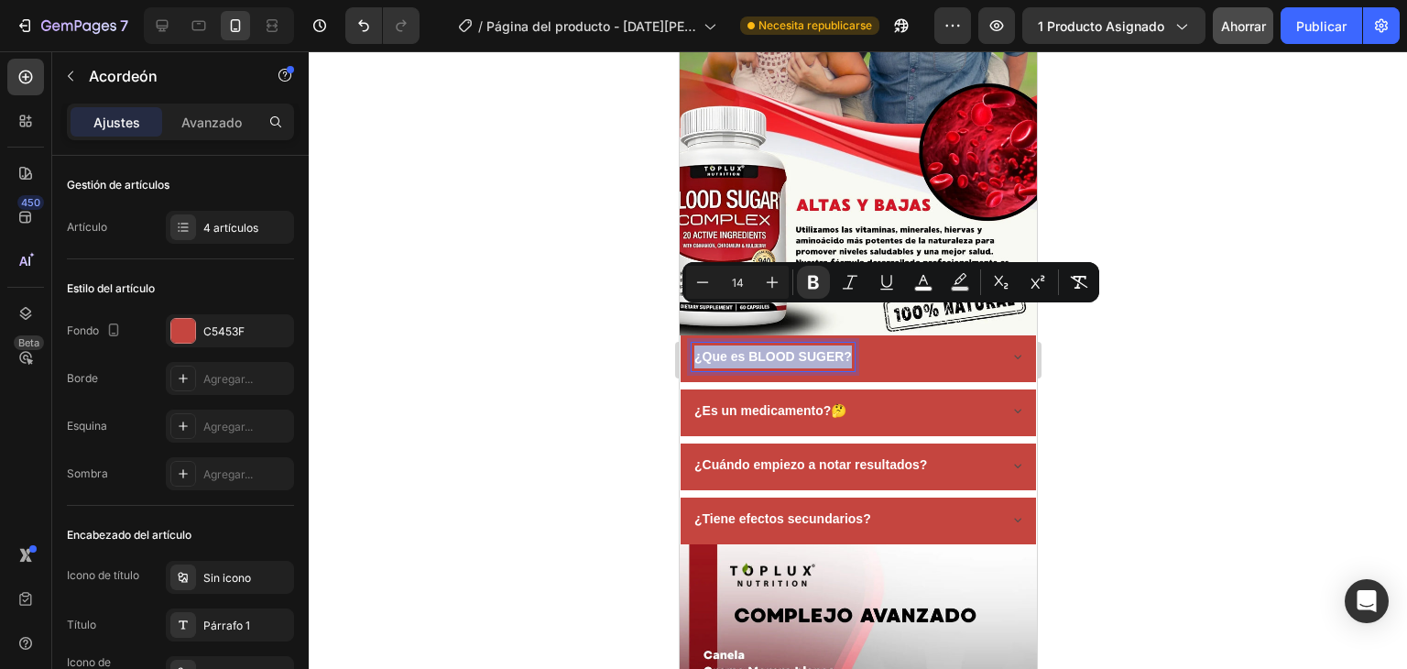
click at [697, 349] on strong "¿Que es BLOOD SUGER?" at bounding box center [773, 356] width 158 height 15
click at [695, 349] on strong "¿Que es BLOOD SUGER?" at bounding box center [773, 356] width 158 height 15
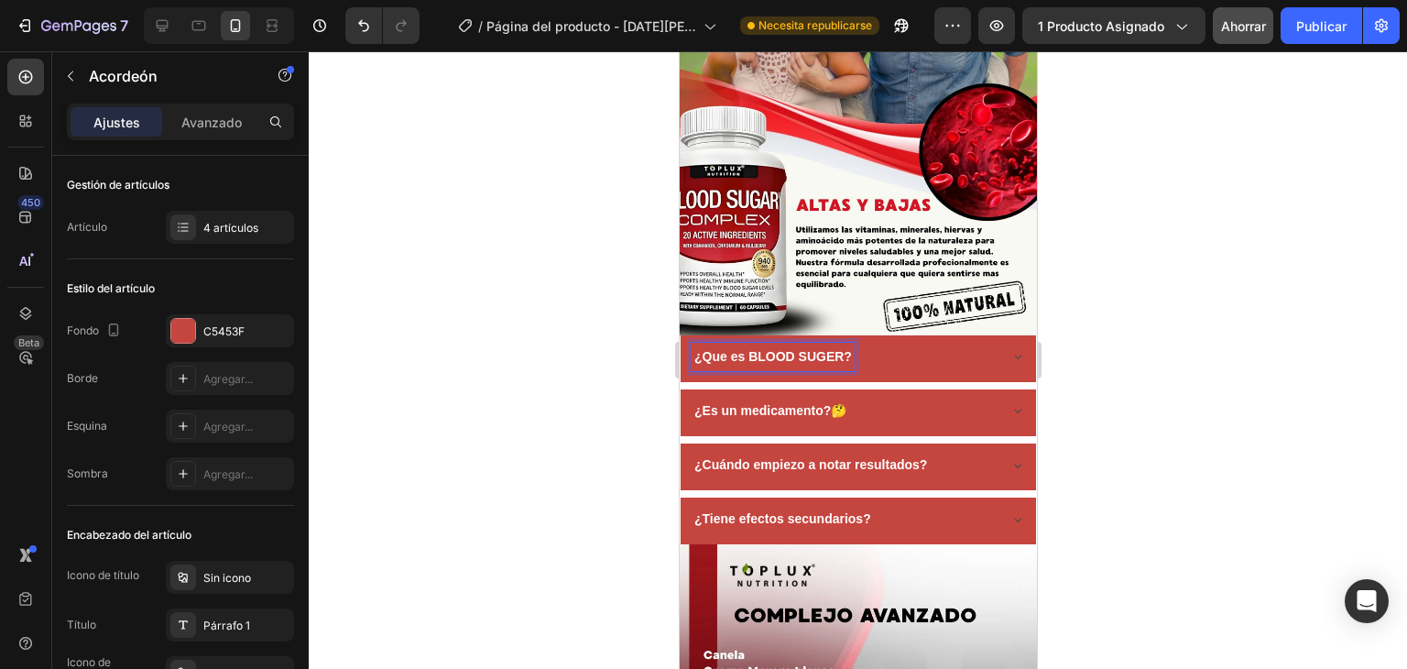
click at [695, 349] on strong "¿Que es BLOOD SUGER?" at bounding box center [773, 356] width 158 height 15
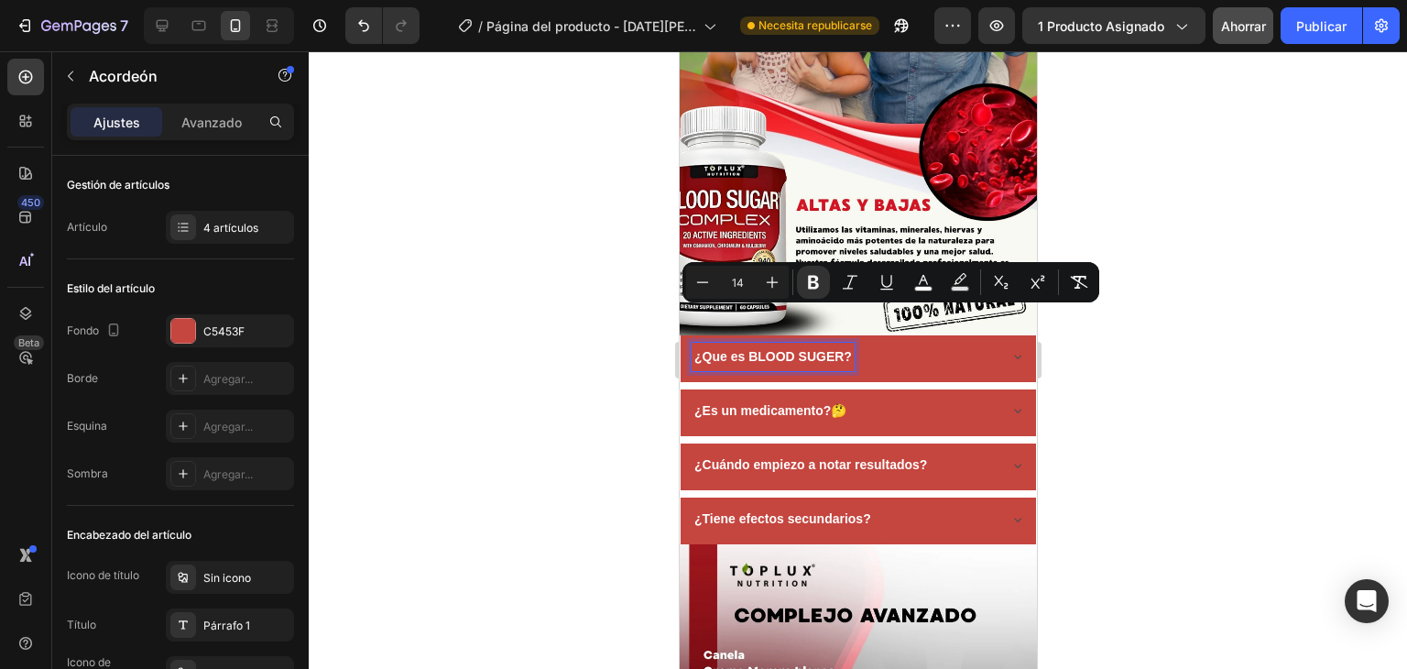
click at [694, 349] on strong "¿Que es BLOOD SUGER?" at bounding box center [773, 356] width 158 height 15
drag, startPoint x: 695, startPoint y: 317, endPoint x: 716, endPoint y: 324, distance: 22.3
click at [716, 345] on p "¿Que es BLOOD SUGER?" at bounding box center [773, 356] width 158 height 23
click at [732, 349] on strong "¿Que es BLOOD SUGER?" at bounding box center [773, 356] width 158 height 15
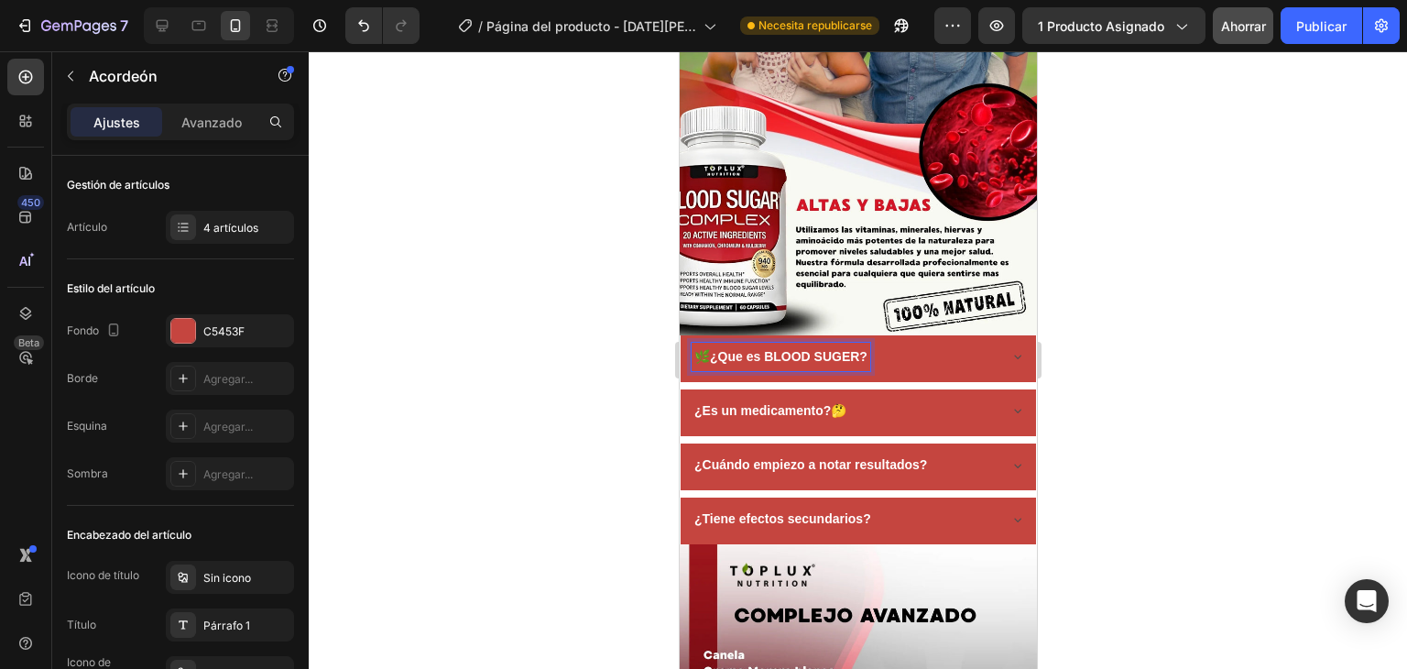
click at [870, 343] on div "🌿¿Que es BLOOD SUGER?" at bounding box center [780, 357] width 179 height 28
click at [694, 403] on strong "¿Es un medicamento?🤔" at bounding box center [770, 410] width 152 height 15
click at [691, 451] on div "¿Cuándo empiezo a notar resultados?" at bounding box center [810, 465] width 238 height 28
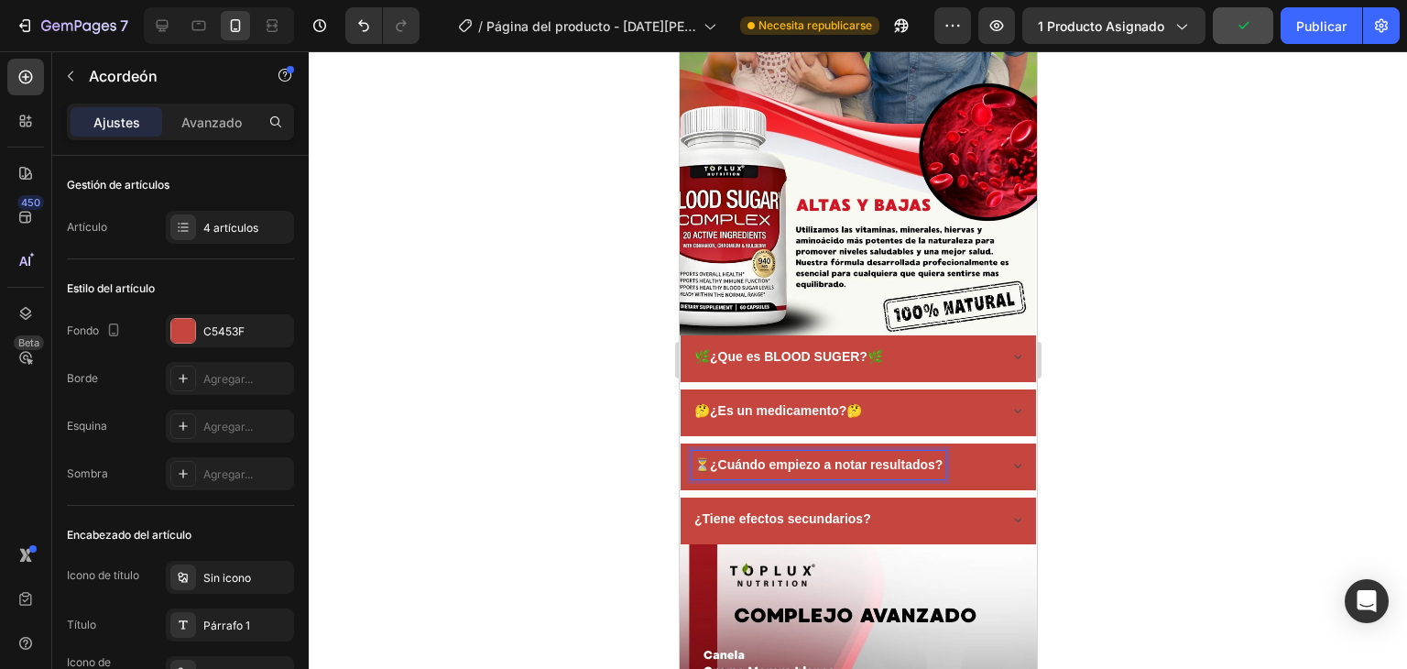
click at [944, 451] on div "⏳¿Cuándo empiezo a notar resultados?" at bounding box center [818, 465] width 254 height 28
click at [695, 525] on div "Image" at bounding box center [702, 533] width 39 height 16
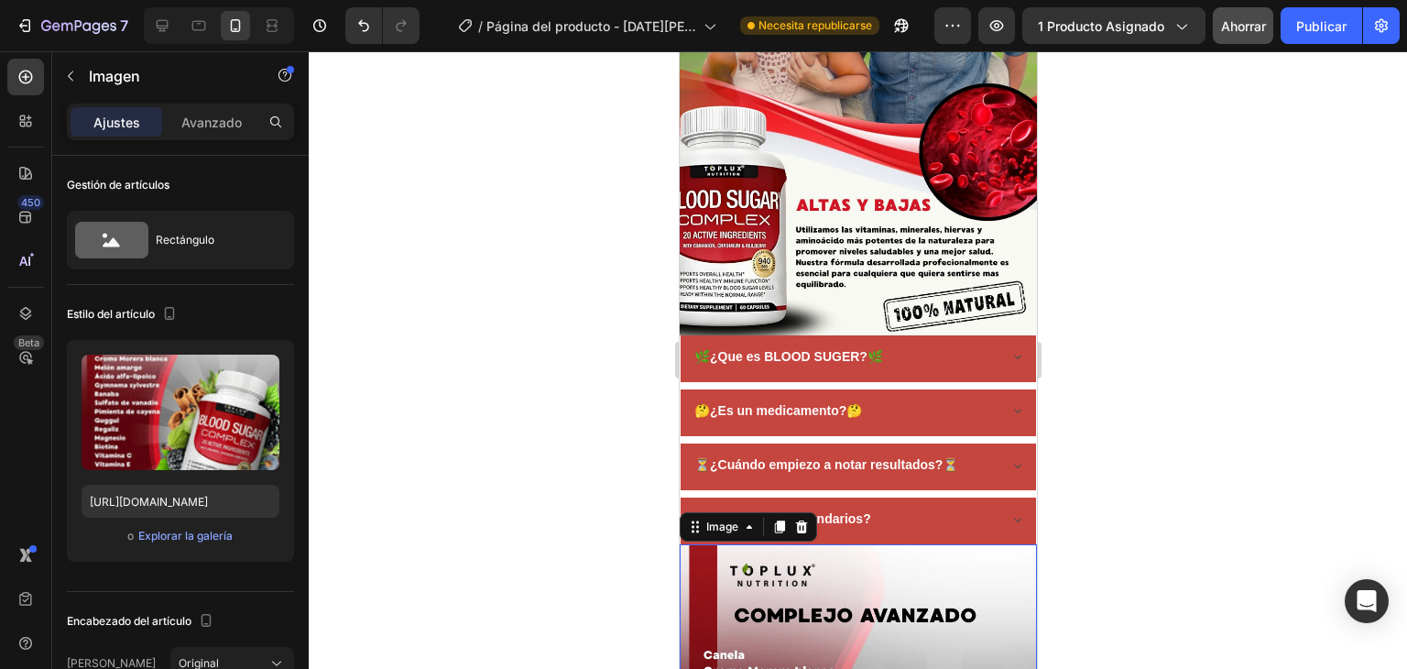
click at [642, 512] on div at bounding box center [858, 360] width 1099 height 618
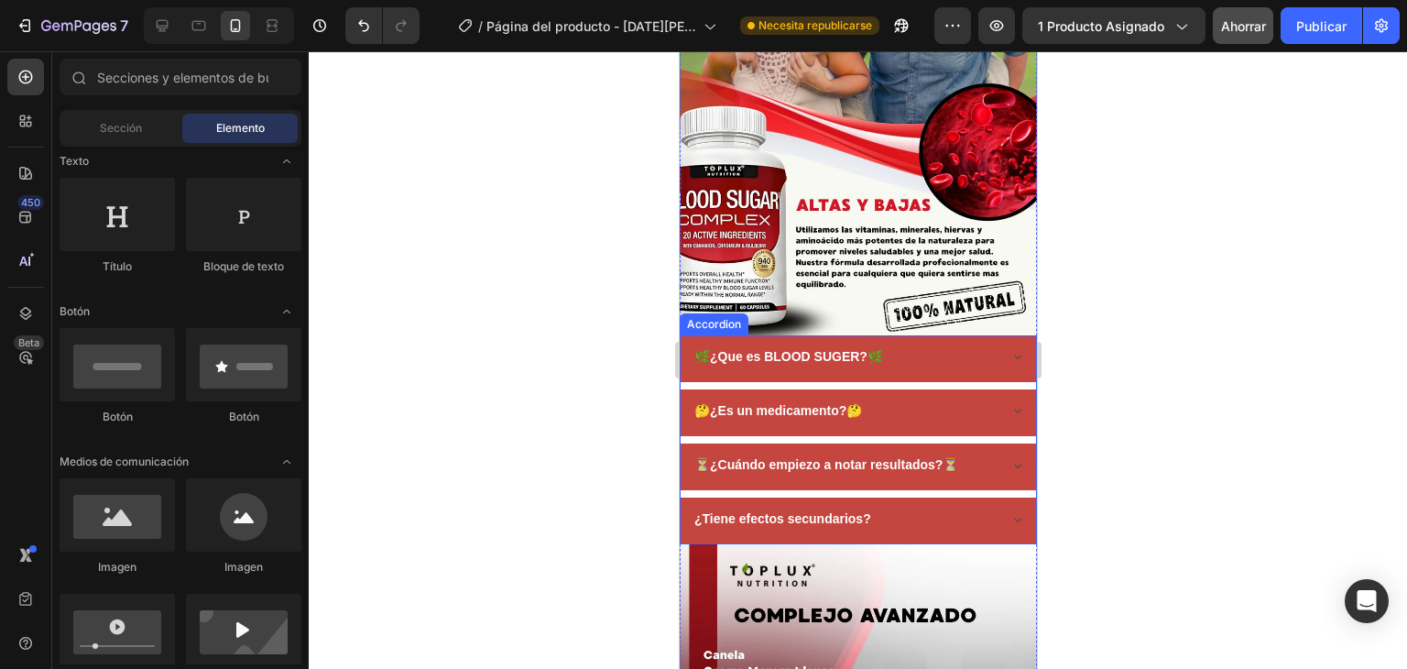
click at [696, 511] on strong "¿Tiene efectos secundarios?" at bounding box center [782, 518] width 177 height 15
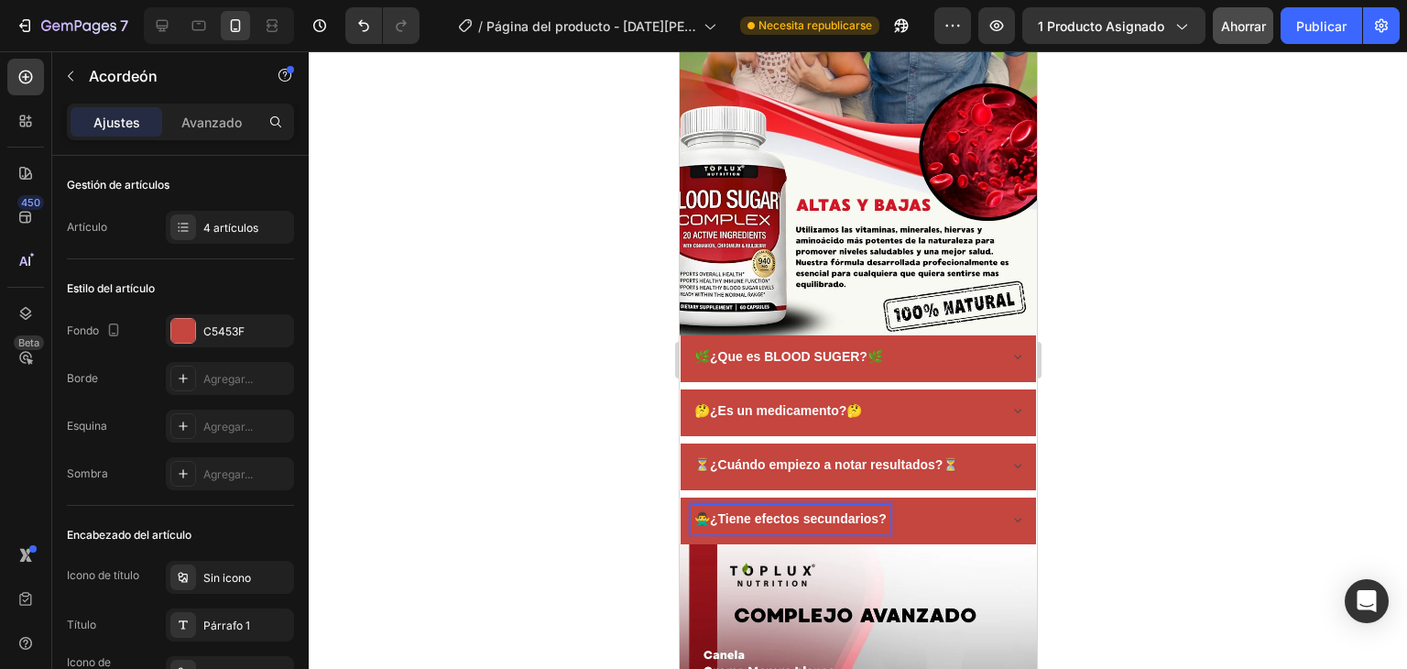
click at [888, 505] on div "🙅‍♂️¿Tiene efectos secundarios?" at bounding box center [790, 519] width 198 height 28
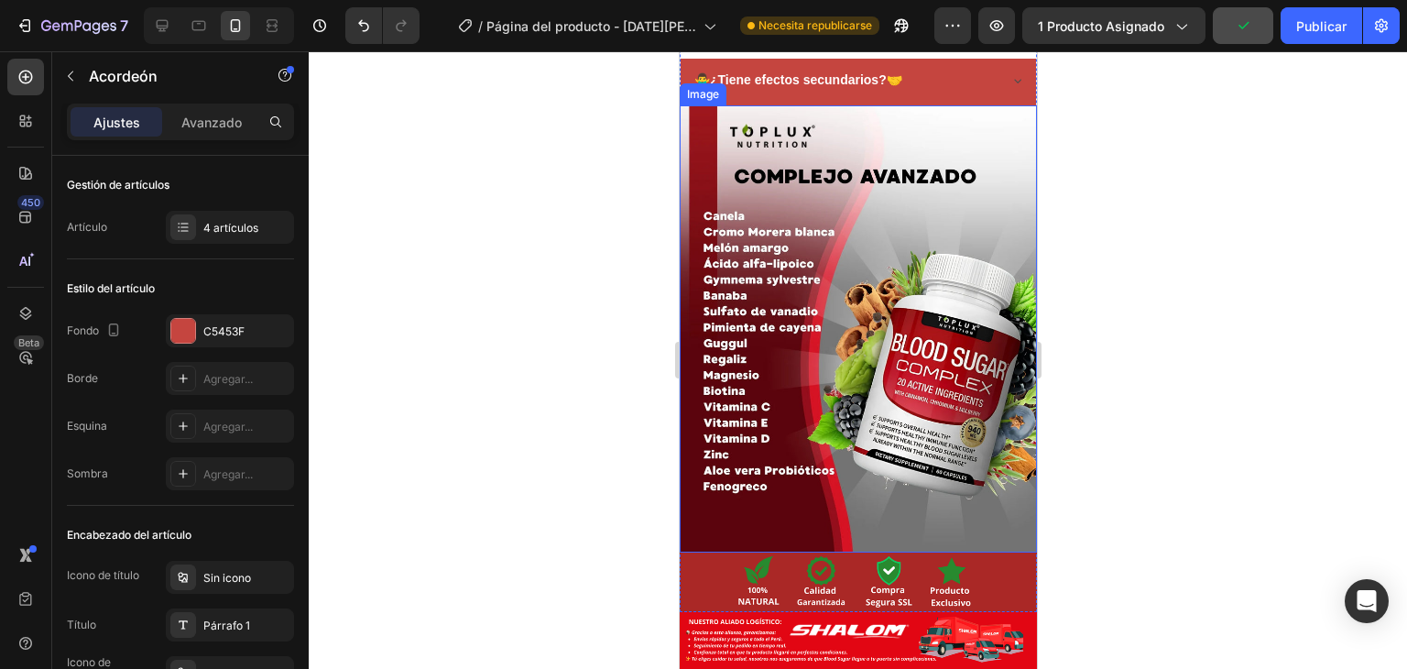
scroll to position [2932, 0]
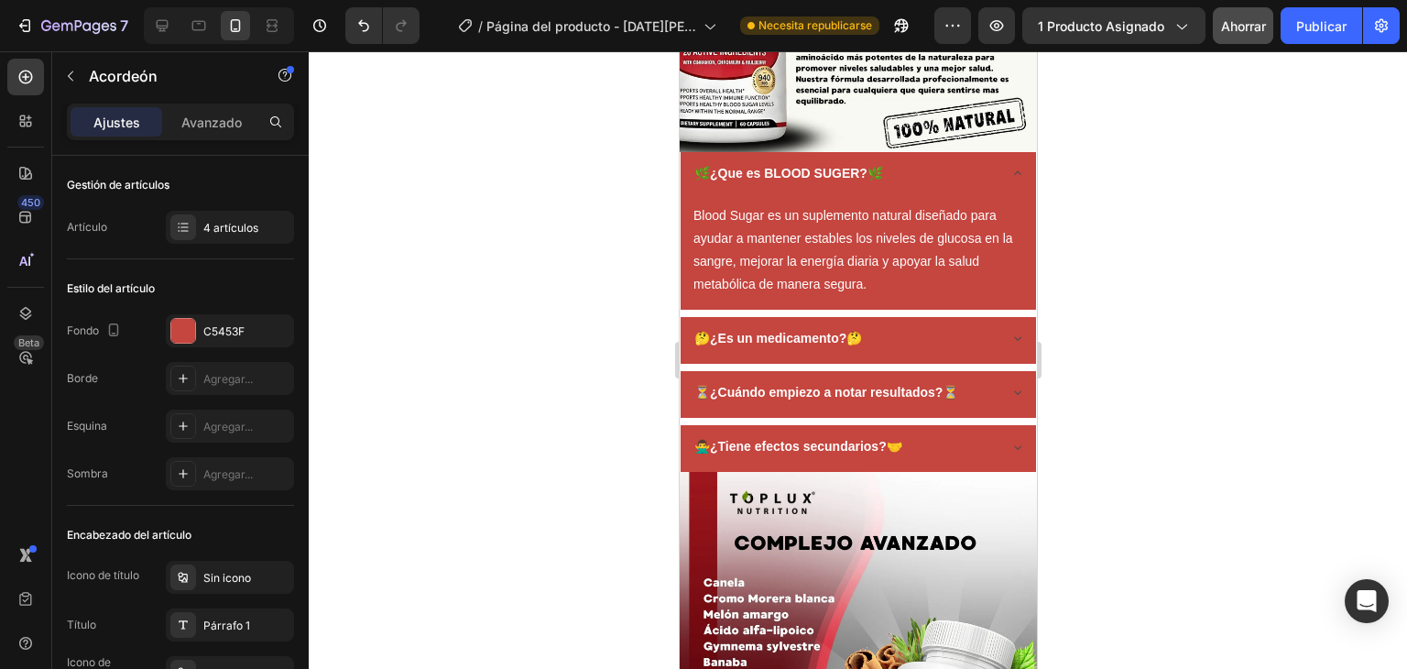
click at [1010, 166] on icon at bounding box center [1017, 173] width 15 height 15
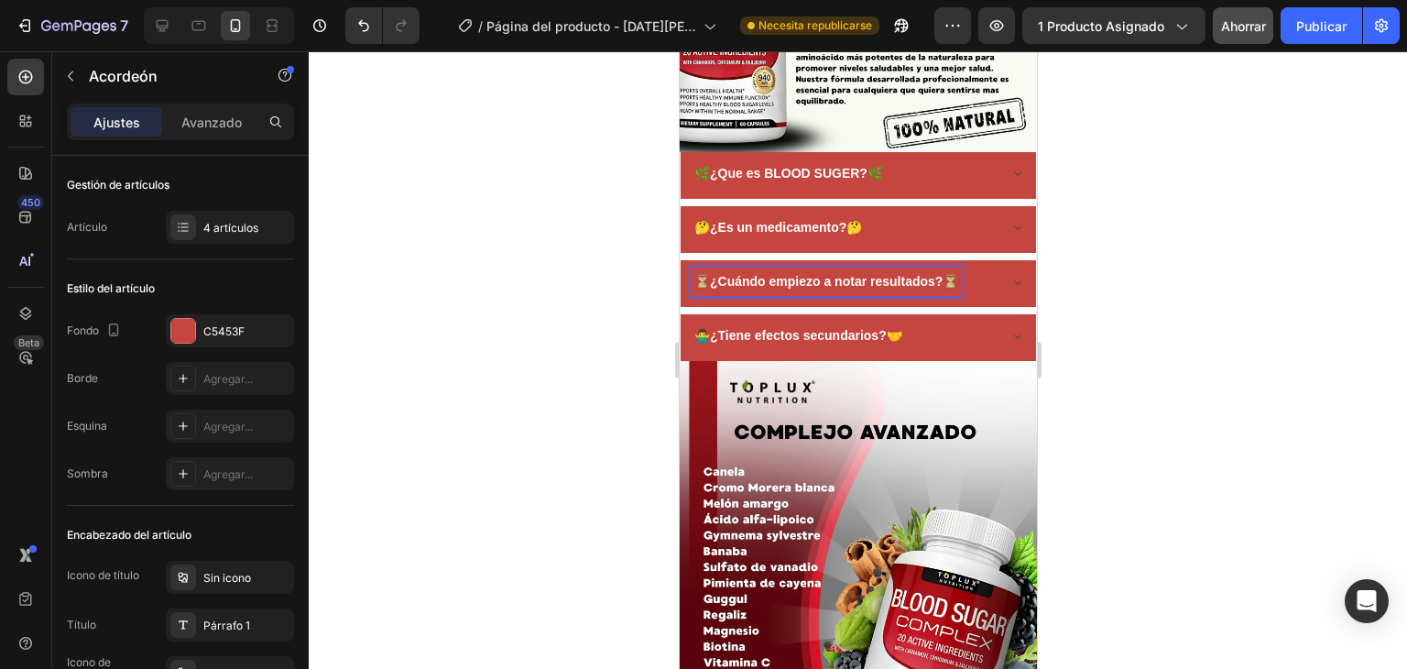
click at [705, 274] on strong "⏳¿Cuándo empiezo a notar resultados?⏳" at bounding box center [826, 281] width 264 height 15
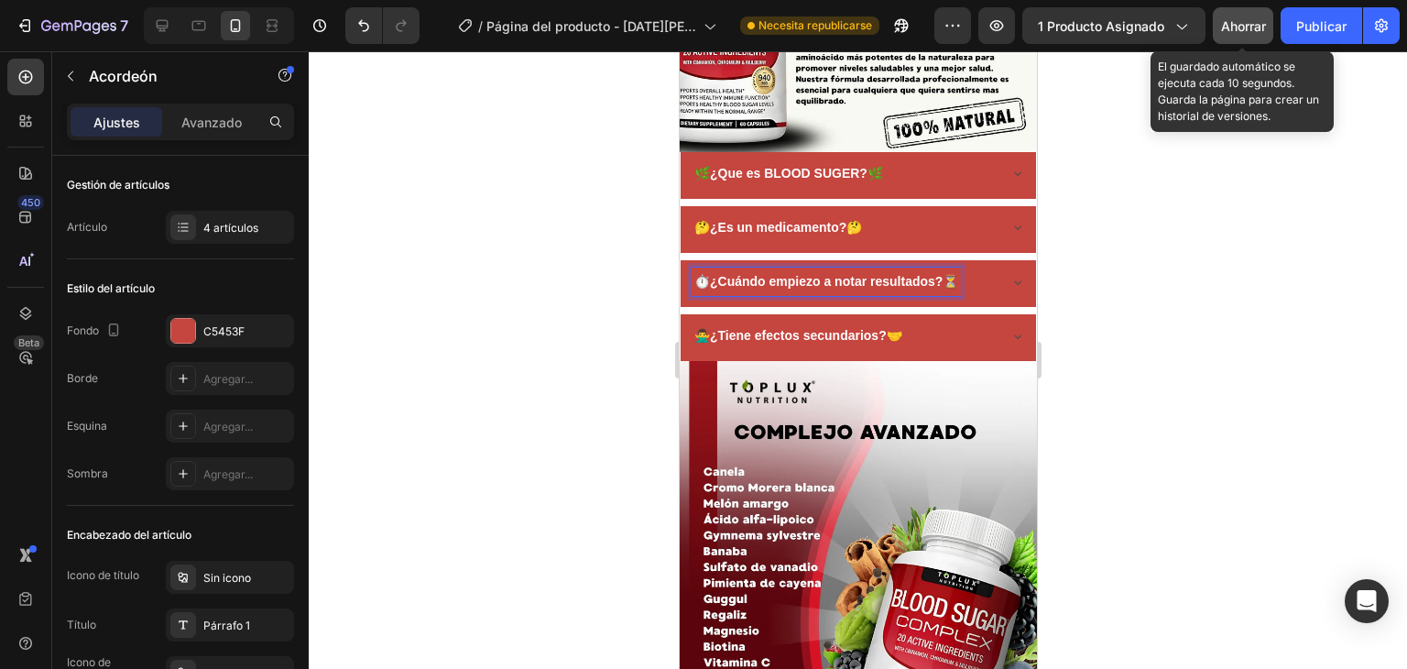
click at [1242, 28] on font "Ahorrar" at bounding box center [1243, 26] width 45 height 16
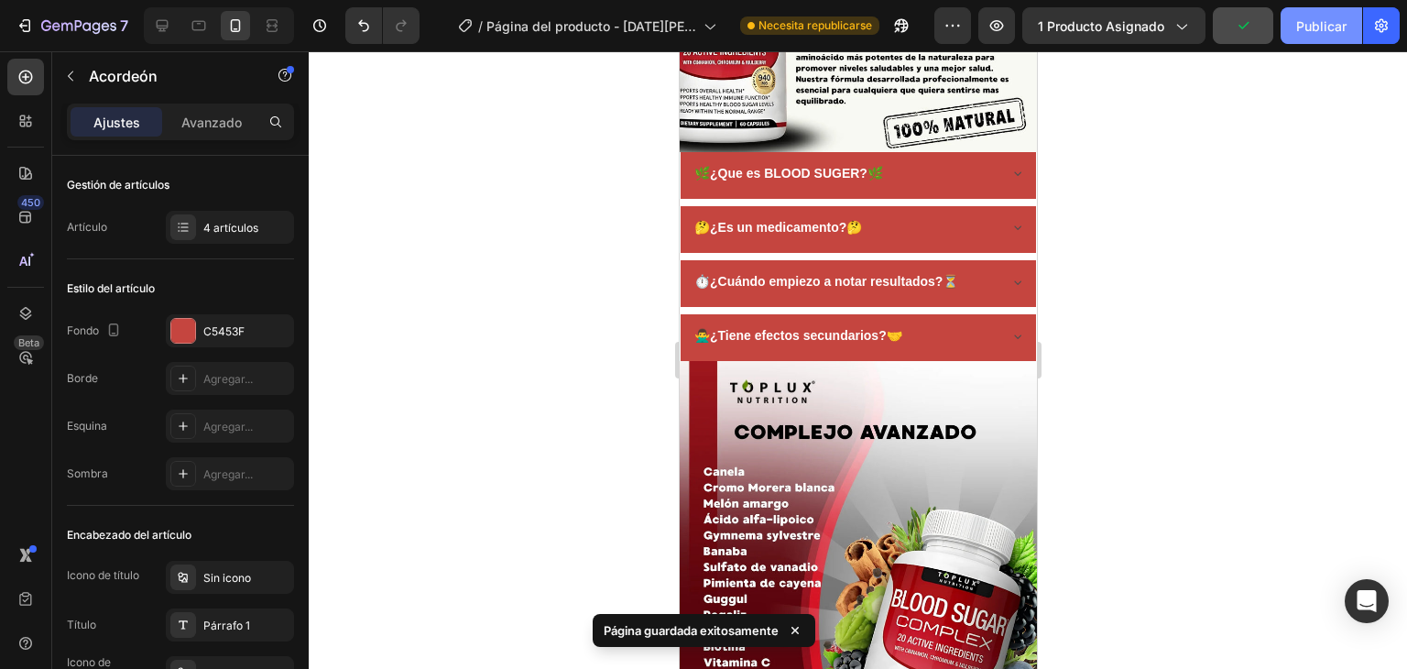
click at [1305, 27] on font "Publicar" at bounding box center [1321, 26] width 50 height 16
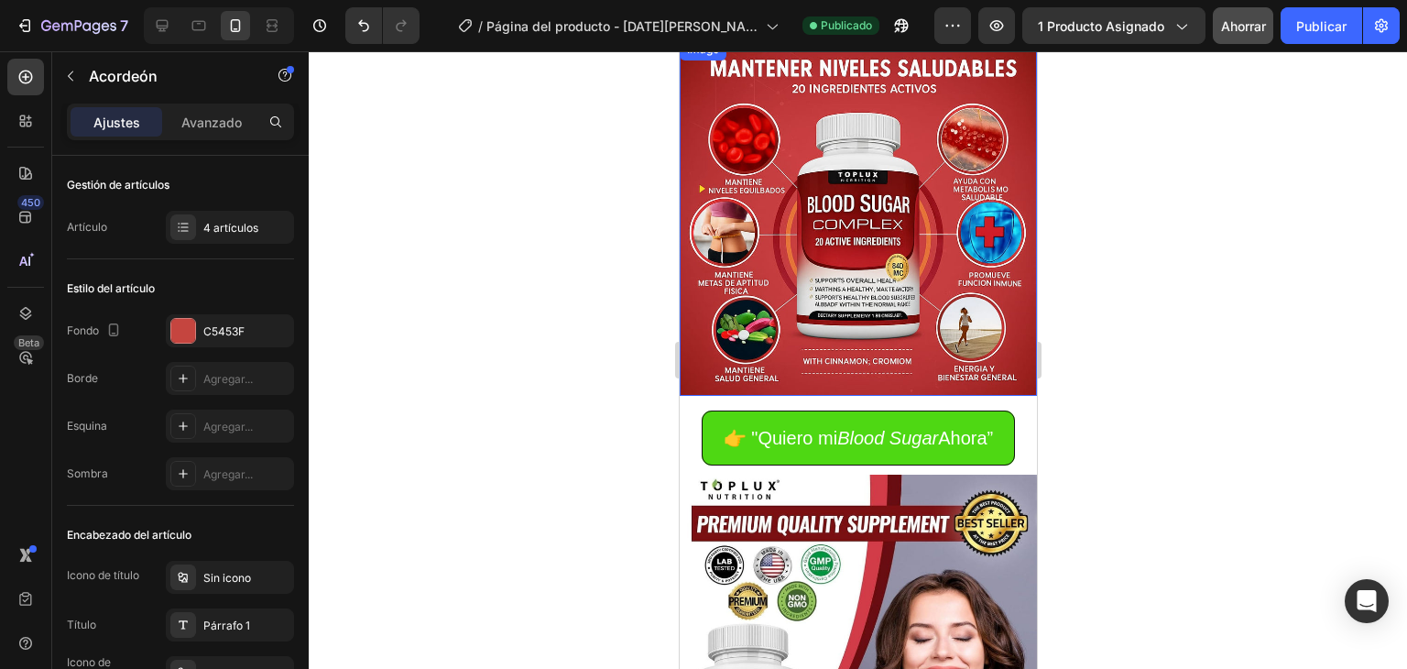
scroll to position [0, 0]
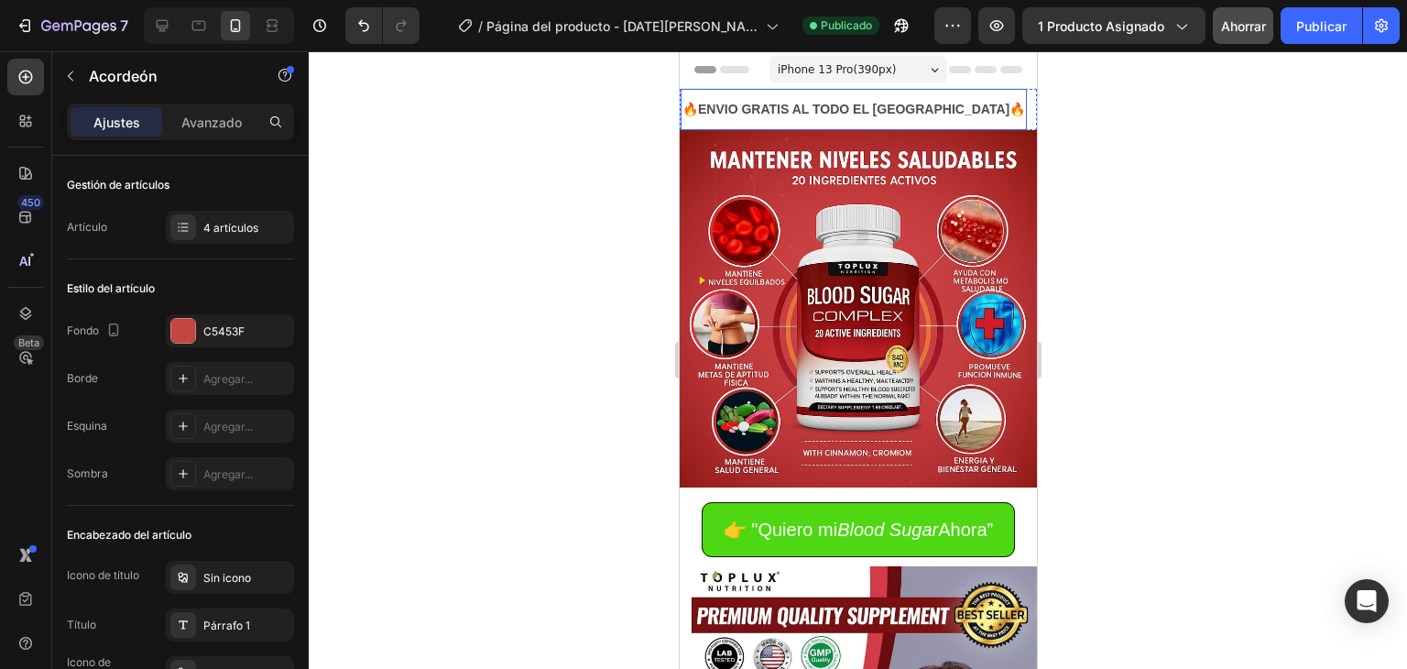
click at [839, 104] on p "🔥ENVIO GRATIS AL TODO EL [GEOGRAPHIC_DATA]🔥" at bounding box center [853, 109] width 343 height 23
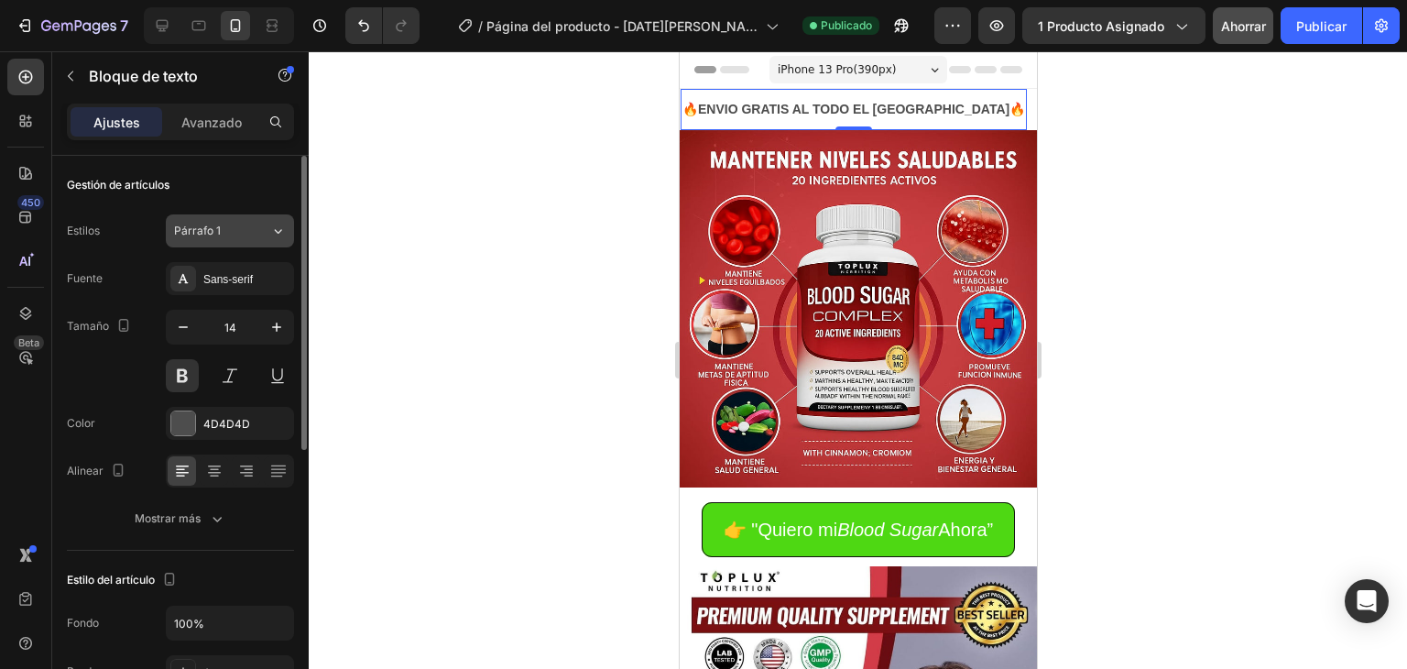
click at [270, 230] on icon at bounding box center [278, 231] width 16 height 18
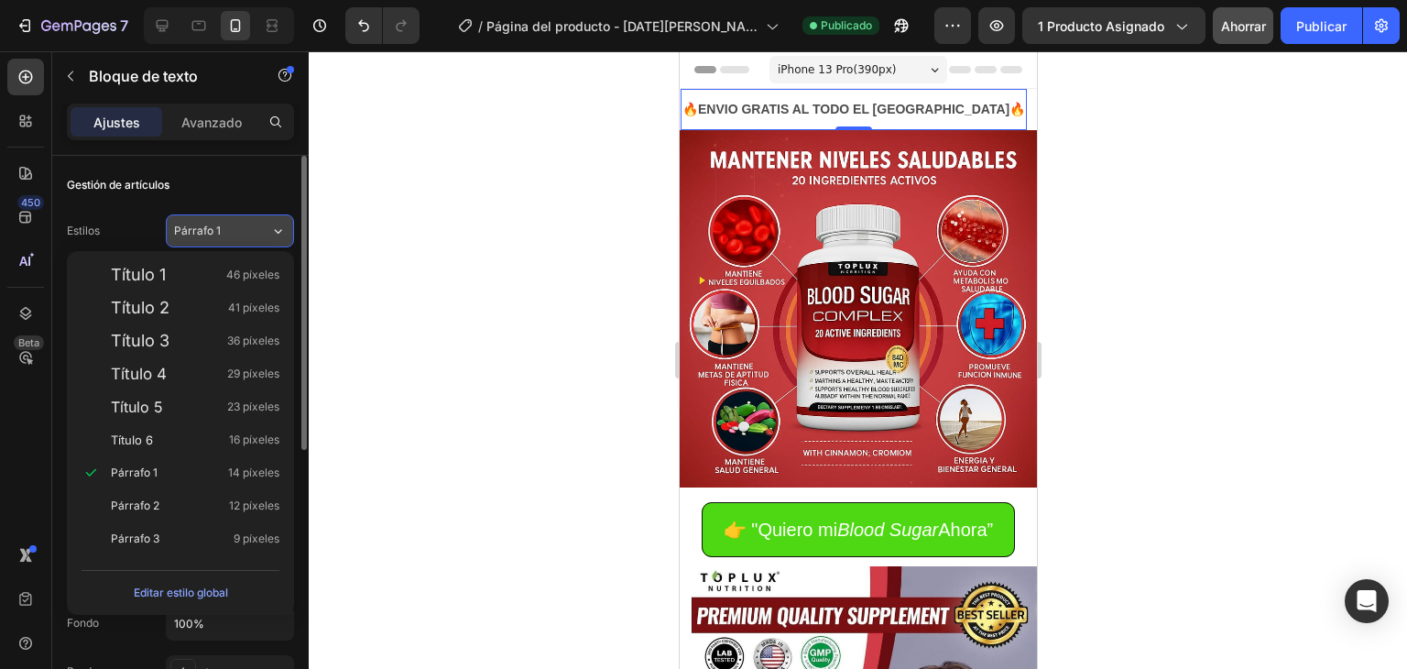
click at [281, 227] on icon at bounding box center [278, 231] width 16 height 18
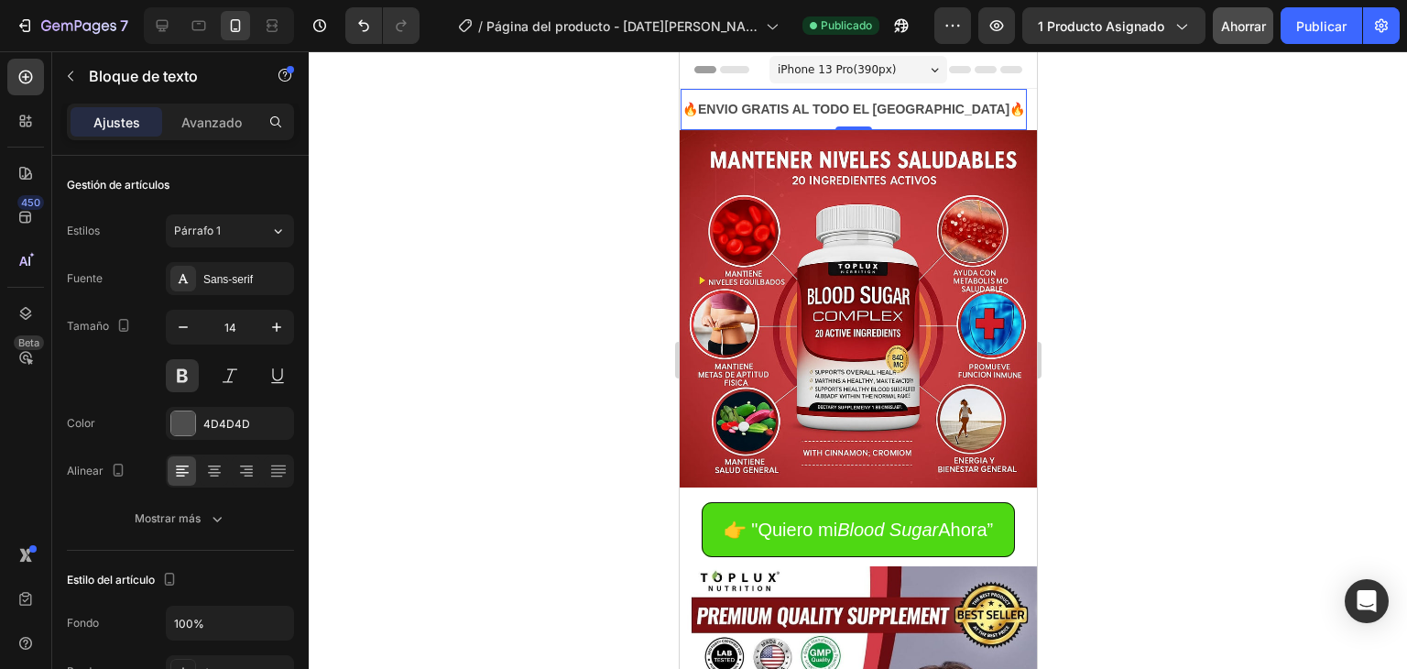
click at [754, 106] on p "🔥ENVIO GRATIS AL TODO EL [GEOGRAPHIC_DATA]🔥" at bounding box center [853, 109] width 343 height 23
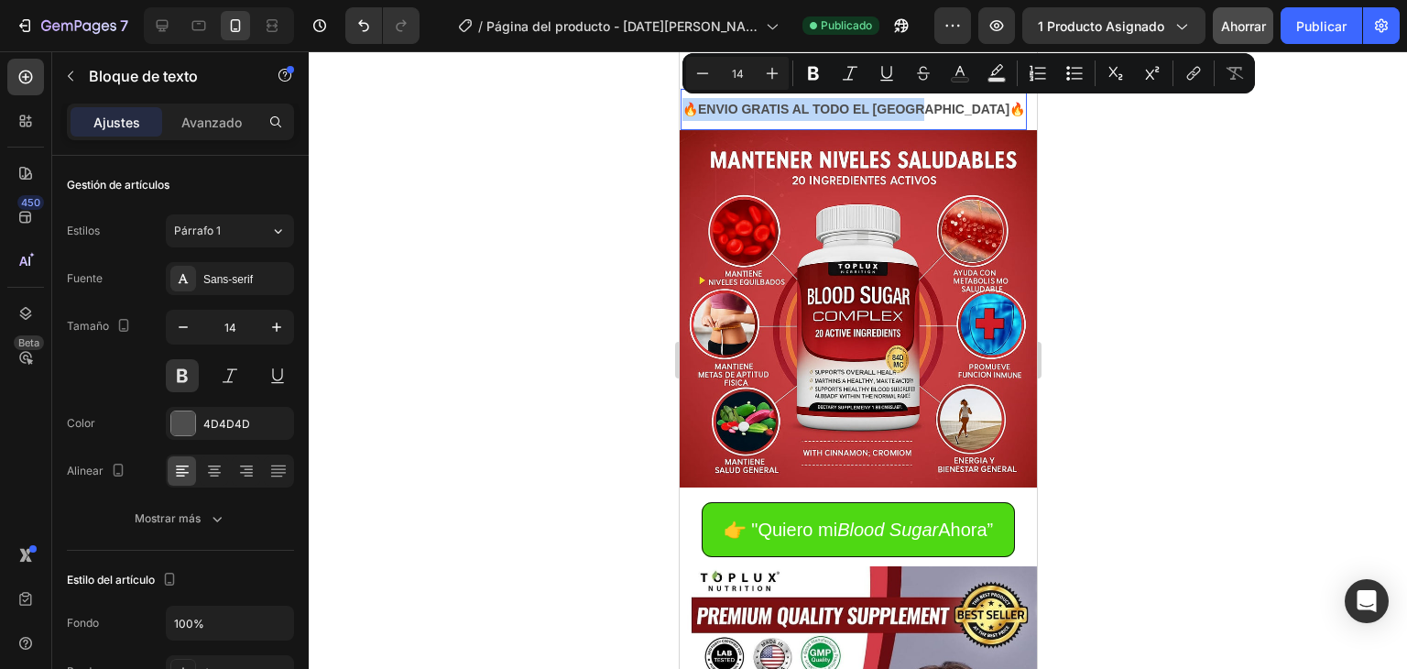
copy p "🔥ENVIO GRATIS AL TODO EL [GEOGRAPHIC_DATA]🔥"
click at [203, 122] on font "Avanzado" at bounding box center [211, 123] width 60 height 16
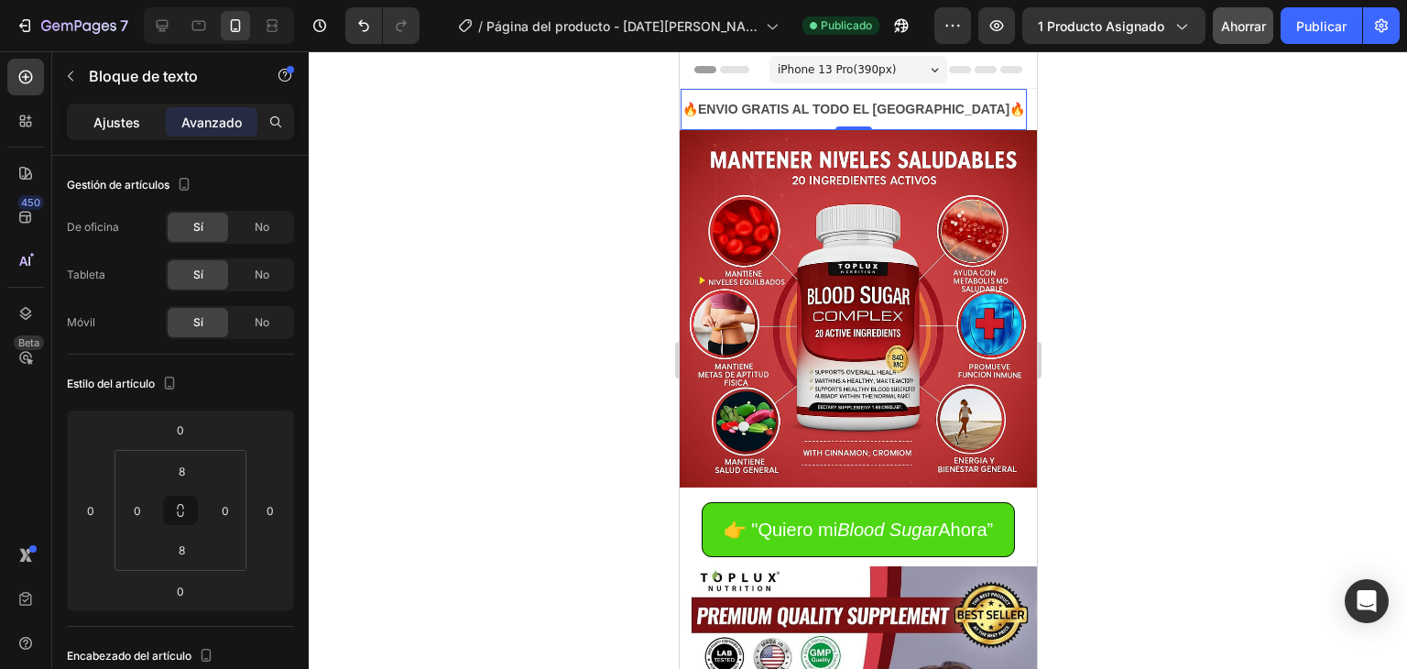
click at [133, 126] on font "Ajustes" at bounding box center [116, 123] width 47 height 16
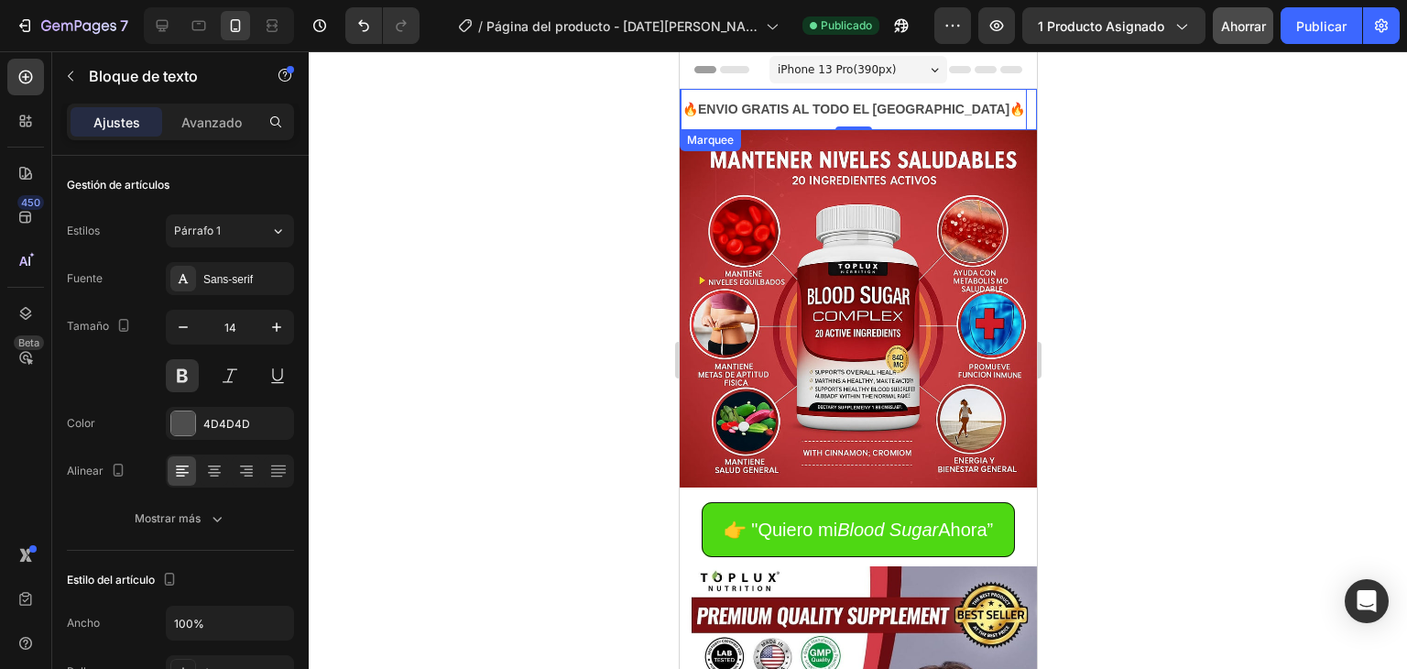
click at [968, 111] on div "🔥ENVIO GRATIS AL TODO EL [GEOGRAPHIC_DATA]🔥 Text Block 0" at bounding box center [880, 109] width 401 height 41
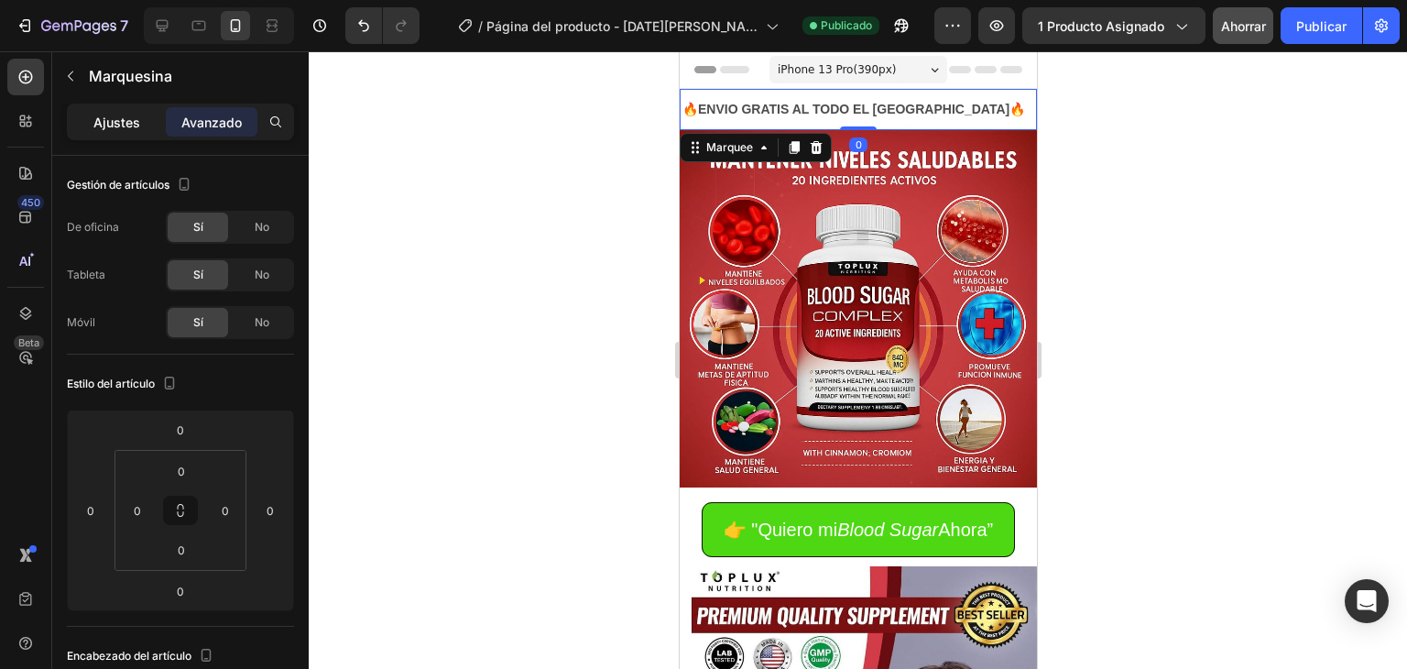
click at [129, 119] on font "Ajustes" at bounding box center [116, 123] width 47 height 16
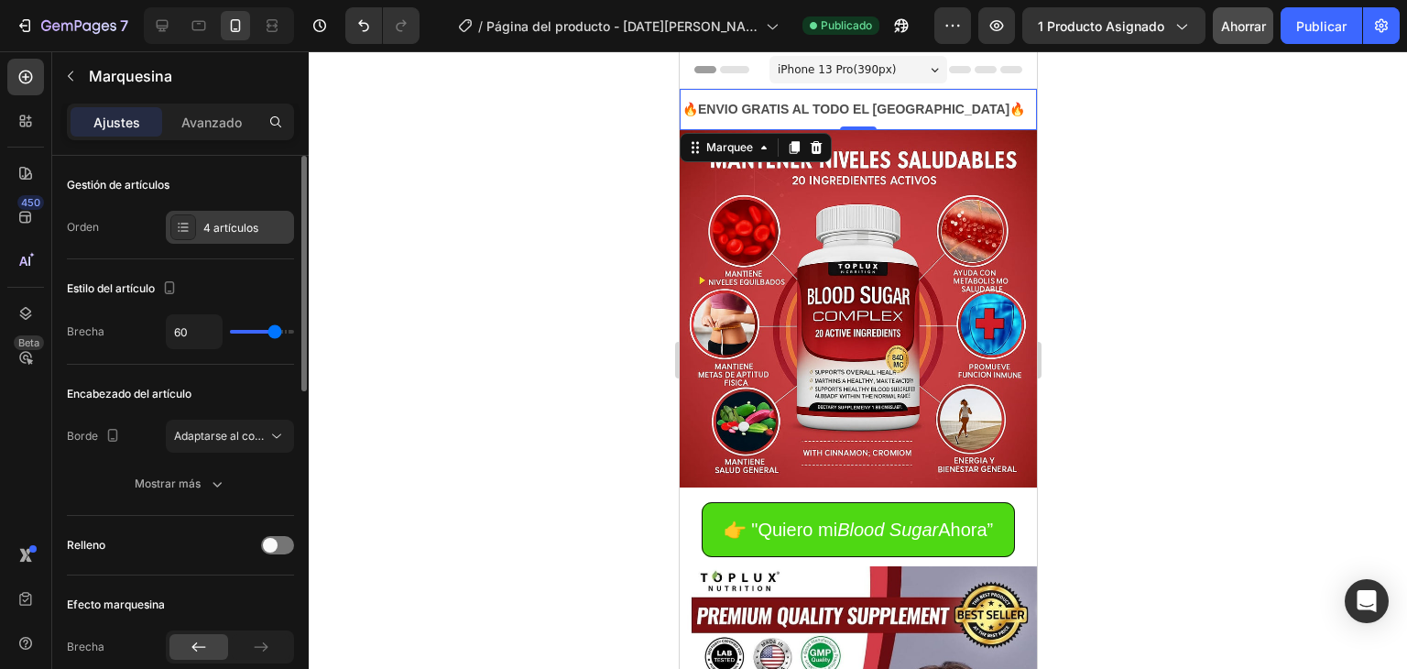
click at [244, 225] on font "4 artículos" at bounding box center [230, 228] width 55 height 14
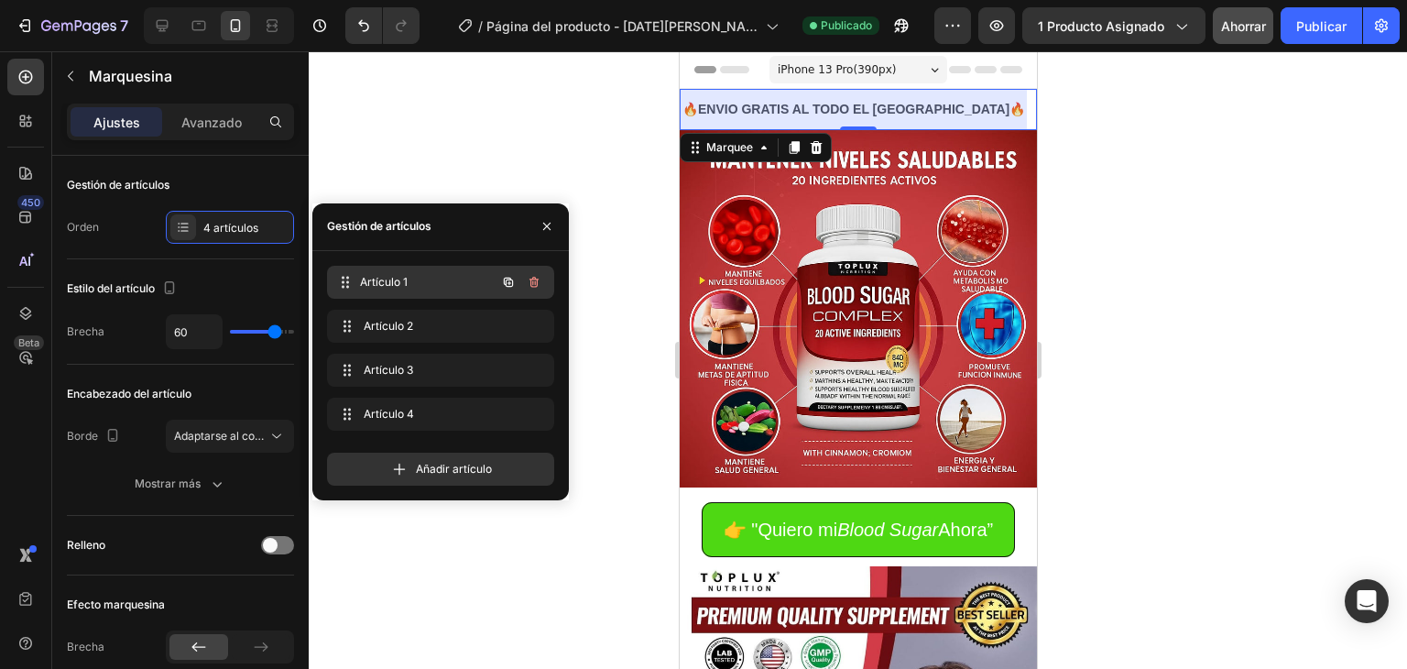
click at [365, 283] on font "Artículo 1" at bounding box center [384, 282] width 48 height 14
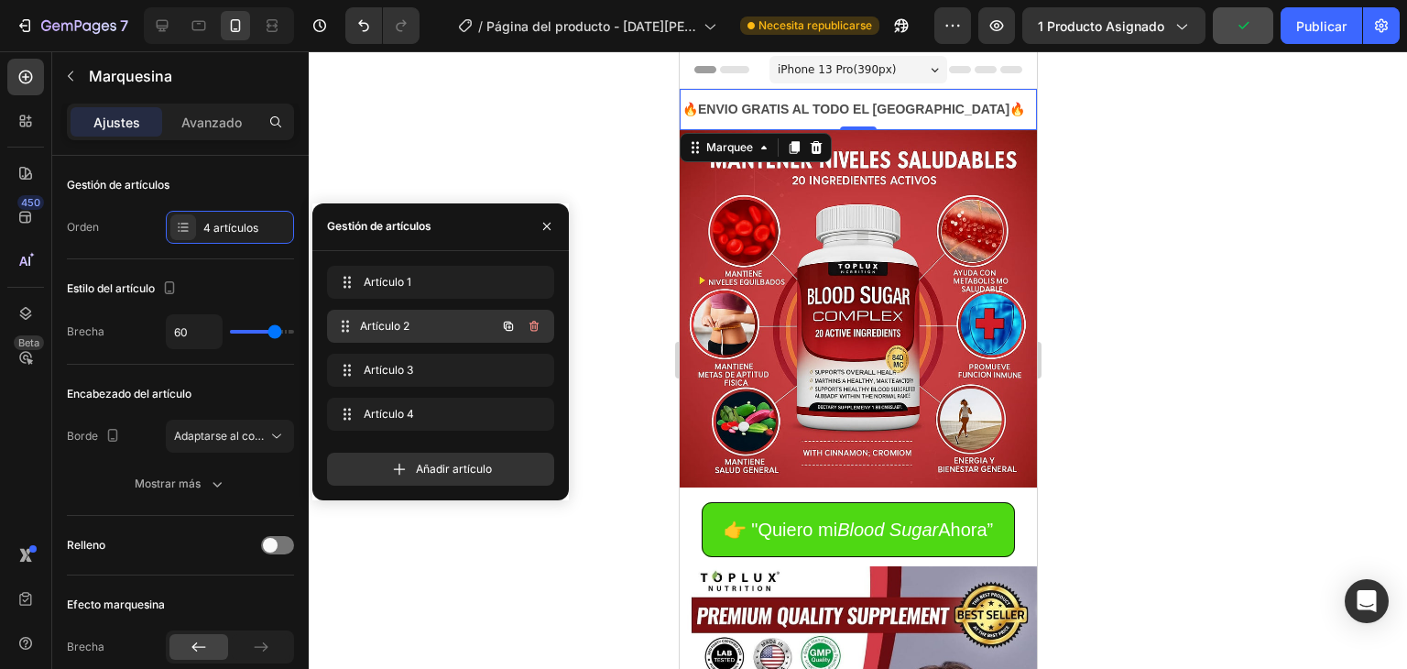
click at [380, 319] on font "Artículo 2" at bounding box center [384, 326] width 49 height 14
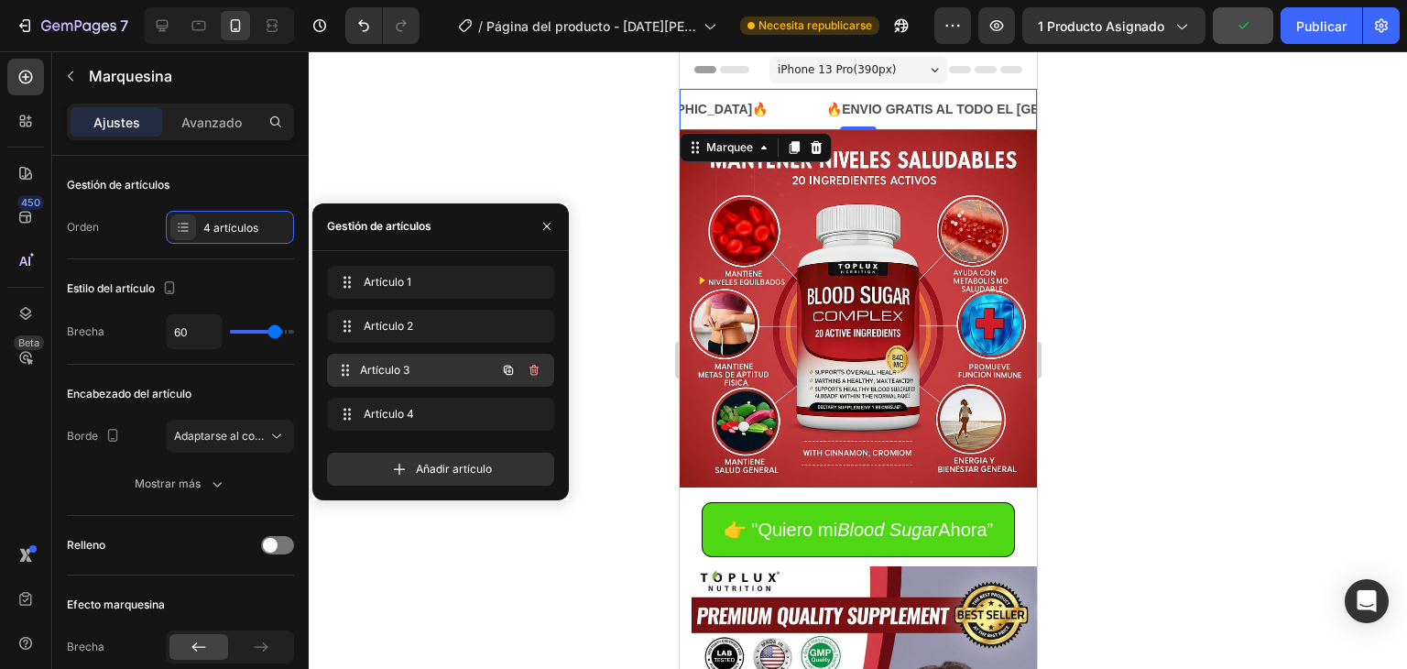
click at [397, 365] on font "Artículo 3" at bounding box center [384, 370] width 49 height 14
click at [953, 111] on div "LIMITED TIME 50% OFF SALE" at bounding box center [1045, 109] width 185 height 27
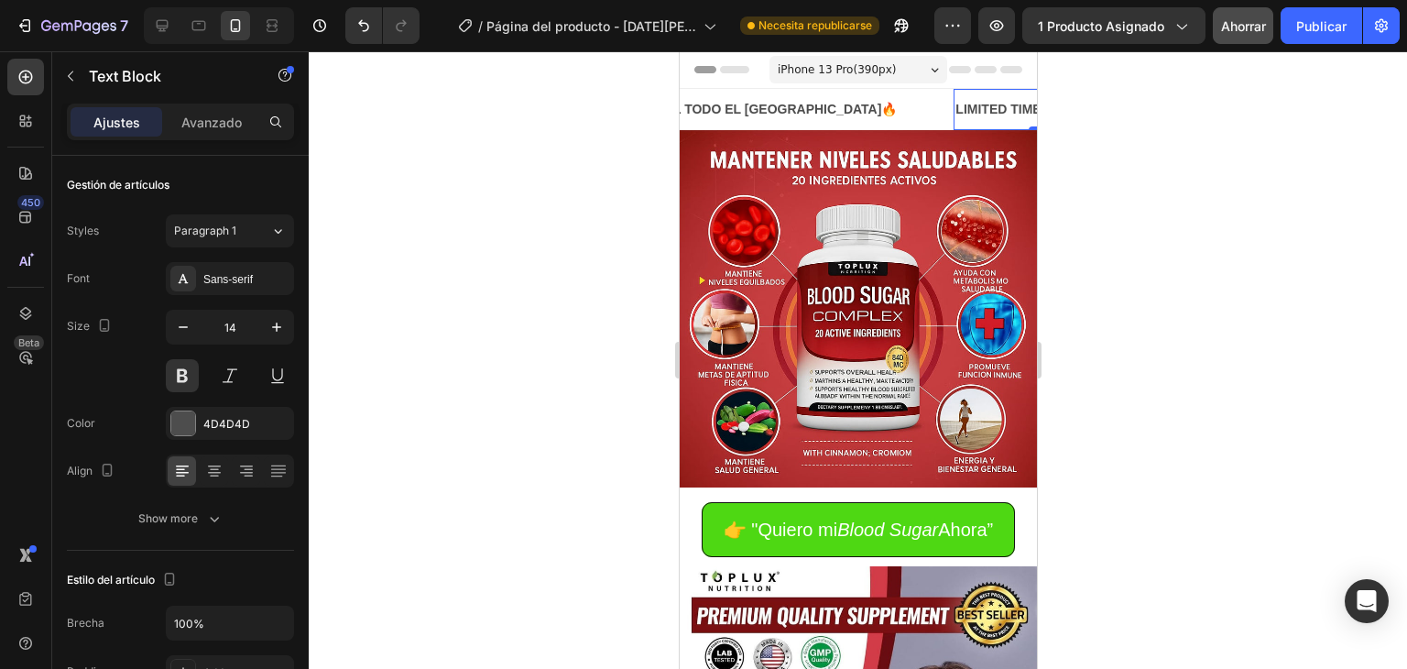
click at [953, 111] on div "LIMITED TIME 50% OFF SALE" at bounding box center [1045, 109] width 185 height 27
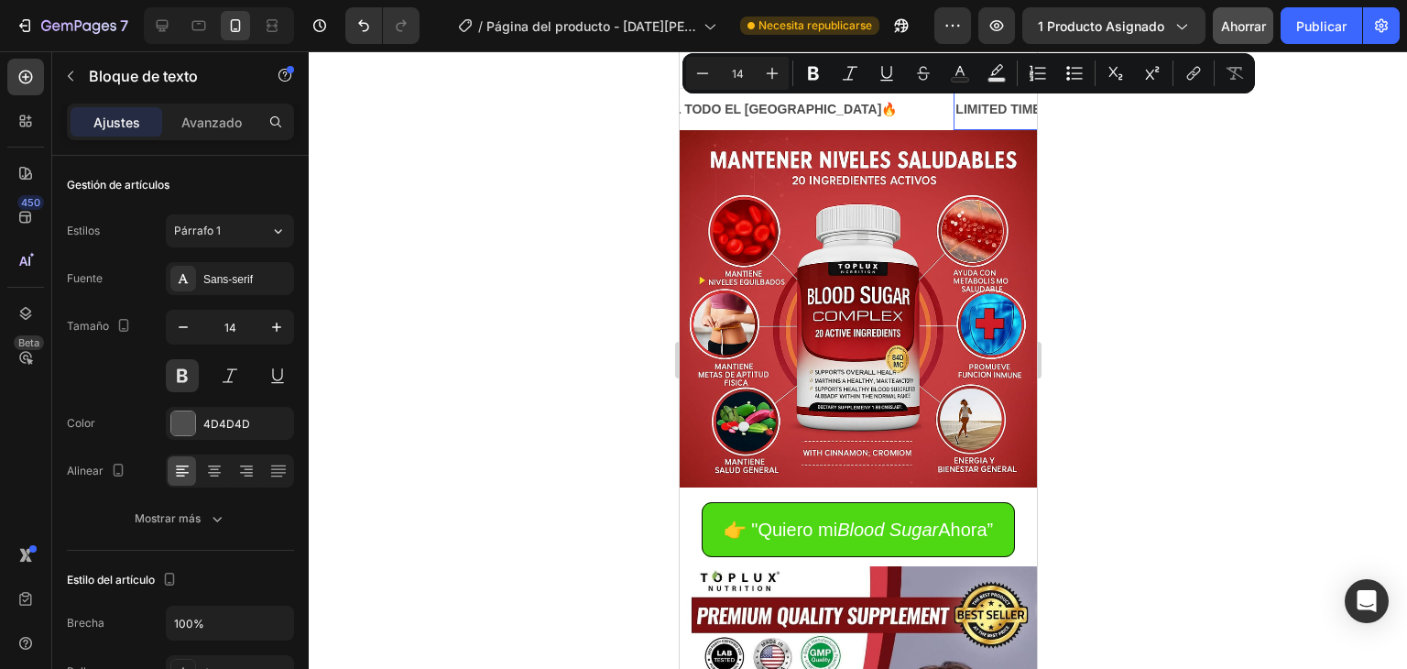
click at [955, 111] on p "LIMITED TIME 50% OFF SALE" at bounding box center [1045, 109] width 181 height 23
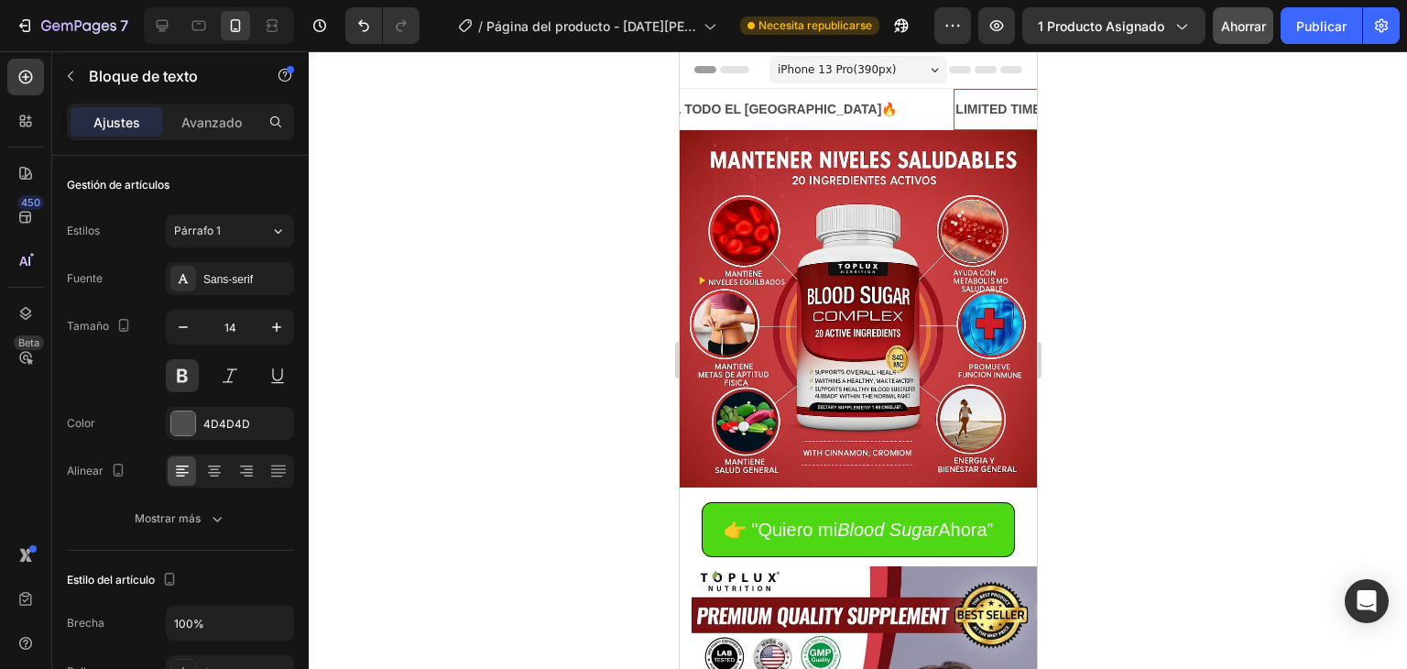
click at [955, 111] on p "LIMITED TIME 50% OFF SALE" at bounding box center [1045, 109] width 181 height 23
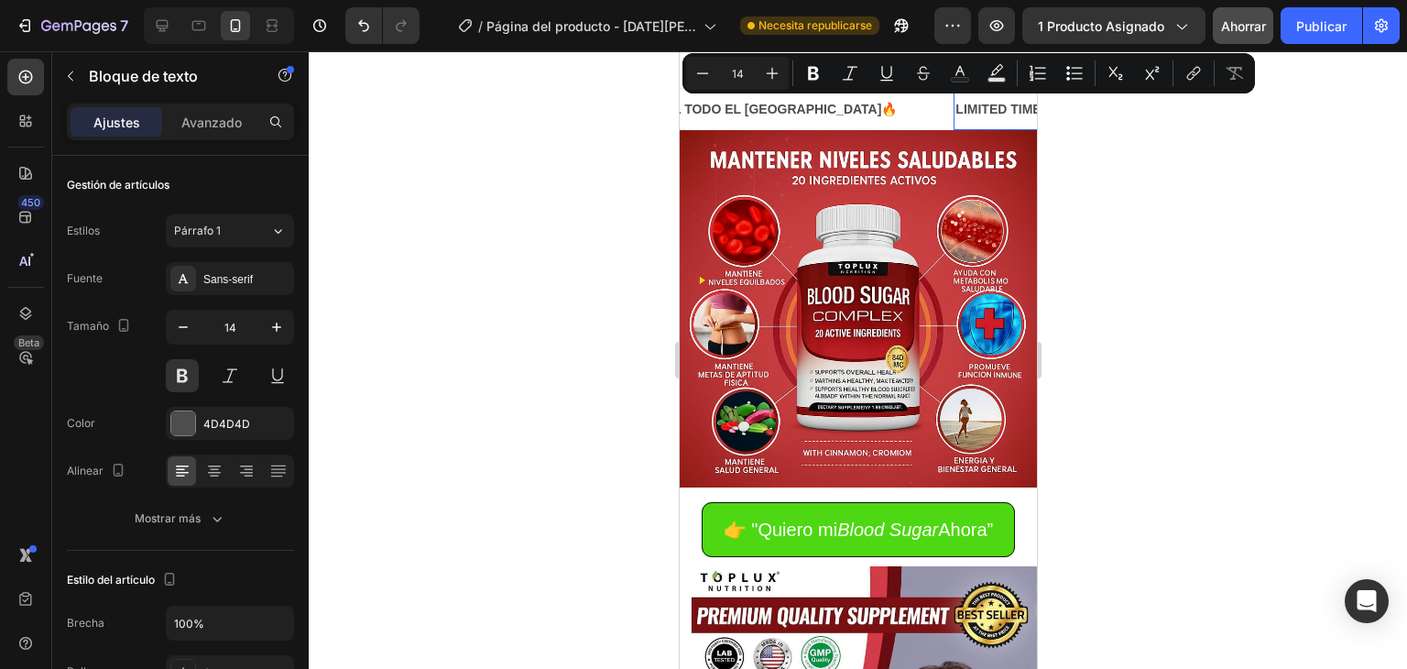
click at [955, 111] on p "LIMITED TIME 50% OFF SALE" at bounding box center [1045, 109] width 181 height 23
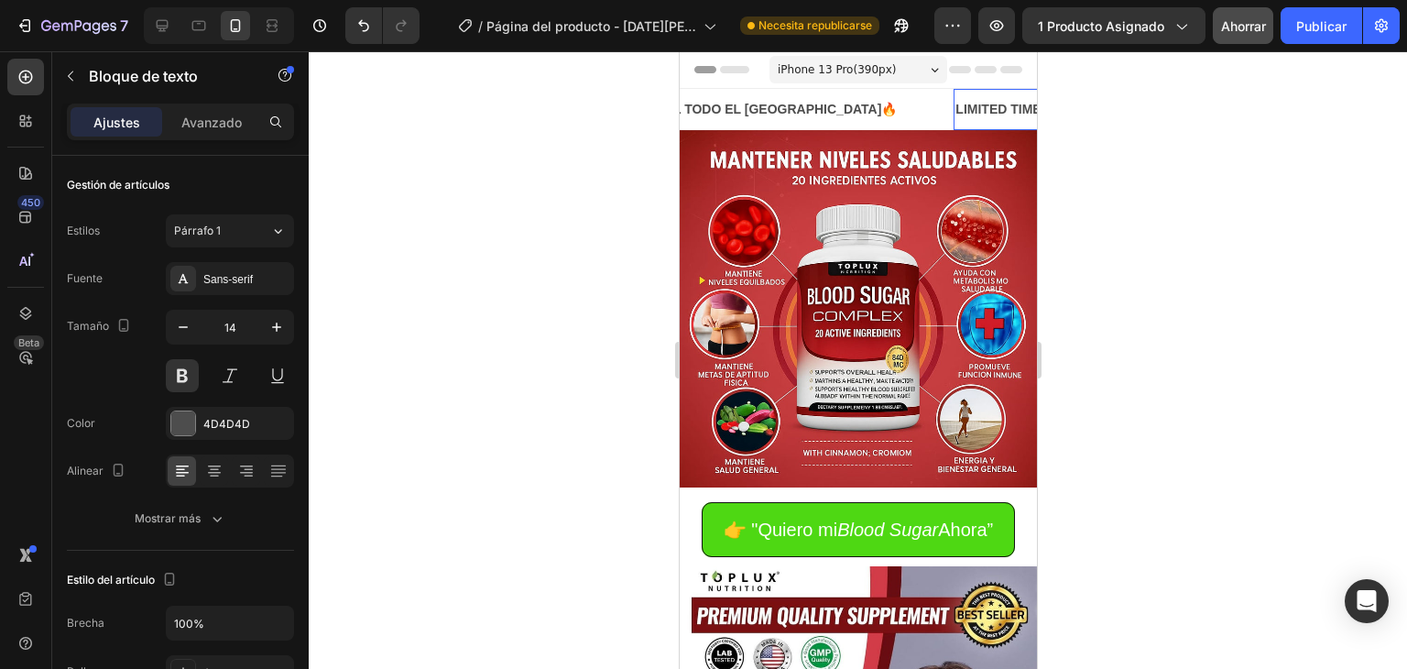
click at [955, 111] on p "LIMITED TIME 50% OFF SALE" at bounding box center [1045, 109] width 181 height 23
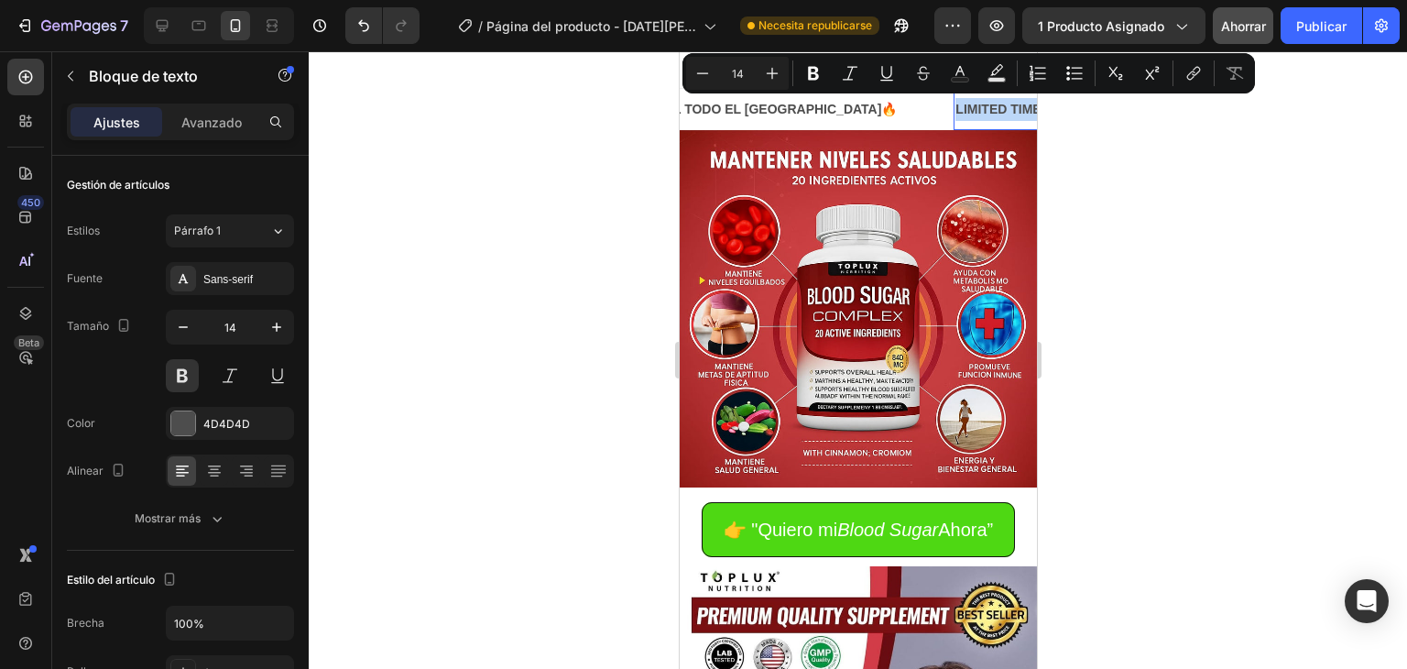
click at [955, 111] on p "LIMITED TIME 50% OFF SALE" at bounding box center [1045, 109] width 181 height 23
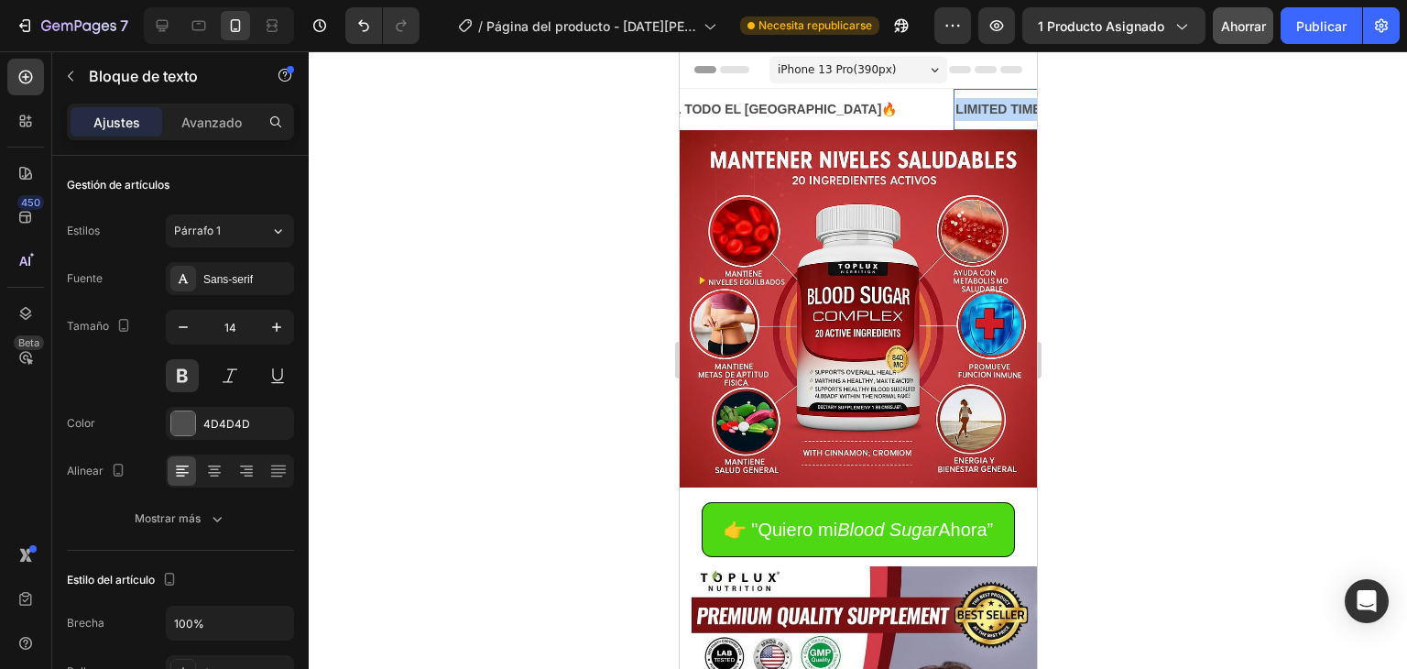
click at [955, 111] on p "LIMITED TIME 50% OFF SALE" at bounding box center [1045, 109] width 181 height 23
click at [279, 235] on icon at bounding box center [278, 231] width 16 height 18
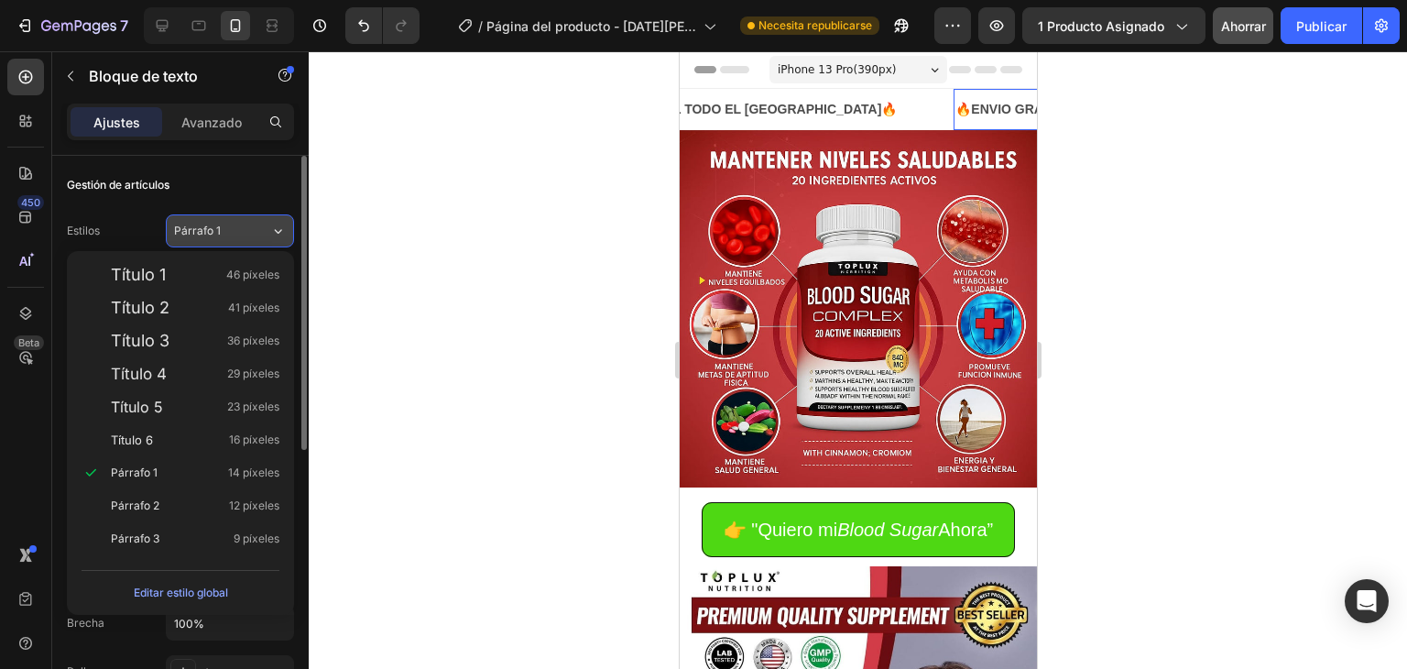
click at [272, 238] on icon at bounding box center [278, 231] width 16 height 18
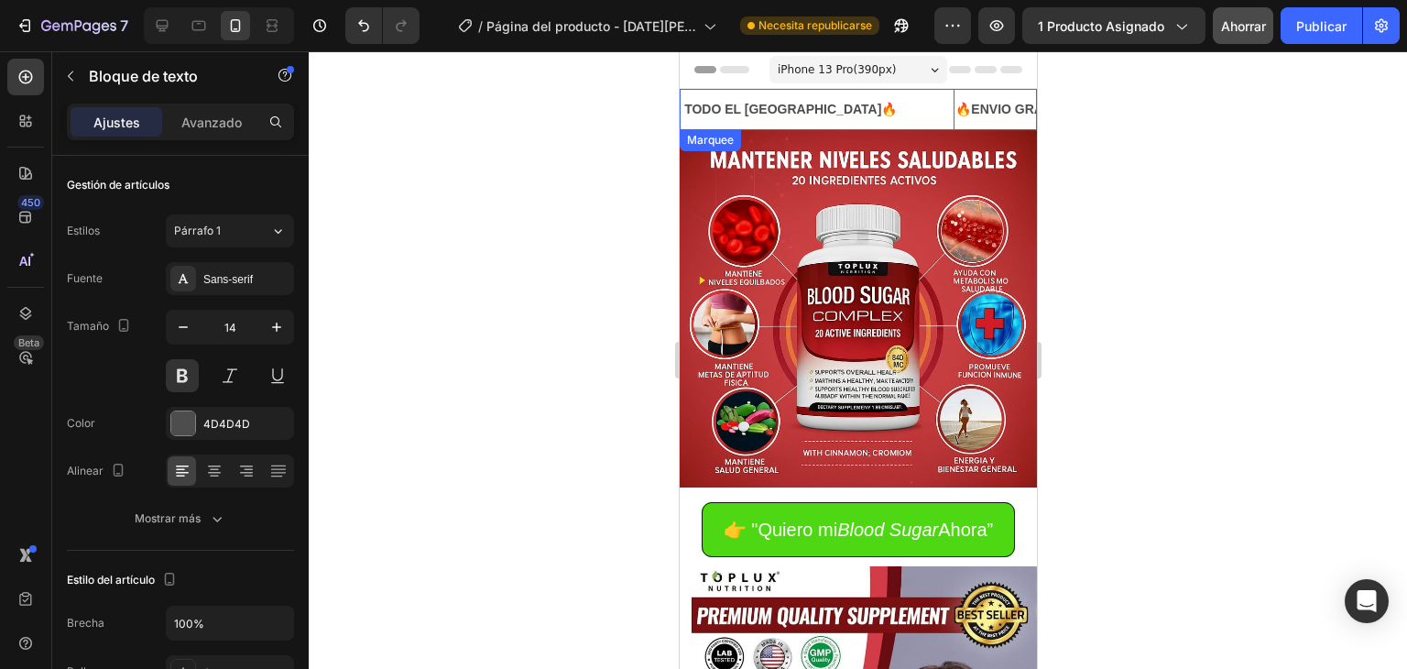
click at [744, 101] on div "🔥ENVIO GRATIS AL TODO EL [GEOGRAPHIC_DATA]🔥 Text Block" at bounding box center [752, 109] width 401 height 41
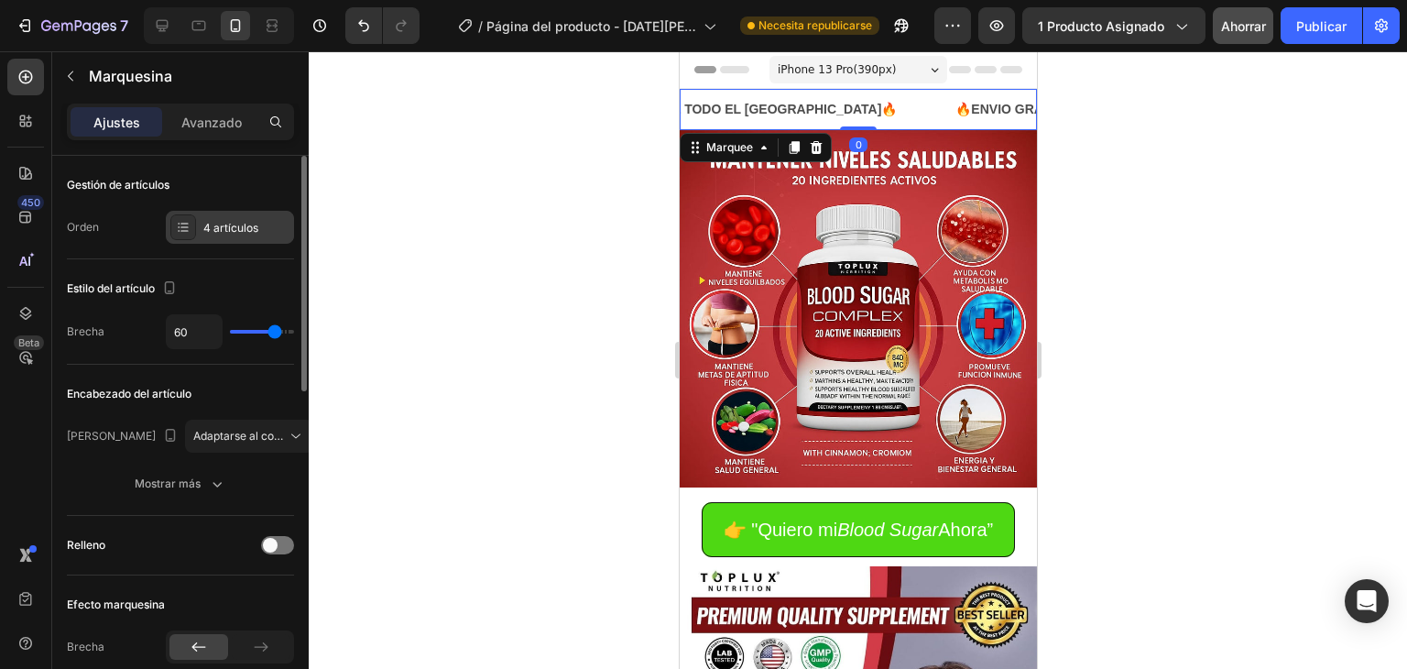
click at [238, 225] on font "4 artículos" at bounding box center [230, 228] width 55 height 14
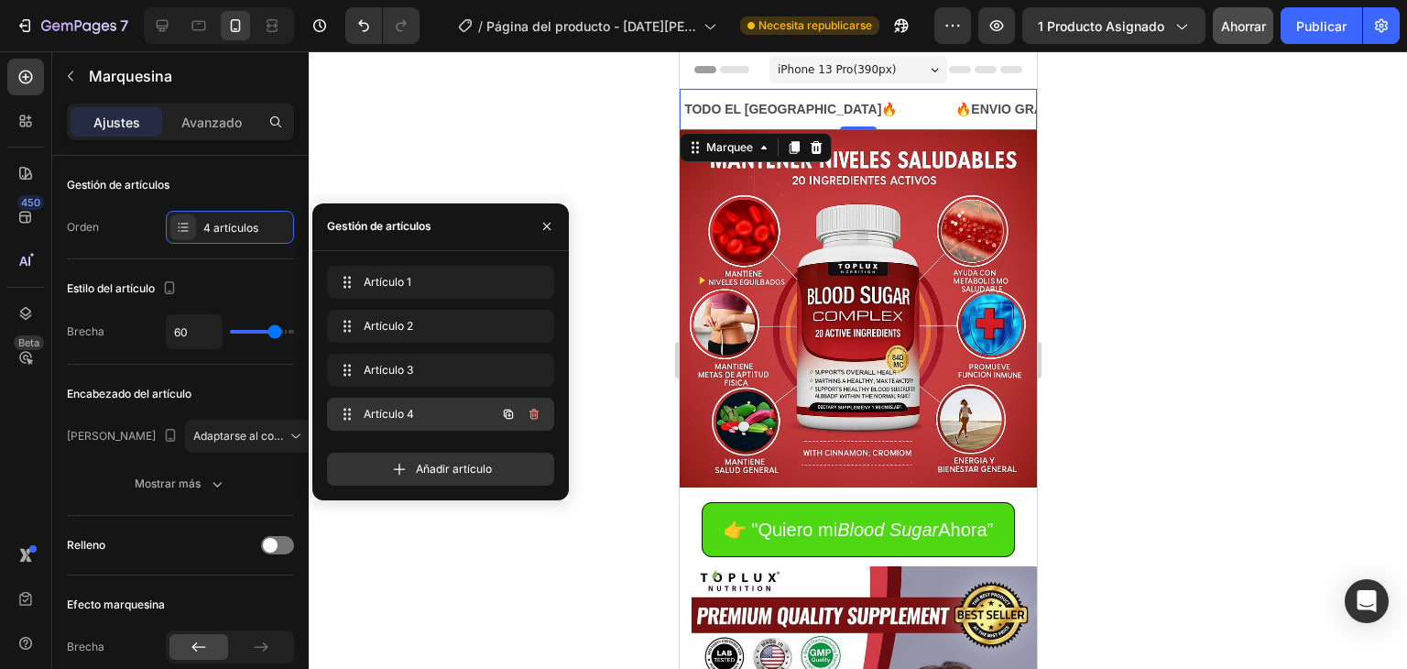
click at [389, 410] on font "Artículo 4" at bounding box center [389, 414] width 50 height 14
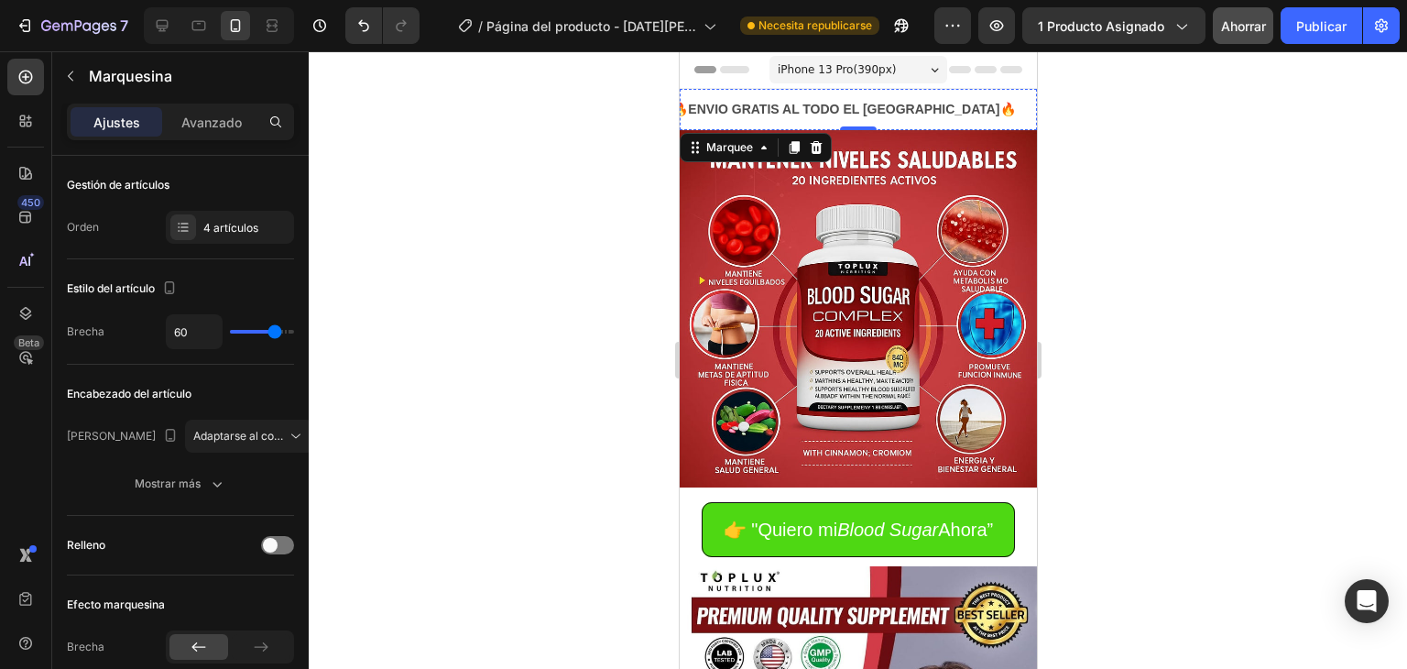
click at [1072, 112] on div "LIFE TIME WARRANTY" at bounding box center [1143, 109] width 143 height 27
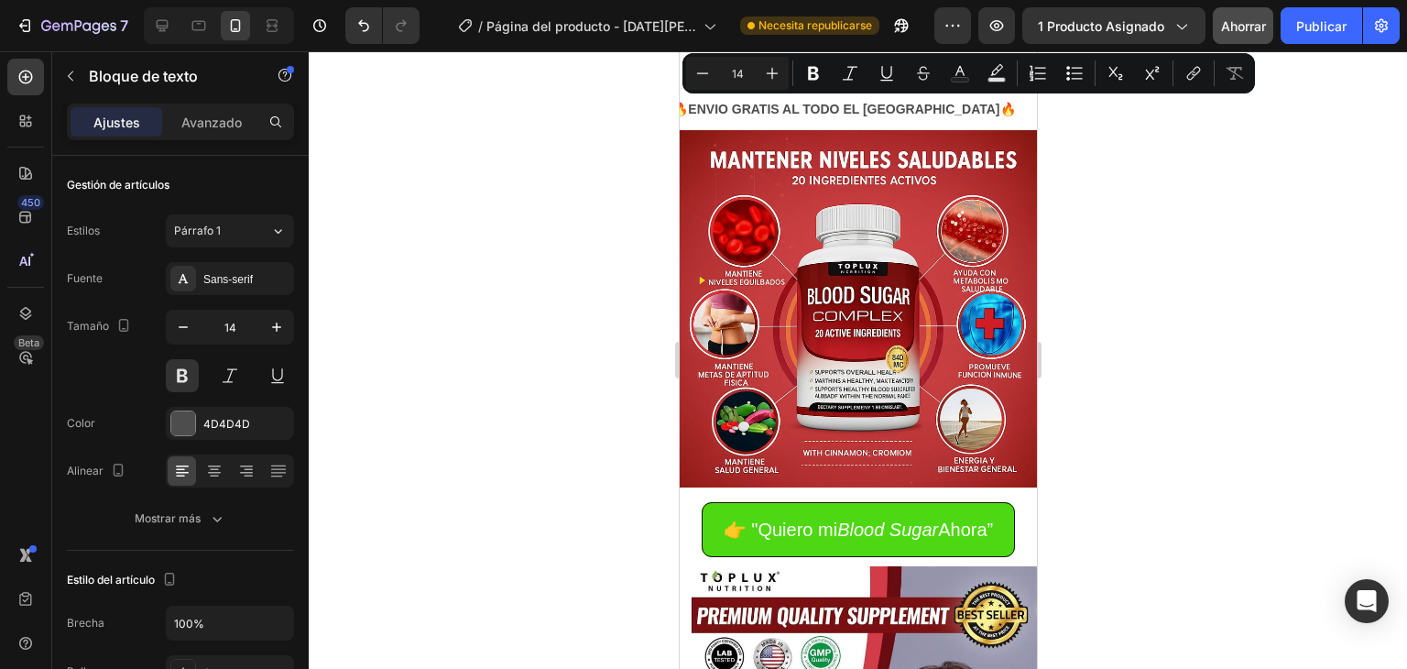
click at [1074, 109] on p "LIFE TIME WARRANTY" at bounding box center [1143, 109] width 139 height 23
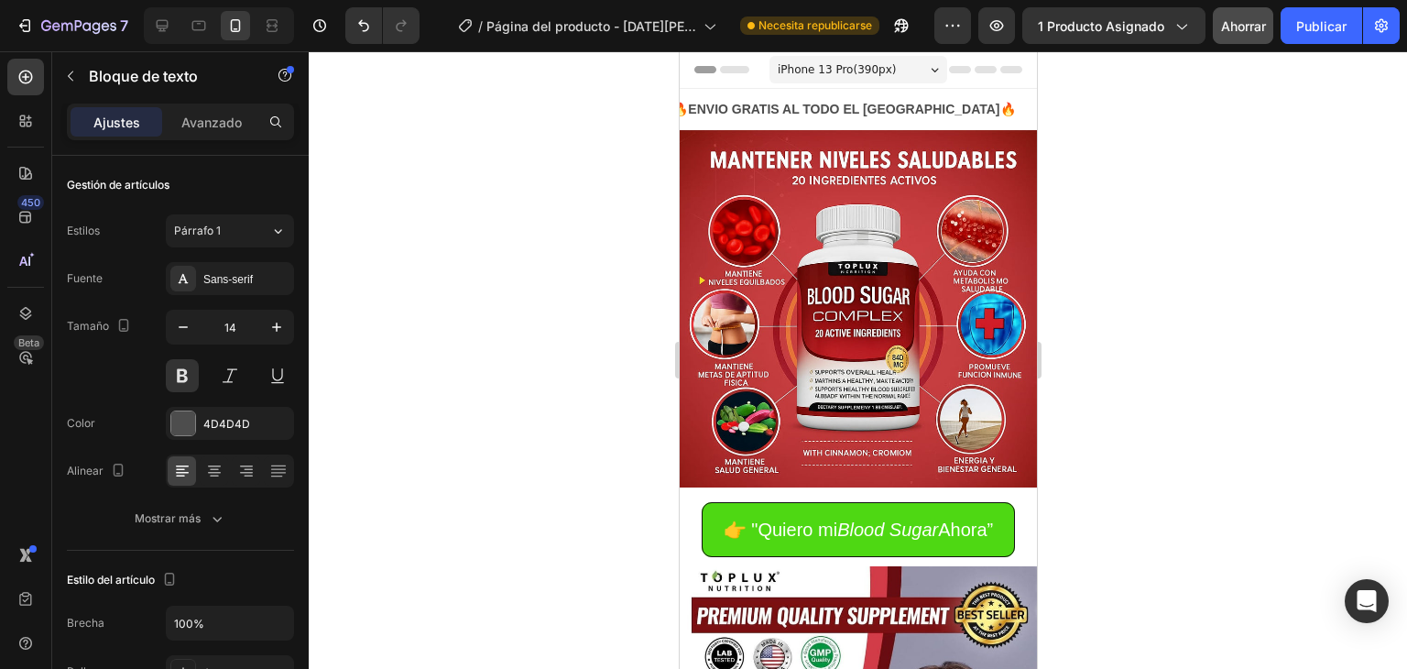
click at [1074, 109] on p "LIFE TIME WARRANTY" at bounding box center [1143, 109] width 139 height 23
click at [464, 198] on div at bounding box center [858, 360] width 1099 height 618
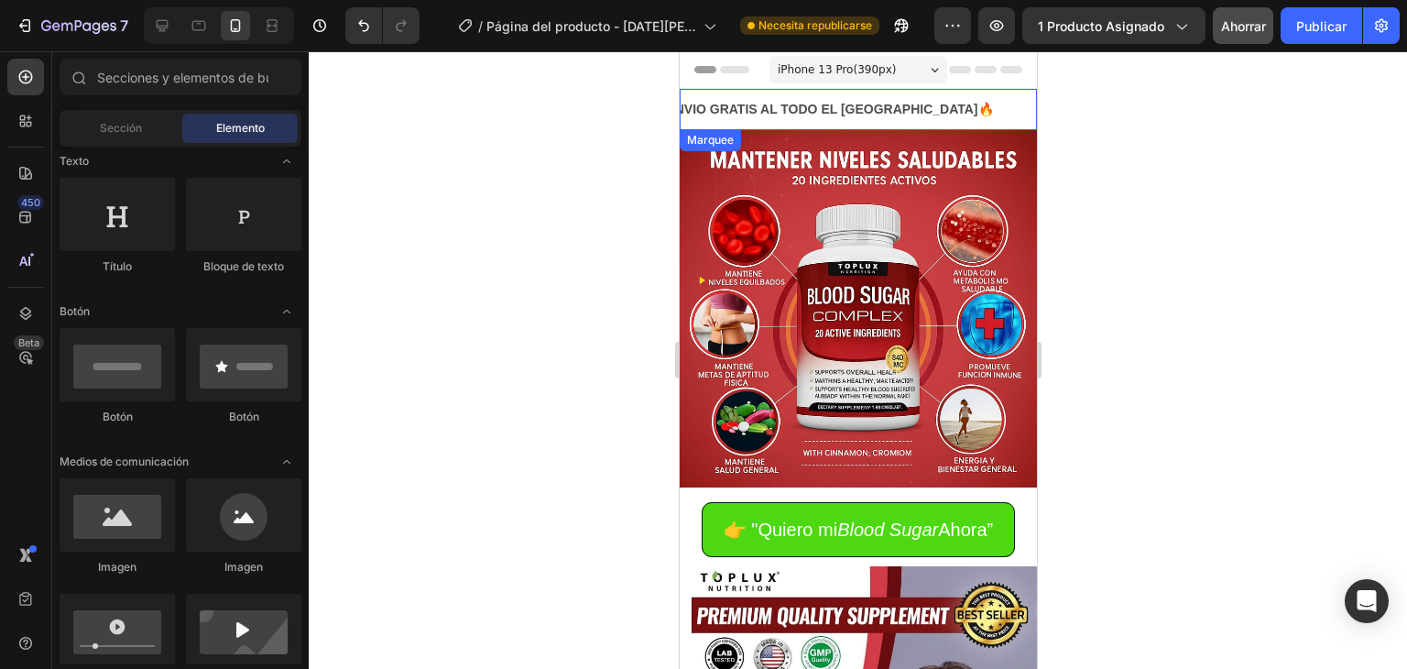
click at [732, 103] on div "🔥ENVIO GRATIS AL TODO EL [GEOGRAPHIC_DATA]🔥 Text Block" at bounding box center [848, 109] width 401 height 41
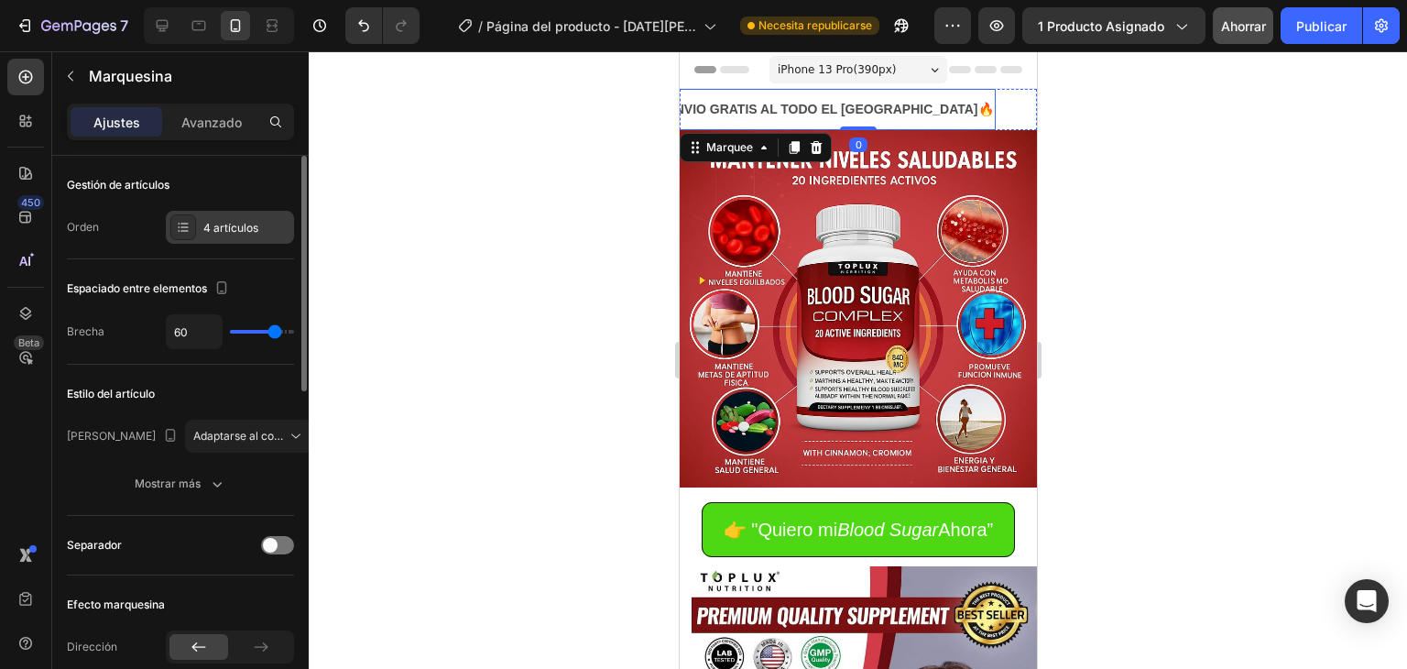
click at [254, 230] on font "4 artículos" at bounding box center [230, 228] width 55 height 14
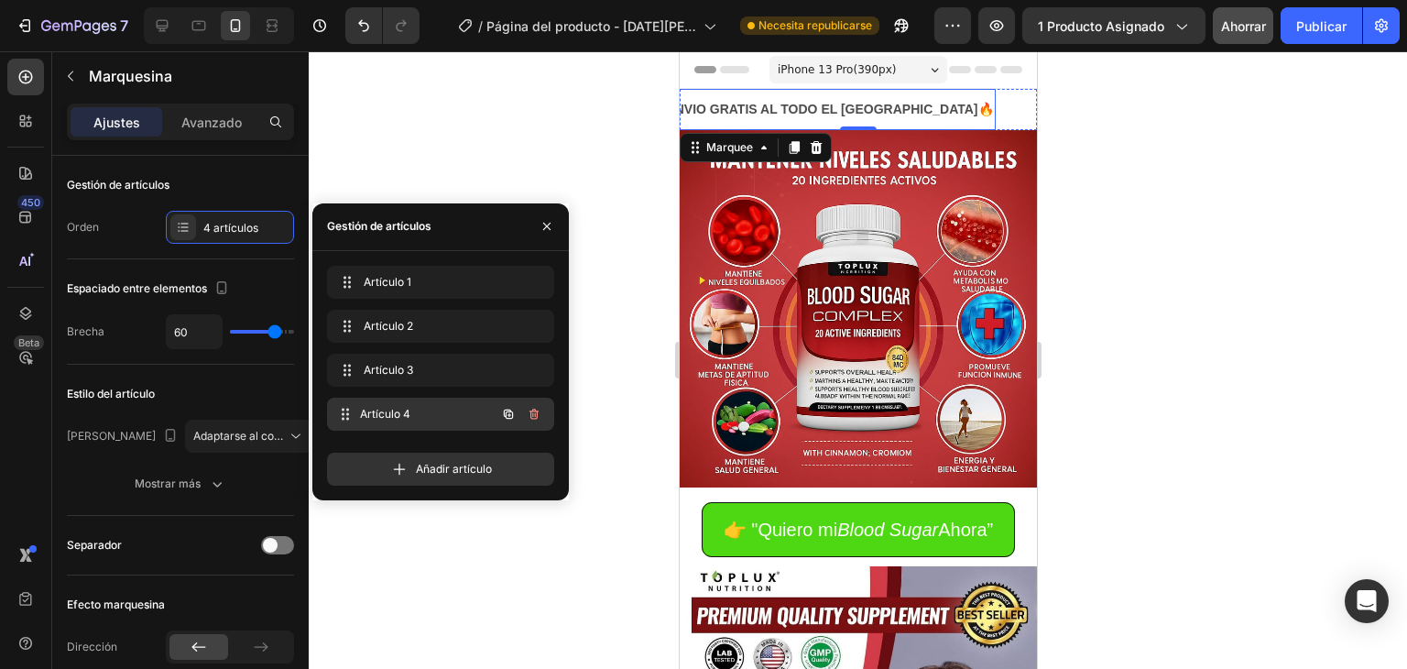
click at [396, 412] on font "Artículo 4" at bounding box center [385, 414] width 50 height 14
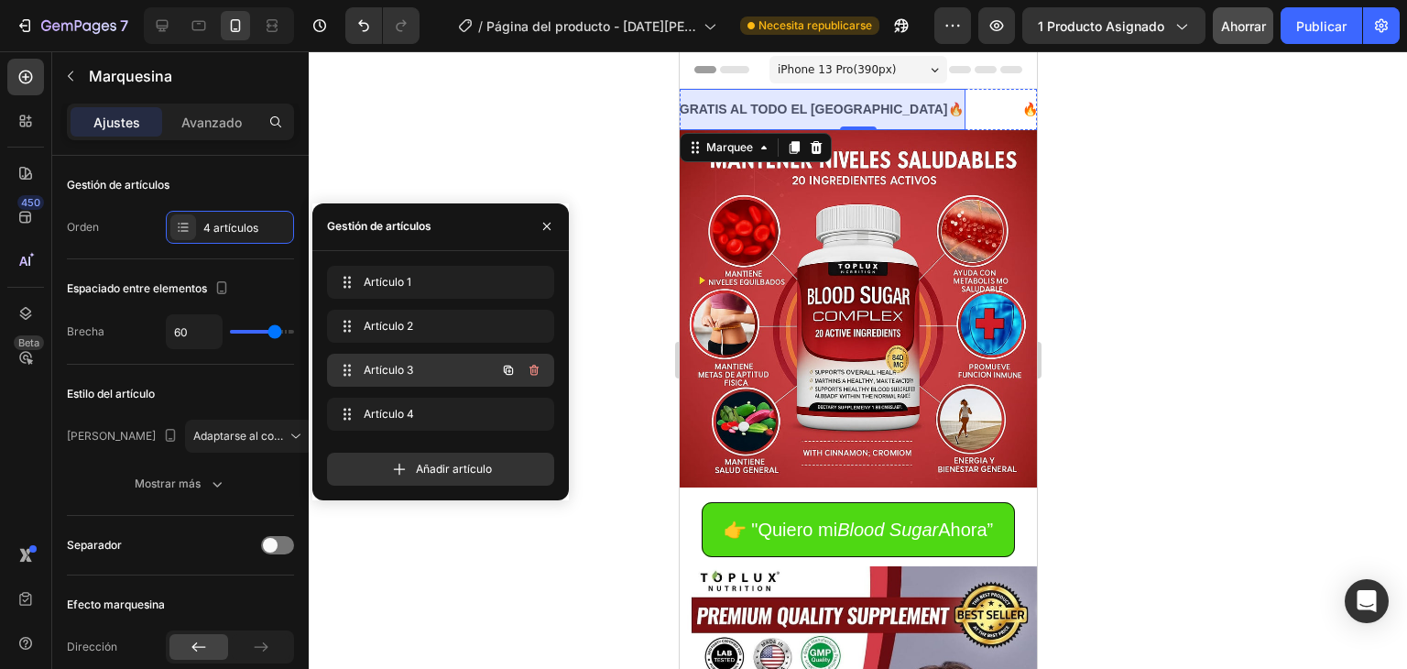
click at [392, 368] on font "Artículo 3" at bounding box center [388, 370] width 49 height 14
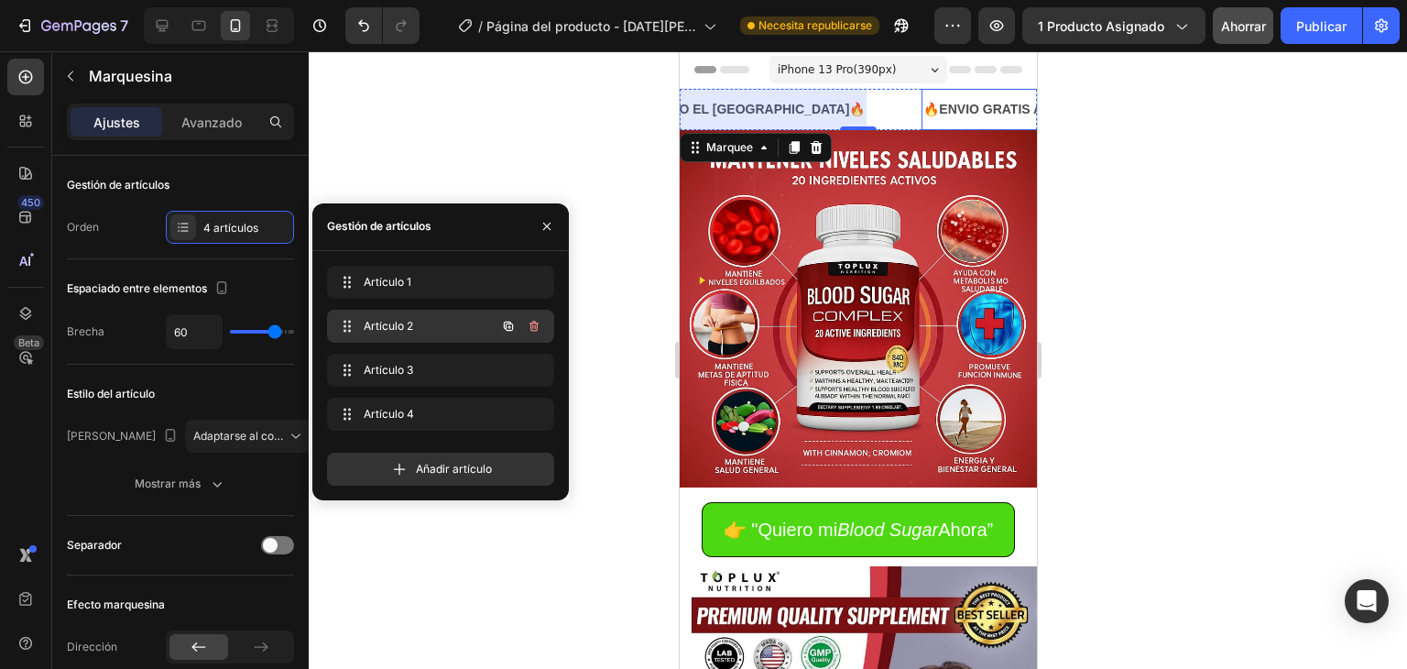
click at [403, 331] on font "Artículo 2" at bounding box center [388, 326] width 49 height 14
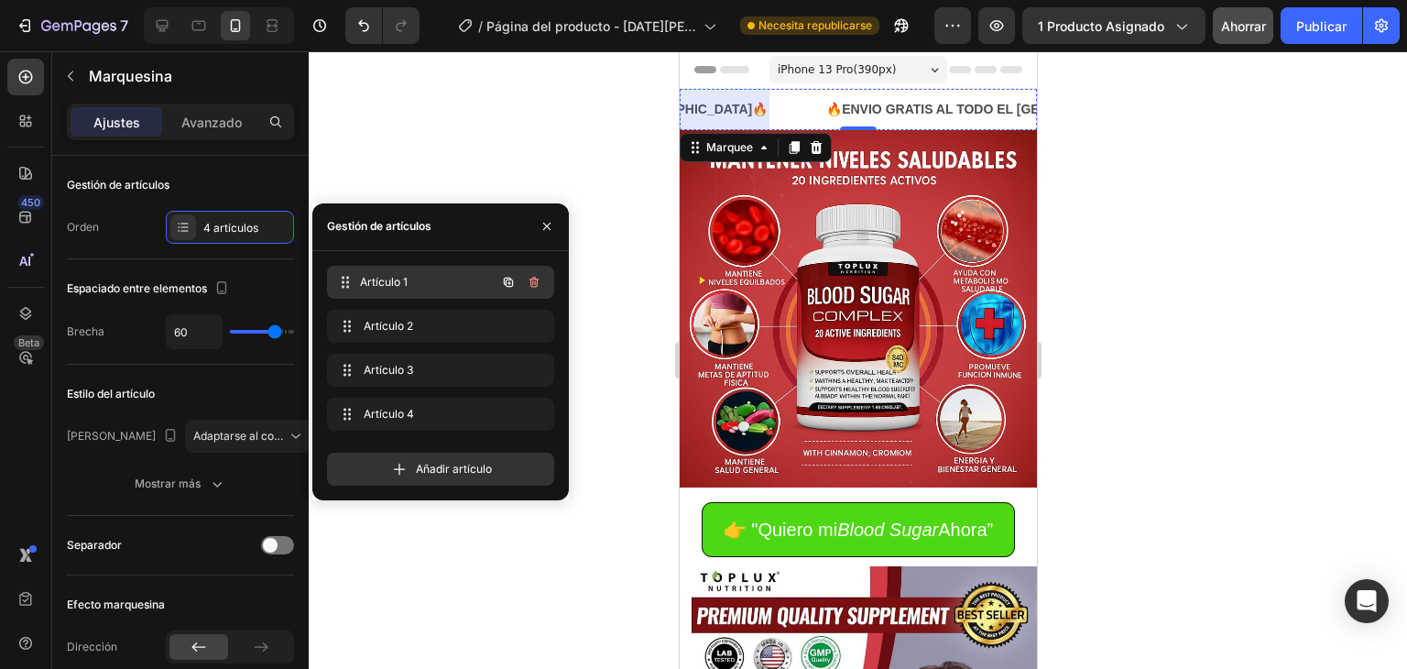
click at [407, 282] on font "Artículo 1" at bounding box center [384, 282] width 48 height 14
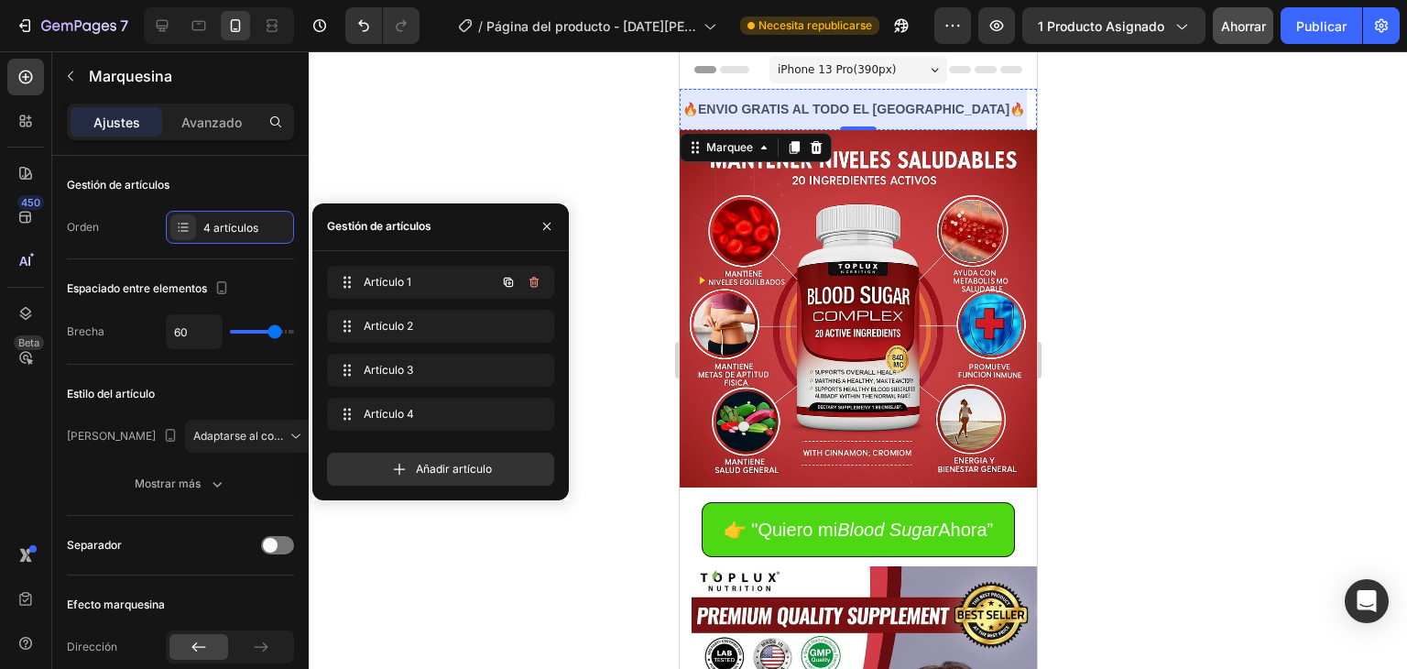
scroll to position [0, 0]
click at [544, 135] on div at bounding box center [858, 360] width 1099 height 618
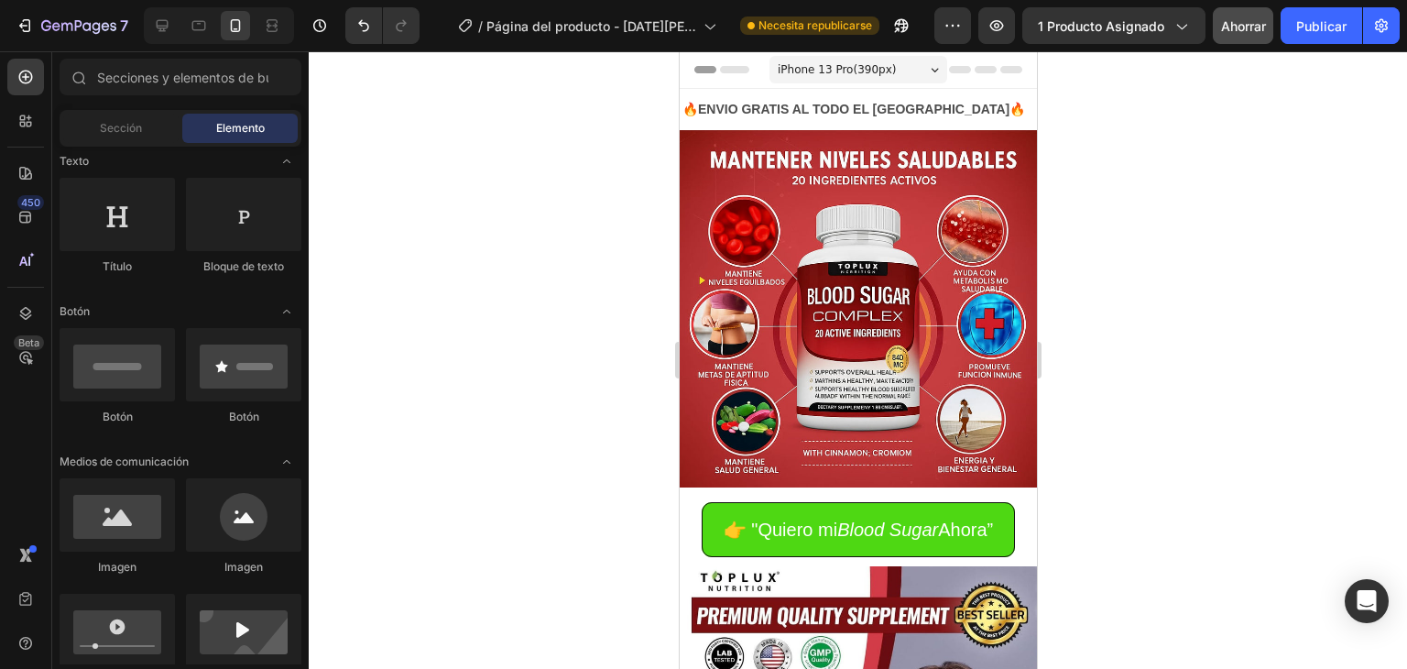
click at [1241, 229] on div at bounding box center [858, 360] width 1099 height 618
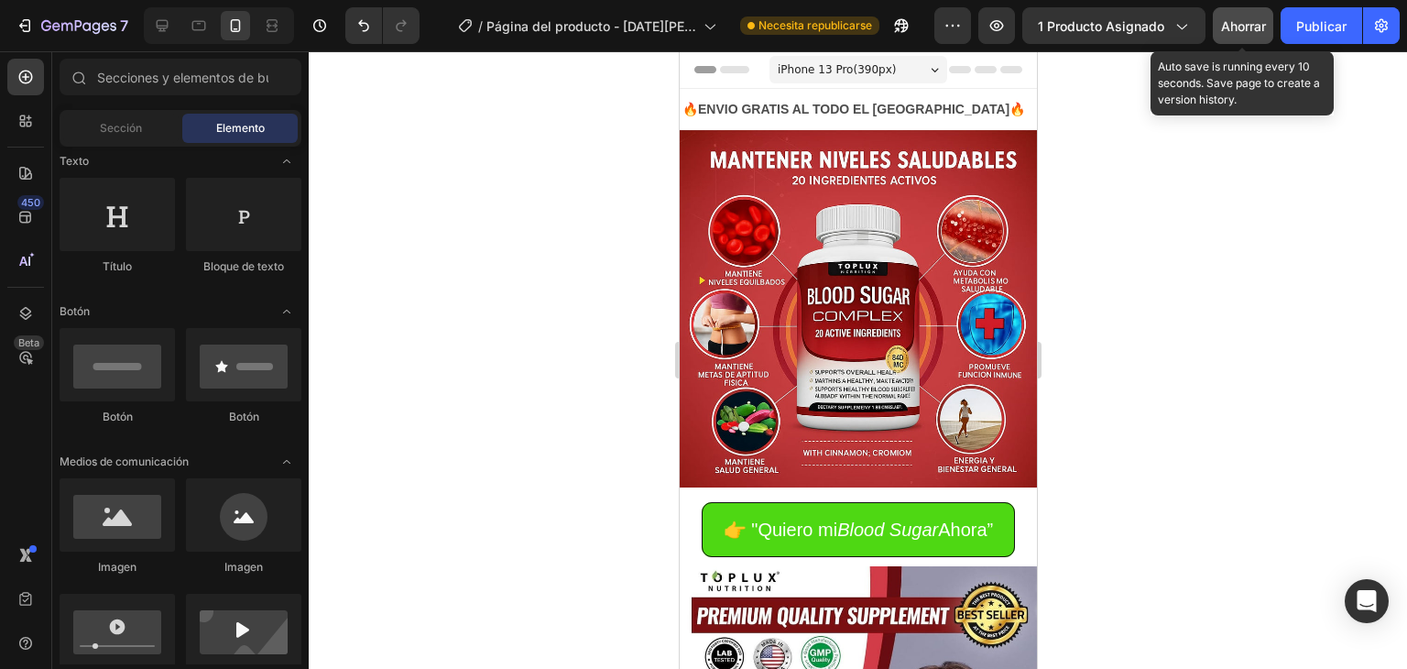
click at [1234, 30] on font "Ahorrar" at bounding box center [1243, 26] width 45 height 16
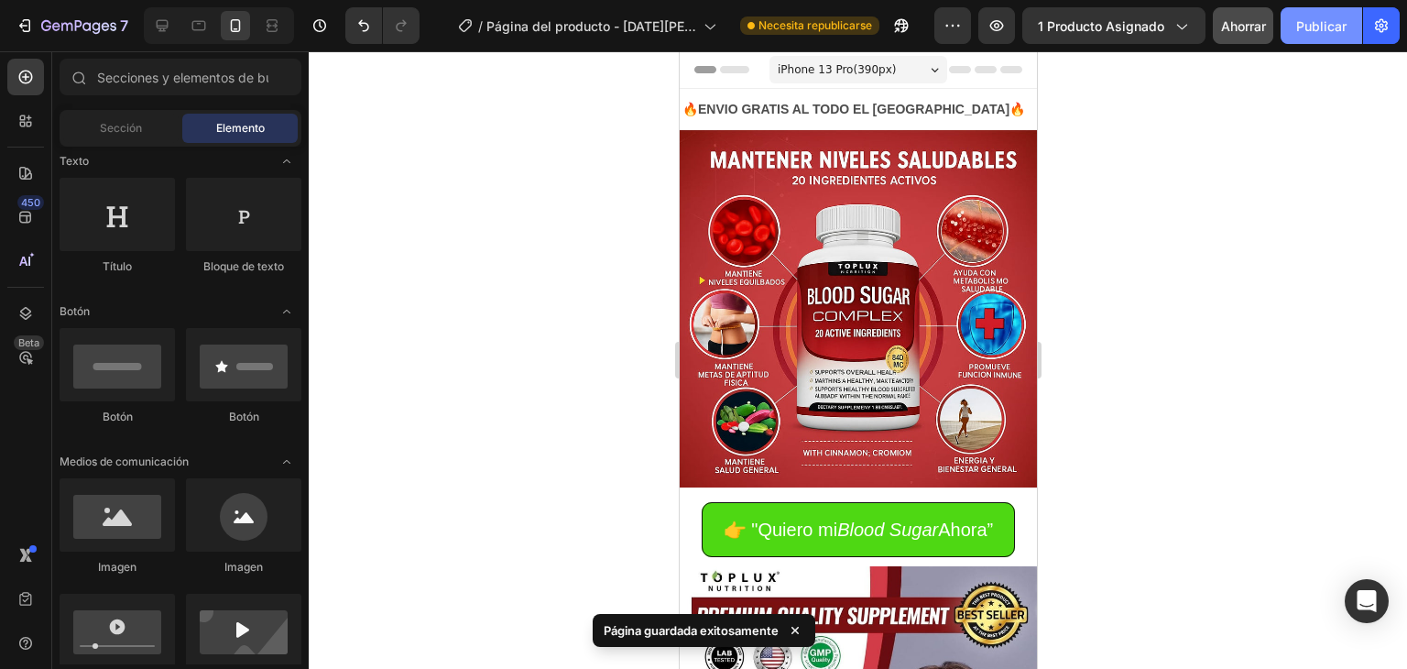
click at [1296, 38] on button "Publicar" at bounding box center [1322, 25] width 82 height 37
